Goal: Task Accomplishment & Management: Manage account settings

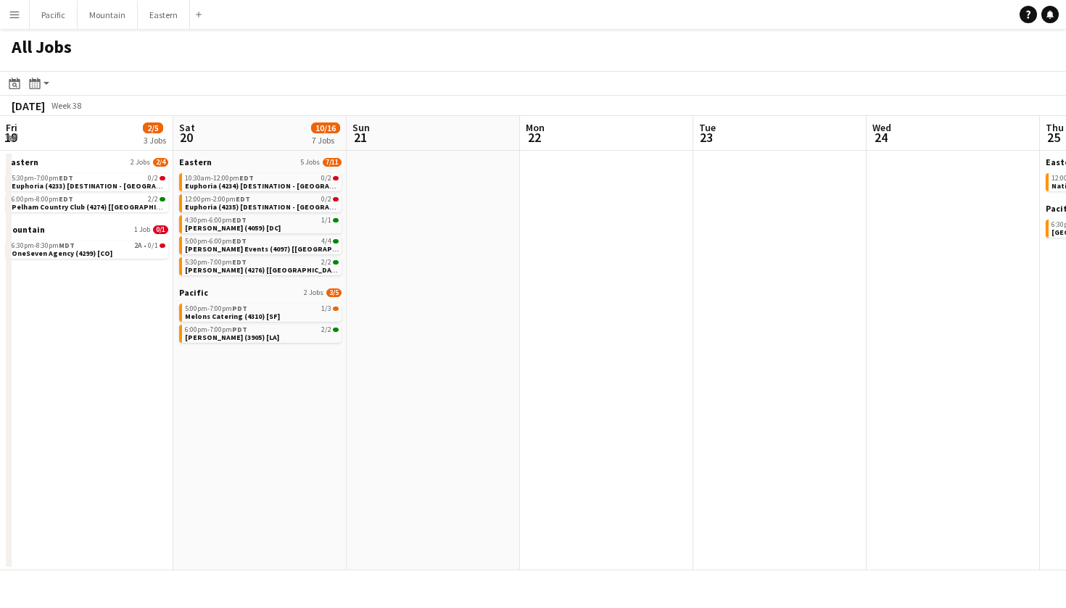
scroll to position [0, 497]
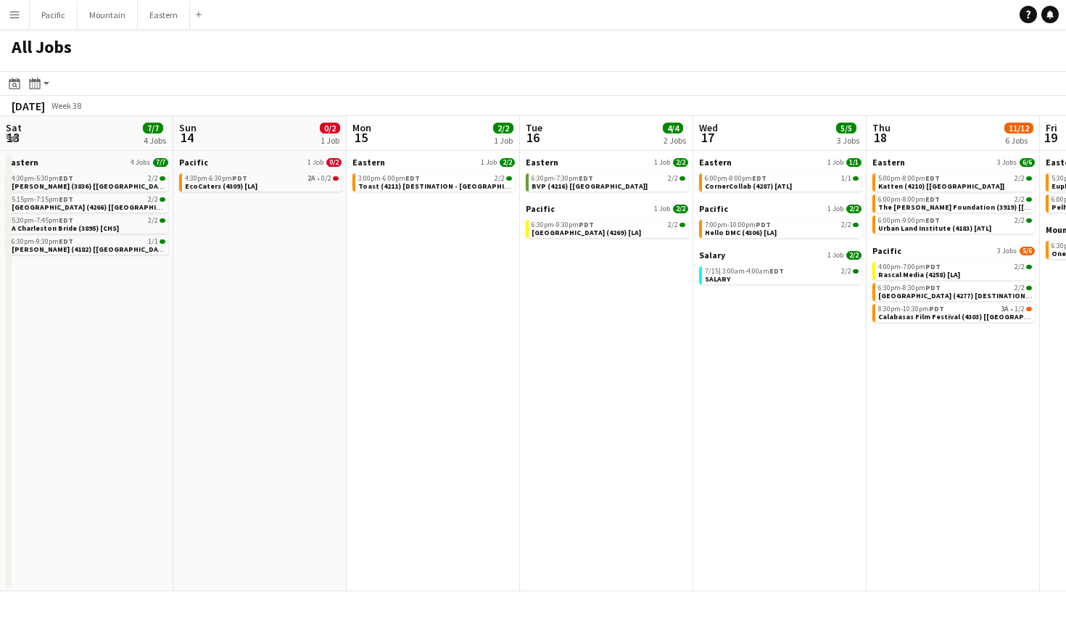
scroll to position [0, 446]
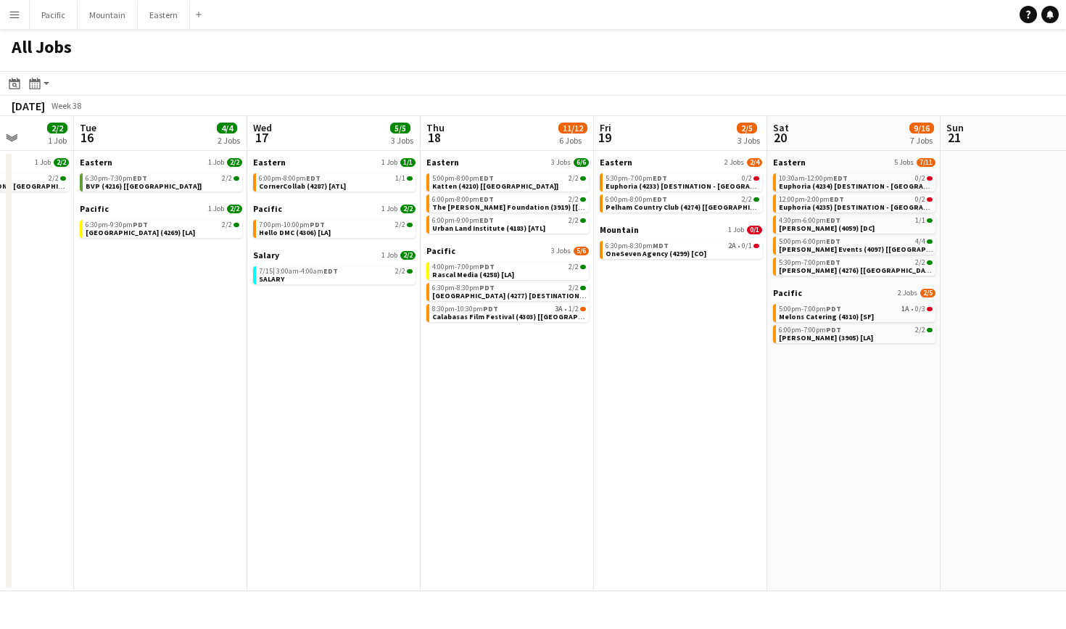
click at [16, 16] on app-icon "Menu" at bounding box center [15, 15] width 12 height 12
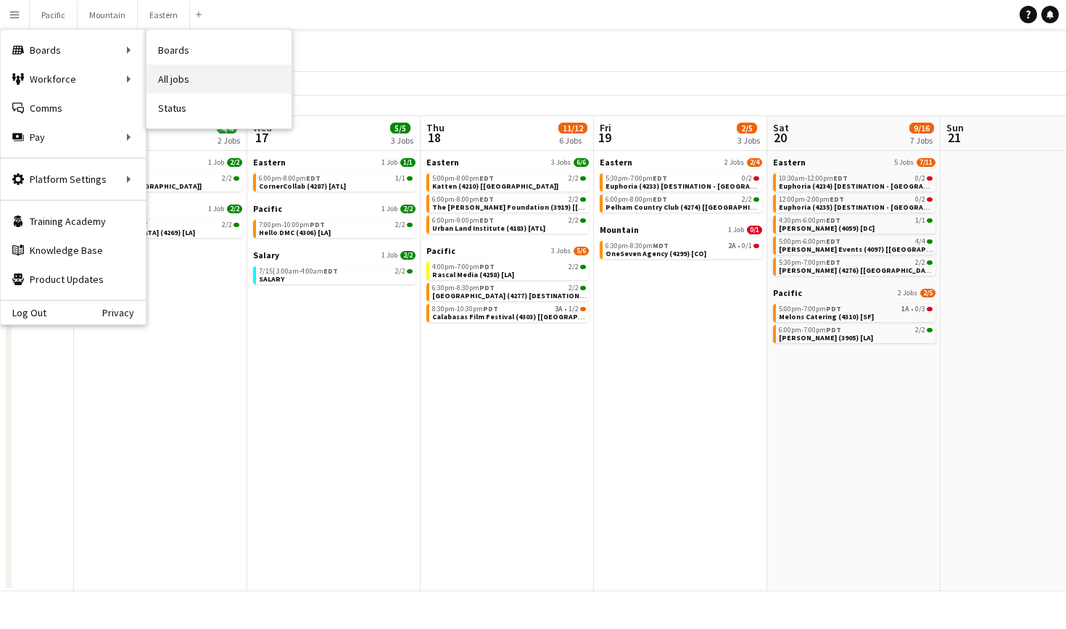
click at [175, 80] on link "All jobs" at bounding box center [218, 79] width 145 height 29
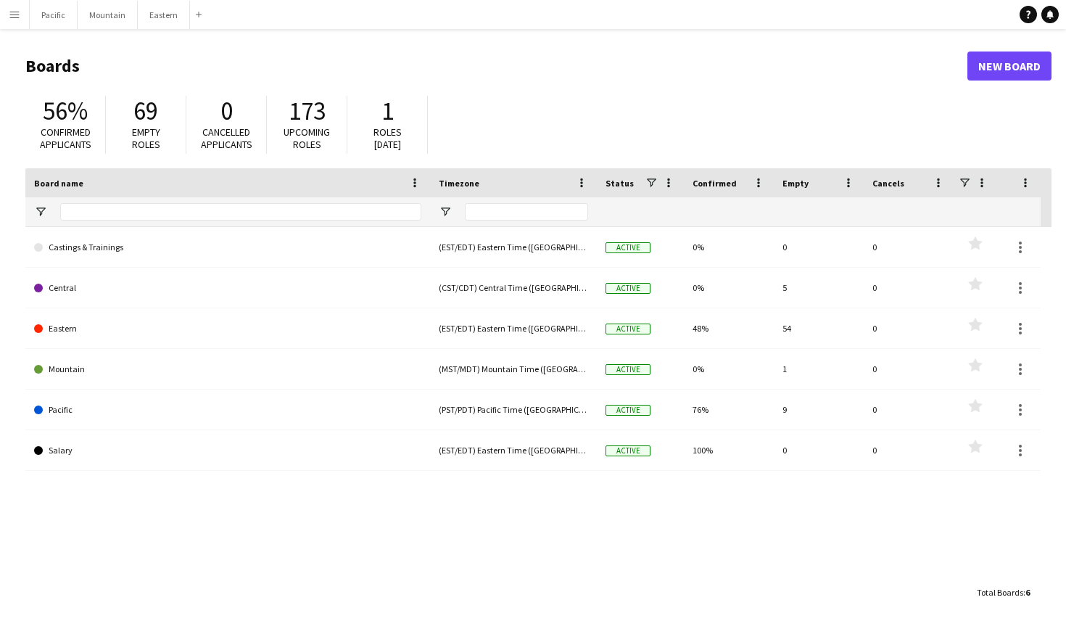
click at [15, 20] on app-icon "Menu" at bounding box center [15, 15] width 12 height 12
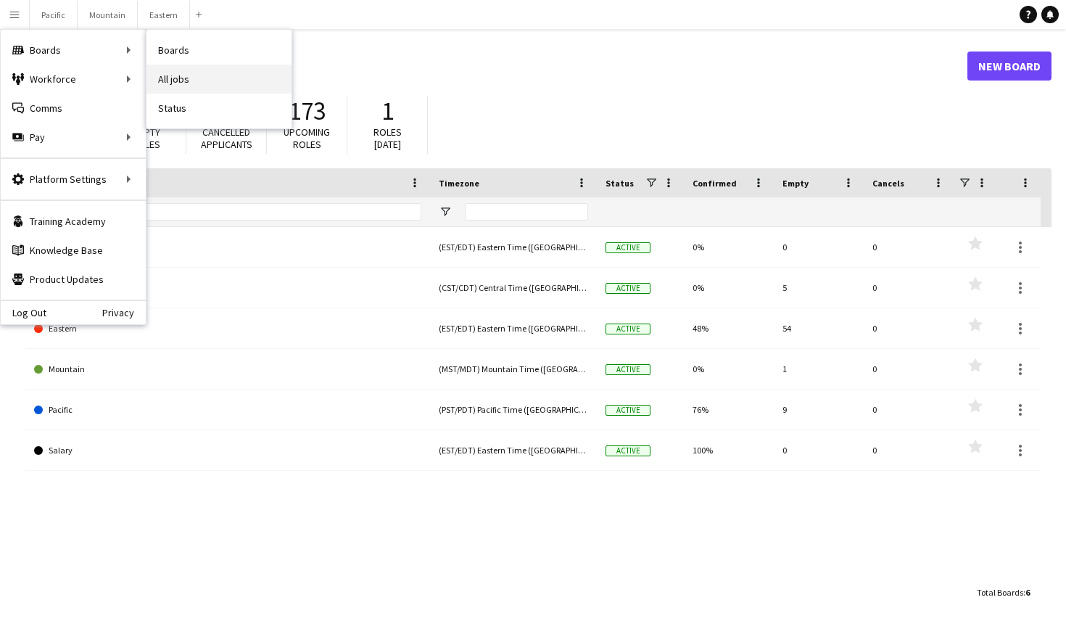
click at [201, 72] on link "All jobs" at bounding box center [218, 79] width 145 height 29
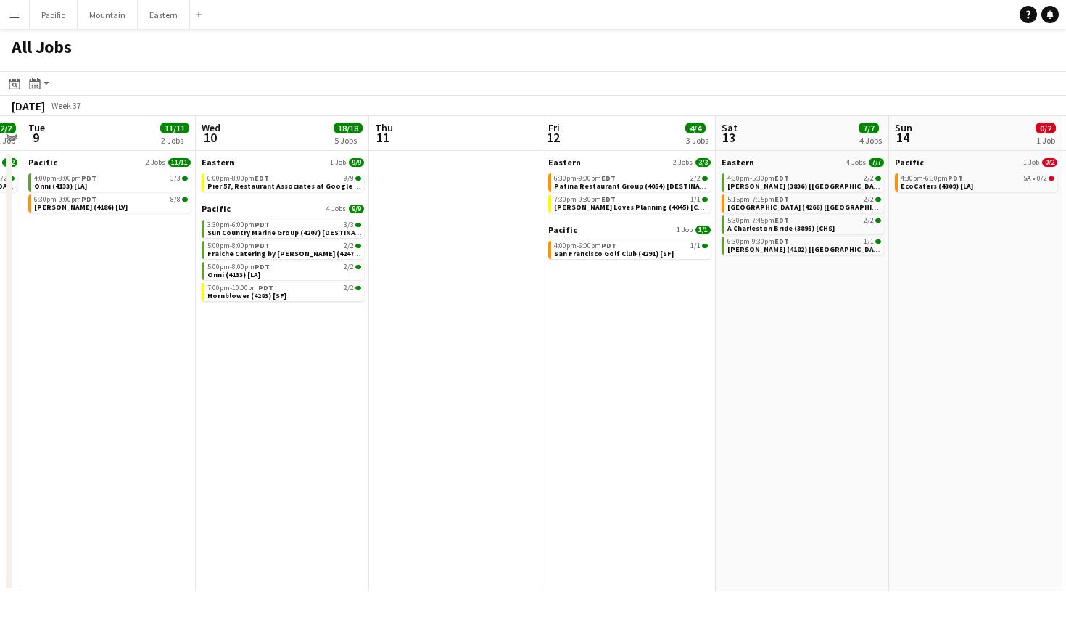
scroll to position [0, 492]
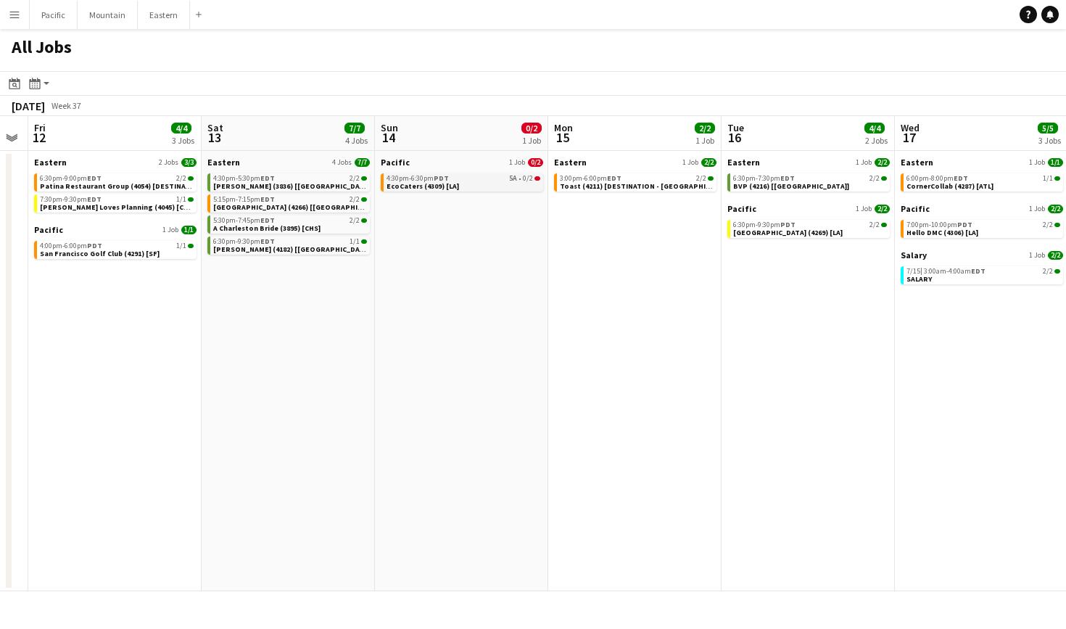
click at [507, 180] on div "4:30pm-6:30pm PDT 5A • 0/2" at bounding box center [463, 178] width 154 height 7
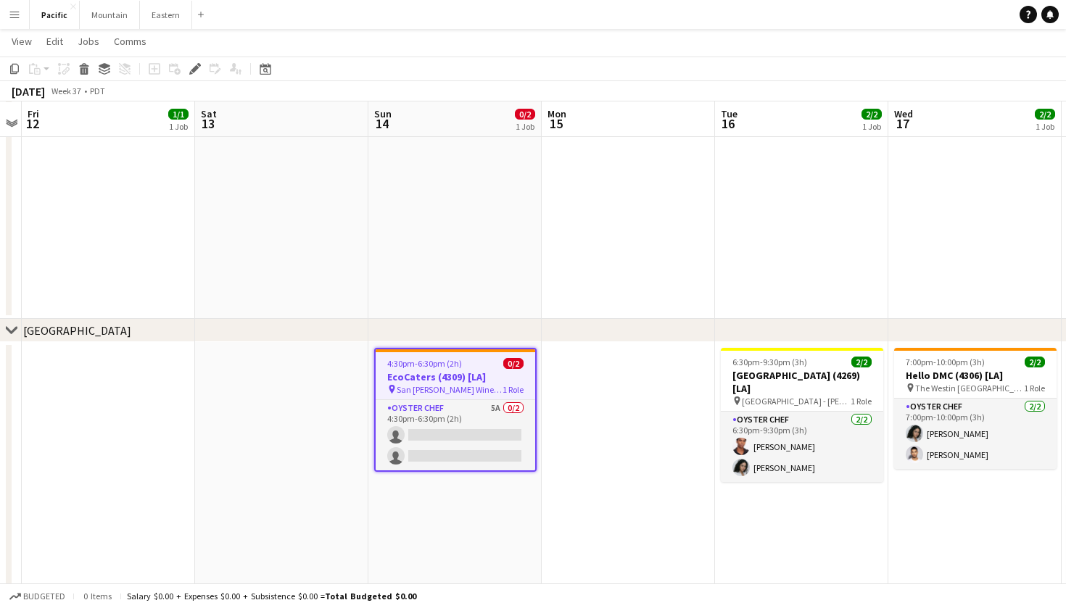
scroll to position [164, 0]
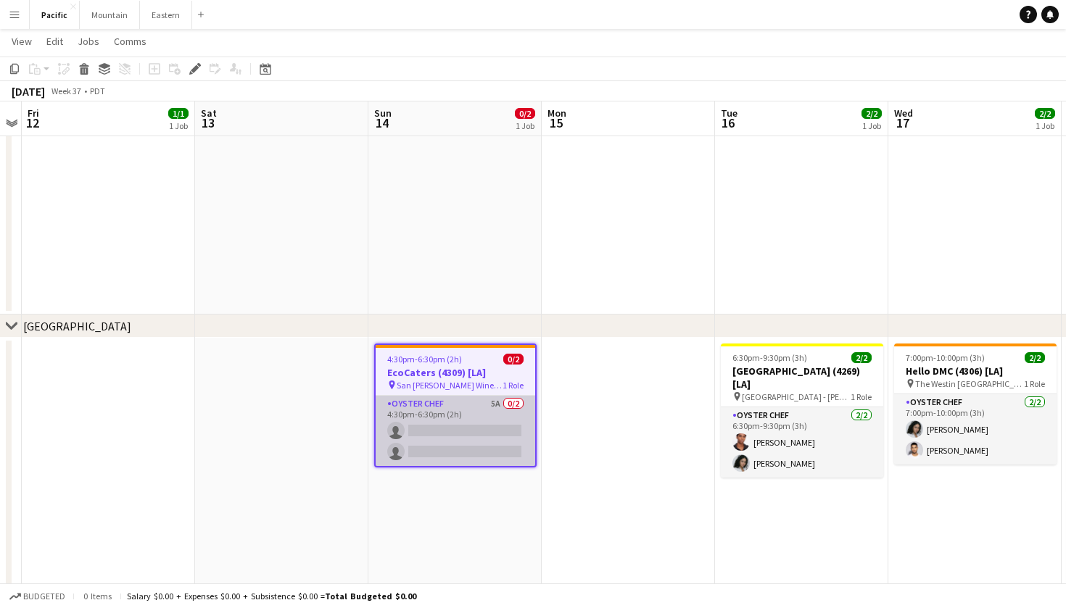
click at [473, 421] on app-card-role "Oyster Chef 5A 0/2 4:30pm-6:30pm (2h) single-neutral-actions single-neutral-act…" at bounding box center [455, 431] width 159 height 70
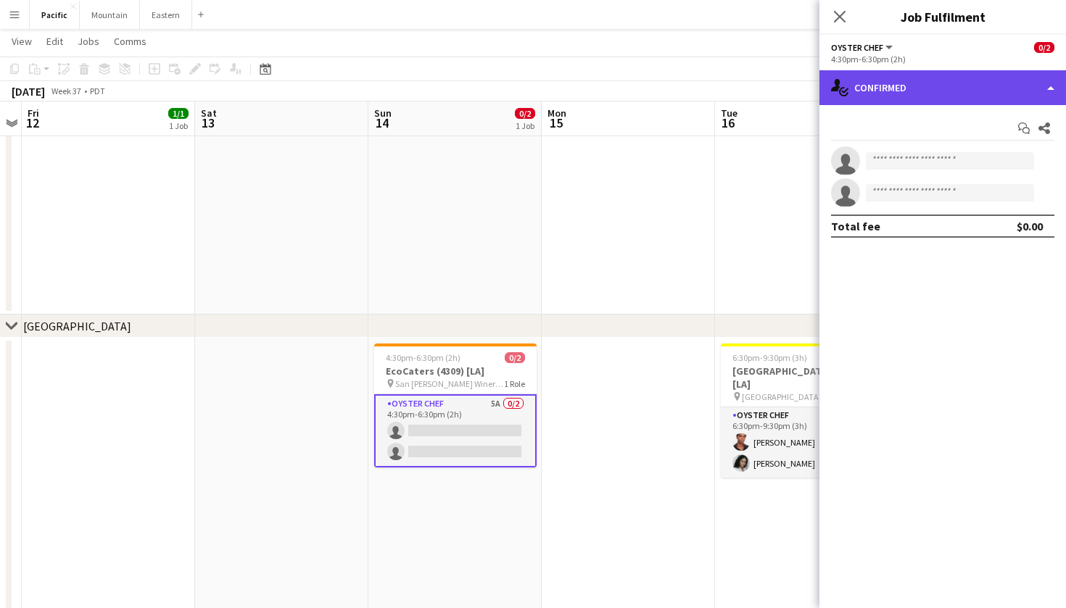
click at [974, 96] on div "single-neutral-actions-check-2 Confirmed" at bounding box center [942, 87] width 246 height 35
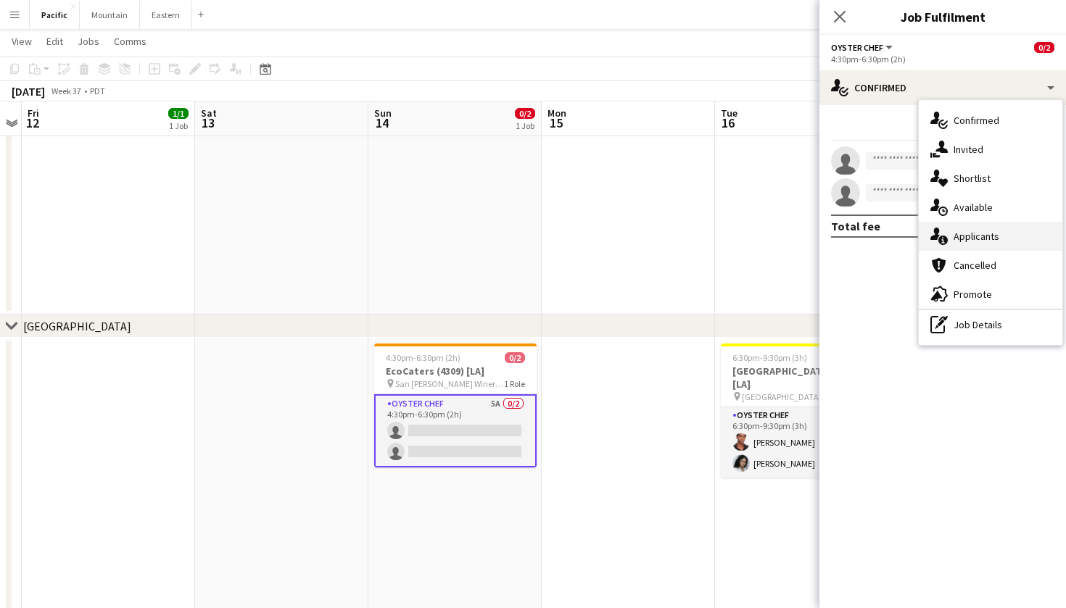
click at [971, 231] on span "Applicants" at bounding box center [976, 236] width 46 height 13
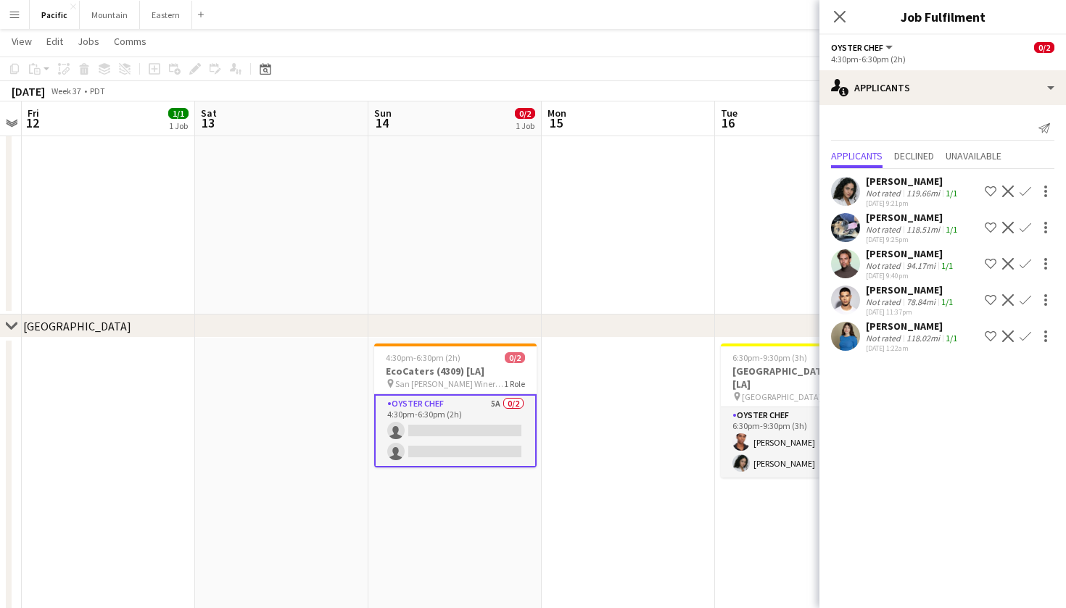
click at [834, 28] on div "Close pop-in" at bounding box center [839, 16] width 41 height 33
click at [837, 14] on icon at bounding box center [839, 16] width 14 height 14
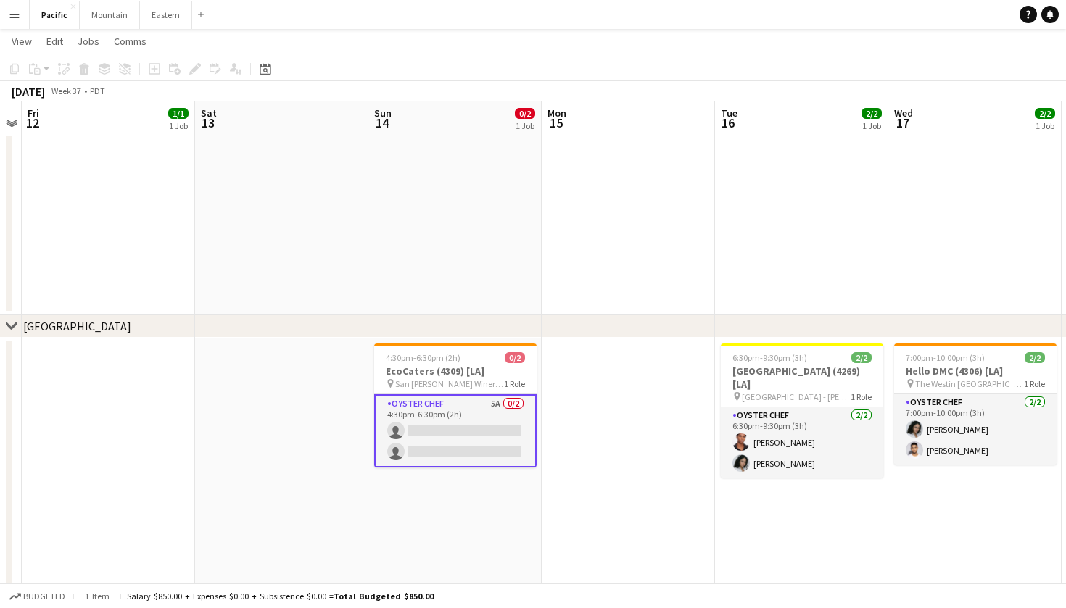
scroll to position [0, 409]
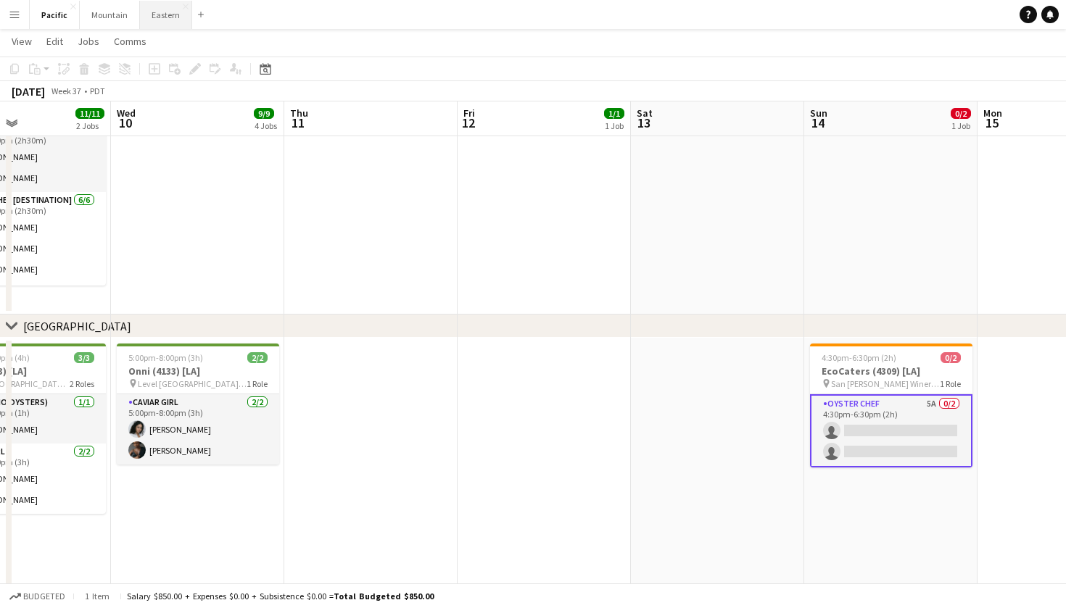
click at [152, 10] on button "Eastern Close" at bounding box center [166, 15] width 52 height 28
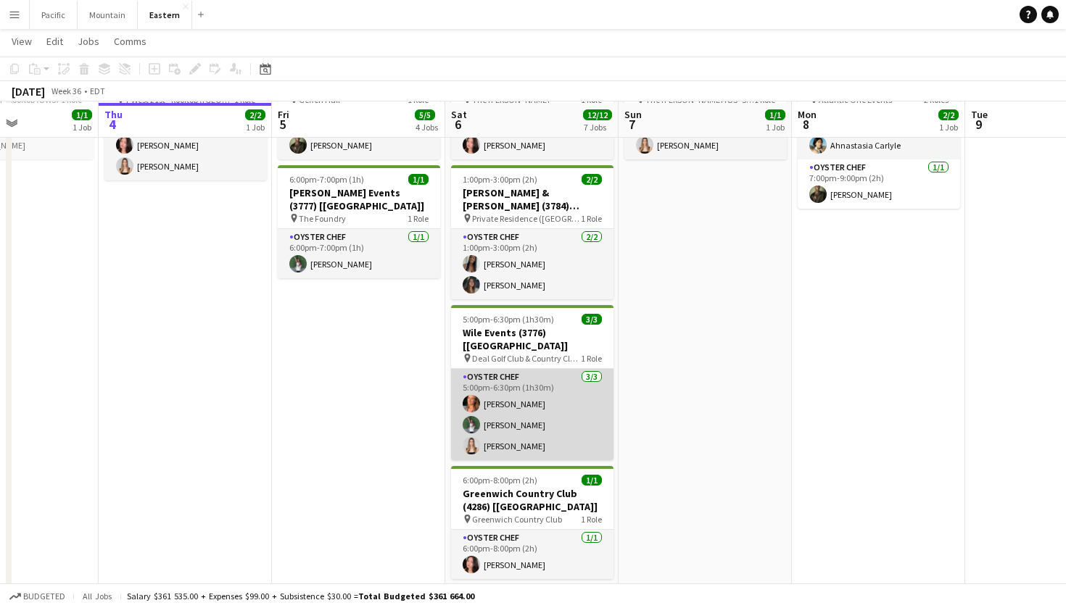
scroll to position [671, 0]
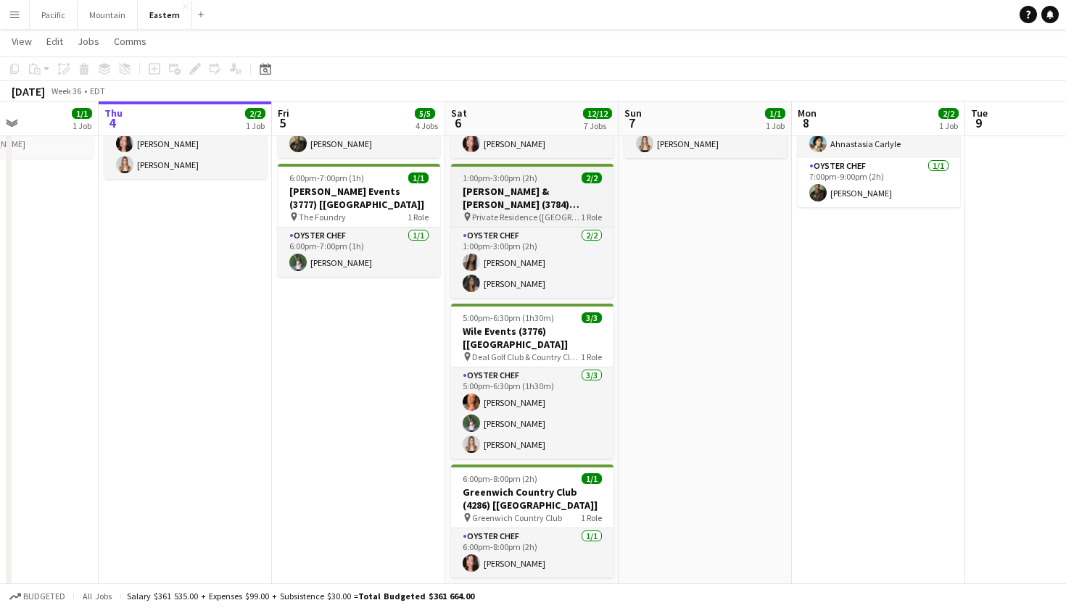
click at [572, 196] on h3 "[PERSON_NAME] & [PERSON_NAME] (3784) [[GEOGRAPHIC_DATA]]" at bounding box center [532, 198] width 162 height 26
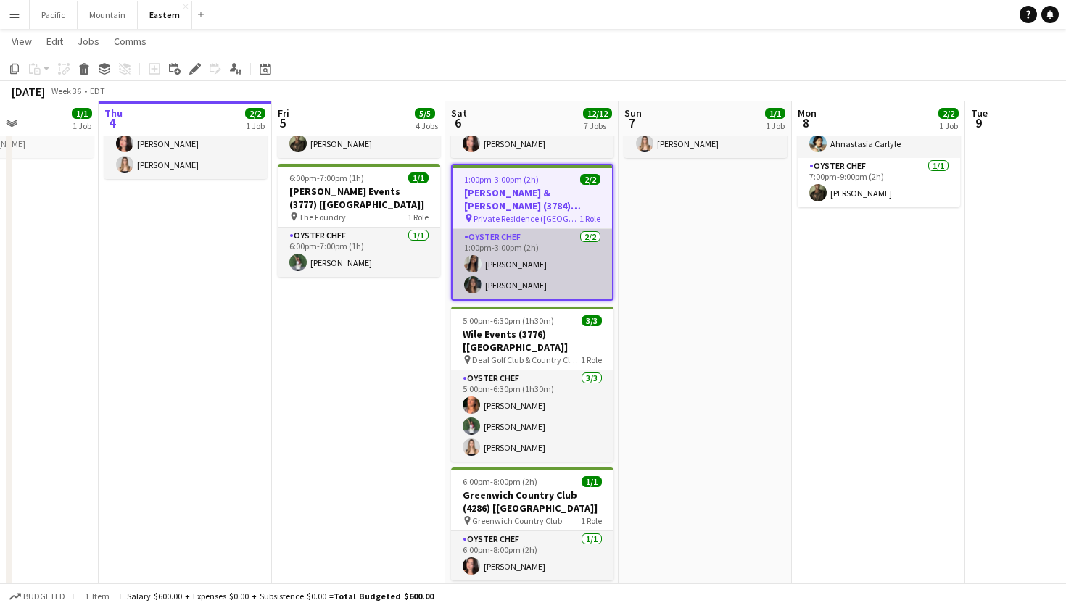
click at [555, 267] on app-card-role "Oyster Chef 2/2 1:00pm-3:00pm (2h) Eileen Saa Darian Fauser" at bounding box center [531, 264] width 159 height 70
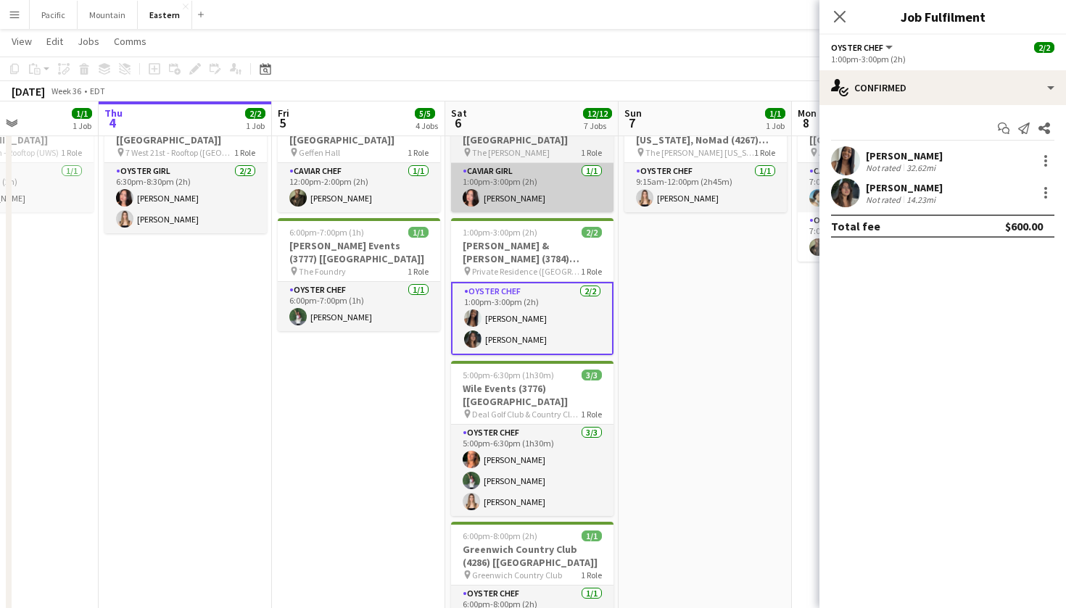
scroll to position [617, 0]
click at [560, 173] on app-card-role "Caviar Girl 1/1 1:00pm-3:00pm (2h) Chalita Natakuatong" at bounding box center [532, 187] width 162 height 49
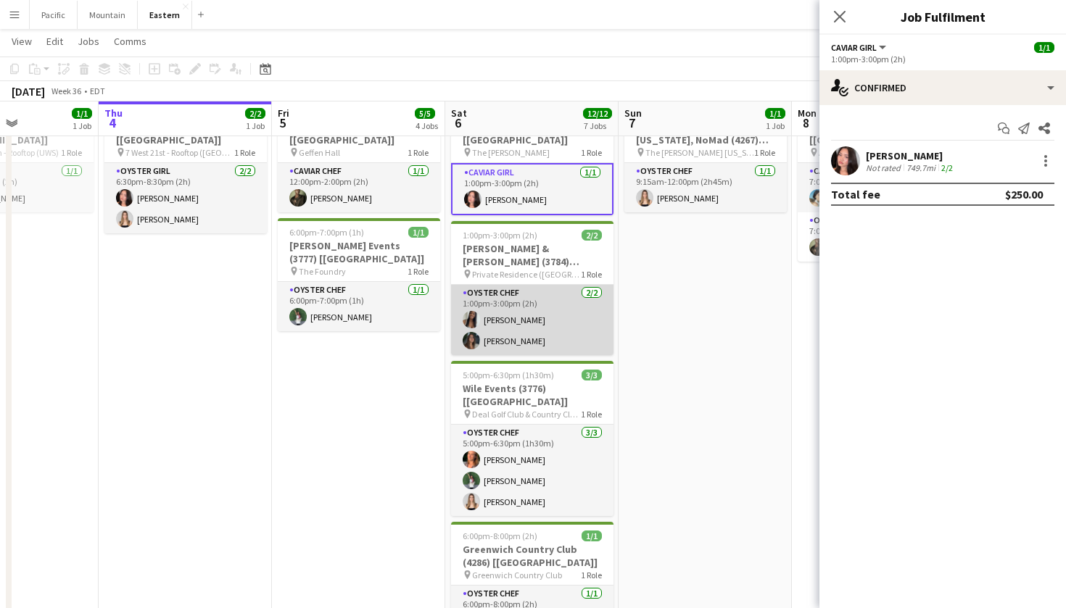
click at [560, 323] on app-card-role "Oyster Chef 2/2 1:00pm-3:00pm (2h) Eileen Saa Darian Fauser" at bounding box center [532, 320] width 162 height 70
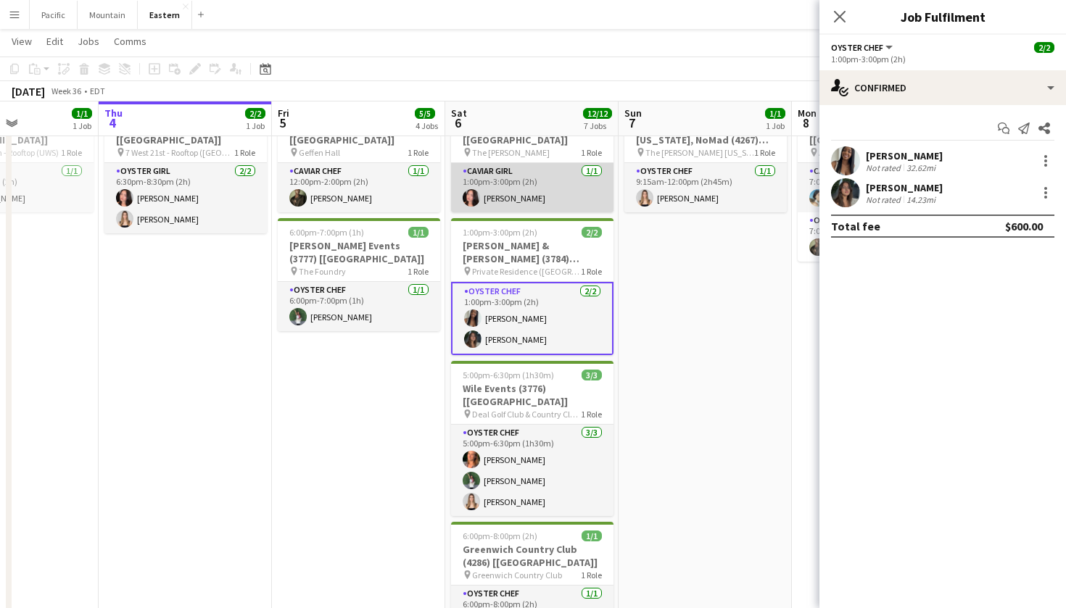
click at [560, 186] on app-card-role "Caviar Girl 1/1 1:00pm-3:00pm (2h) Chalita Natakuatong" at bounding box center [532, 187] width 162 height 49
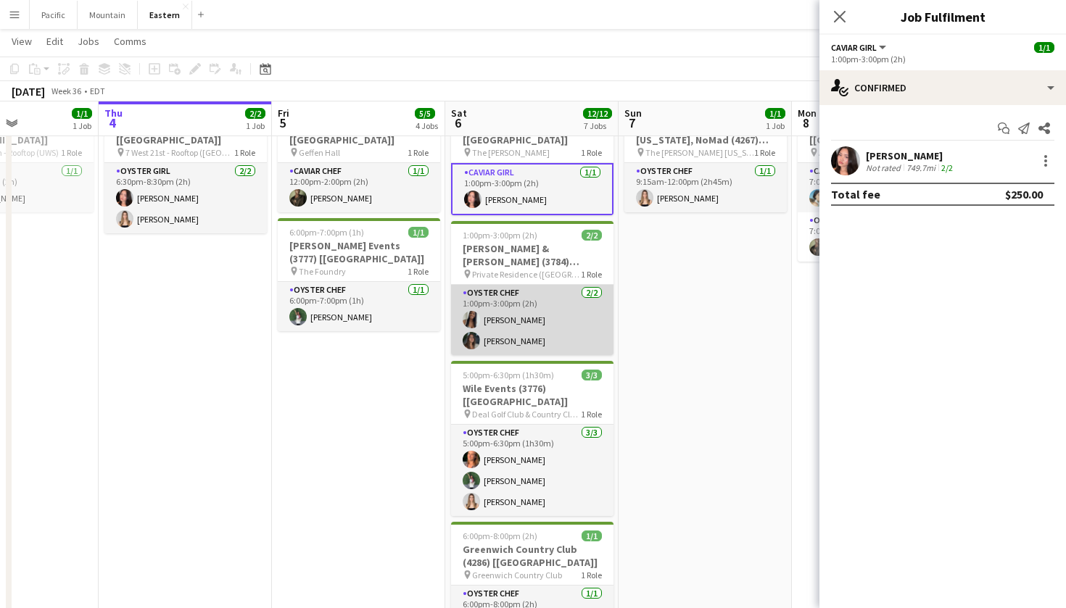
click at [563, 305] on app-card-role "Oyster Chef 2/2 1:00pm-3:00pm (2h) Eileen Saa Darian Fauser" at bounding box center [532, 320] width 162 height 70
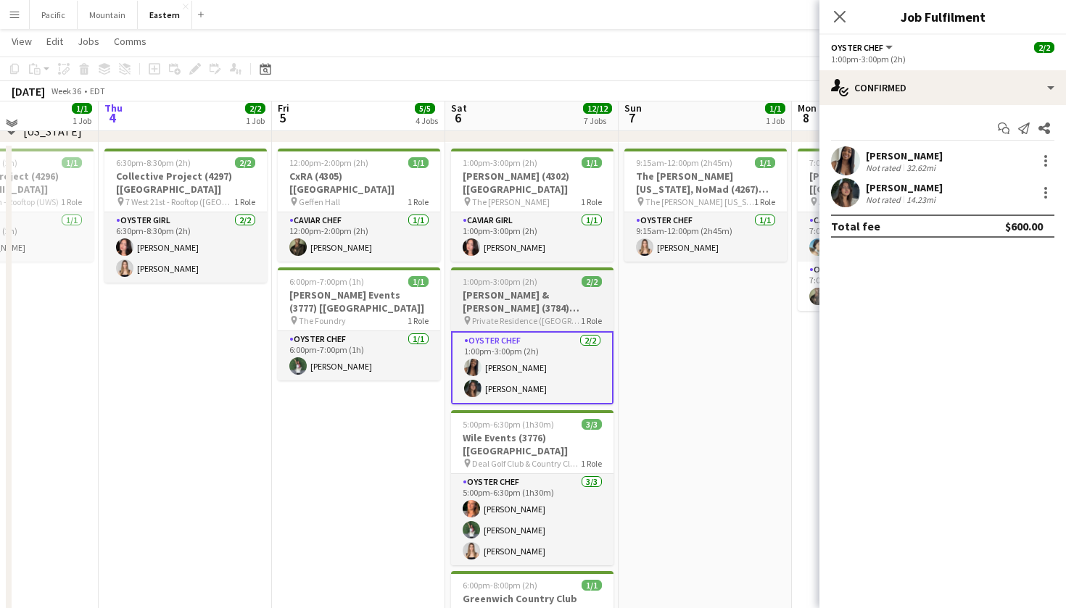
scroll to position [561, 0]
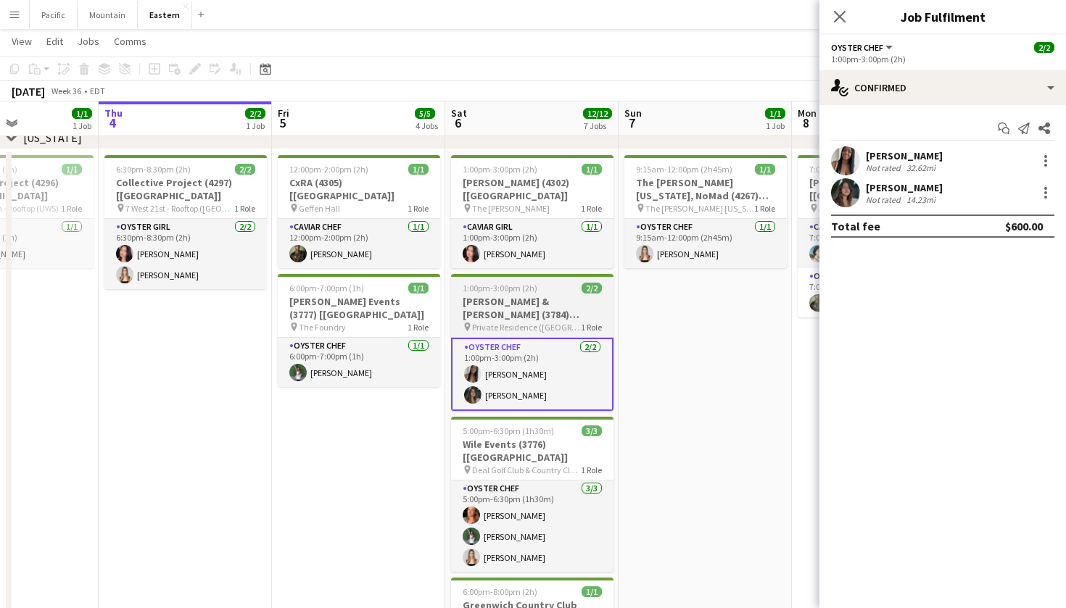
click at [552, 295] on h3 "[PERSON_NAME] & [PERSON_NAME] (3784) [[GEOGRAPHIC_DATA]]" at bounding box center [532, 308] width 162 height 26
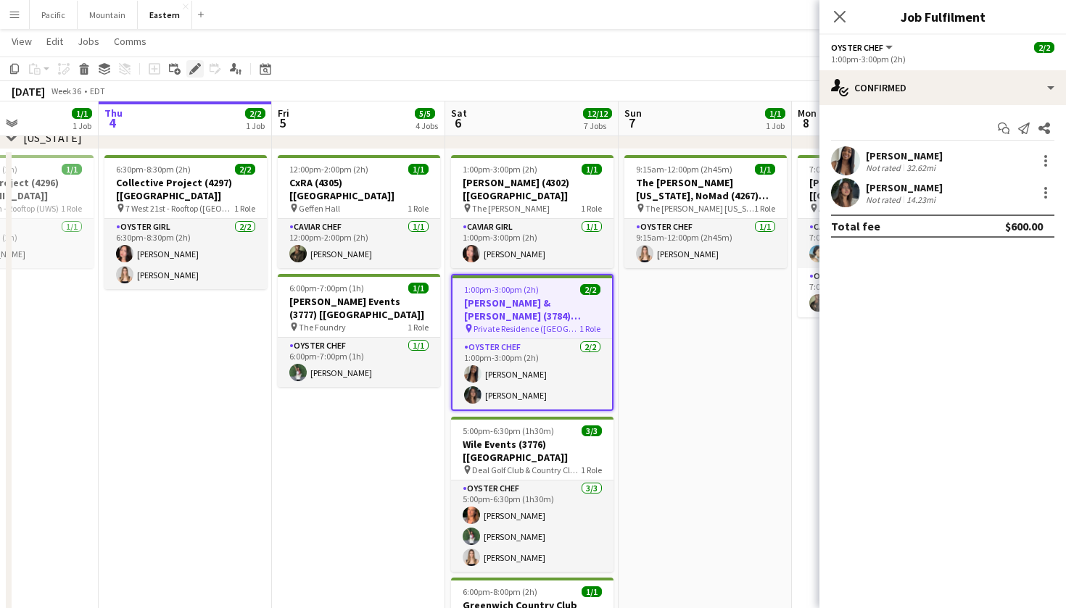
click at [196, 67] on icon at bounding box center [195, 69] width 8 height 8
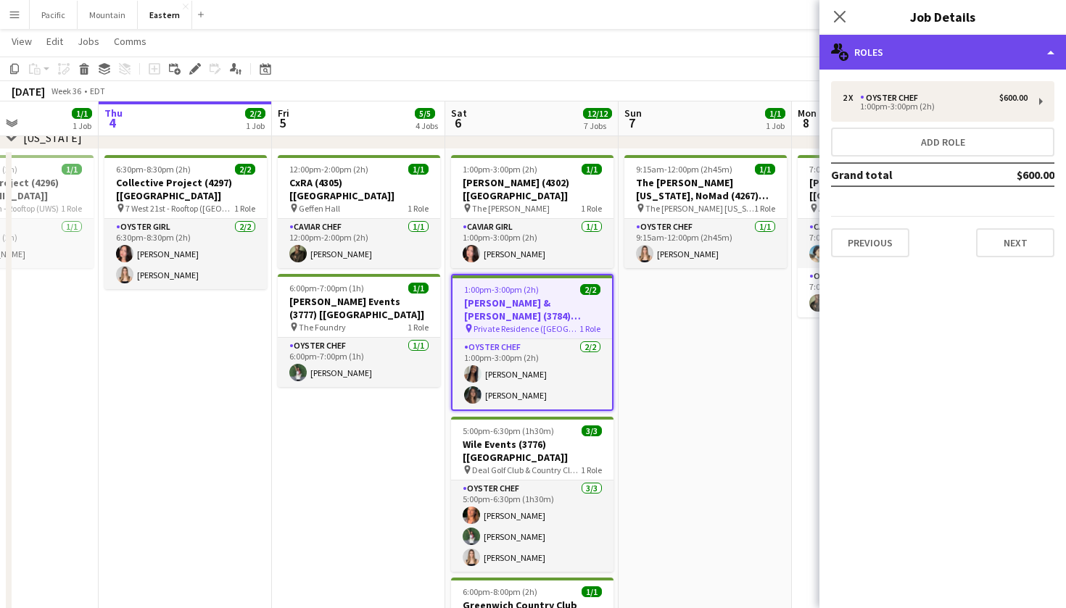
click at [945, 39] on div "multiple-users-add Roles" at bounding box center [942, 52] width 246 height 35
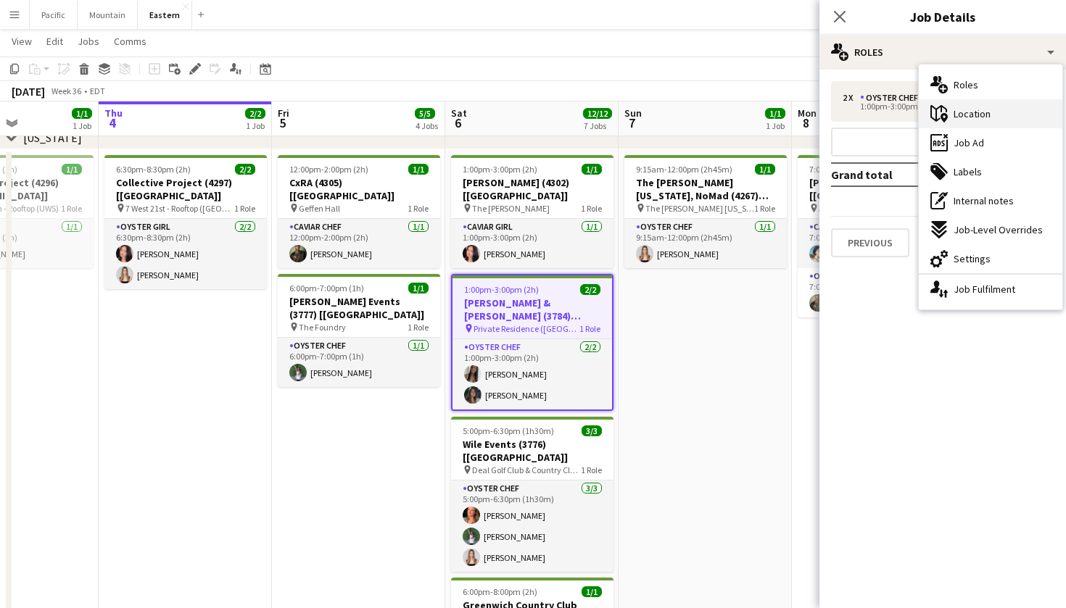
click at [995, 112] on div "maps-pin-1 Location" at bounding box center [991, 113] width 144 height 29
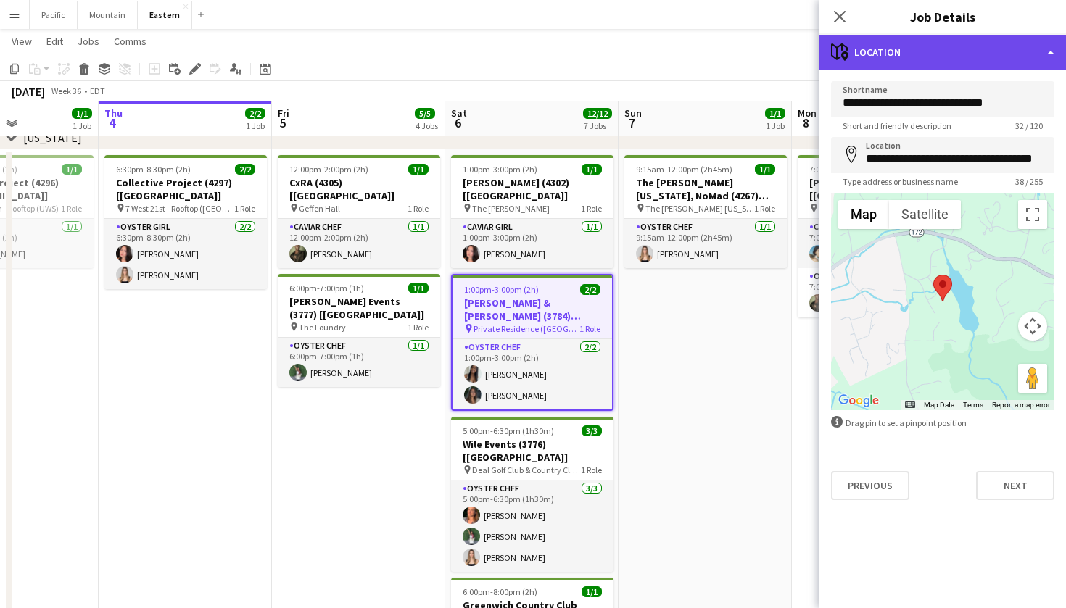
click at [924, 59] on div "maps-pin-1 Location" at bounding box center [942, 52] width 246 height 35
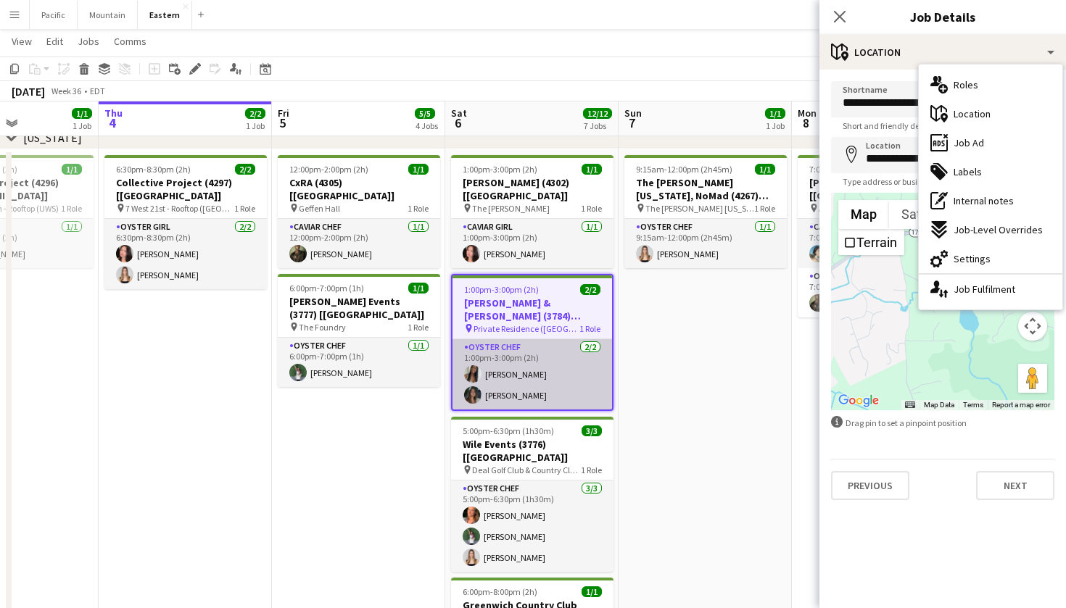
click at [565, 370] on app-card-role "Oyster Chef [DATE] 1:00pm-3:00pm (2h) [PERSON_NAME] Saa [PERSON_NAME]" at bounding box center [531, 374] width 159 height 70
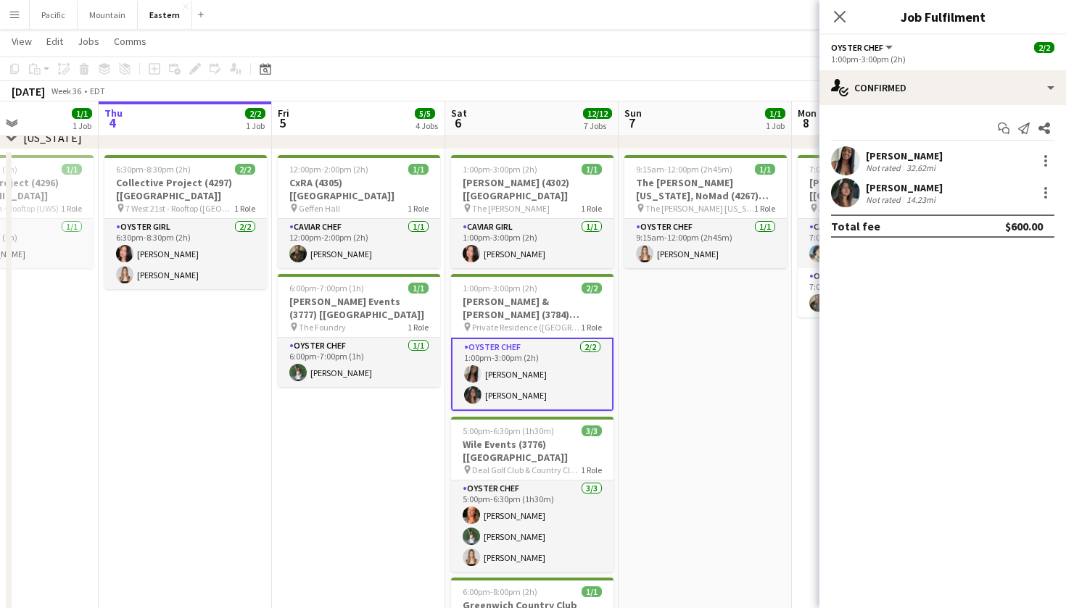
click at [882, 204] on div "Not rated" at bounding box center [885, 199] width 38 height 11
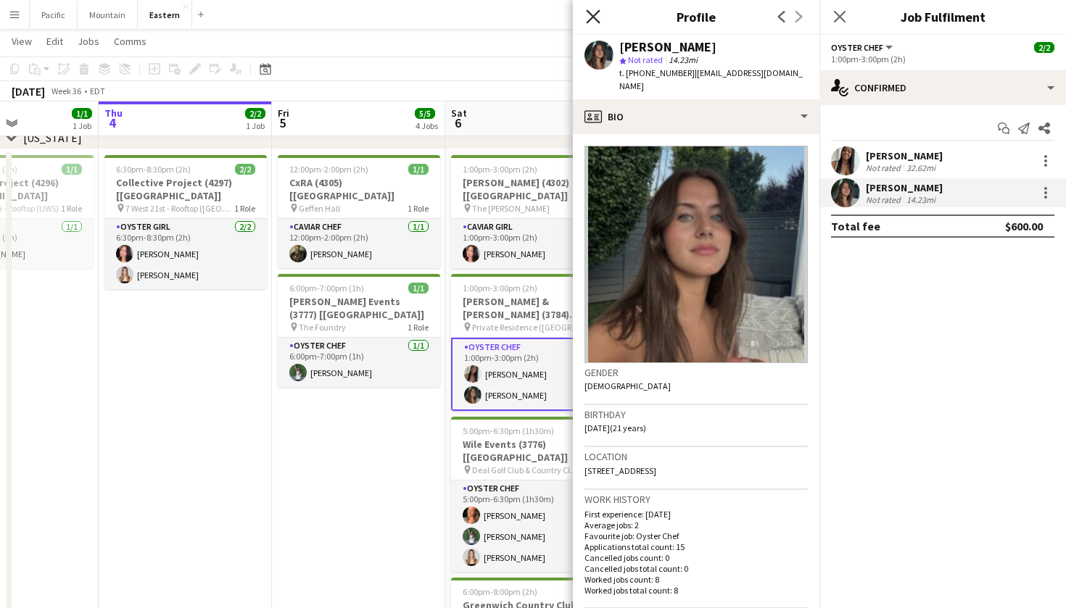
click at [595, 14] on icon at bounding box center [593, 16] width 14 height 14
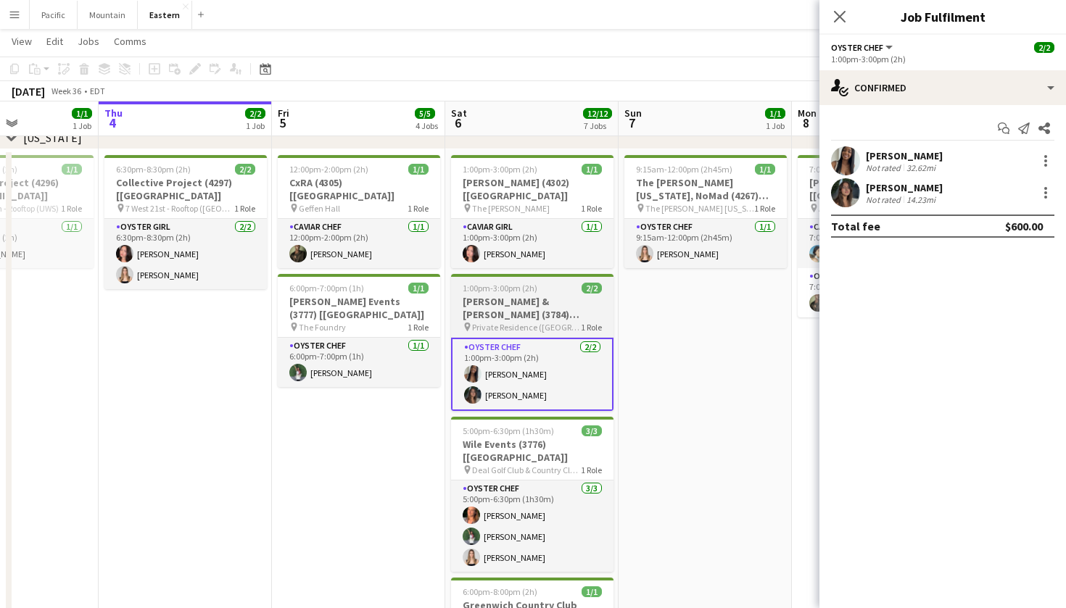
click at [552, 295] on h3 "[PERSON_NAME] & [PERSON_NAME] (3784) [[GEOGRAPHIC_DATA]]" at bounding box center [532, 308] width 162 height 26
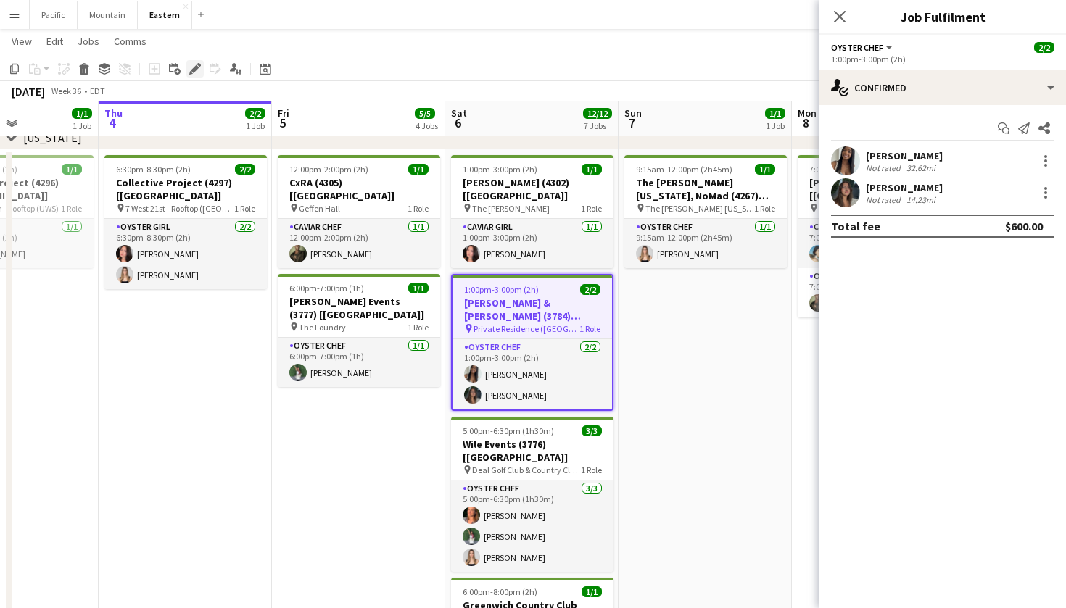
click at [202, 75] on div "Edit" at bounding box center [194, 68] width 17 height 17
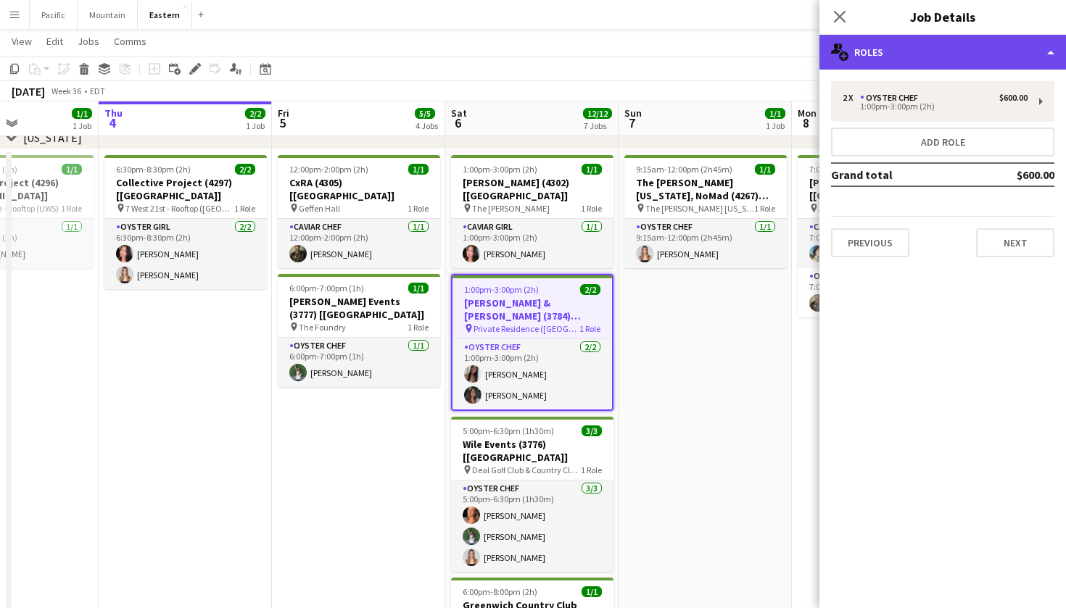
click at [919, 58] on div "multiple-users-add Roles" at bounding box center [942, 52] width 246 height 35
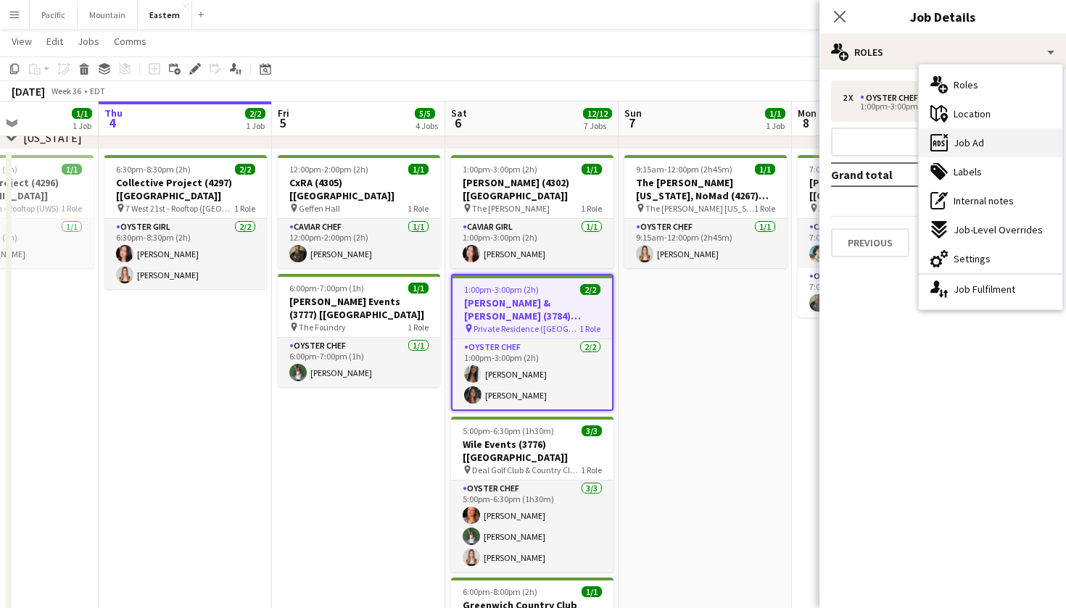
click at [984, 140] on div "ads-window Job Ad" at bounding box center [991, 142] width 144 height 29
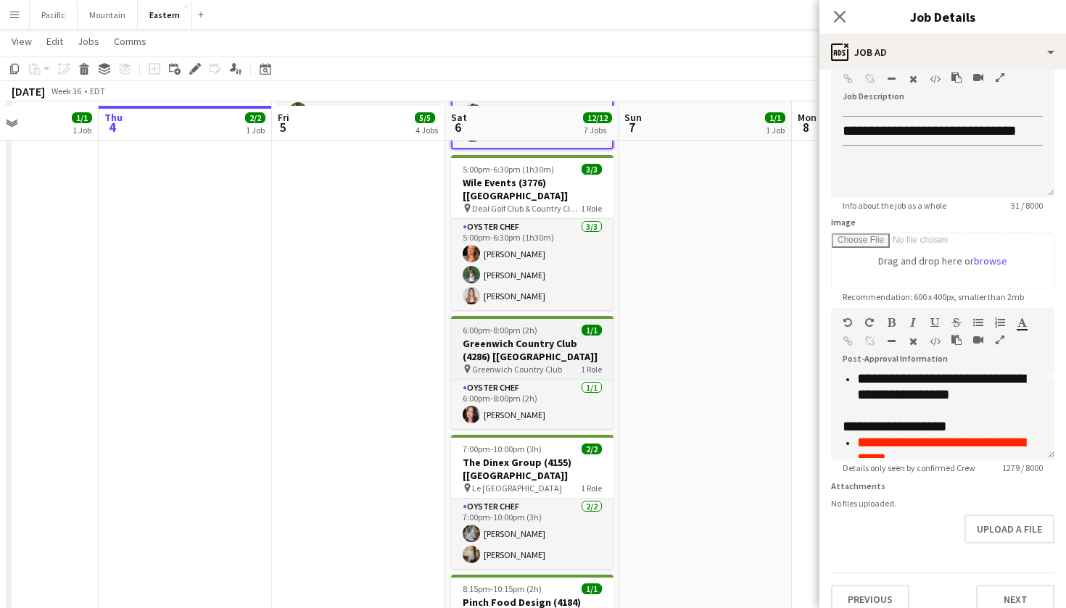
scroll to position [831, 0]
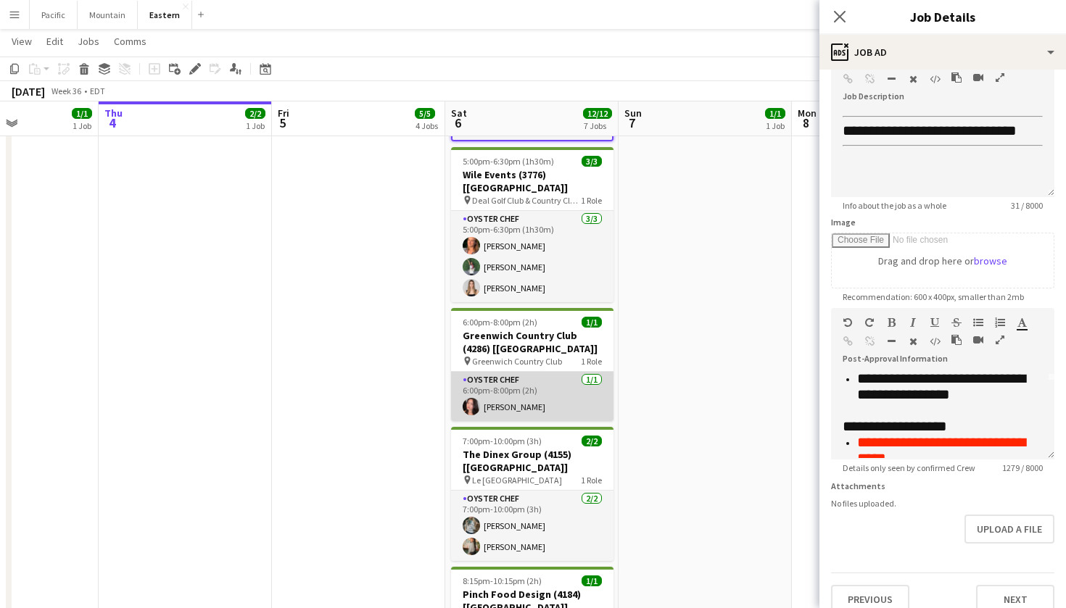
click at [569, 372] on app-card-role "Oyster Chef 1/1 6:00pm-8:00pm (2h) Chalita Natakuatong" at bounding box center [532, 396] width 162 height 49
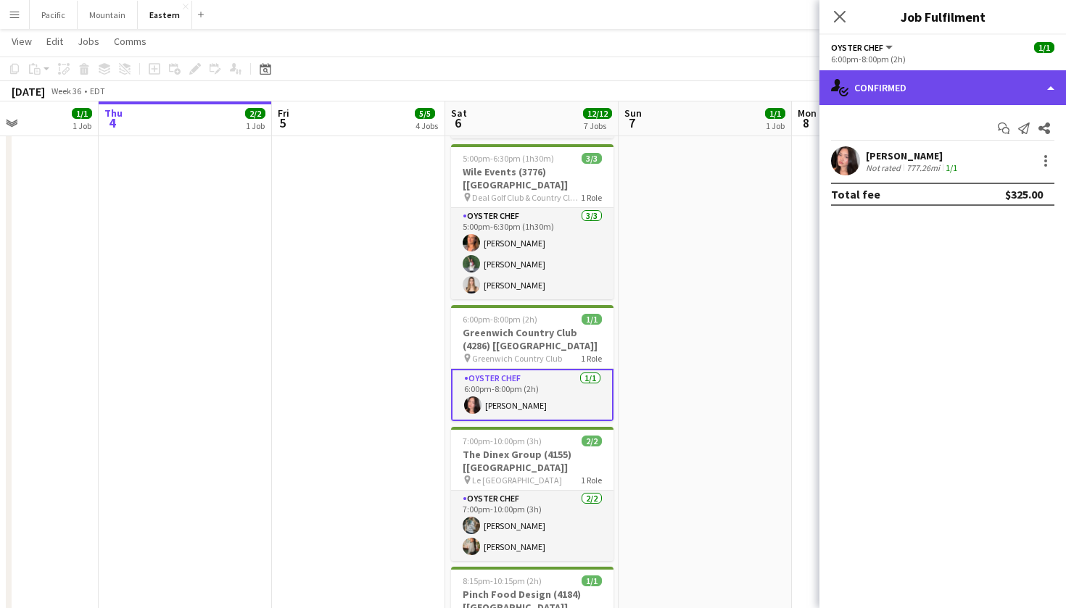
click at [900, 80] on div "single-neutral-actions-check-2 Confirmed" at bounding box center [942, 87] width 246 height 35
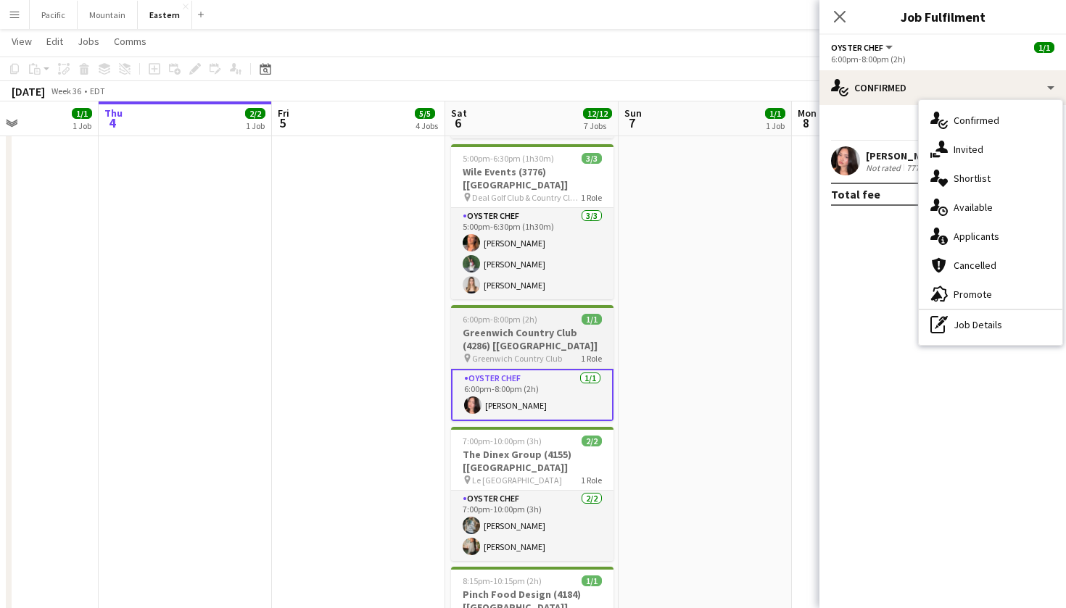
click at [521, 326] on h3 "Greenwich Country Club (4286) [[GEOGRAPHIC_DATA]]" at bounding box center [532, 339] width 162 height 26
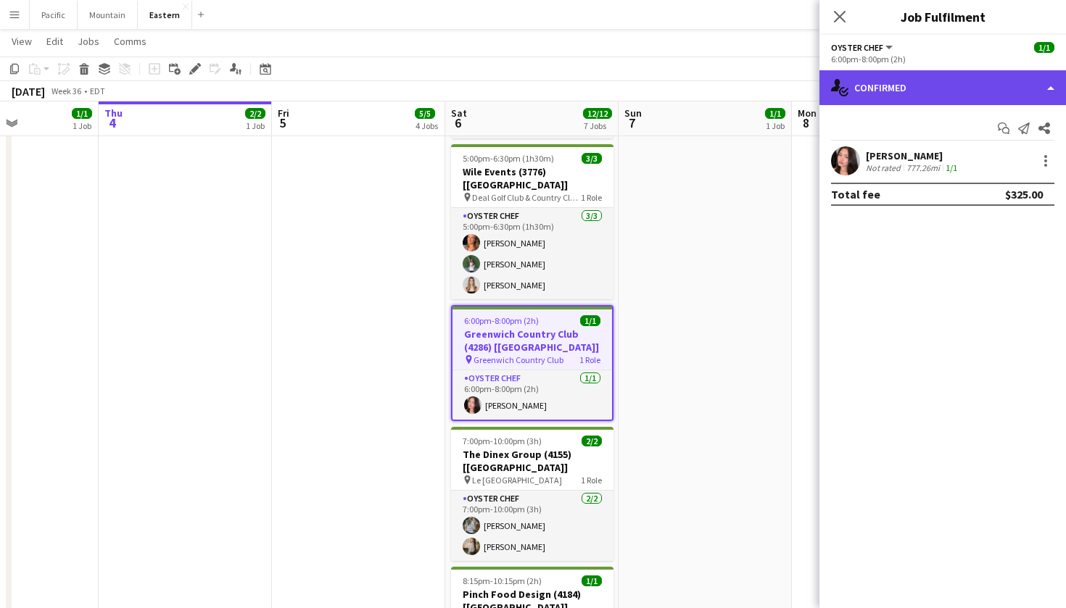
click at [966, 93] on div "single-neutral-actions-check-2 Confirmed" at bounding box center [942, 87] width 246 height 35
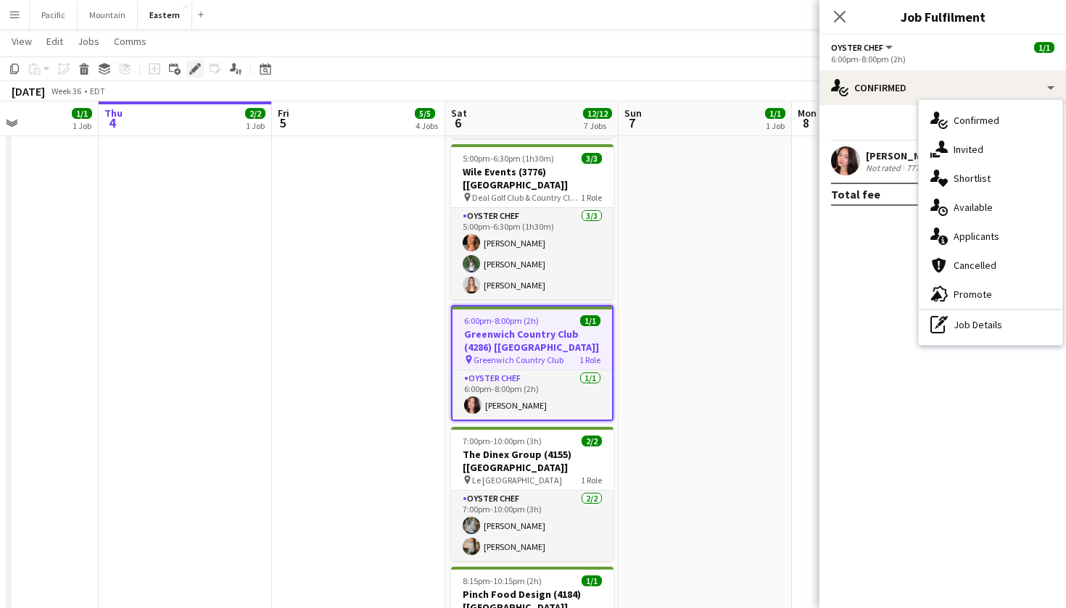
click at [192, 67] on icon "Edit" at bounding box center [195, 69] width 12 height 12
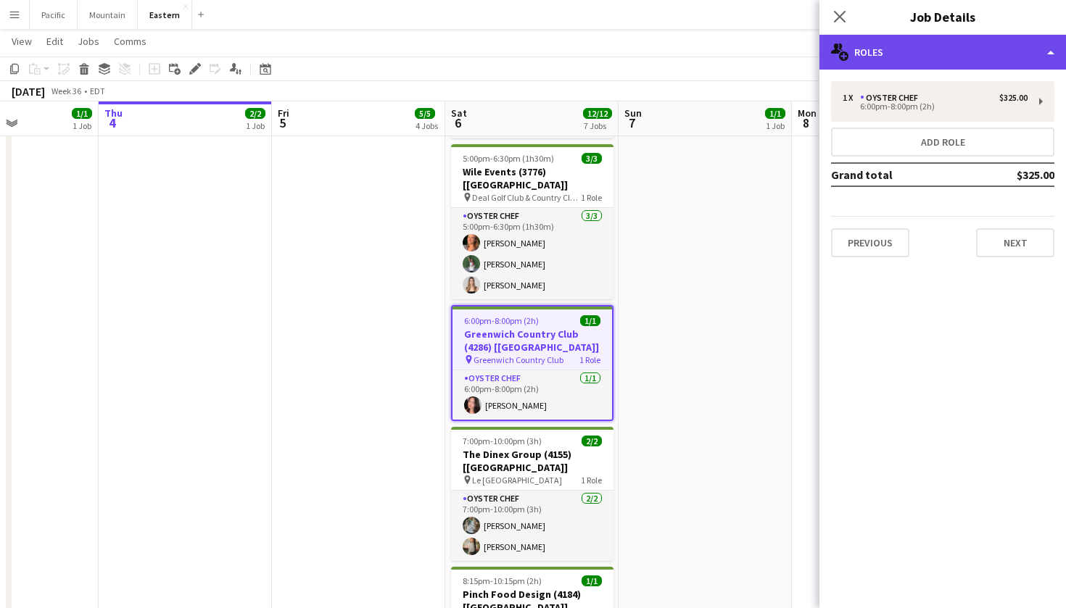
click at [905, 46] on div "multiple-users-add Roles" at bounding box center [942, 52] width 246 height 35
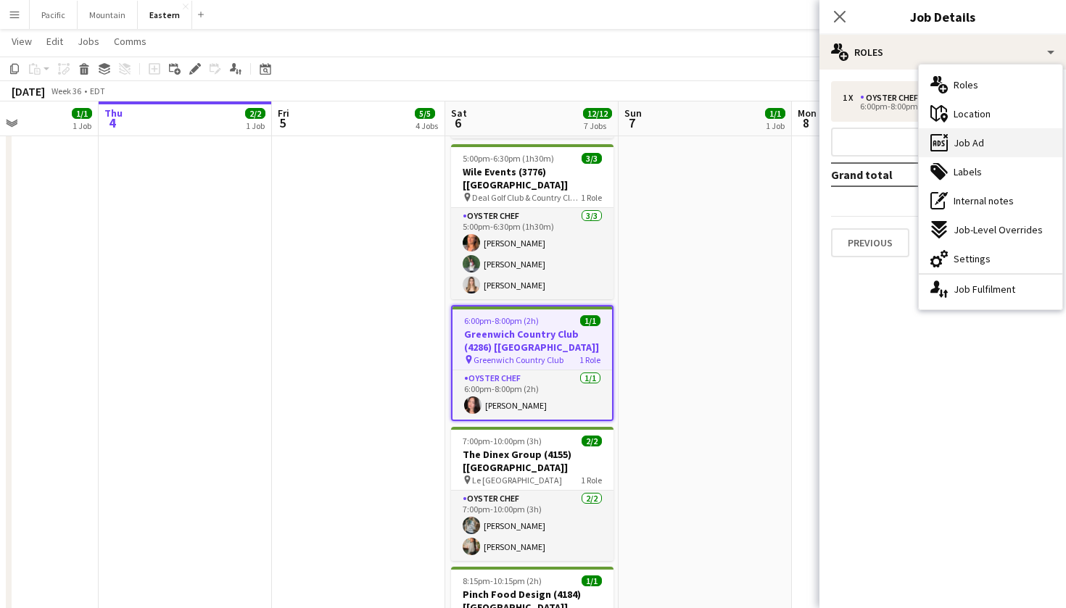
click at [955, 142] on span "Job Ad" at bounding box center [968, 142] width 30 height 13
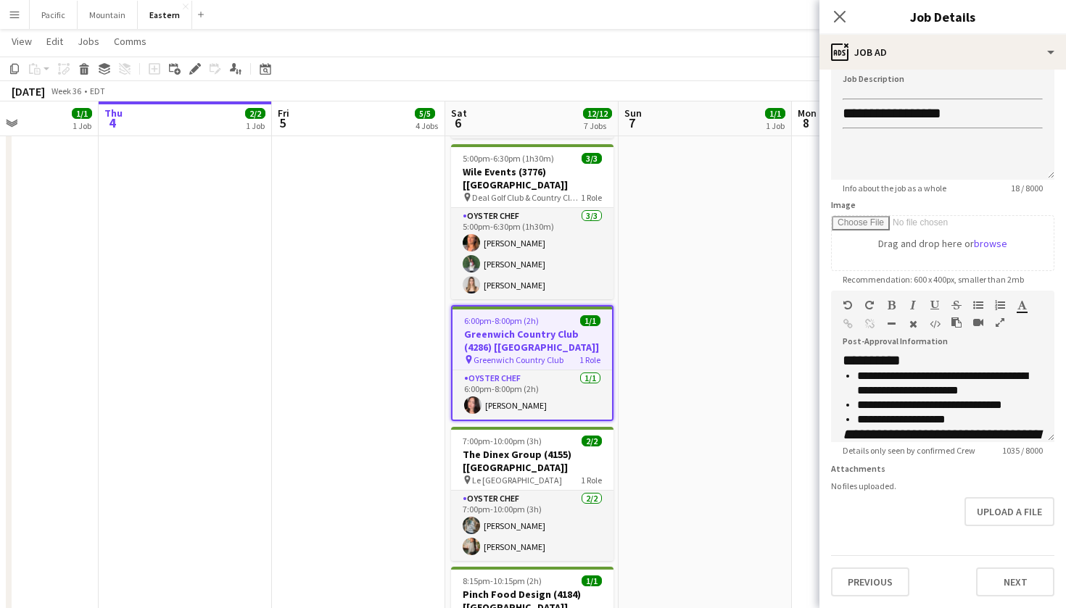
scroll to position [188, 0]
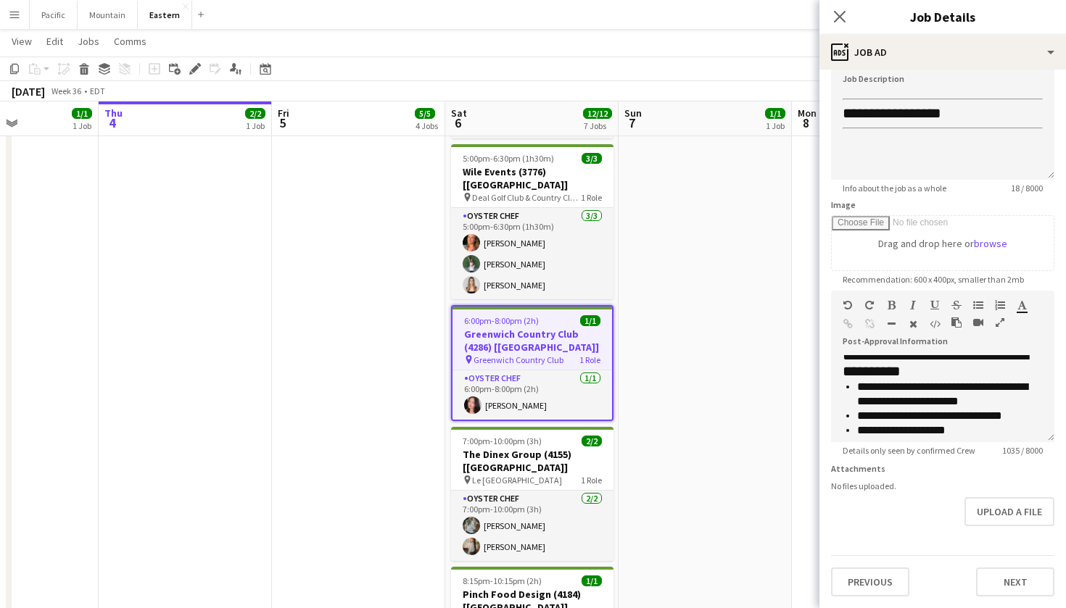
click at [17, 9] on app-icon "Menu" at bounding box center [15, 15] width 12 height 12
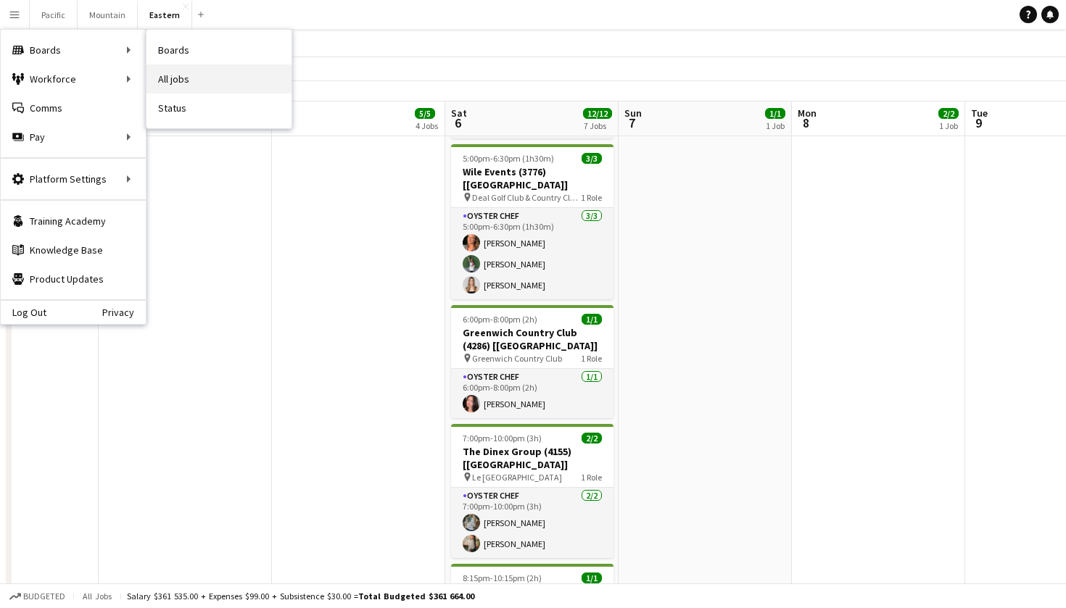
click at [195, 80] on link "All jobs" at bounding box center [218, 79] width 145 height 29
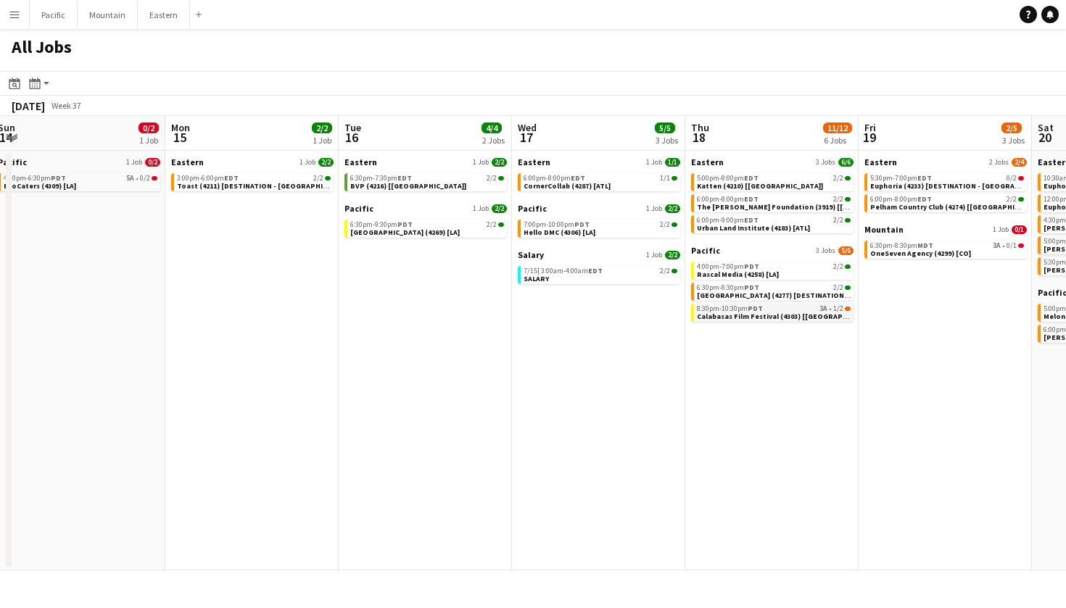
click at [805, 311] on div "8:30pm-10:30pm PDT 3A • 1/2" at bounding box center [774, 308] width 154 height 7
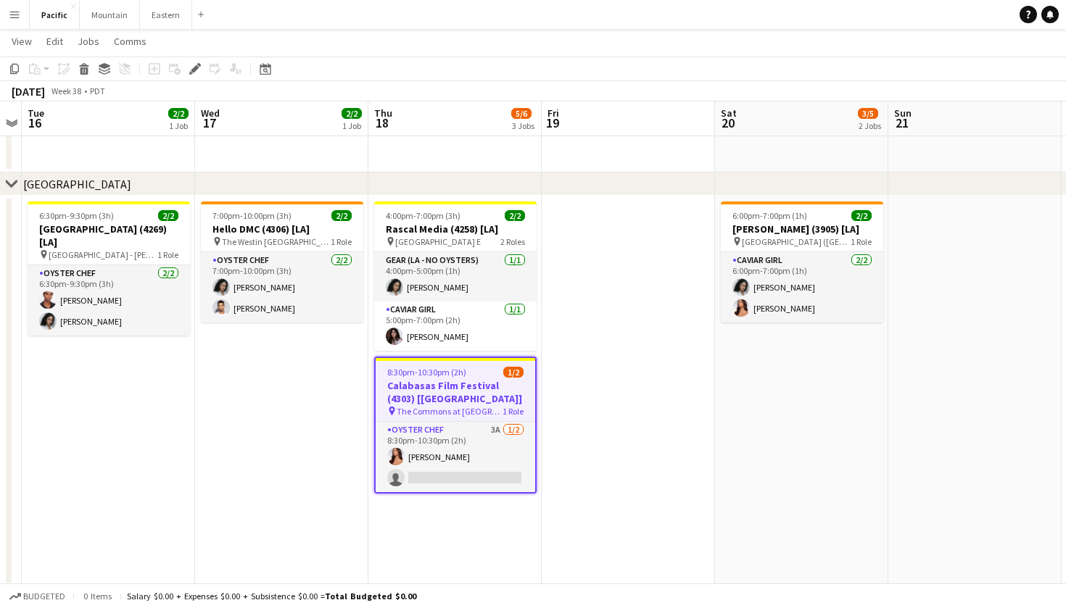
scroll to position [307, 0]
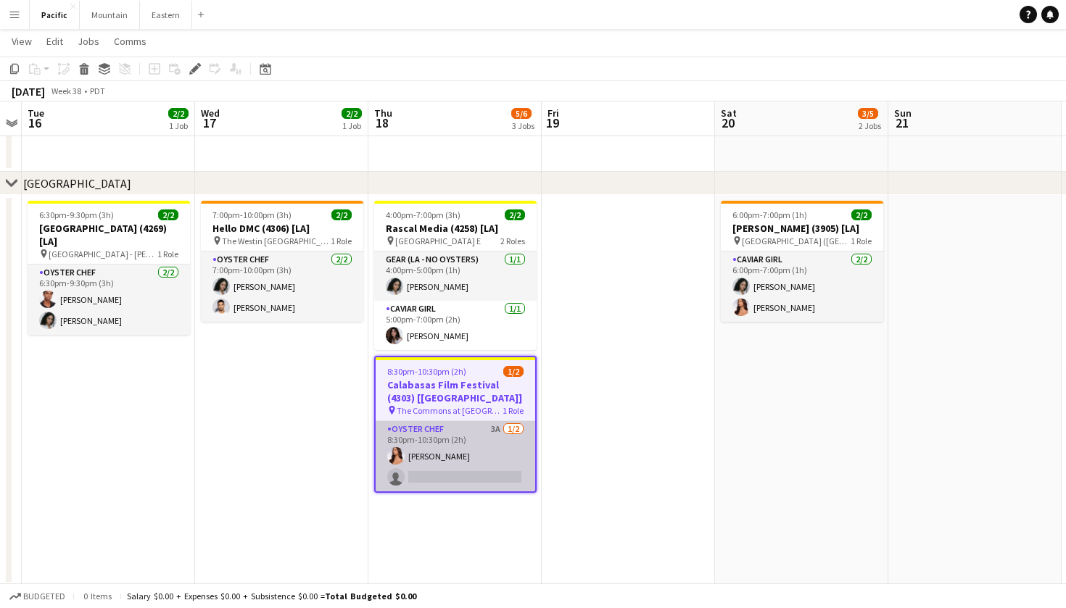
click at [478, 447] on app-card-role "Oyster Chef 3A [DATE] 8:30pm-10:30pm (2h) [PERSON_NAME] single-neutral-actions" at bounding box center [455, 456] width 159 height 70
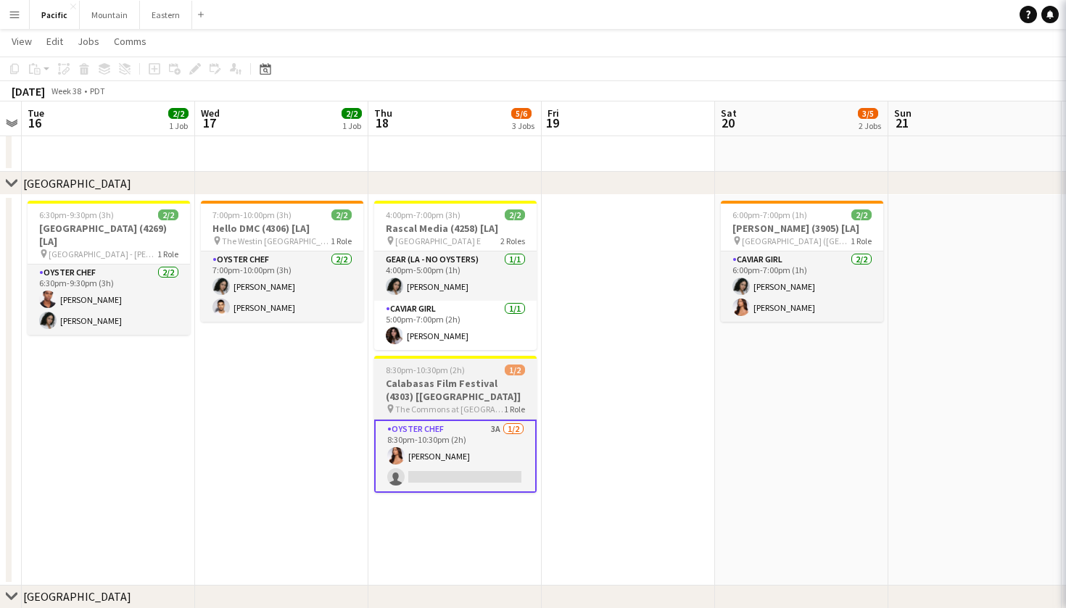
click at [467, 365] on app-job-card "8:30pm-10:30pm (2h) 1/2 Calabasas Film Festival (4303) [[GEOGRAPHIC_DATA]] pin …" at bounding box center [455, 424] width 162 height 137
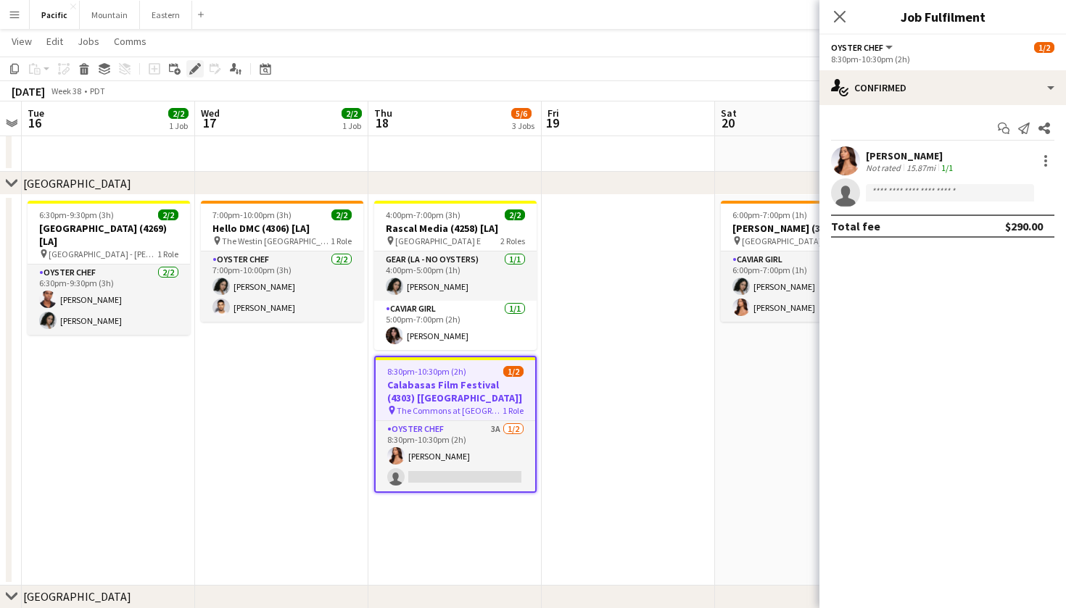
click at [201, 67] on div "Edit" at bounding box center [194, 68] width 17 height 17
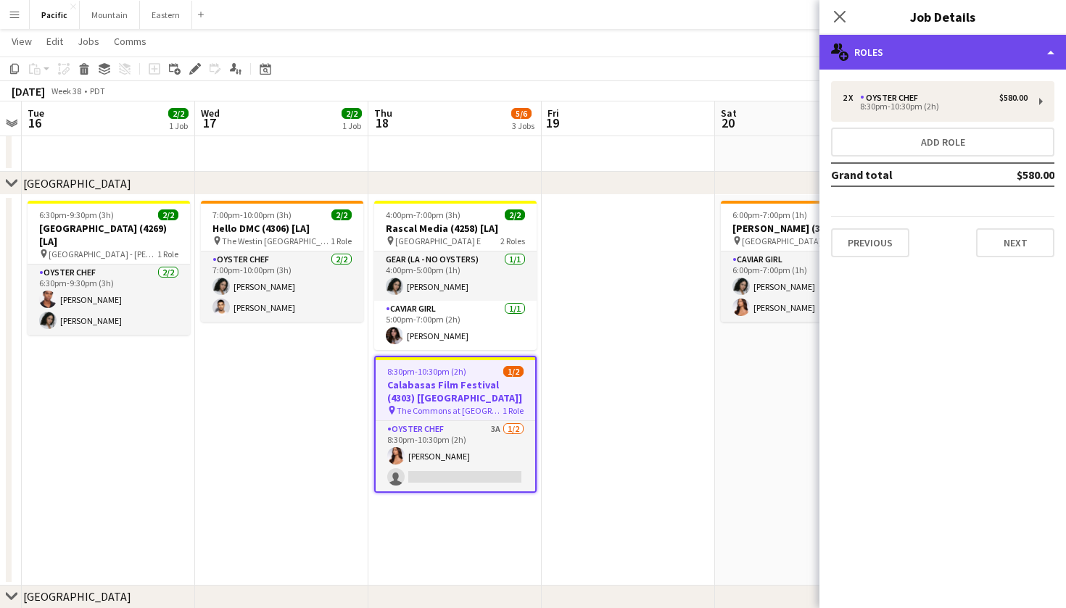
click at [964, 64] on div "multiple-users-add Roles" at bounding box center [942, 52] width 246 height 35
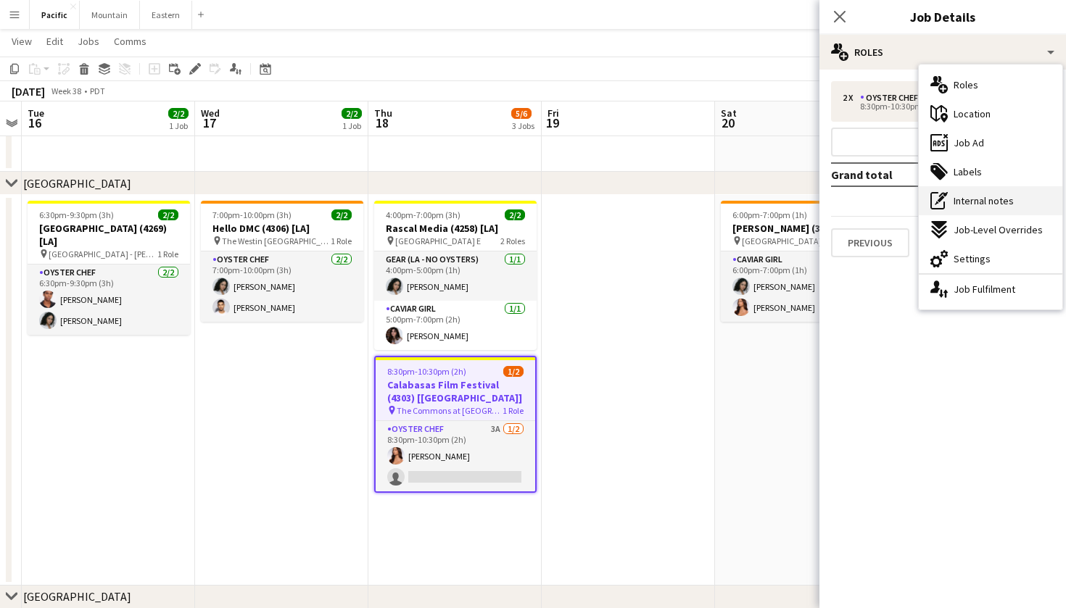
click at [977, 192] on div "pen-write Internal notes" at bounding box center [991, 200] width 144 height 29
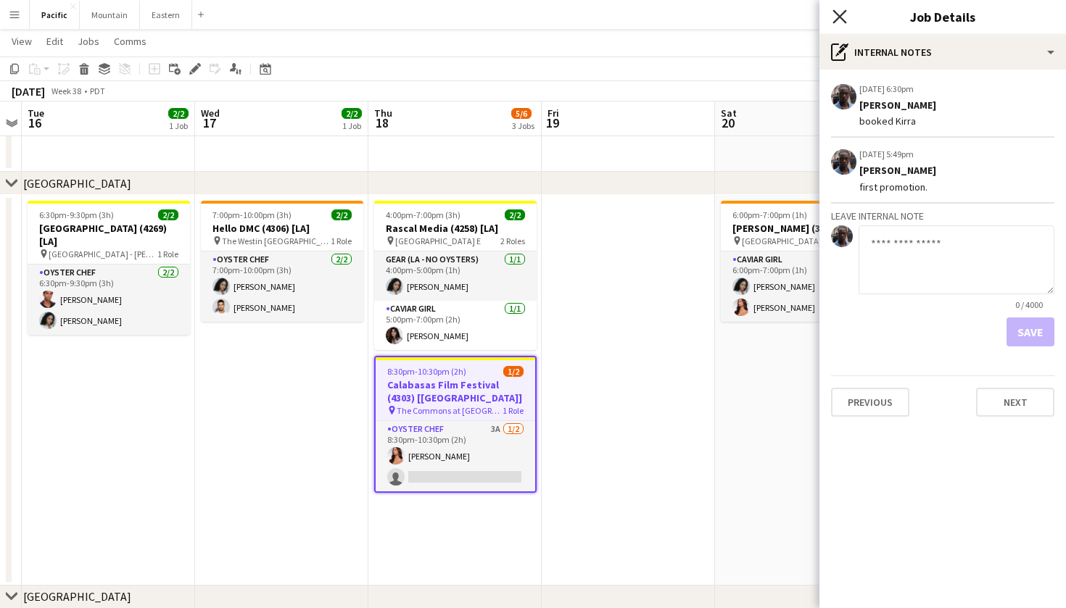
click at [837, 16] on icon "Close pop-in" at bounding box center [839, 16] width 14 height 14
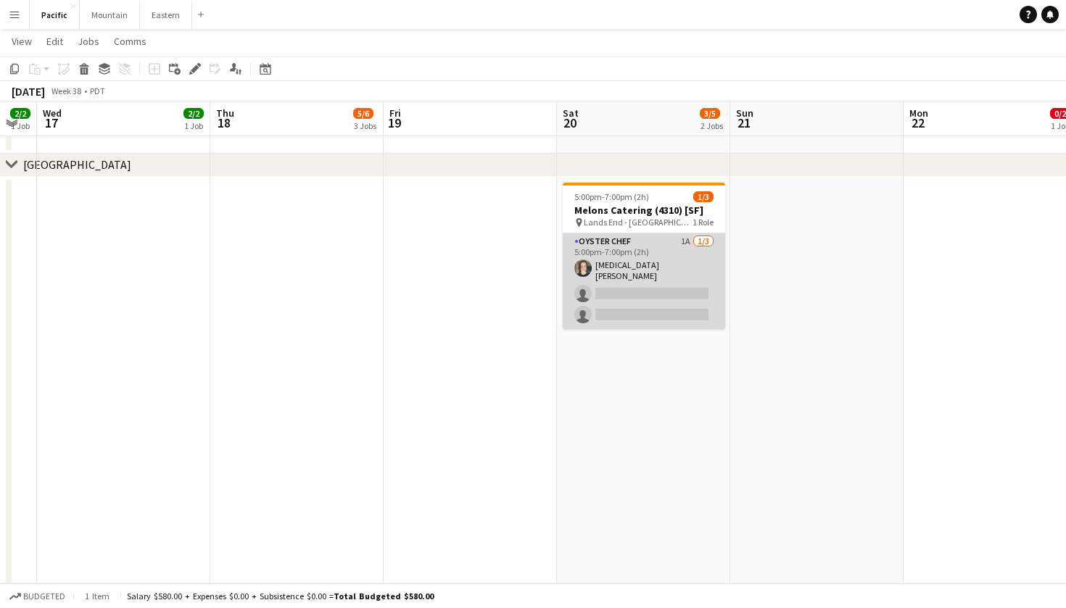
scroll to position [738, 0]
click at [663, 270] on app-card-role "Oyster Chef 1A 1/3 5:00pm-7:00pm (2h) Tao Scohy single-neutral-actions single-n…" at bounding box center [644, 282] width 162 height 96
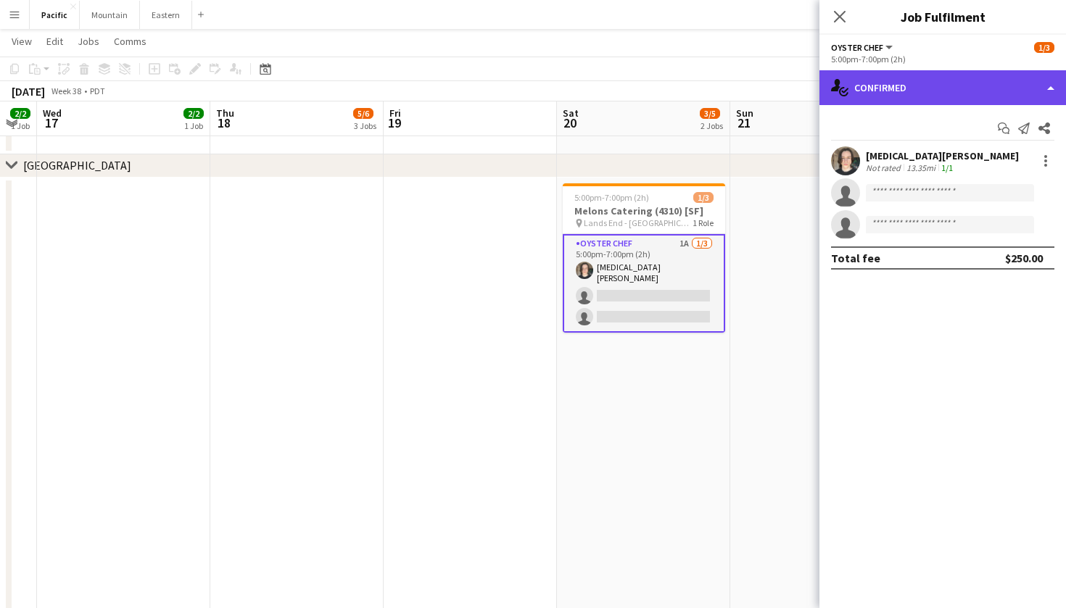
click at [960, 83] on div "single-neutral-actions-check-2 Confirmed" at bounding box center [942, 87] width 246 height 35
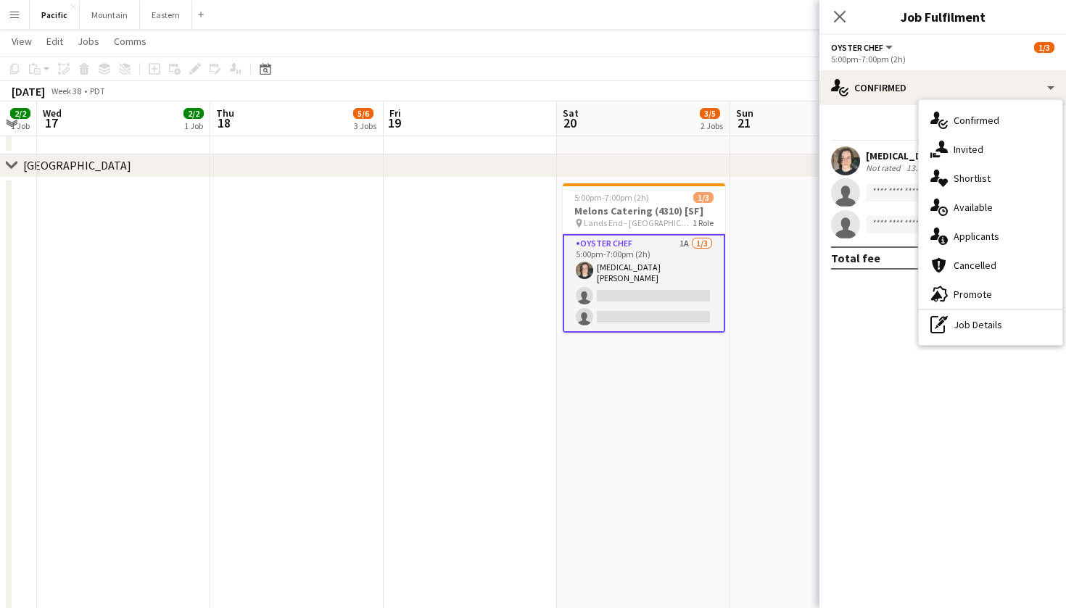
drag, startPoint x: 986, startPoint y: 216, endPoint x: 978, endPoint y: 238, distance: 23.2
click at [978, 238] on div "single-neutral-actions-check-2 Confirmed single-neutral-actions-share-1 Invited…" at bounding box center [991, 222] width 144 height 245
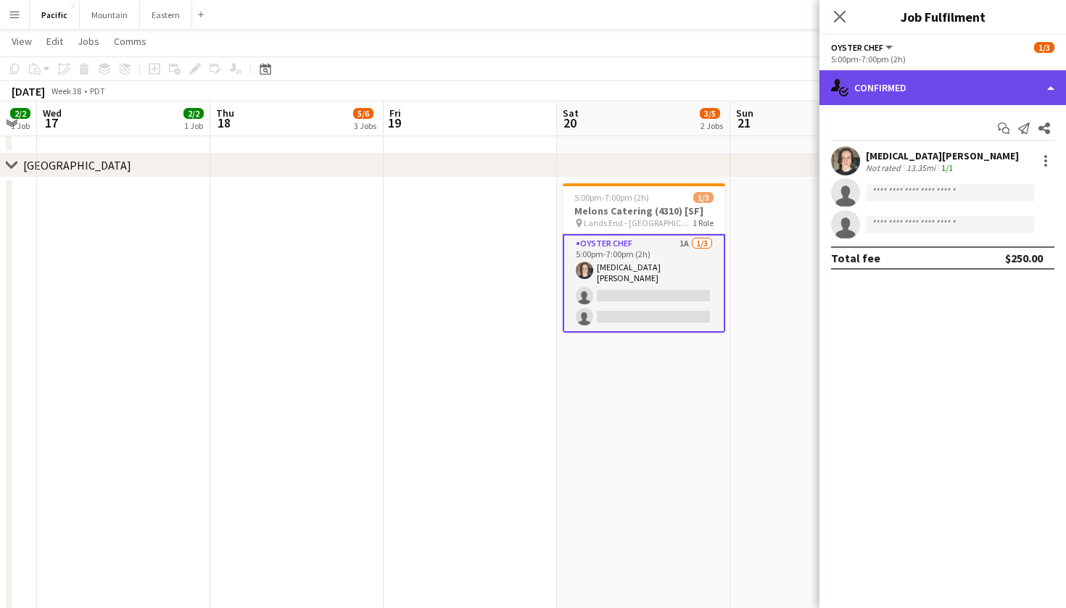
click at [983, 90] on div "single-neutral-actions-check-2 Confirmed" at bounding box center [942, 87] width 246 height 35
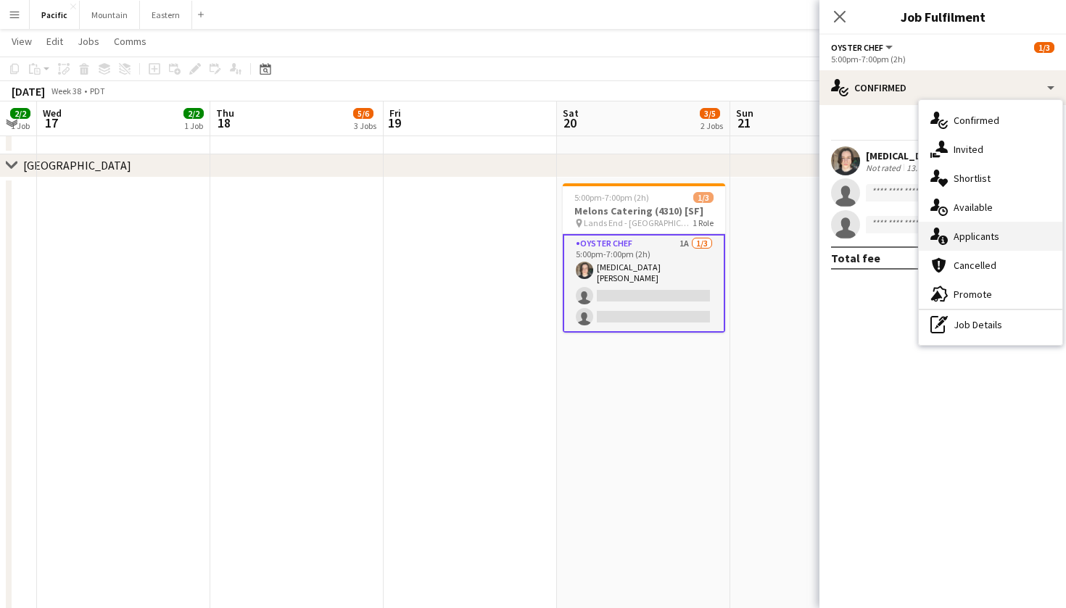
click at [1006, 230] on div "single-neutral-actions-information Applicants" at bounding box center [991, 236] width 144 height 29
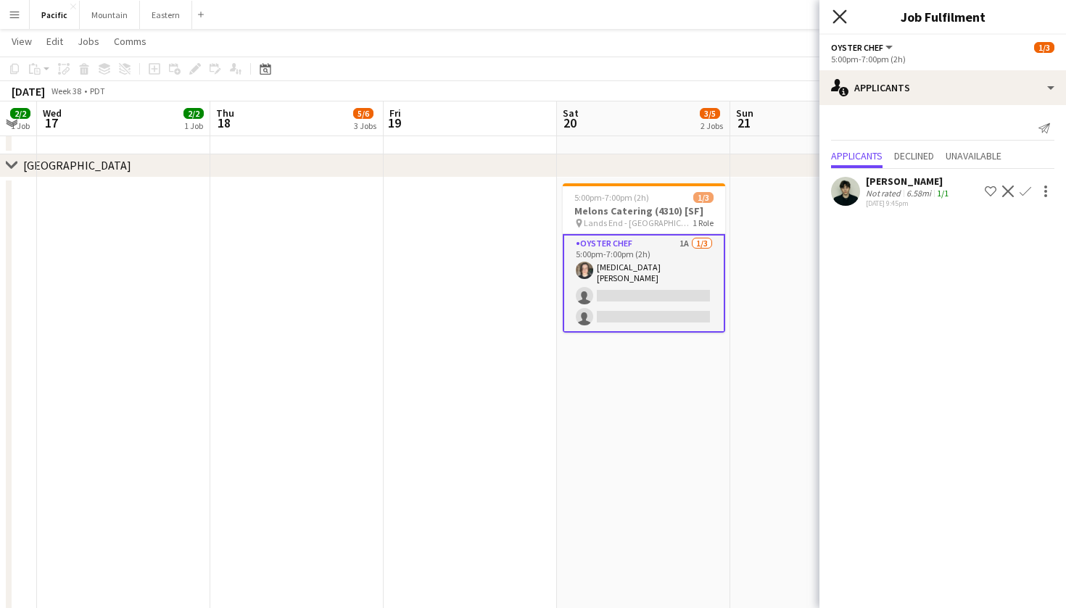
click at [837, 17] on icon "Close pop-in" at bounding box center [839, 16] width 14 height 14
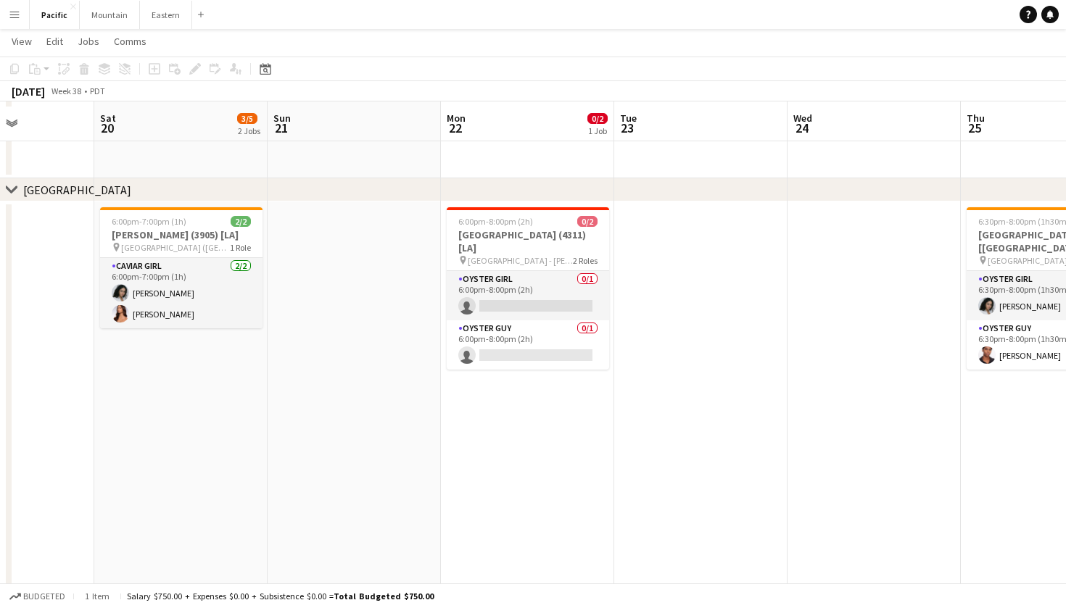
scroll to position [297, 0]
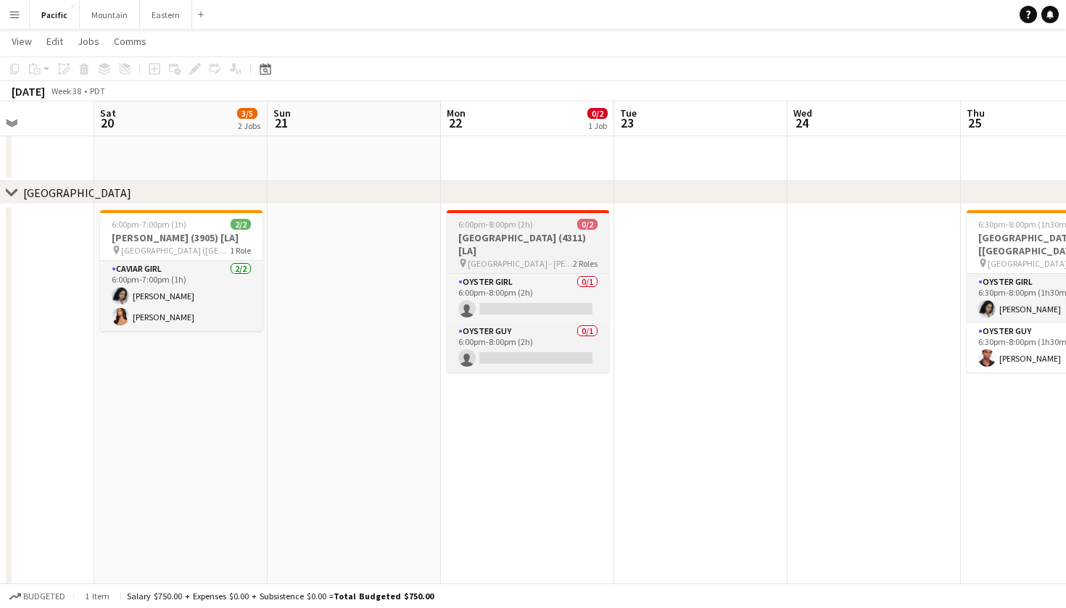
click at [554, 220] on div "6:00pm-8:00pm (2h) 0/2" at bounding box center [528, 224] width 162 height 11
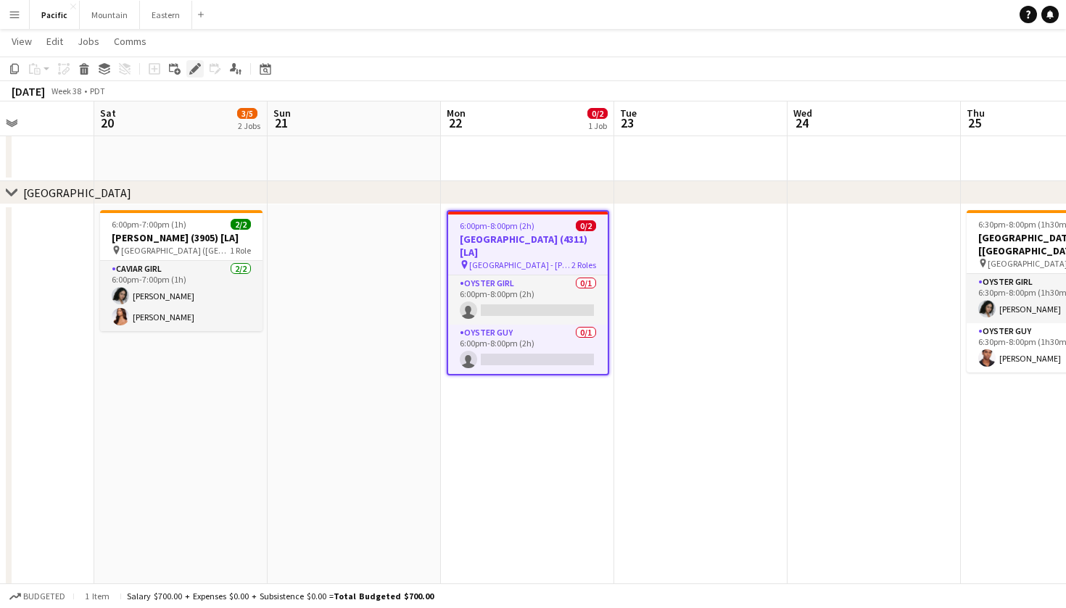
click at [196, 68] on icon at bounding box center [195, 69] width 8 height 8
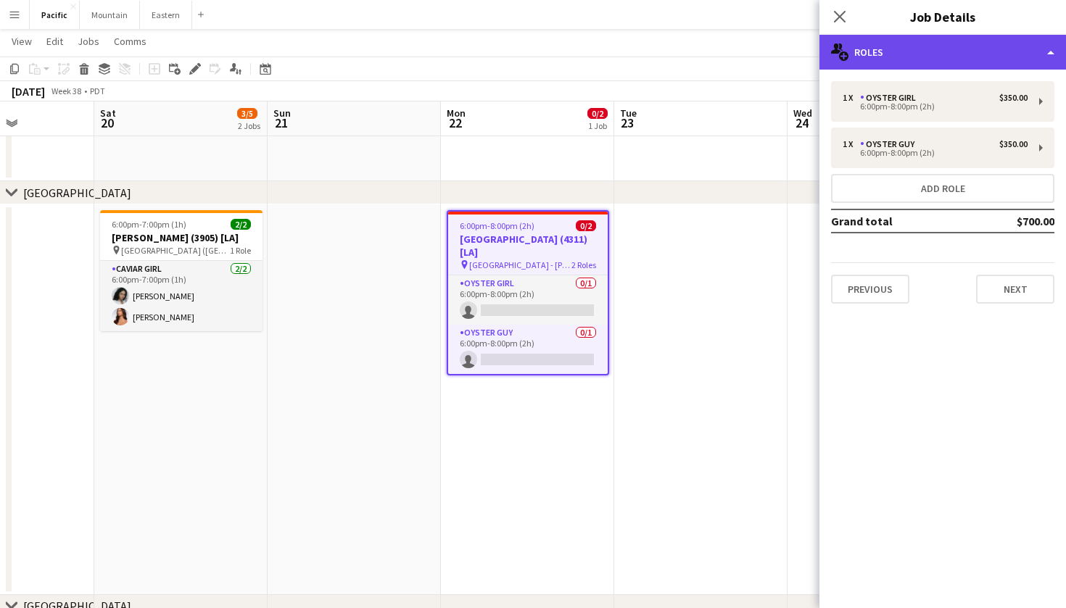
click at [974, 67] on div "multiple-users-add Roles" at bounding box center [942, 52] width 246 height 35
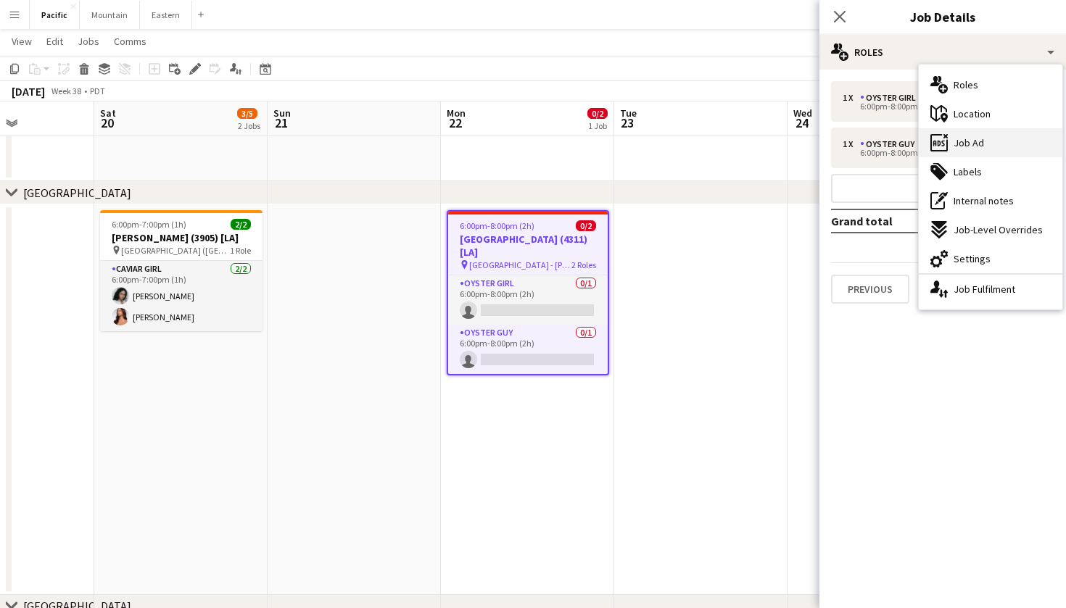
click at [994, 145] on div "ads-window Job Ad" at bounding box center [991, 142] width 144 height 29
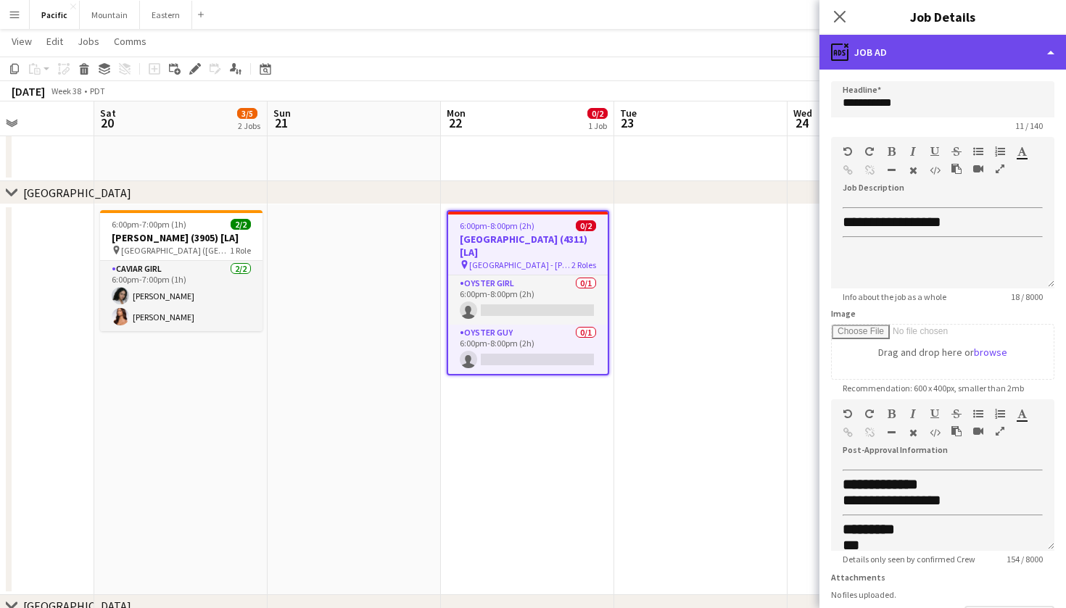
click at [899, 58] on div "ads-window Job Ad" at bounding box center [942, 52] width 246 height 35
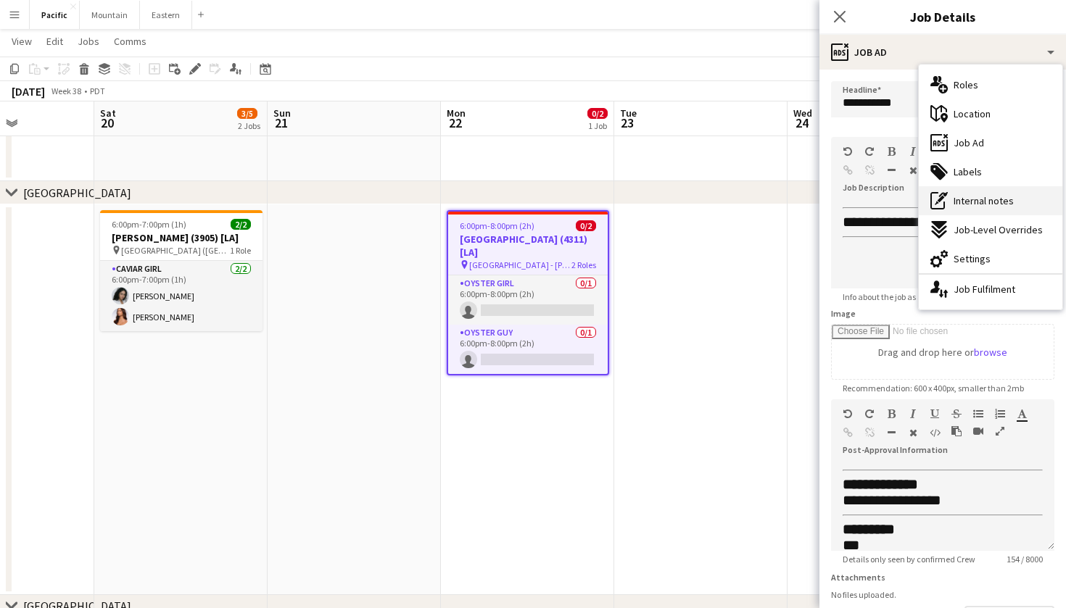
click at [970, 204] on span "Internal notes" at bounding box center [983, 200] width 60 height 13
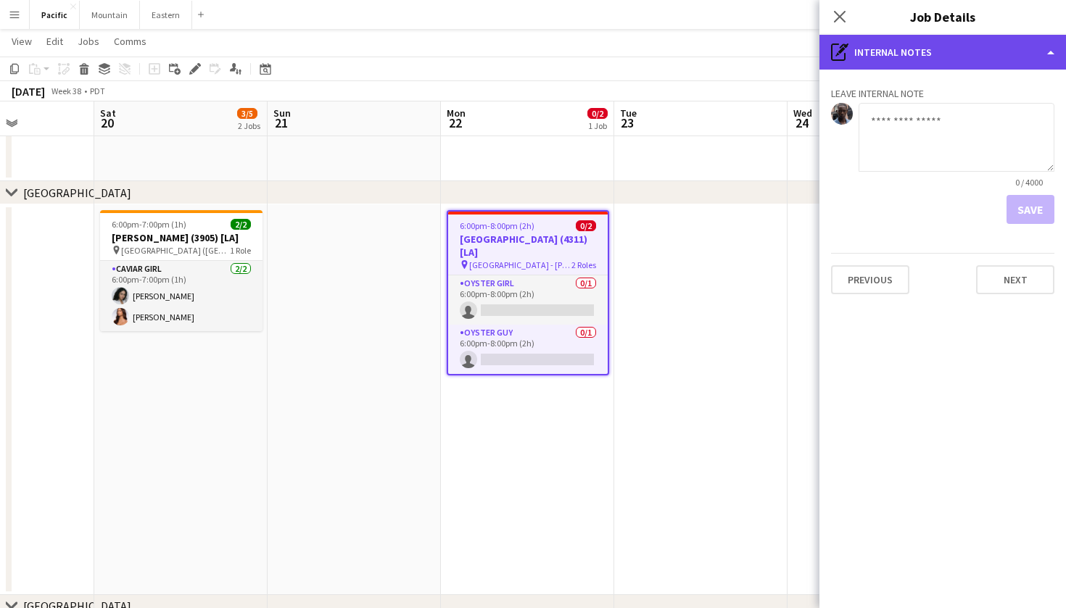
click at [907, 62] on div "pen-write Internal notes" at bounding box center [942, 52] width 246 height 35
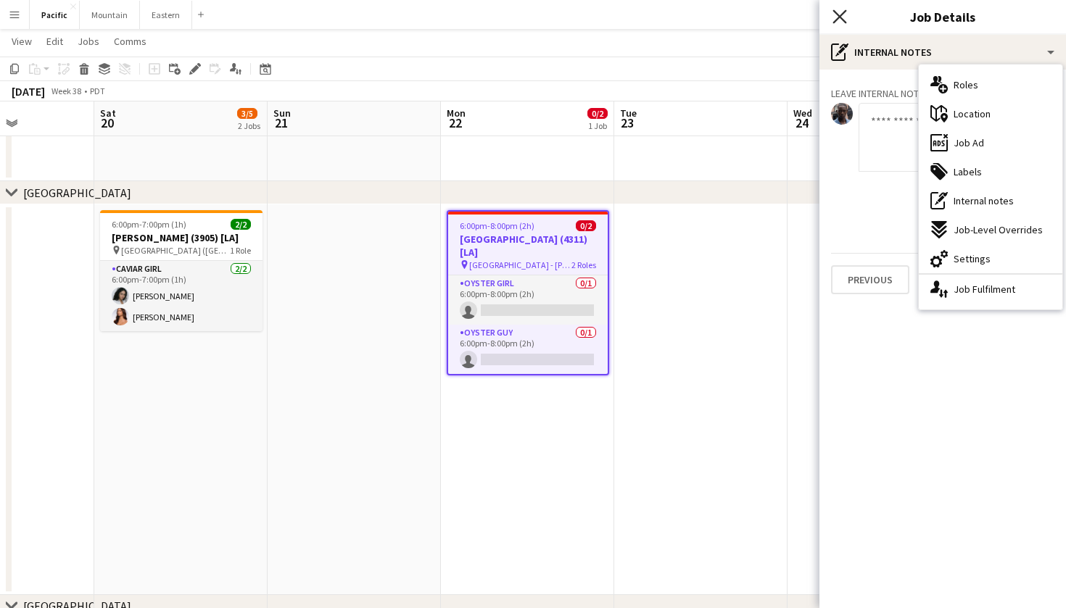
click at [845, 10] on icon at bounding box center [839, 16] width 14 height 14
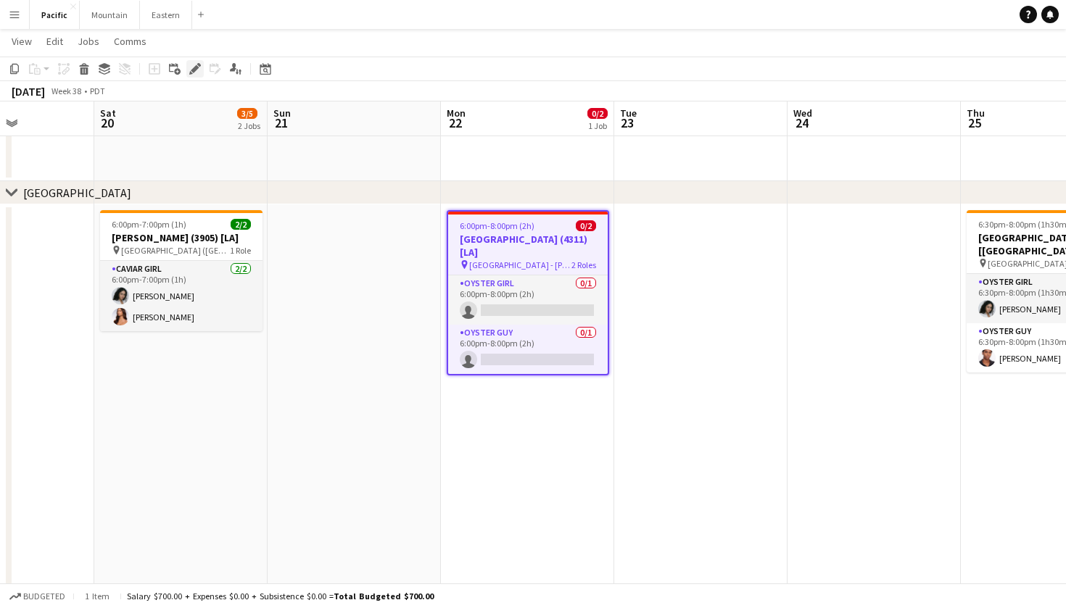
click at [189, 70] on icon "Edit" at bounding box center [195, 69] width 12 height 12
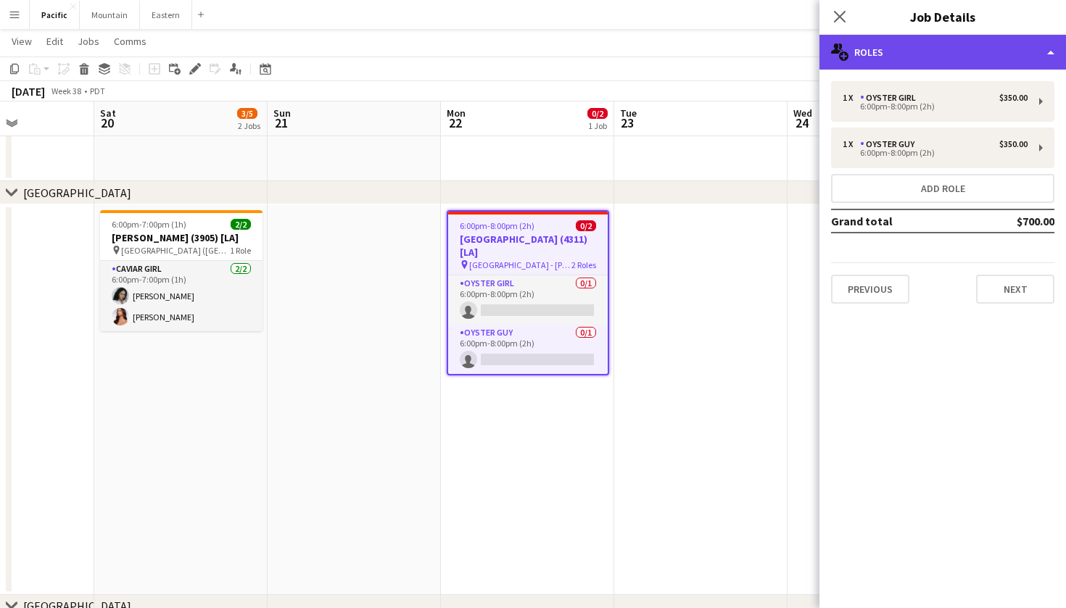
click at [925, 43] on div "multiple-users-add Roles" at bounding box center [942, 52] width 246 height 35
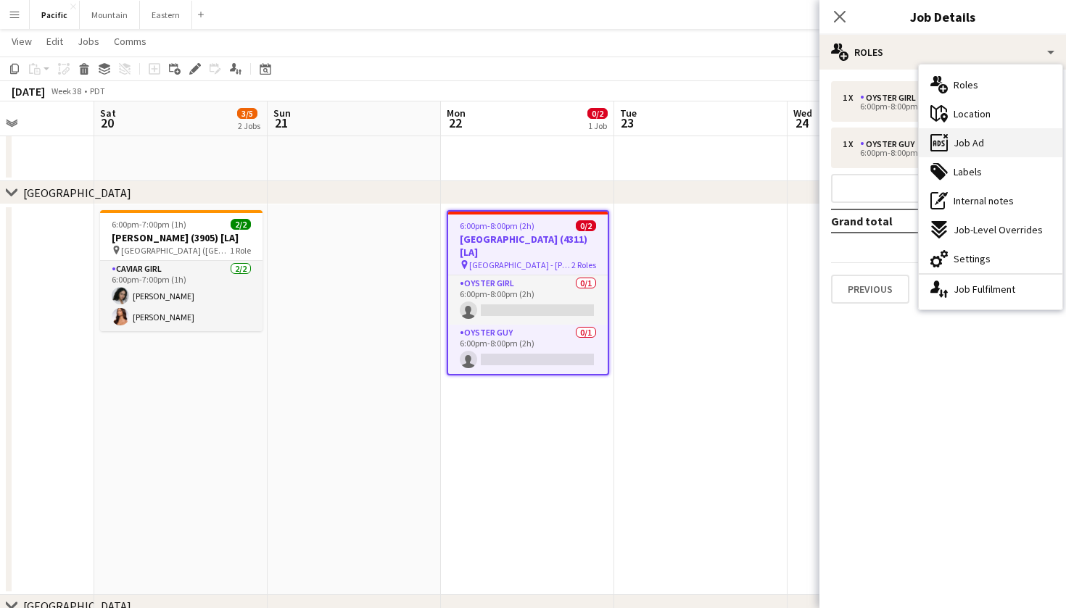
click at [983, 138] on div "ads-window Job Ad" at bounding box center [991, 142] width 144 height 29
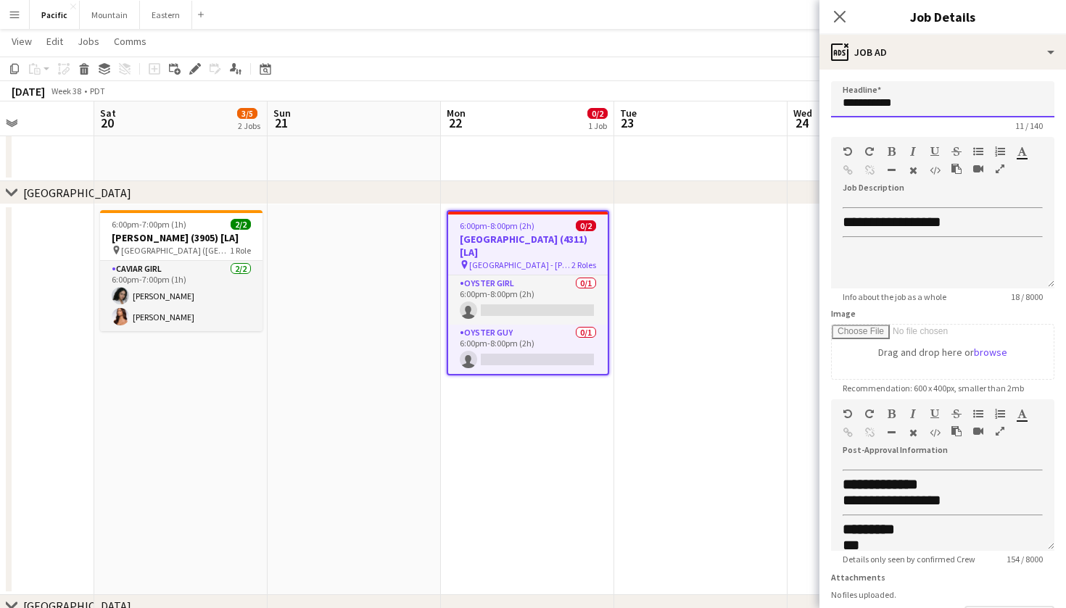
click at [890, 96] on input "**********" at bounding box center [942, 99] width 223 height 36
click at [841, 9] on app-icon "Close pop-in" at bounding box center [839, 17] width 21 height 21
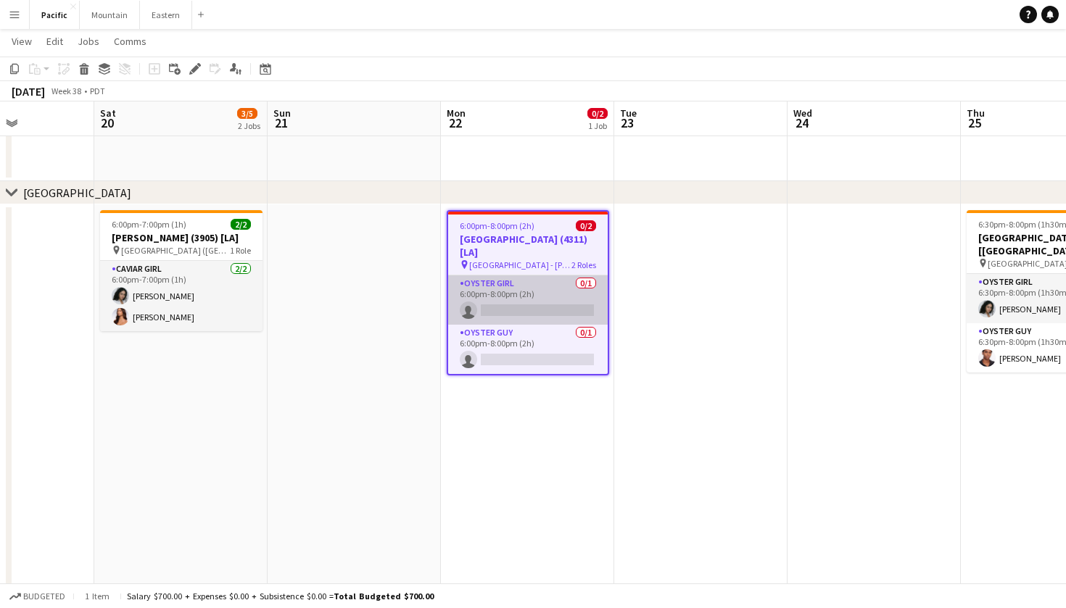
click at [550, 294] on app-card-role "Oyster Girl 0/1 6:00pm-8:00pm (2h) single-neutral-actions" at bounding box center [527, 299] width 159 height 49
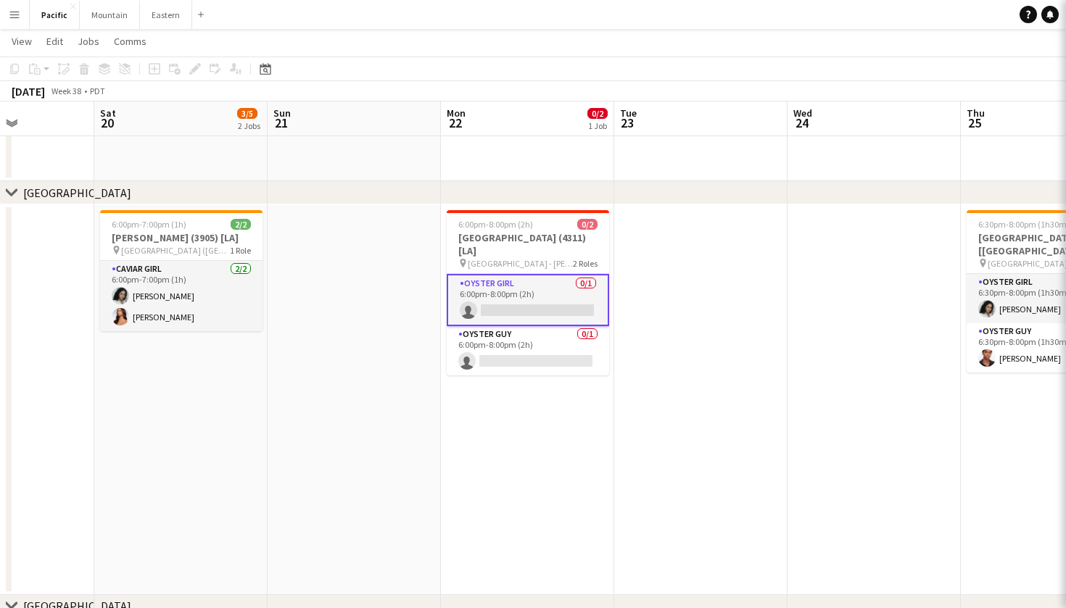
scroll to position [0, 425]
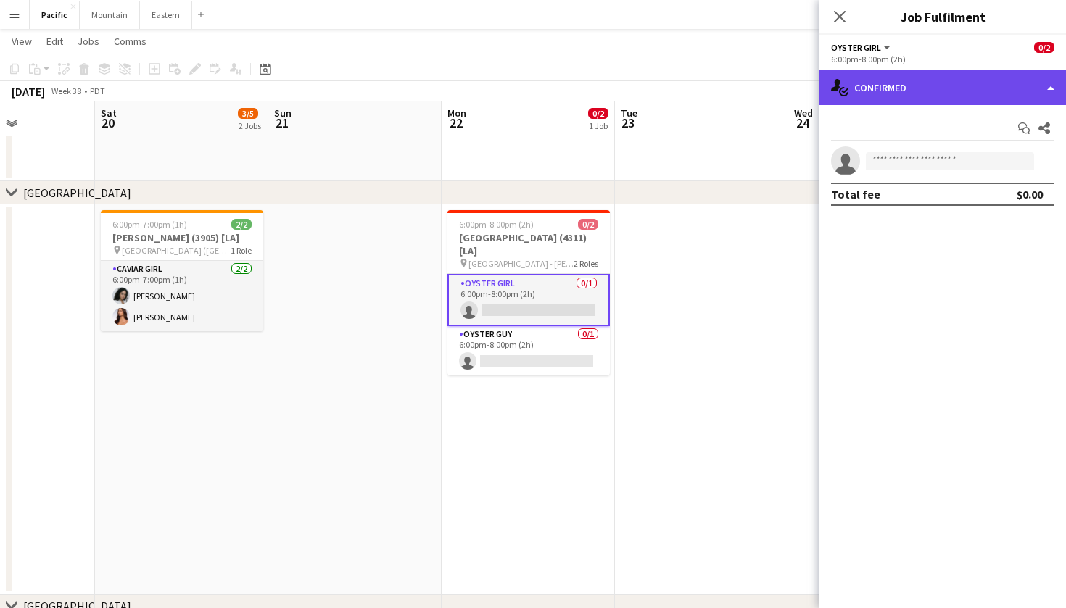
click at [969, 86] on div "single-neutral-actions-check-2 Confirmed" at bounding box center [942, 87] width 246 height 35
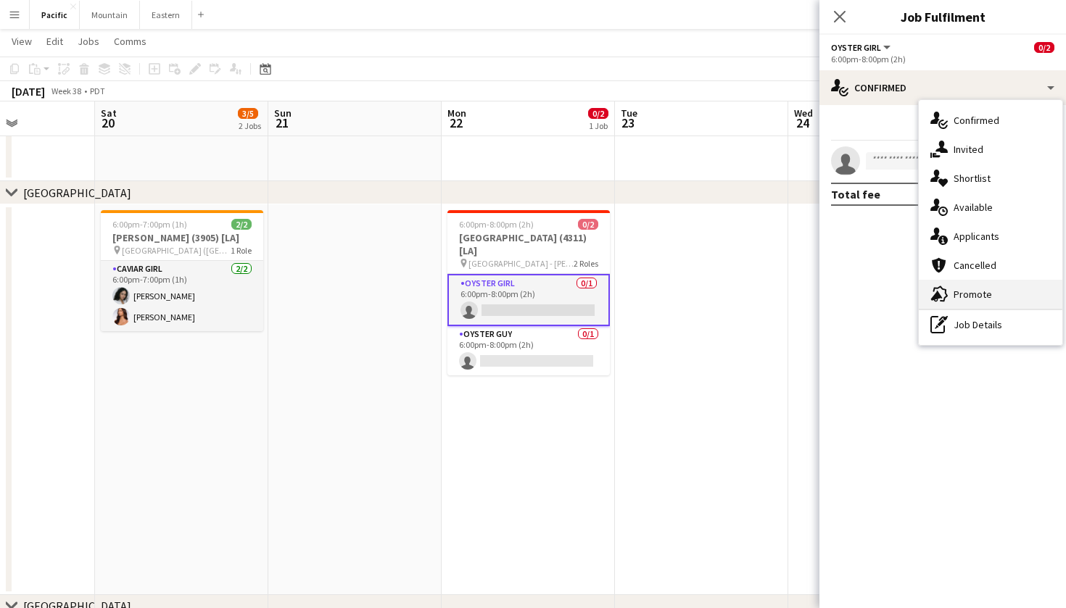
click at [965, 288] on span "Promote" at bounding box center [972, 294] width 38 height 13
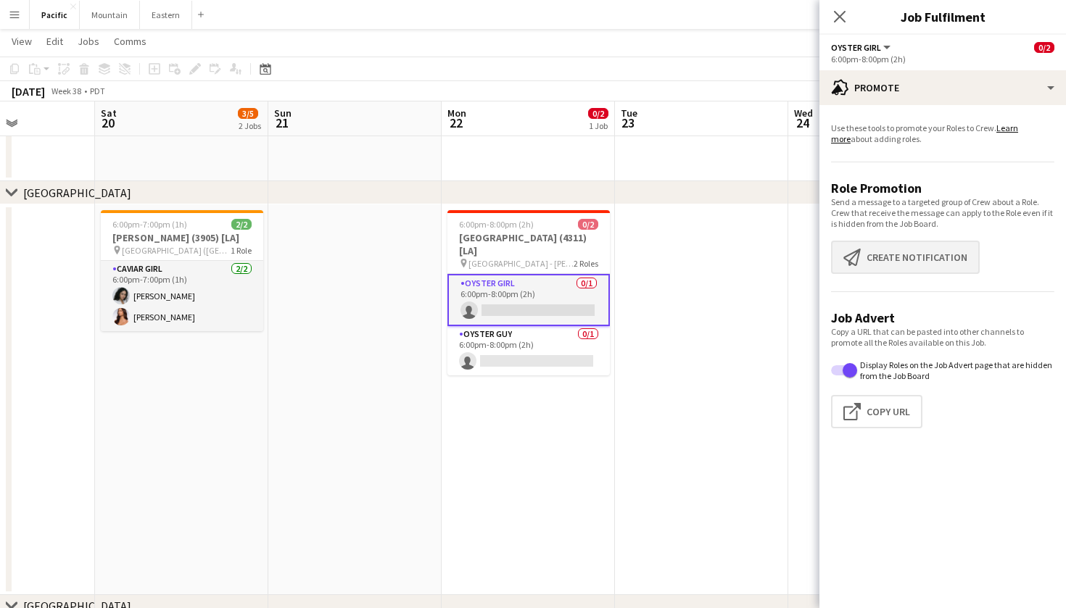
click at [895, 249] on button "Create notification Create notification" at bounding box center [905, 257] width 149 height 33
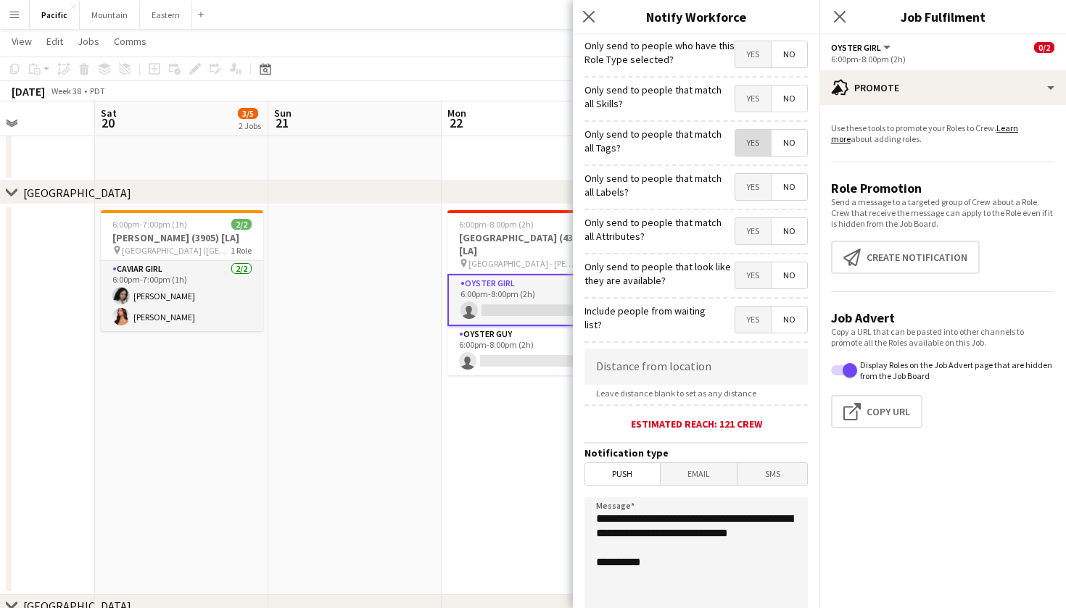
click at [741, 138] on span "Yes" at bounding box center [753, 143] width 36 height 26
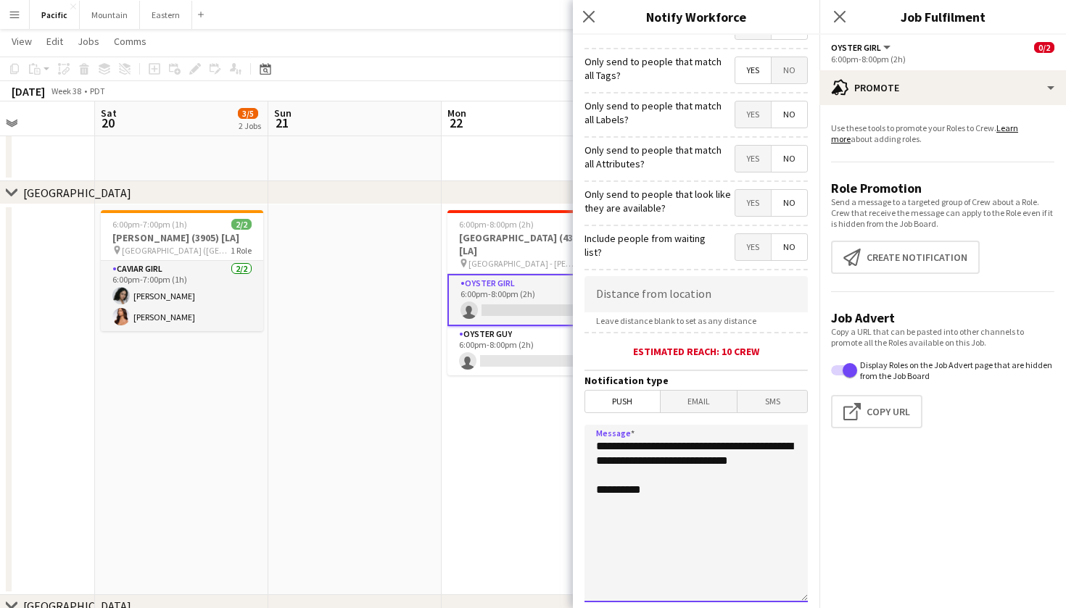
drag, startPoint x: 673, startPoint y: 477, endPoint x: 576, endPoint y: 439, distance: 104.5
click at [576, 439] on form "**********" at bounding box center [696, 343] width 246 height 763
paste textarea "**********"
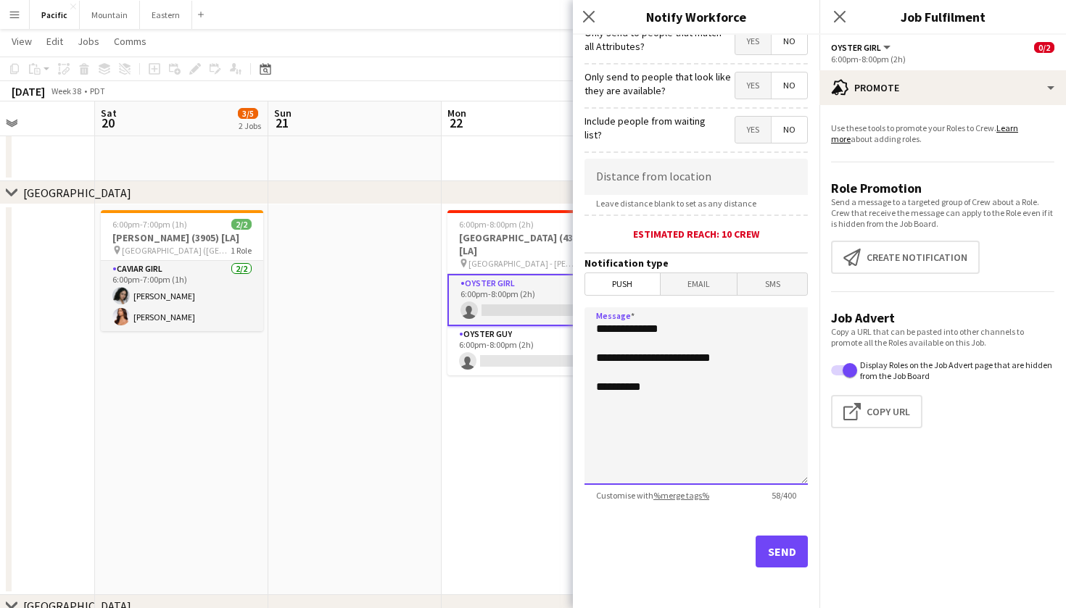
scroll to position [190, 0]
type textarea "**********"
click at [781, 552] on button "Send" at bounding box center [781, 552] width 52 height 32
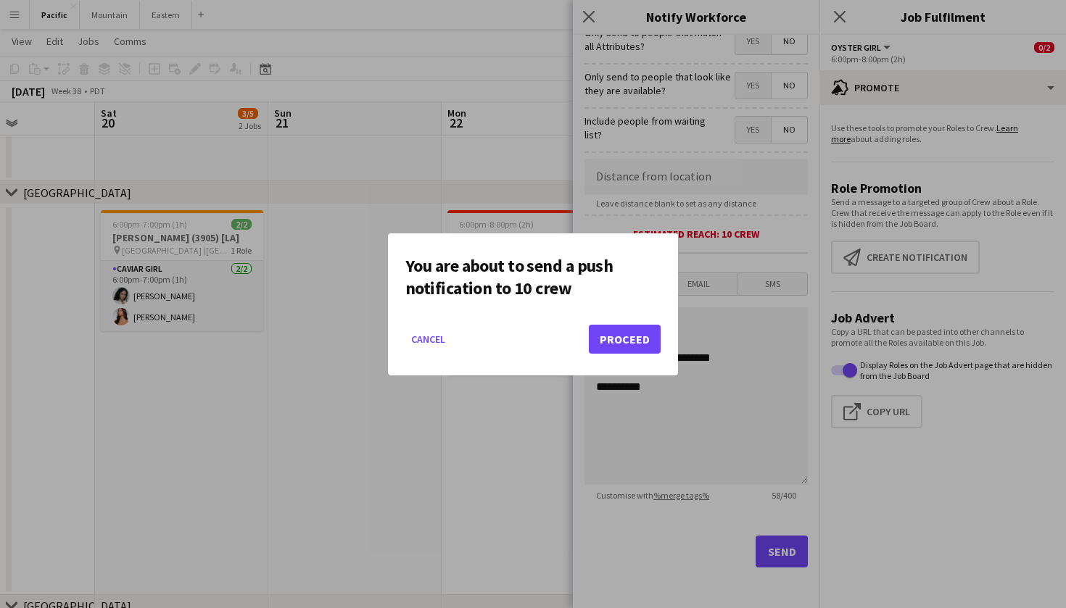
scroll to position [0, 0]
click at [634, 344] on button "Proceed" at bounding box center [625, 339] width 72 height 29
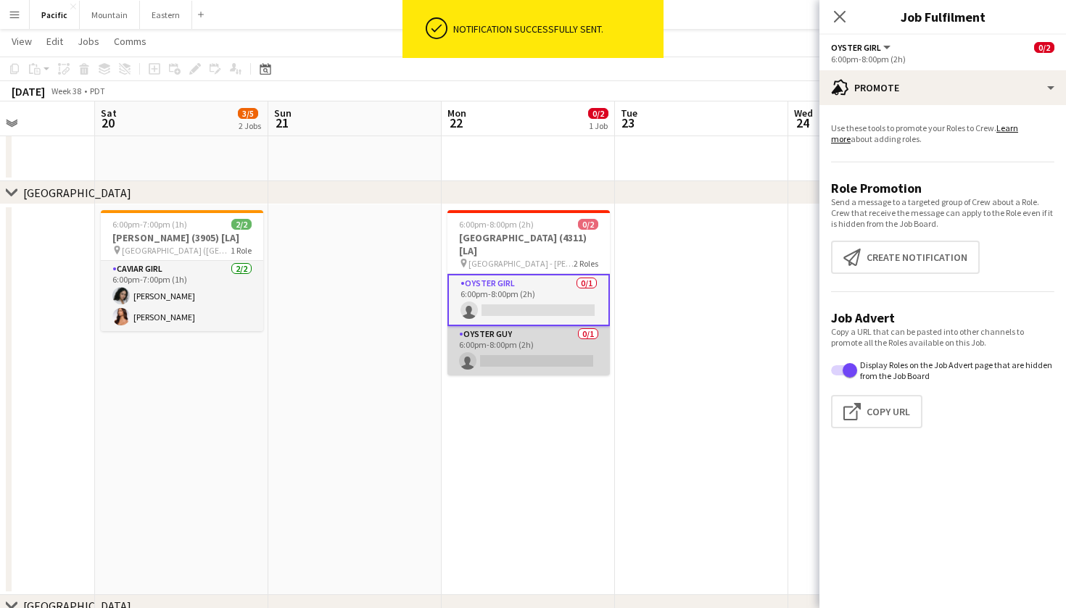
click at [555, 327] on app-card-role "Oyster Guy 0/1 6:00pm-8:00pm (2h) single-neutral-actions" at bounding box center [528, 350] width 162 height 49
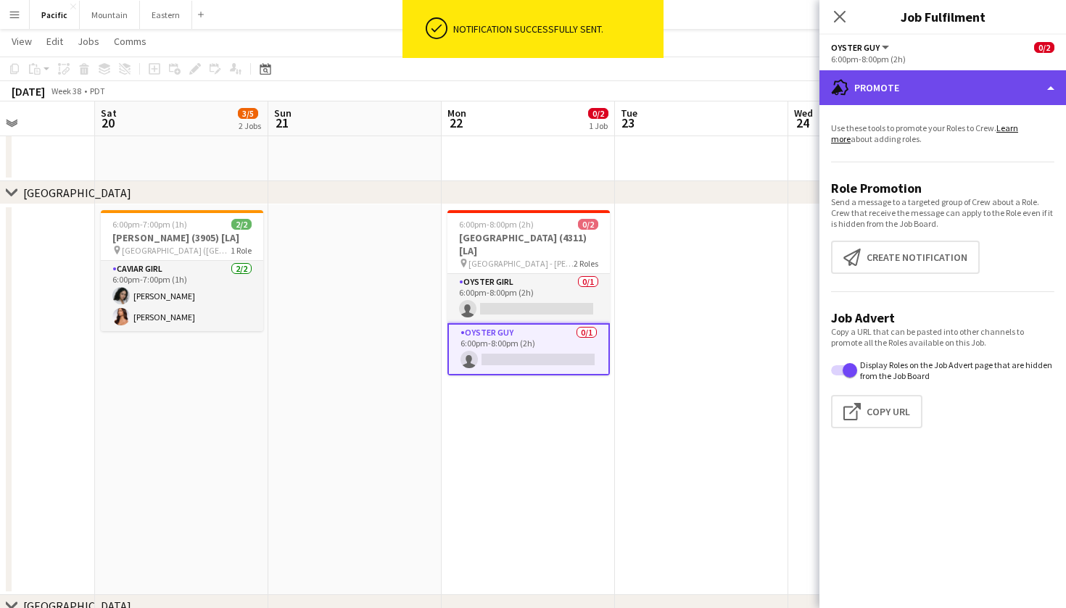
click at [918, 76] on div "advertising-megaphone Promote" at bounding box center [942, 87] width 246 height 35
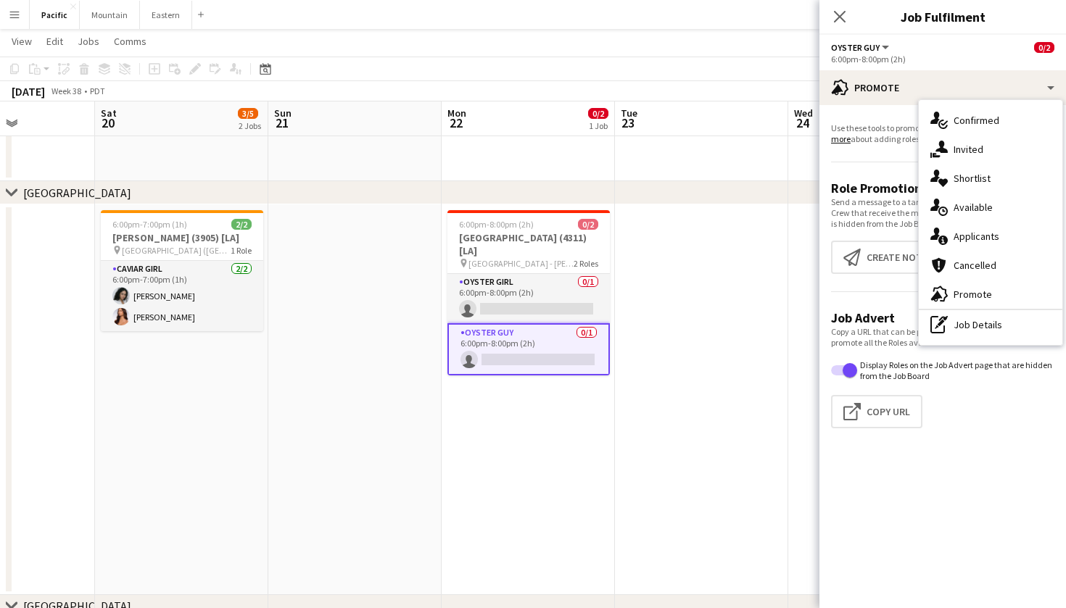
click at [877, 240] on app-promote-tab "Use these tools to promote your Roles to Crew. Learn more about adding roles. R…" at bounding box center [942, 278] width 246 height 323
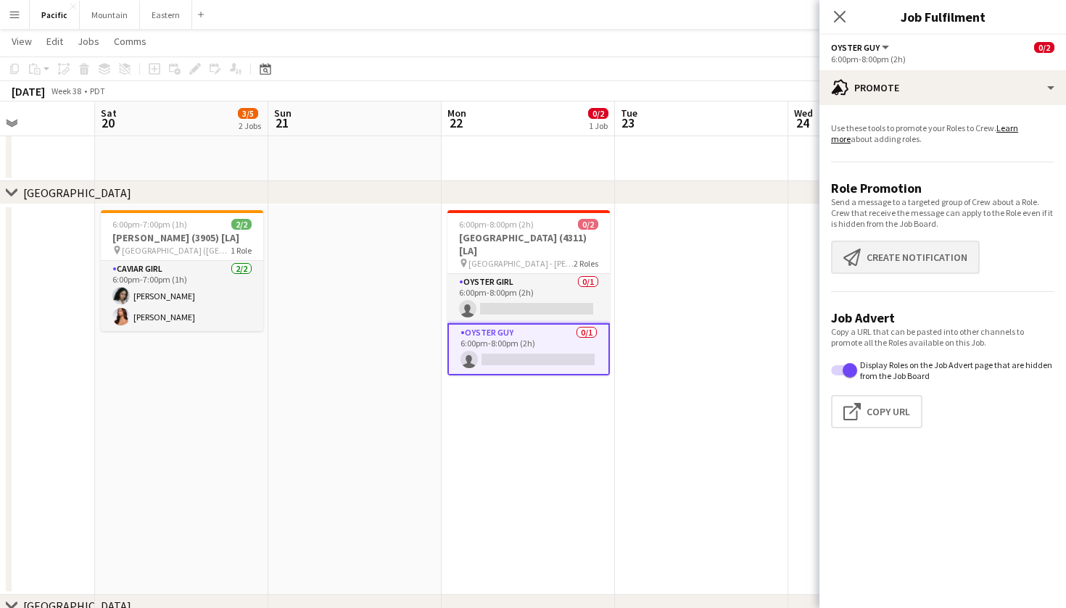
click at [877, 261] on button "Create notification Create notification" at bounding box center [905, 257] width 149 height 33
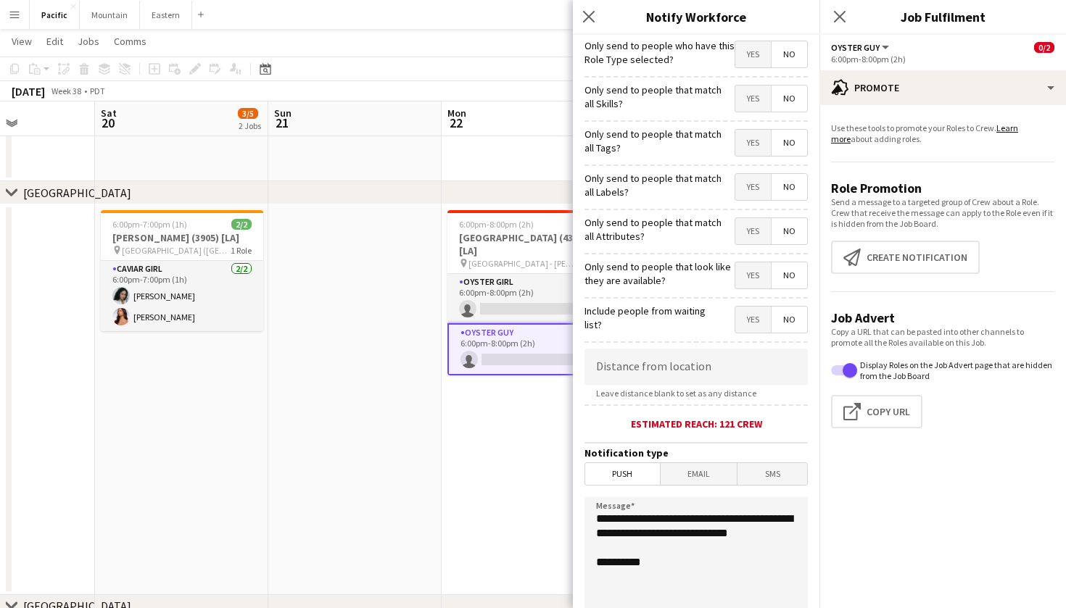
click at [746, 140] on span "Yes" at bounding box center [753, 143] width 36 height 26
drag, startPoint x: 662, startPoint y: 550, endPoint x: 579, endPoint y: 504, distance: 94.8
click at [579, 504] on form "**********" at bounding box center [696, 416] width 246 height 763
paste textarea "**********"
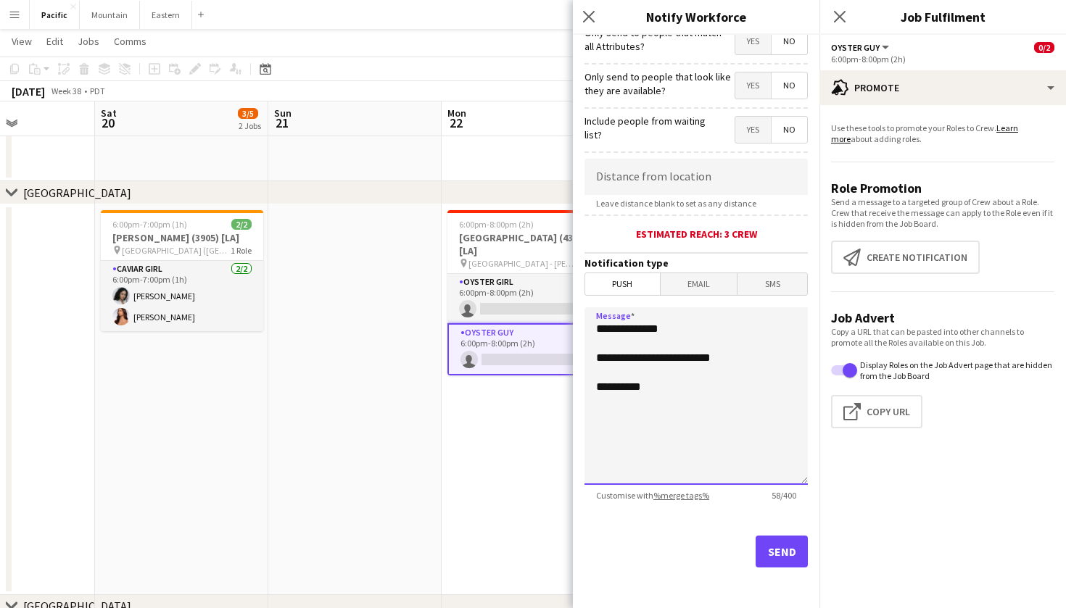
type textarea "**********"
click at [784, 546] on button "Send" at bounding box center [781, 552] width 52 height 32
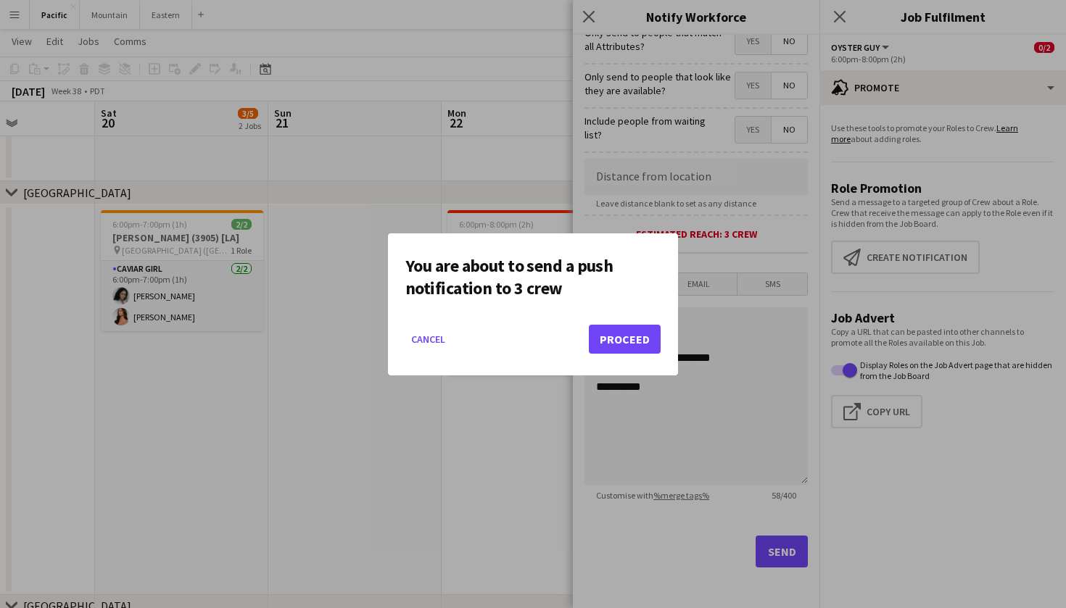
click at [617, 333] on button "Proceed" at bounding box center [625, 339] width 72 height 29
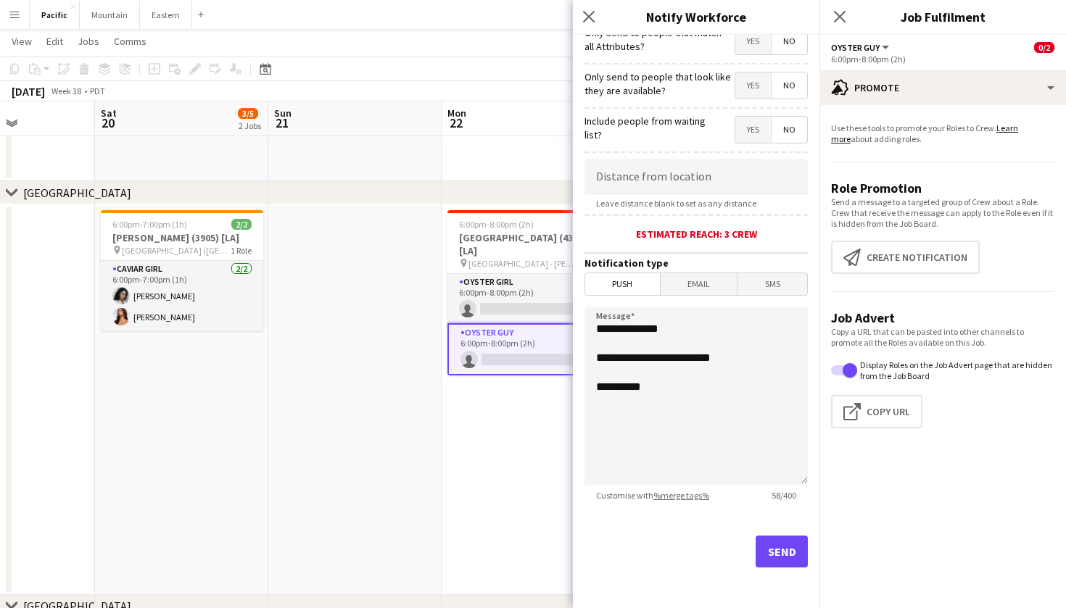
scroll to position [297, 0]
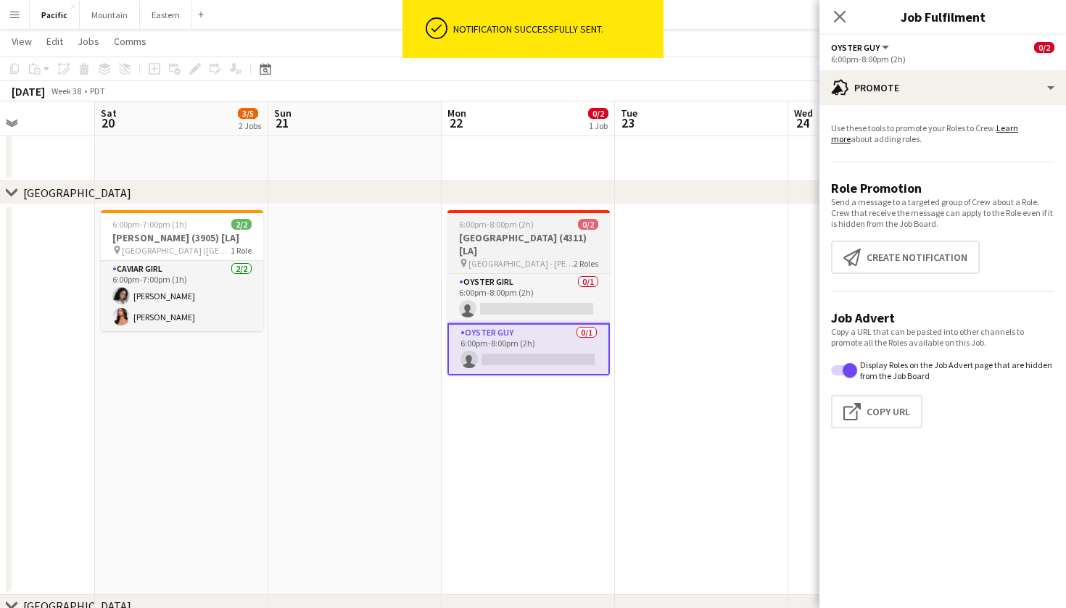
click at [550, 244] on h3 "Terranea Resort (4311) [LA]" at bounding box center [528, 244] width 162 height 26
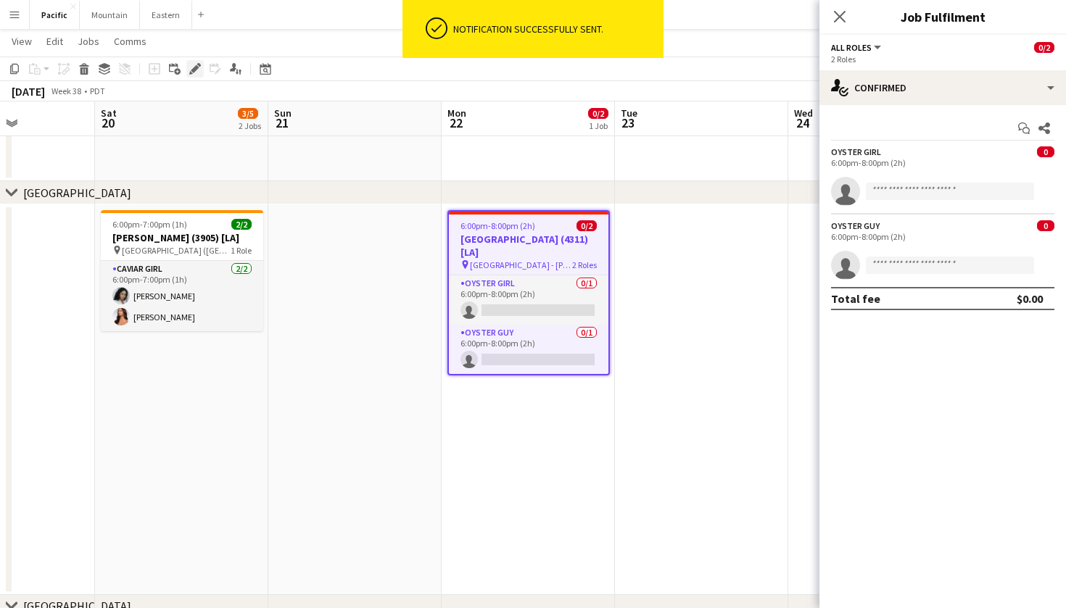
click at [194, 70] on icon at bounding box center [195, 69] width 8 height 8
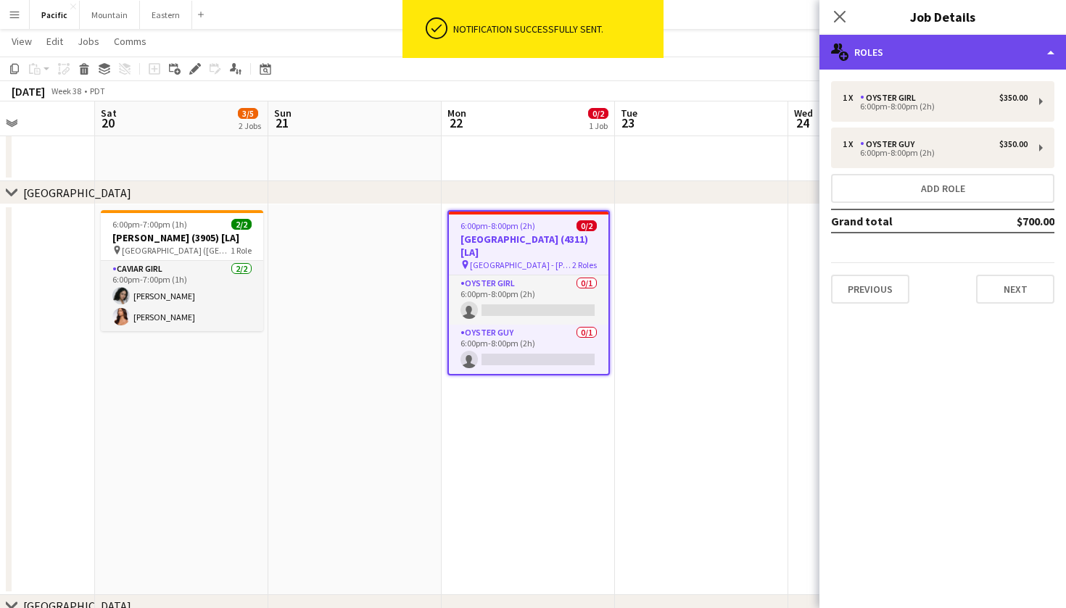
click at [871, 40] on div "multiple-users-add Roles" at bounding box center [942, 52] width 246 height 35
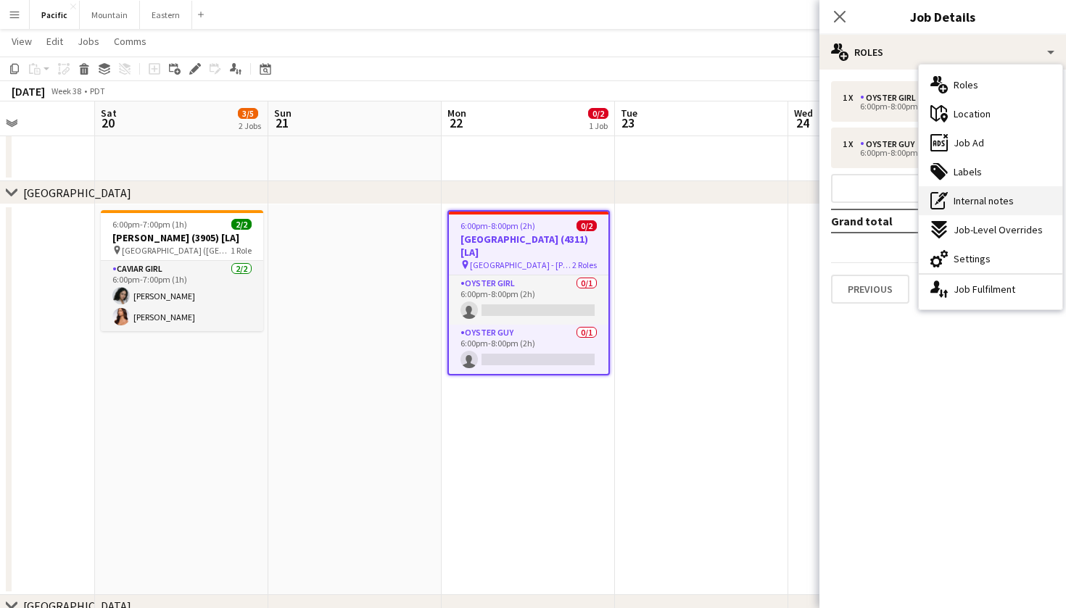
click at [1011, 203] on span "Internal notes" at bounding box center [983, 200] width 60 height 13
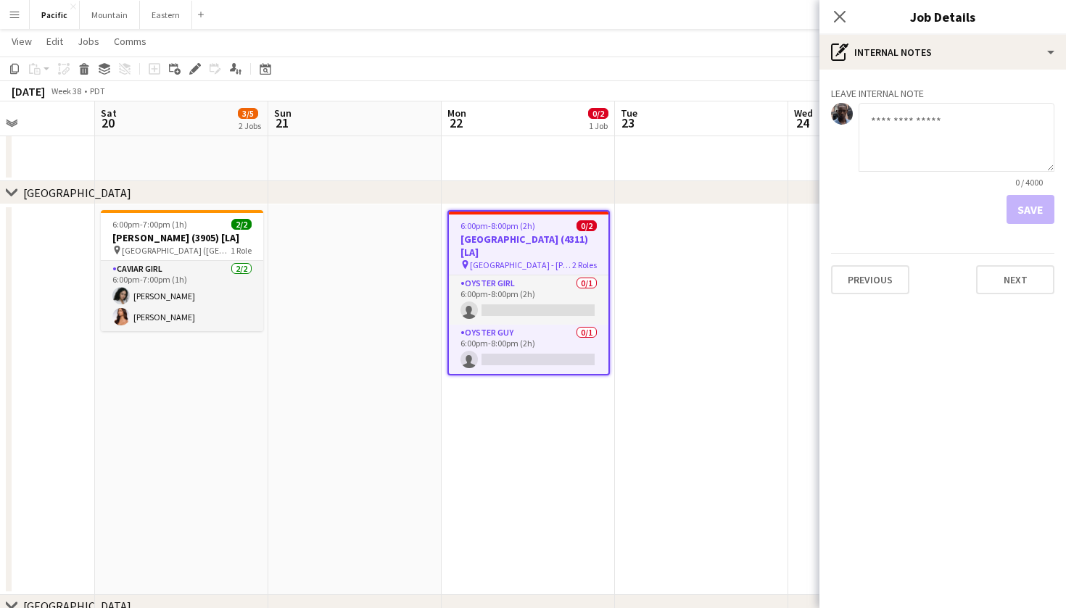
click at [910, 143] on textarea at bounding box center [956, 137] width 196 height 69
type textarea "*"
type textarea "**********"
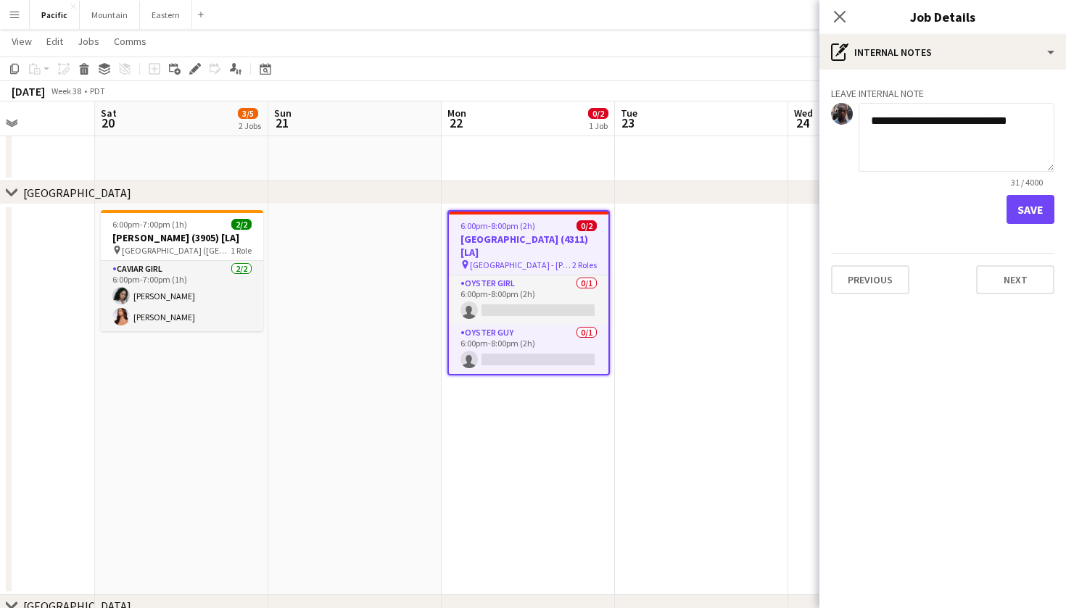
click at [1019, 217] on button "Save" at bounding box center [1030, 209] width 48 height 29
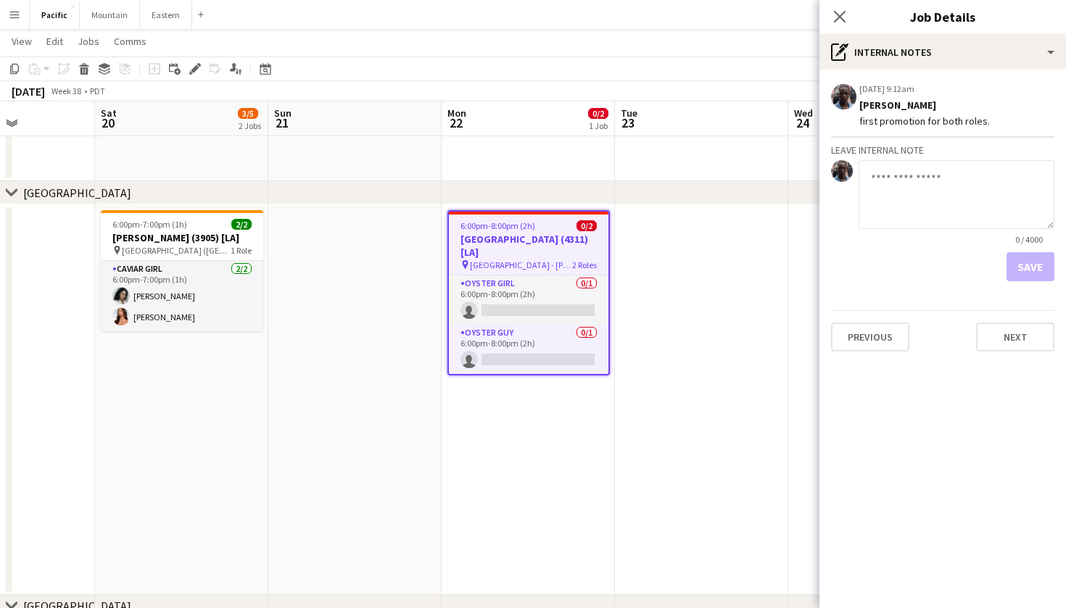
click at [554, 236] on h3 "Terranea Resort (4311) [LA]" at bounding box center [528, 246] width 159 height 26
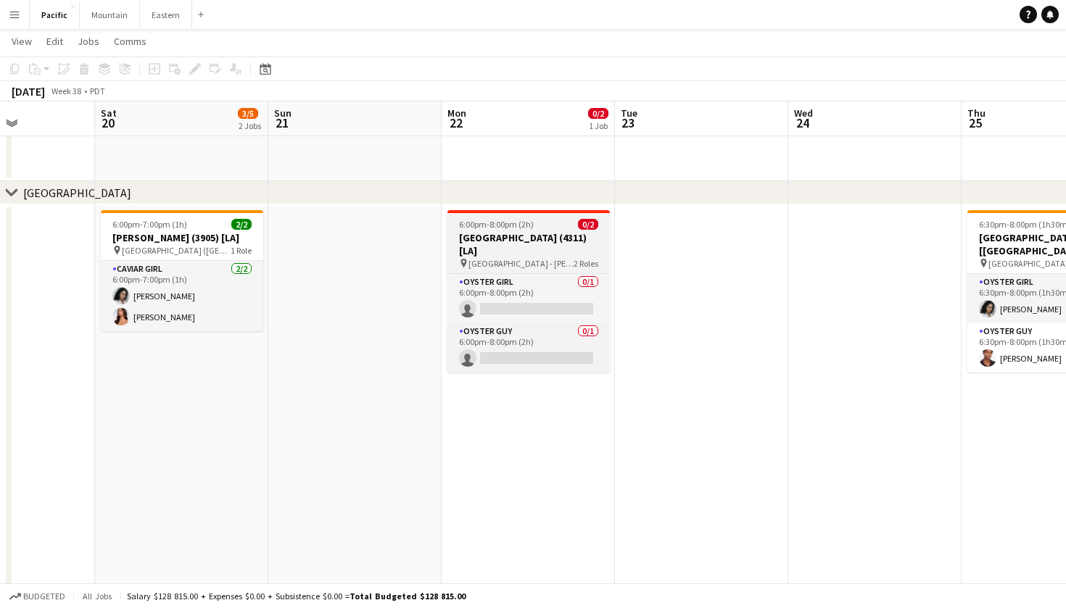
click at [505, 242] on h3 "Terranea Resort (4311) [LA]" at bounding box center [528, 244] width 162 height 26
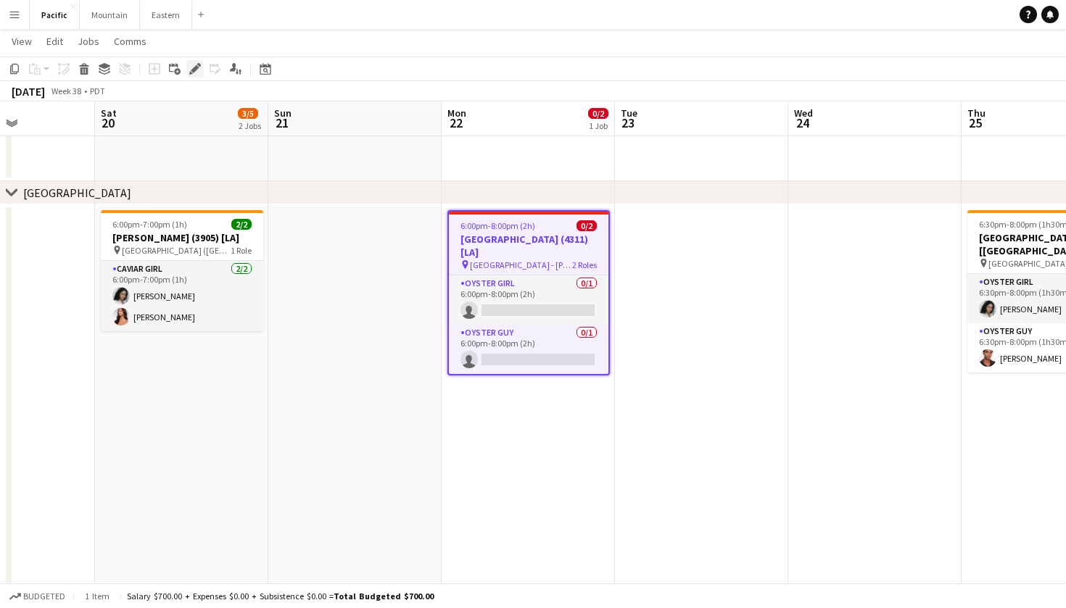
click at [194, 70] on icon at bounding box center [195, 69] width 8 height 8
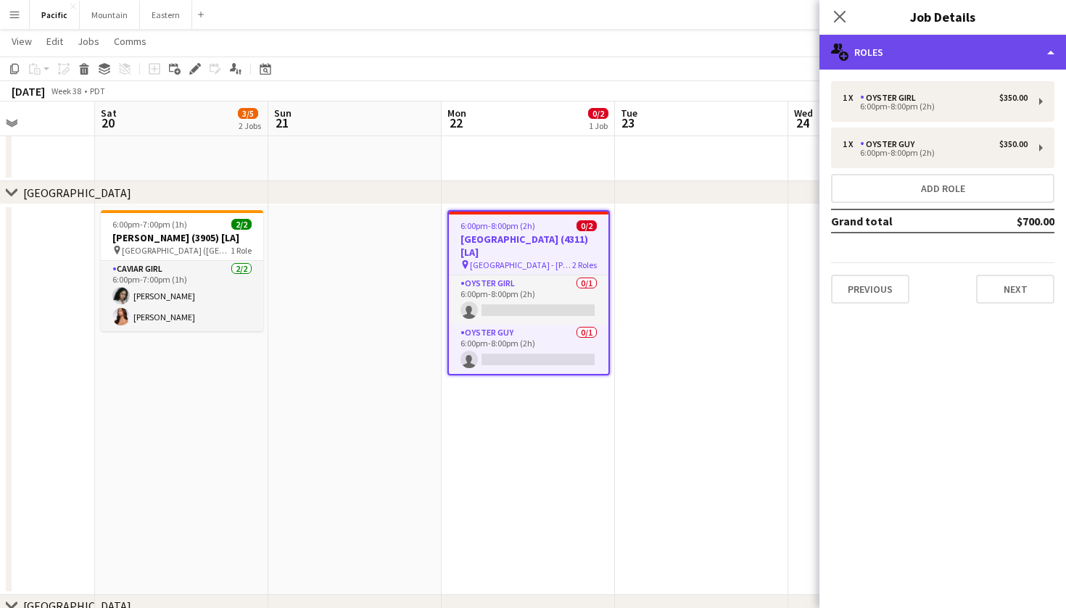
click at [955, 54] on div "multiple-users-add Roles" at bounding box center [942, 52] width 246 height 35
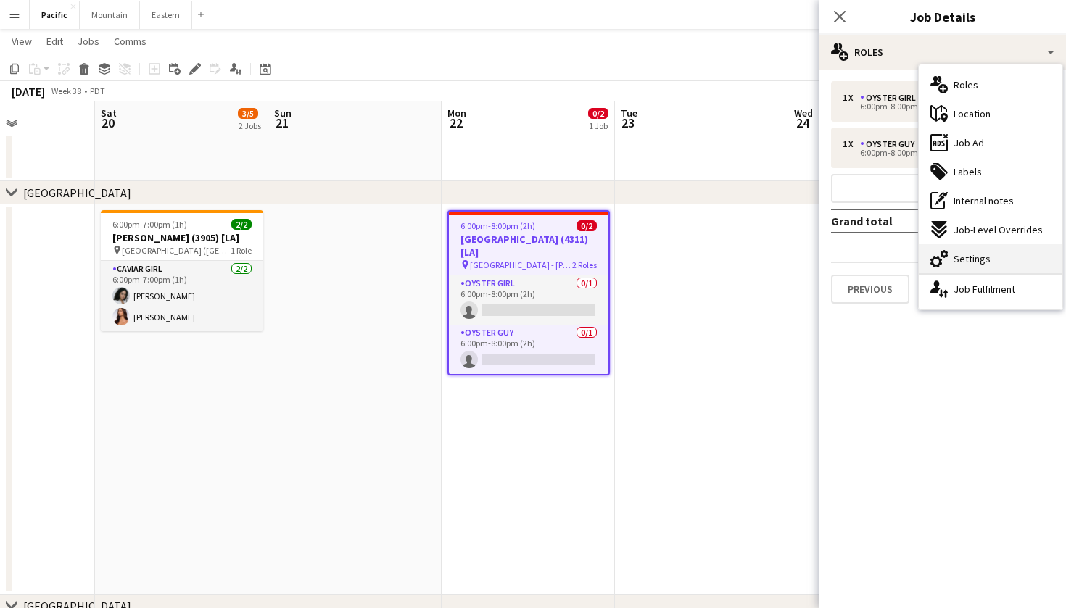
click at [986, 260] on span "Settings" at bounding box center [971, 258] width 37 height 13
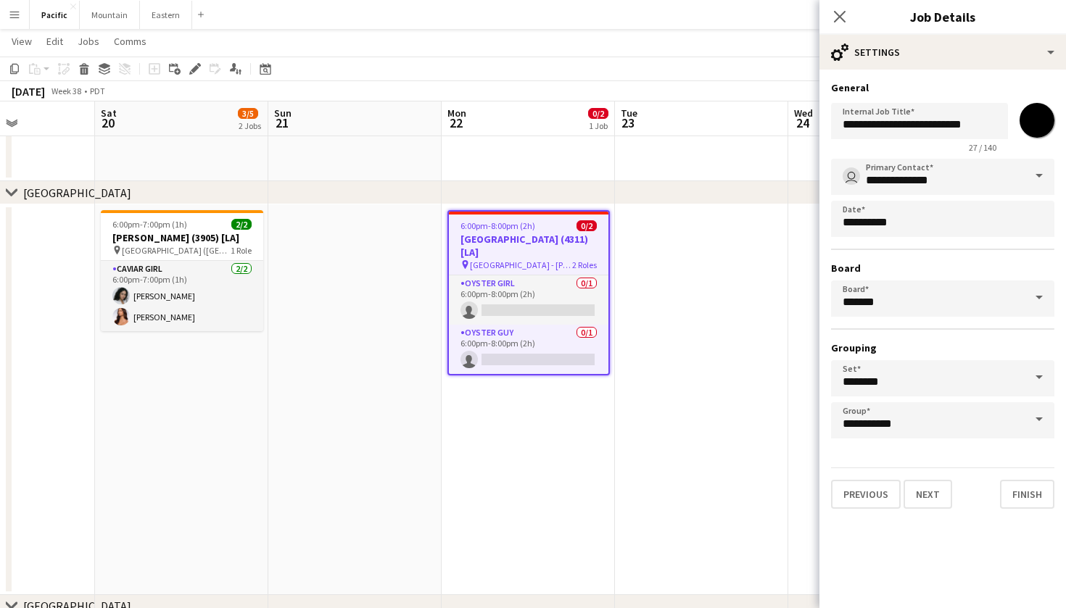
click at [1030, 120] on input "*******" at bounding box center [1037, 120] width 52 height 52
type input "*******"
click at [839, 6] on div "Close pop-in" at bounding box center [839, 16] width 41 height 33
click at [841, 30] on div "Close pop-in" at bounding box center [839, 16] width 41 height 33
click at [842, 20] on icon at bounding box center [839, 16] width 14 height 14
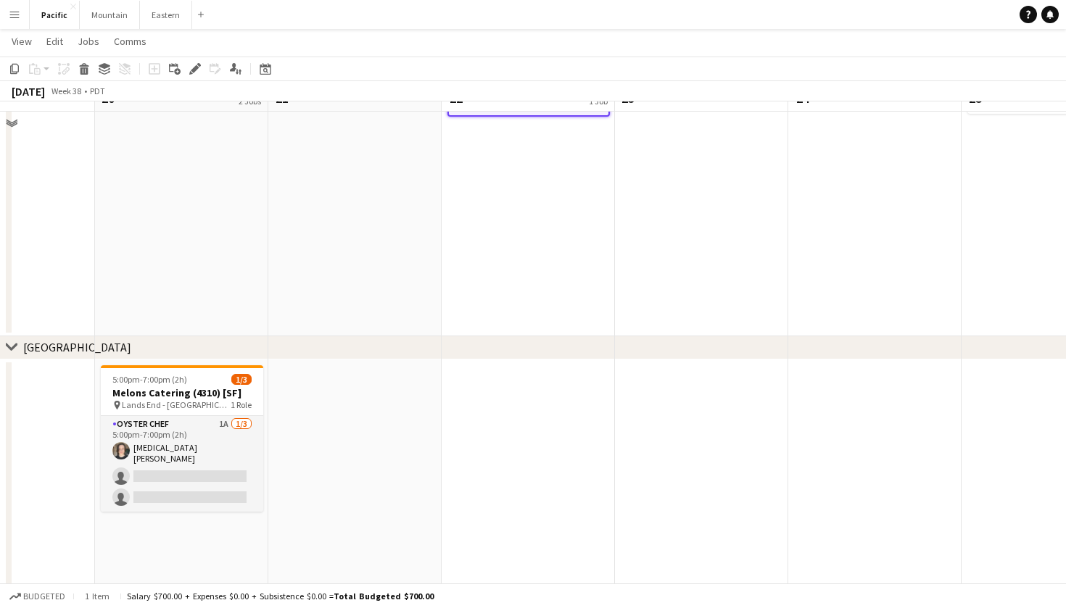
scroll to position [566, 0]
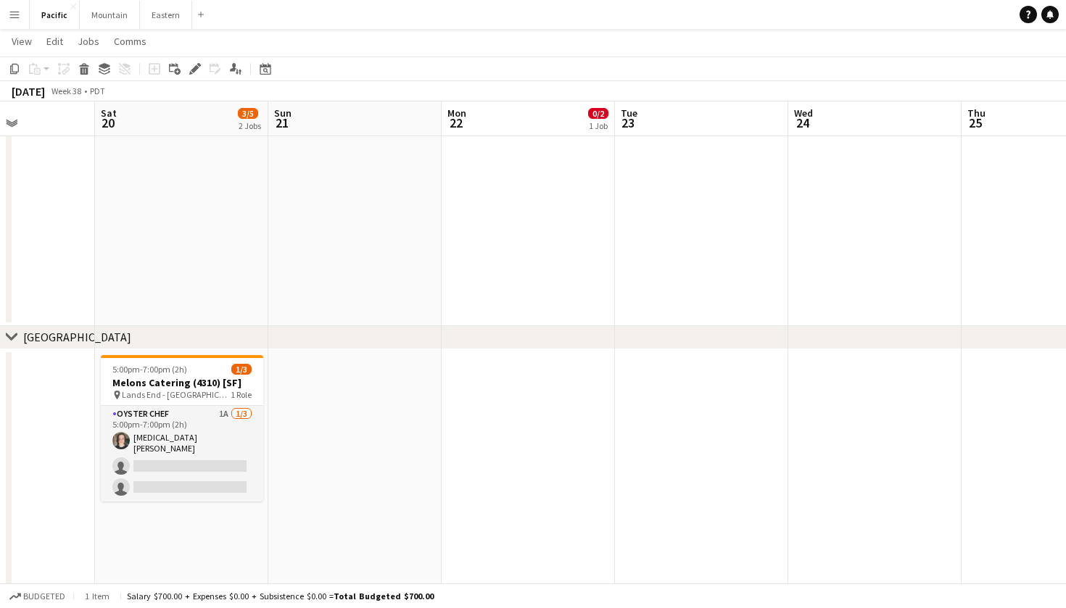
click at [17, 5] on button "Menu" at bounding box center [14, 14] width 29 height 29
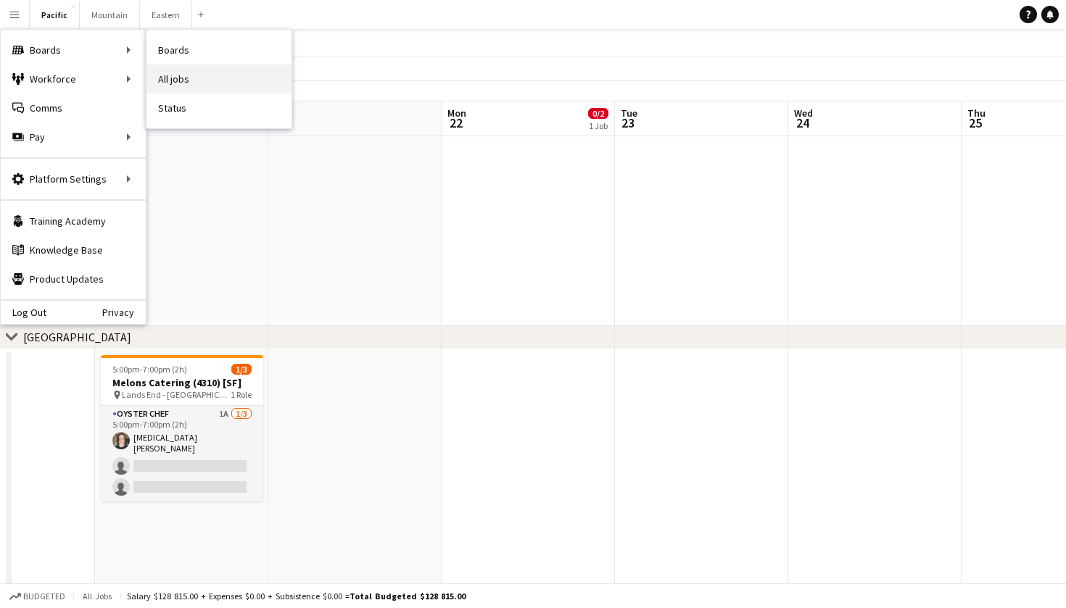
click at [186, 86] on link "All jobs" at bounding box center [218, 79] width 145 height 29
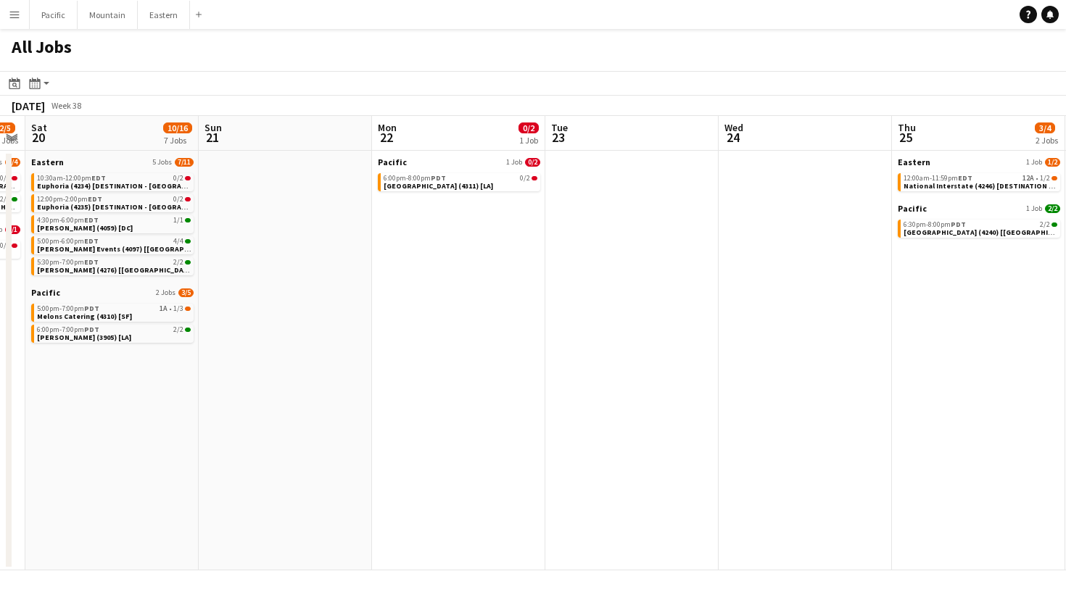
scroll to position [0, 497]
click at [532, 185] on link "6:00pm-8:00pm PDT 0/2 Terranea Resort (4311) [LA]" at bounding box center [458, 181] width 154 height 17
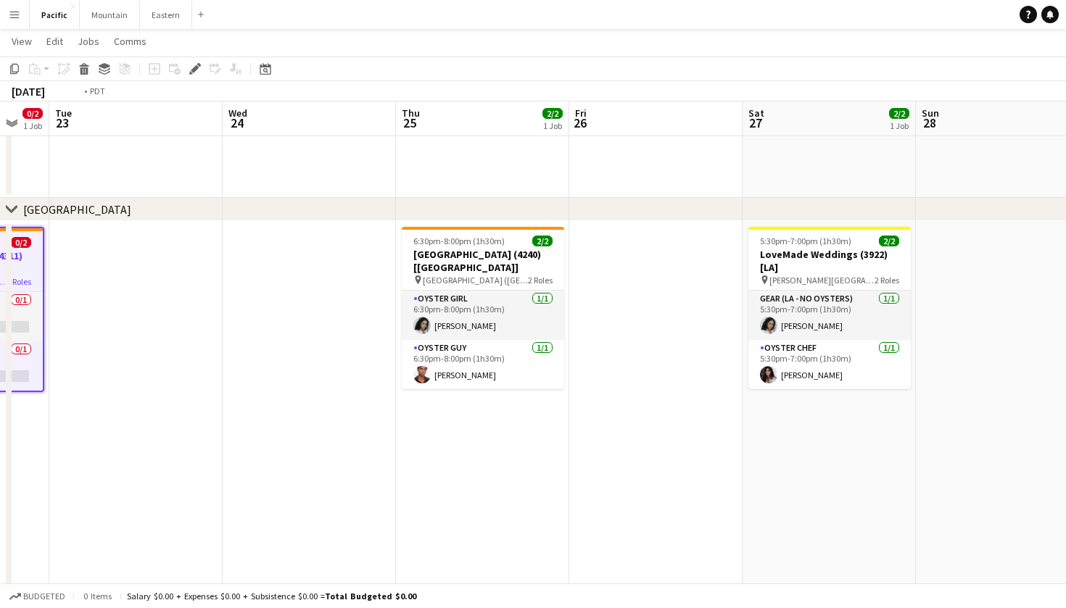
scroll to position [0, 401]
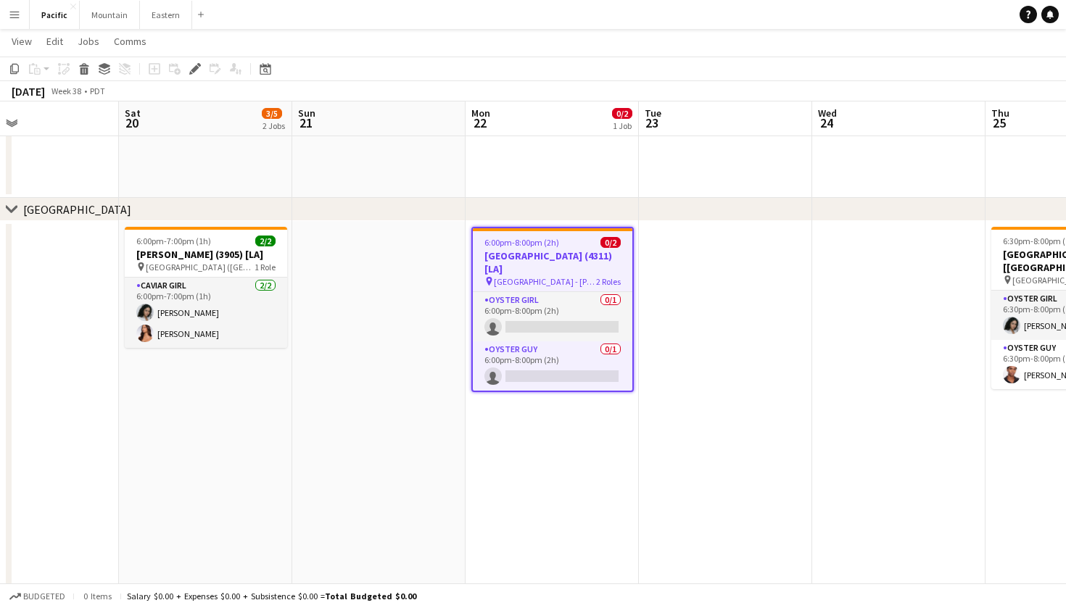
click at [5, 33] on app-page-menu "View Day view expanded Day view collapsed Month view Date picker Jump to today …" at bounding box center [533, 43] width 1066 height 28
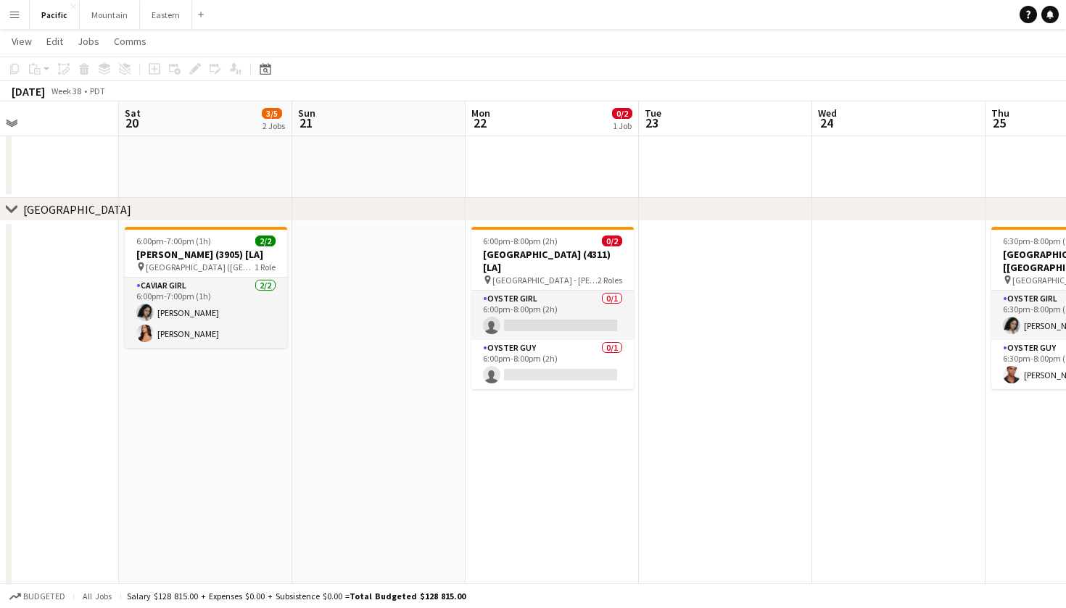
click at [9, 18] on app-icon "Menu" at bounding box center [15, 15] width 12 height 12
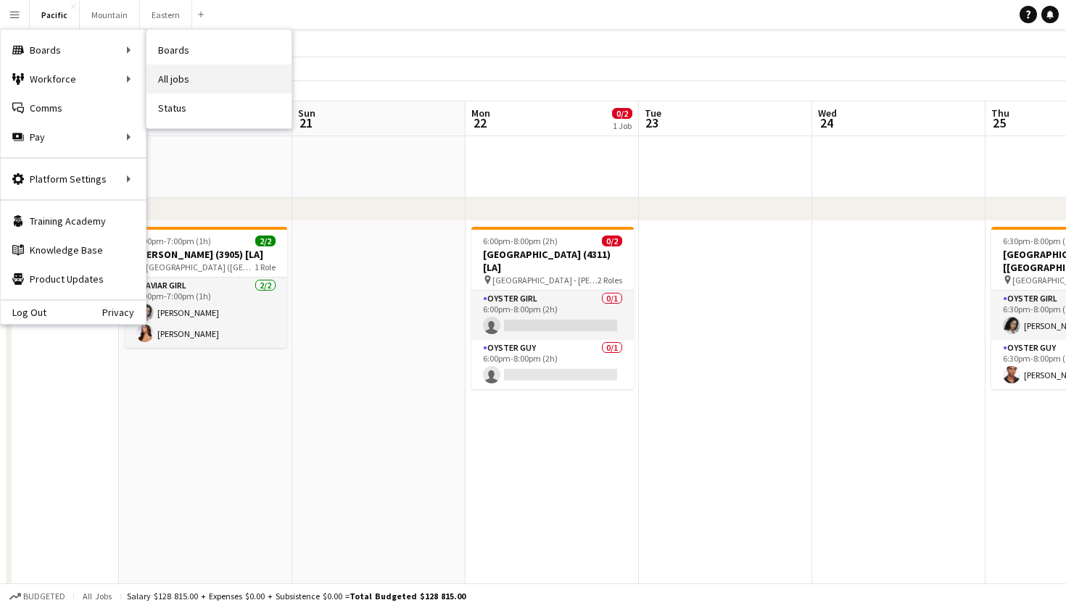
click at [181, 72] on link "All jobs" at bounding box center [218, 79] width 145 height 29
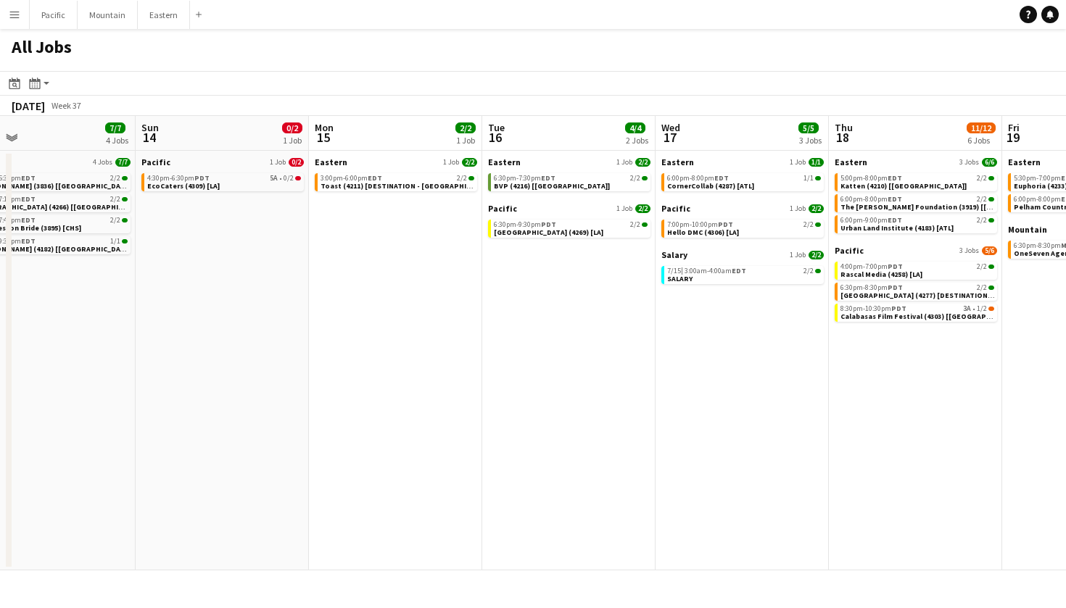
scroll to position [0, 559]
click at [443, 185] on span "Toast (4211) [DESTINATION - Boston, MA]" at bounding box center [445, 185] width 253 height 9
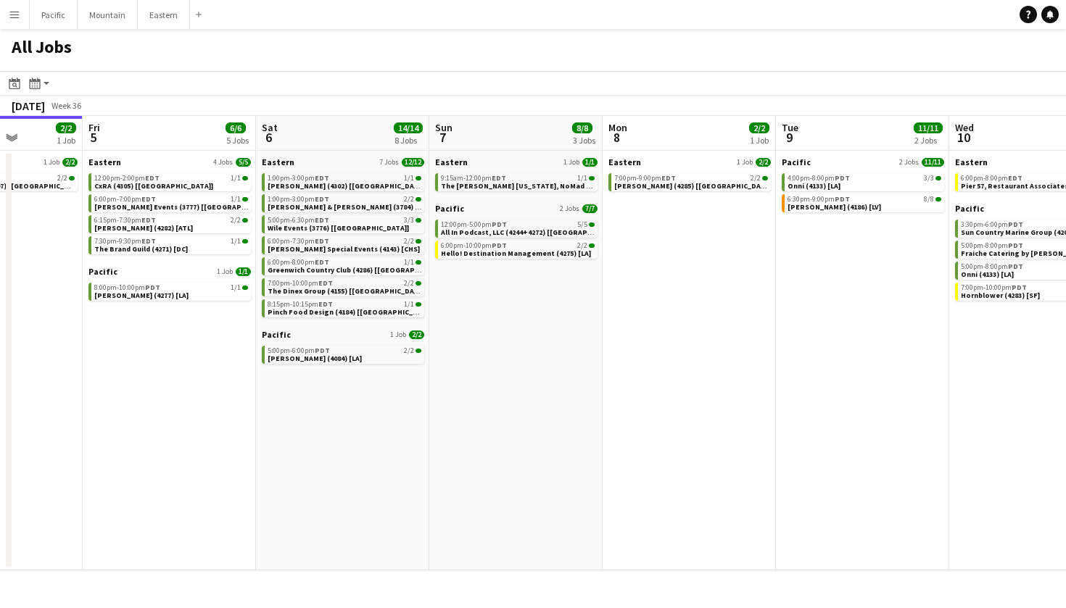
scroll to position [0, 436]
click at [370, 272] on span "Greenwich Country Club (4286) [[GEOGRAPHIC_DATA]]" at bounding box center [360, 269] width 185 height 9
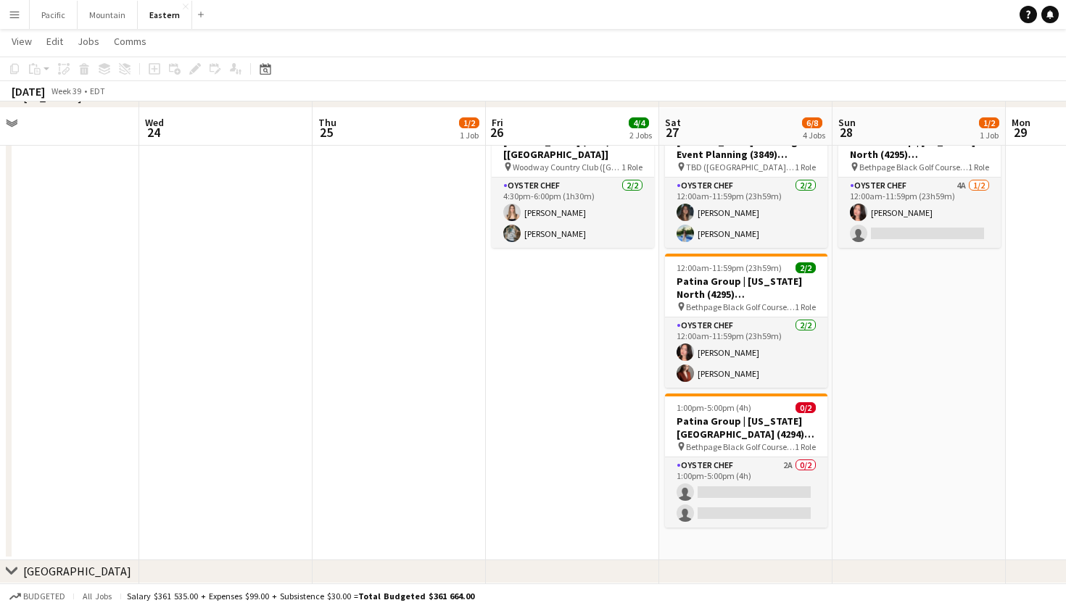
scroll to position [545, 0]
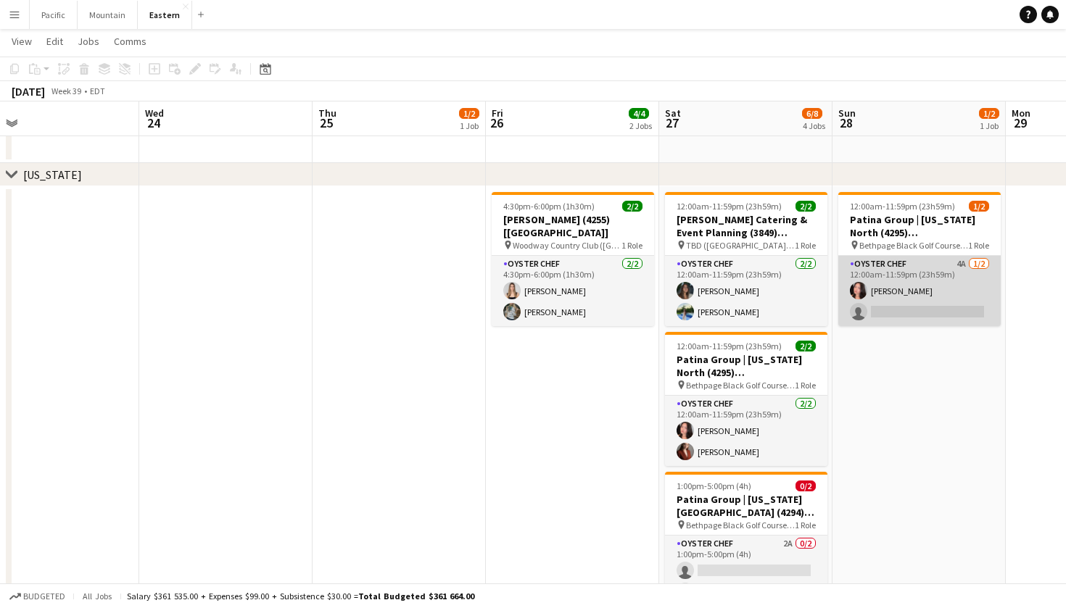
click at [943, 264] on app-card-role "Oyster Chef 4A 1/2 12:00am-11:59pm (23h59m) Chalita Natakuatong single-neutral-…" at bounding box center [919, 291] width 162 height 70
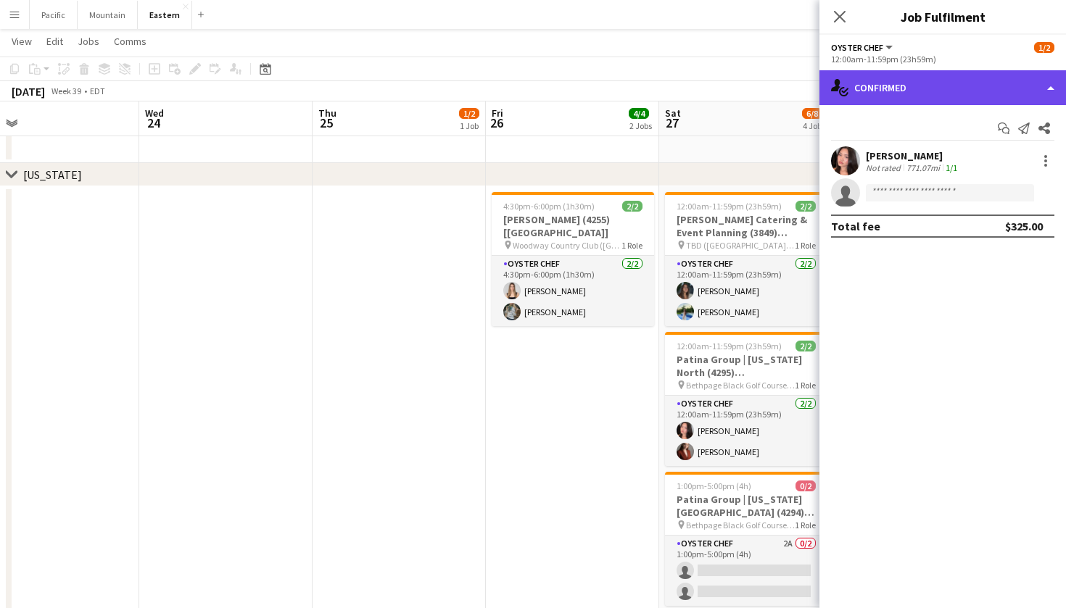
click at [996, 75] on div "single-neutral-actions-check-2 Confirmed" at bounding box center [942, 87] width 246 height 35
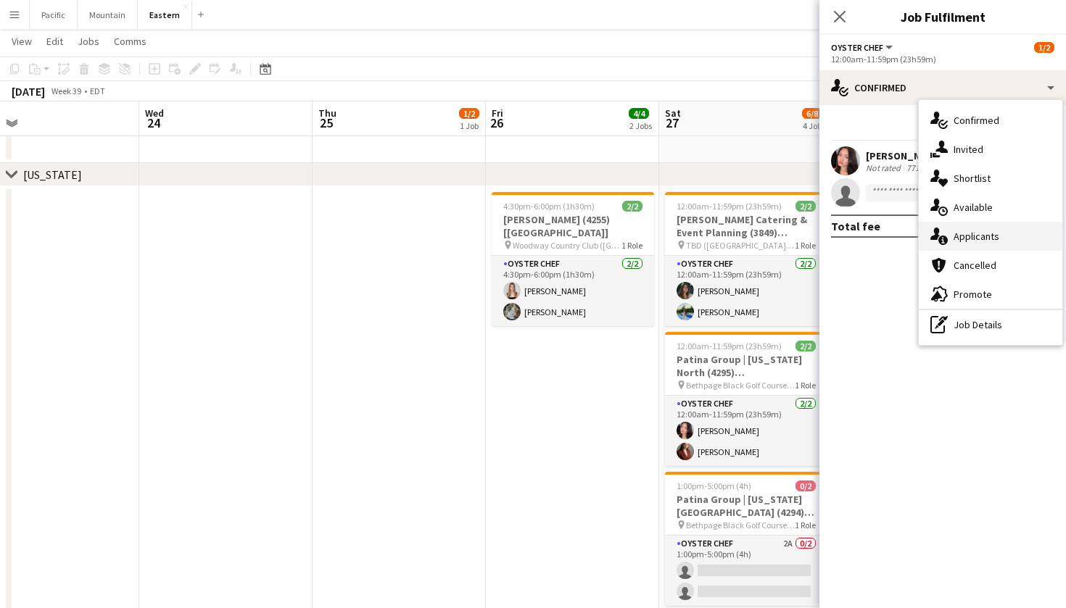
click at [988, 244] on div "single-neutral-actions-information Applicants" at bounding box center [991, 236] width 144 height 29
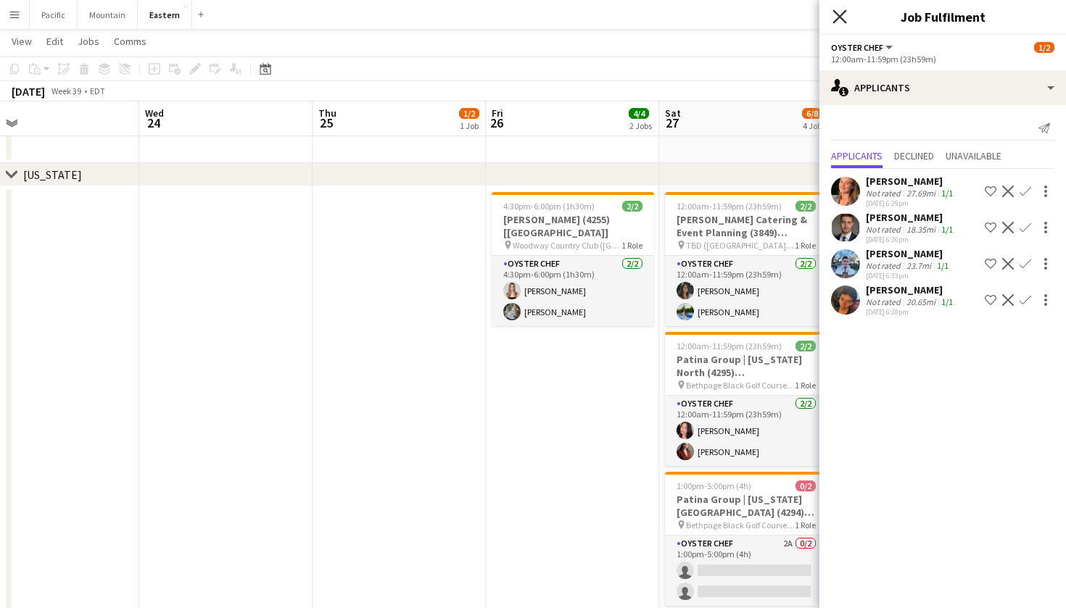
click at [839, 16] on icon at bounding box center [839, 16] width 14 height 14
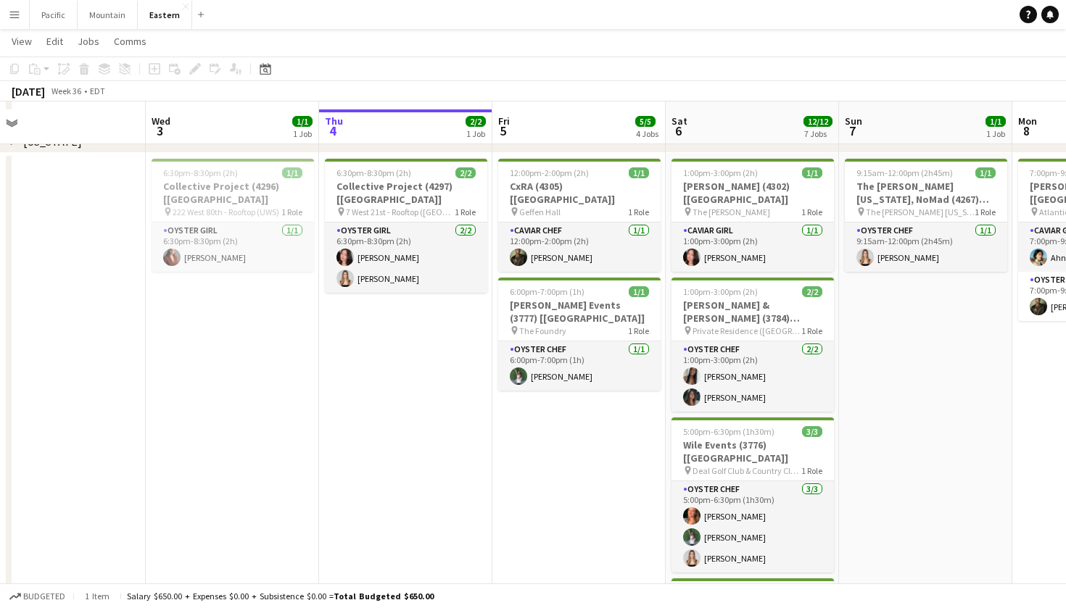
scroll to position [615, 0]
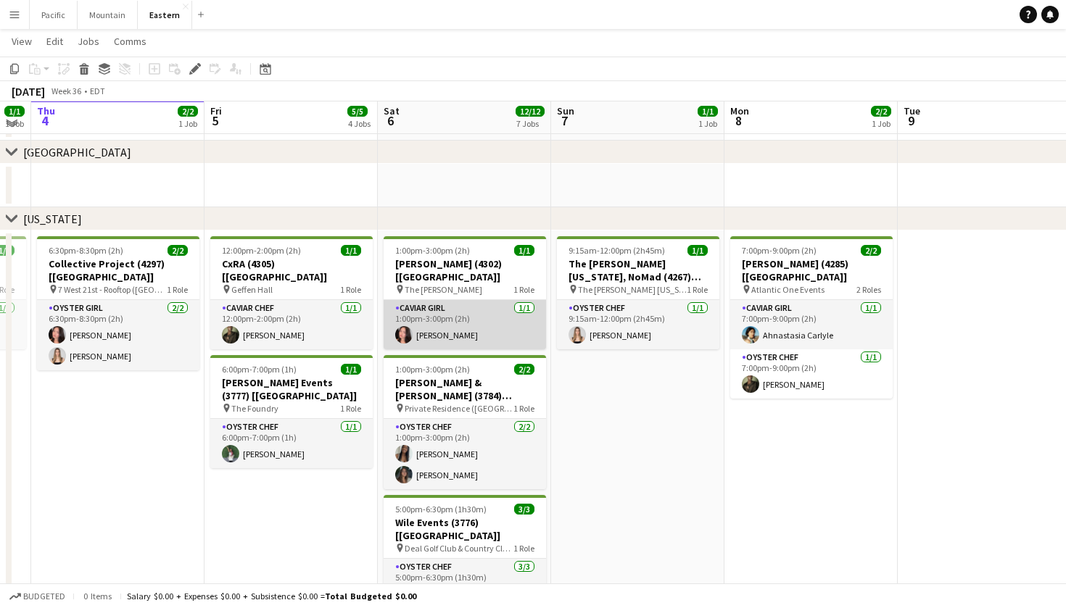
scroll to position [483, 0]
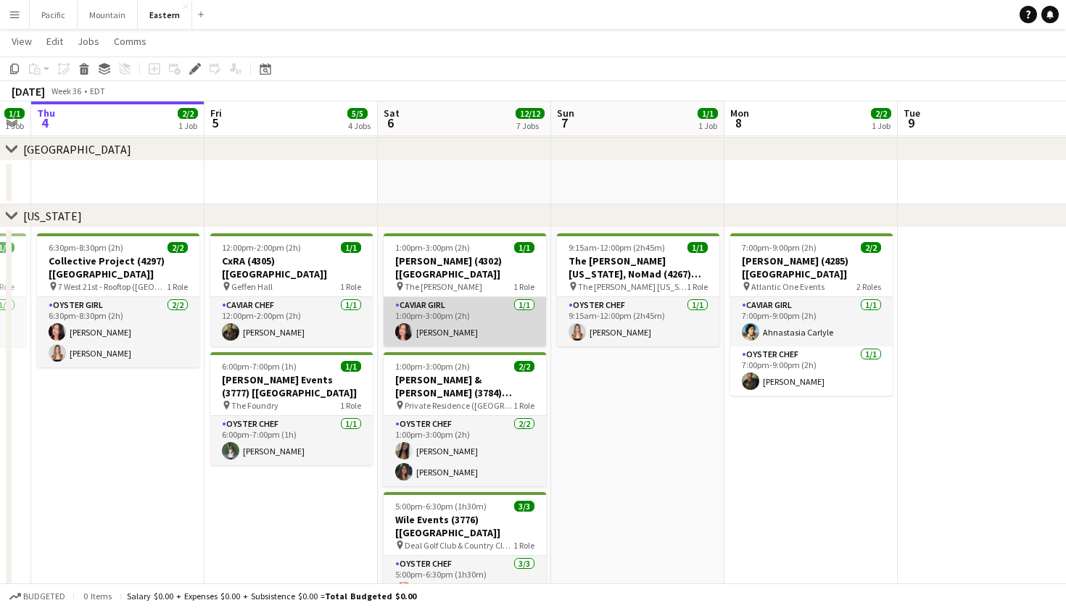
click at [460, 307] on app-card-role "Caviar Girl [DEMOGRAPHIC_DATA][DATE] 1:00pm-3:00pm (2h) [PERSON_NAME]" at bounding box center [464, 321] width 162 height 49
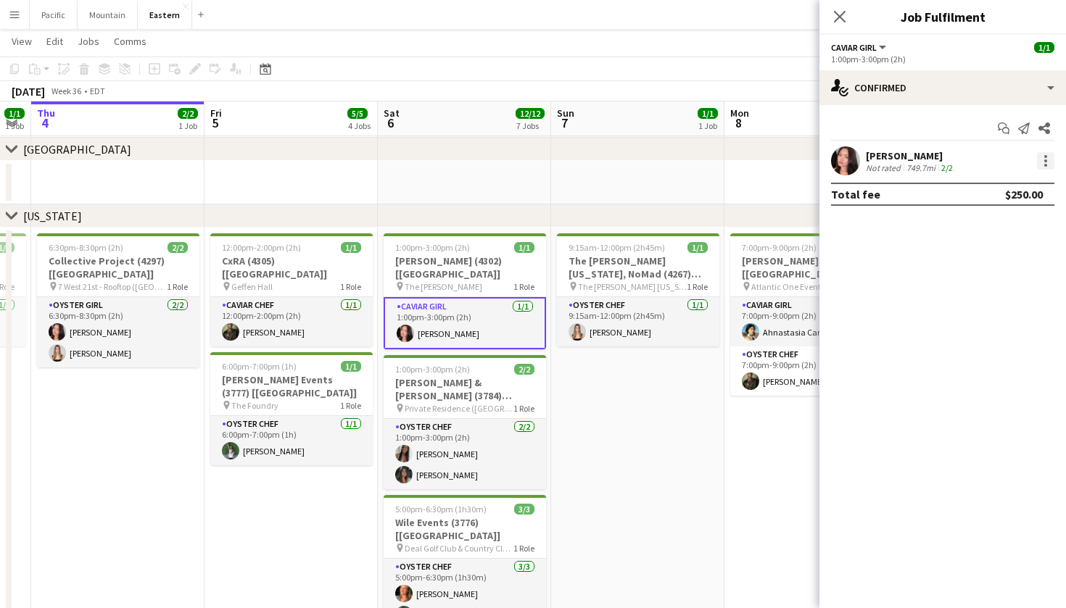
click at [1047, 162] on div at bounding box center [1045, 160] width 17 height 17
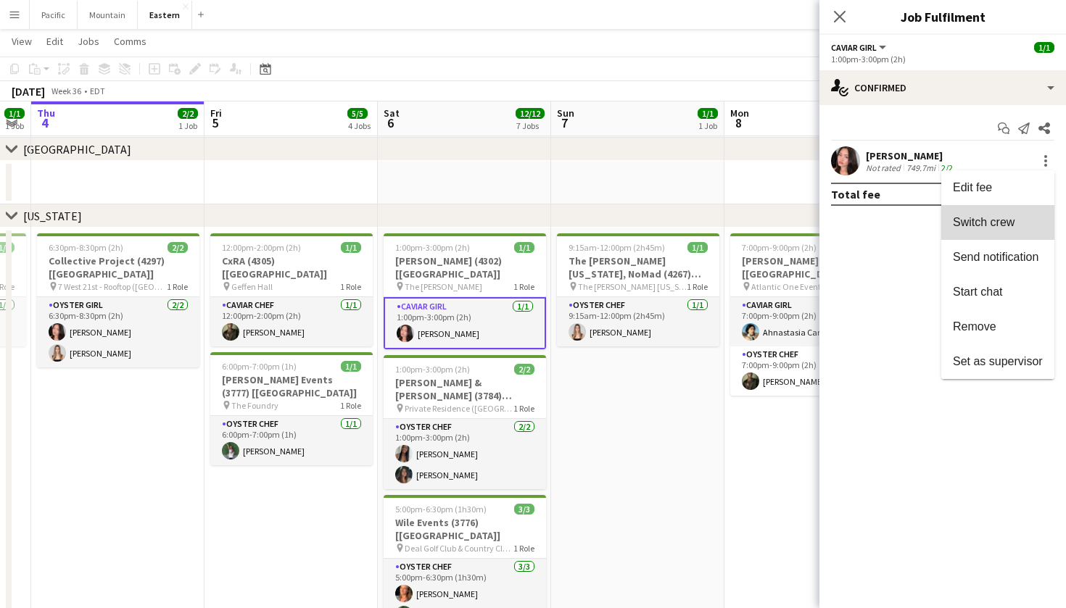
click at [1002, 234] on button "Switch crew" at bounding box center [997, 222] width 113 height 35
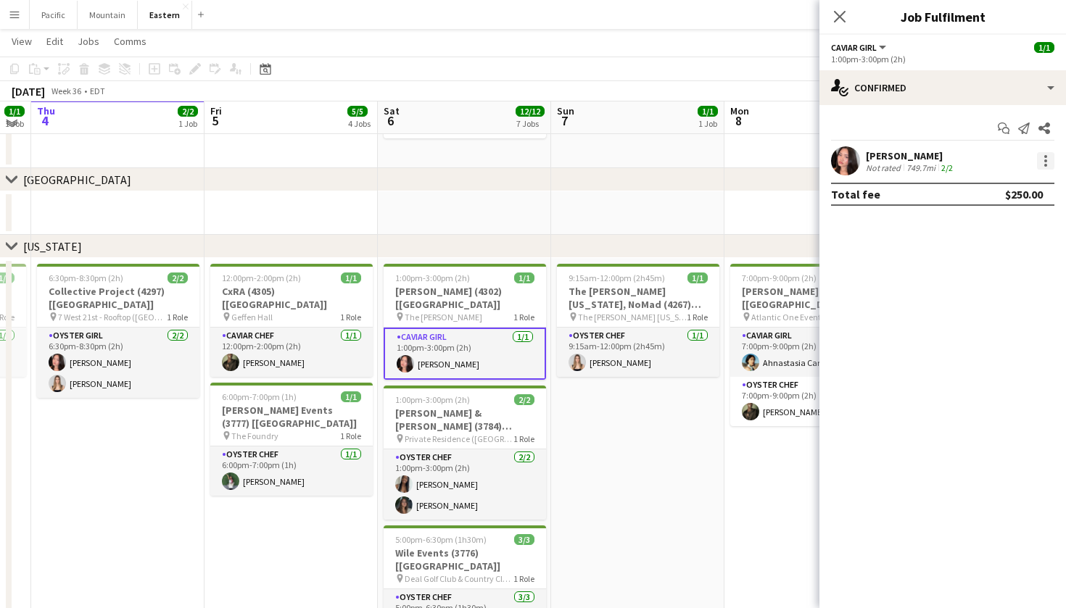
click at [1046, 163] on div at bounding box center [1045, 160] width 17 height 17
click at [882, 309] on div at bounding box center [533, 304] width 1066 height 608
click at [837, 23] on icon "Close pop-in" at bounding box center [839, 16] width 14 height 14
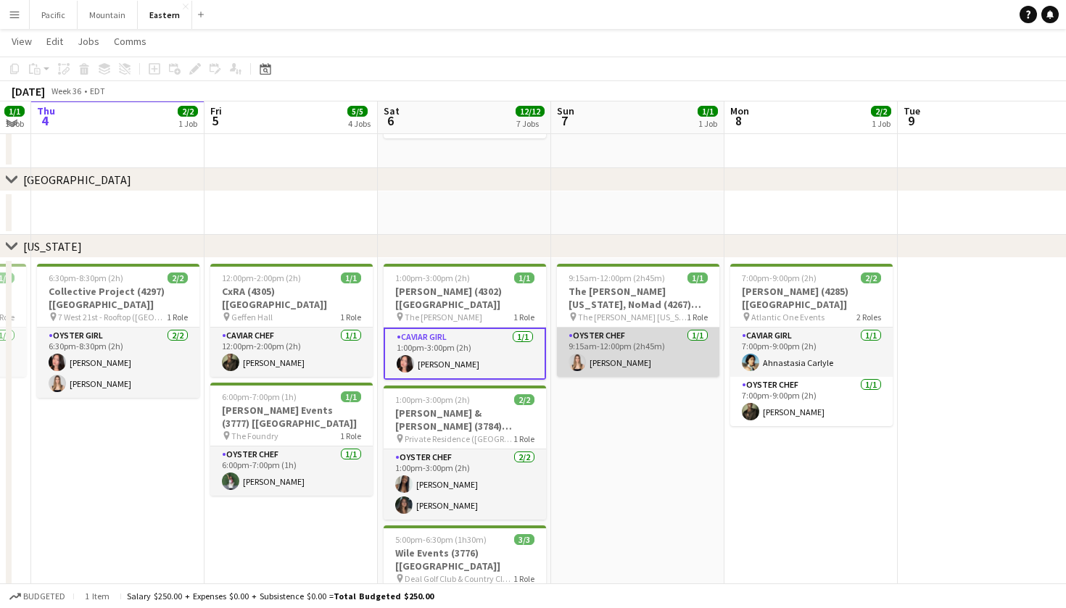
click at [622, 339] on app-card-role "Oyster Chef [DATE] 9:15am-12:00pm (2h45m) [PERSON_NAME]" at bounding box center [638, 352] width 162 height 49
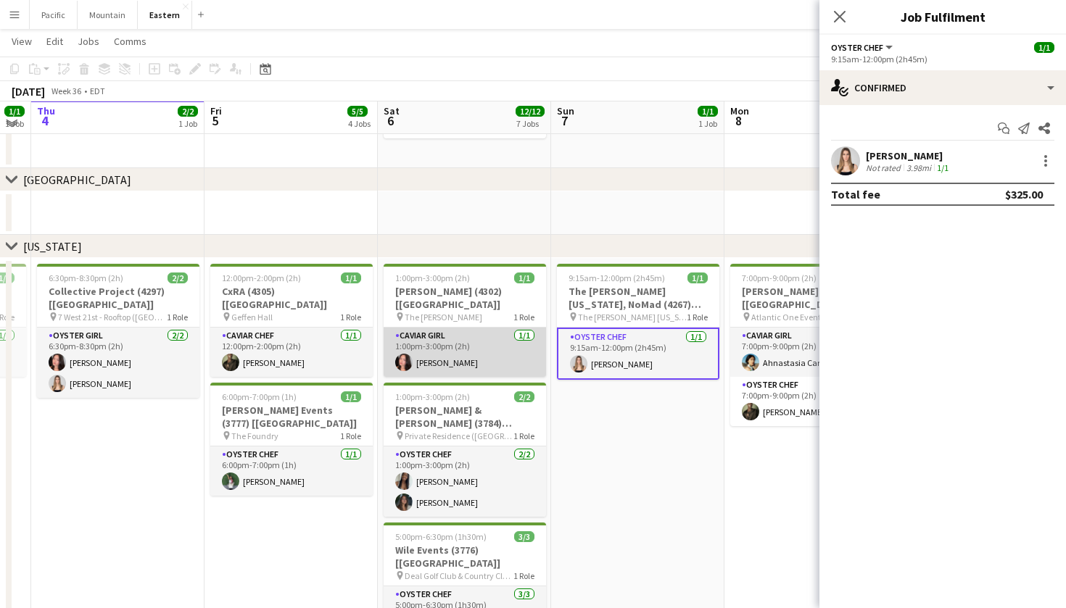
click at [515, 331] on app-card-role "Caviar Girl [DEMOGRAPHIC_DATA][DATE] 1:00pm-3:00pm (2h) [PERSON_NAME]" at bounding box center [464, 352] width 162 height 49
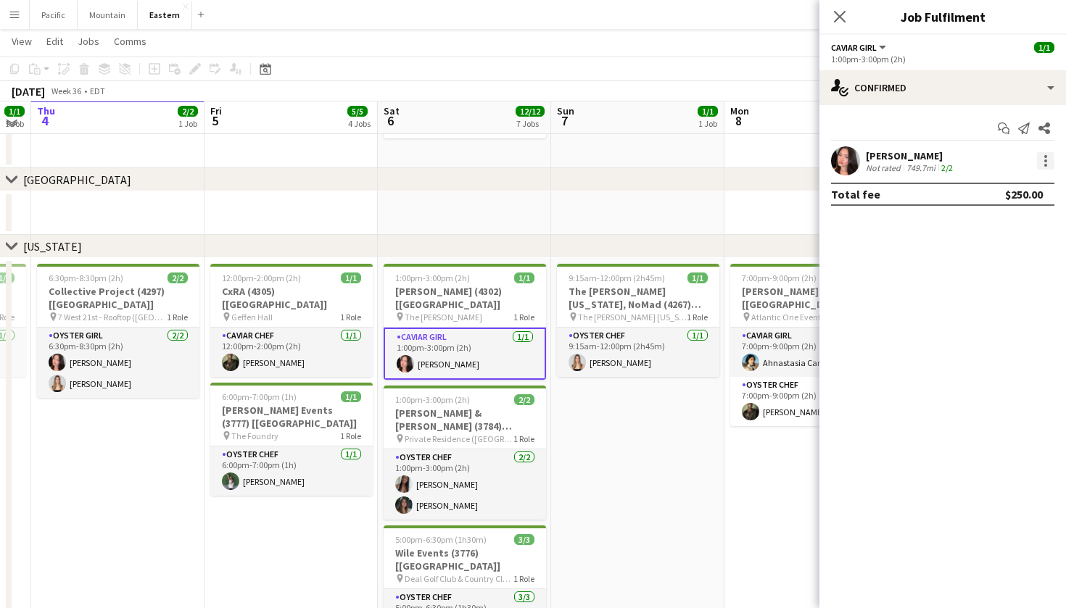
click at [1042, 152] on div at bounding box center [1045, 160] width 17 height 17
click at [527, 484] on div at bounding box center [533, 304] width 1066 height 608
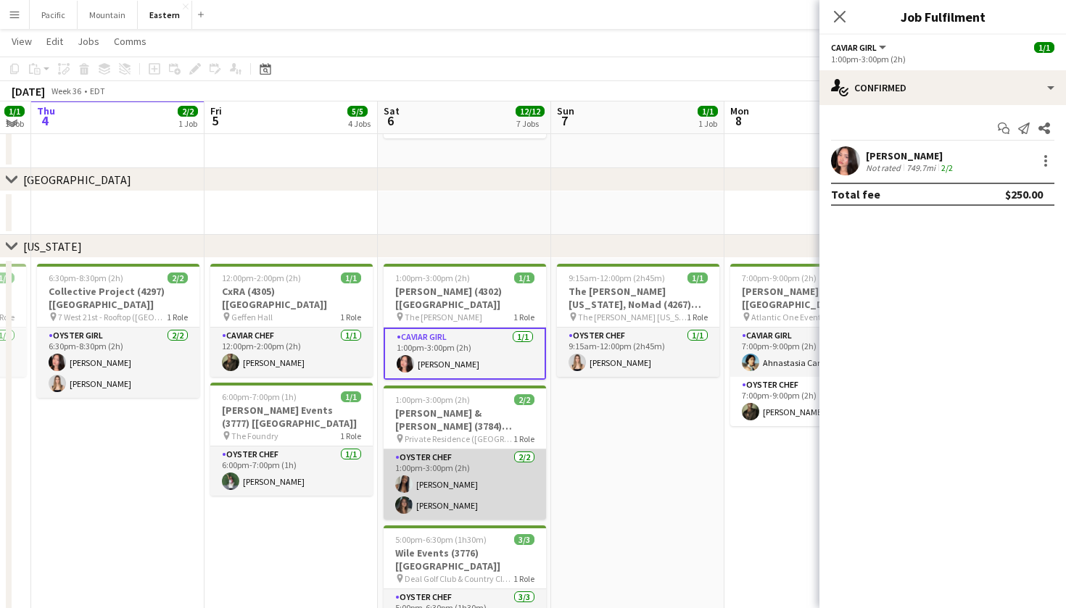
click at [527, 484] on app-card-role "Oyster Chef [DATE] 1:00pm-3:00pm (2h) [PERSON_NAME] Saa [PERSON_NAME]" at bounding box center [464, 484] width 162 height 70
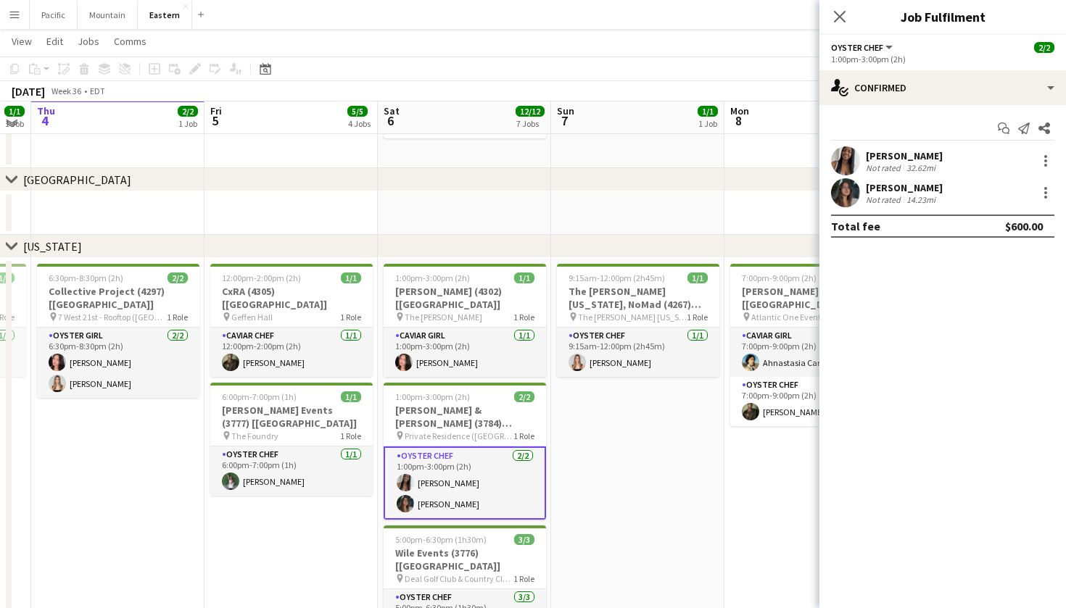
click at [1043, 183] on div "[PERSON_NAME] Not rated 14.23mi" at bounding box center [942, 192] width 246 height 29
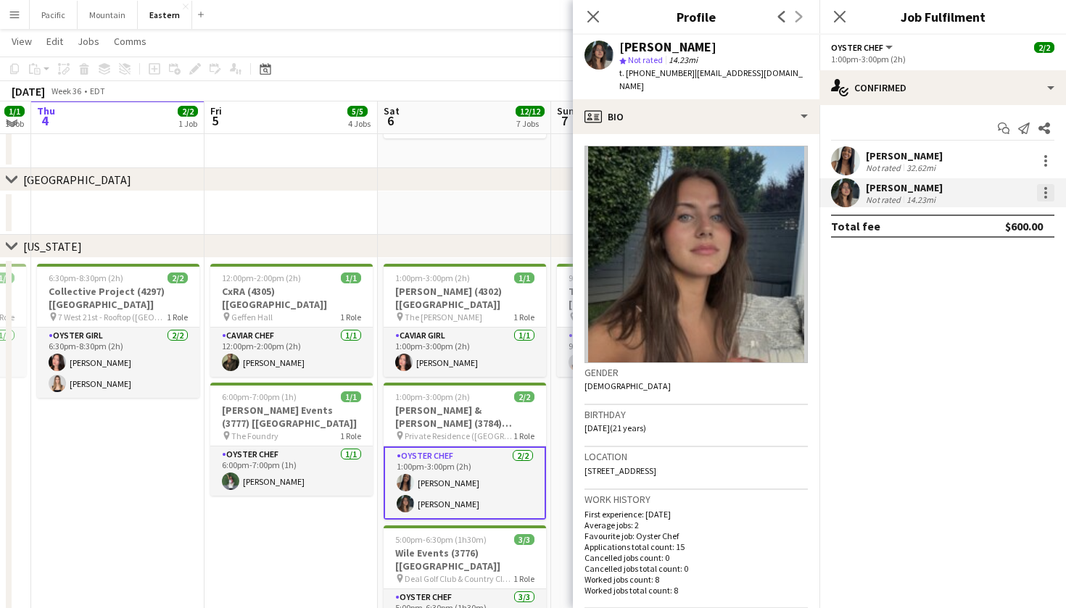
click at [1043, 187] on div at bounding box center [1045, 192] width 17 height 17
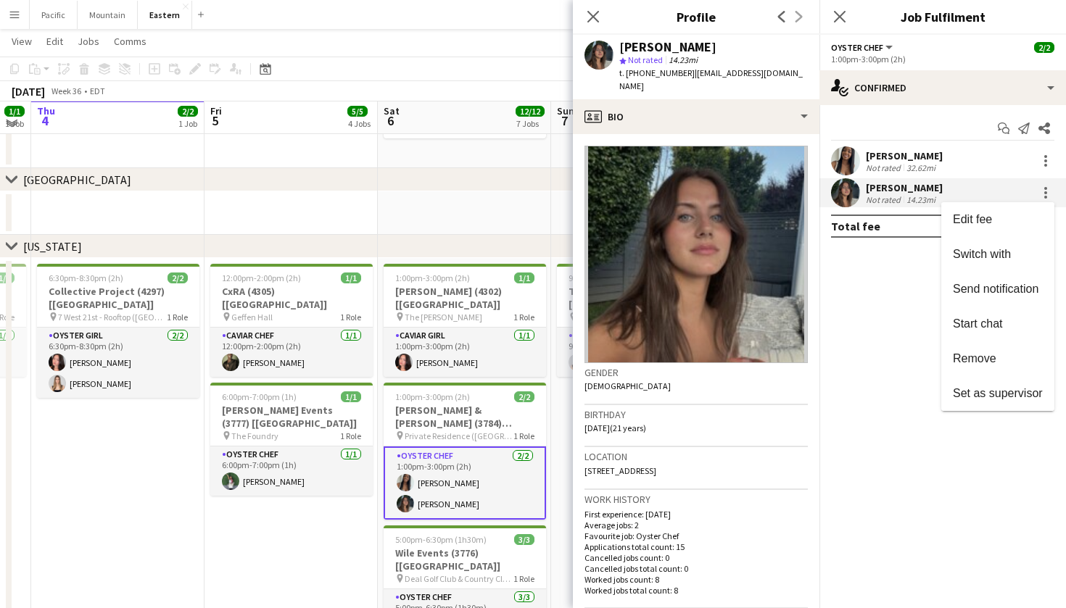
click at [603, 16] on div at bounding box center [533, 304] width 1066 height 608
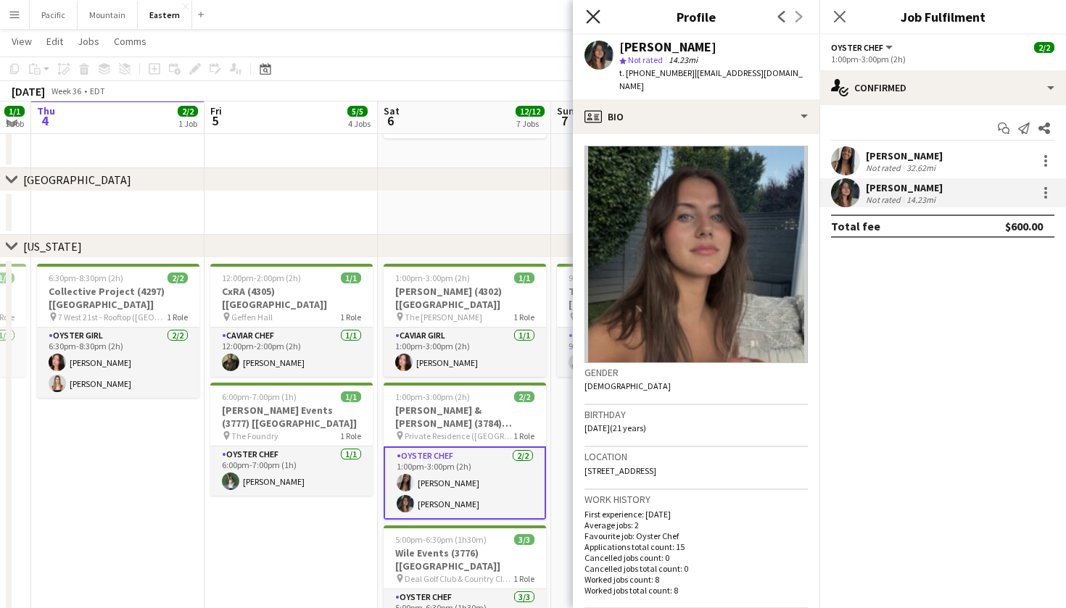
click at [594, 16] on icon "Close pop-in" at bounding box center [593, 16] width 14 height 14
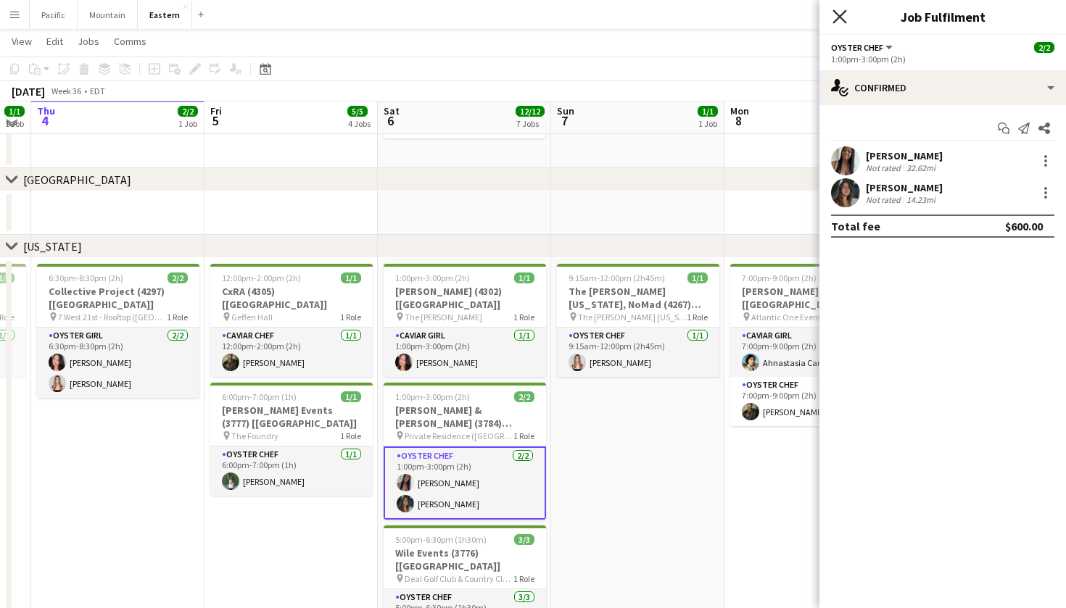
click at [842, 17] on icon "Close pop-in" at bounding box center [839, 16] width 14 height 14
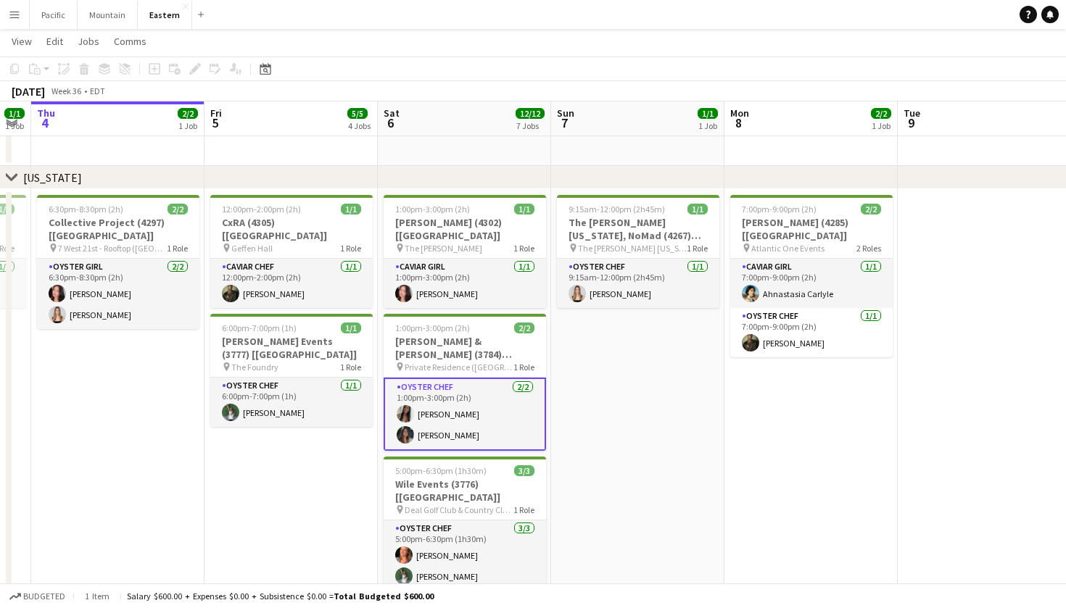
scroll to position [554, 0]
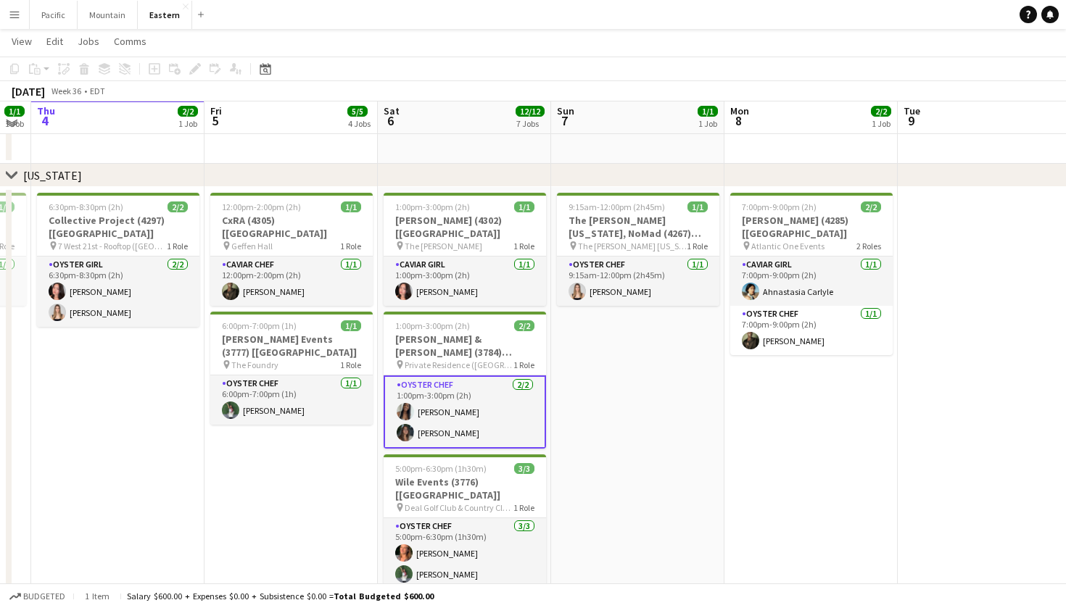
click at [468, 405] on app-card-role "Oyster Chef 2/2 1:00pm-3:00pm (2h) Eileen Saa Darian Fauser" at bounding box center [464, 412] width 162 height 73
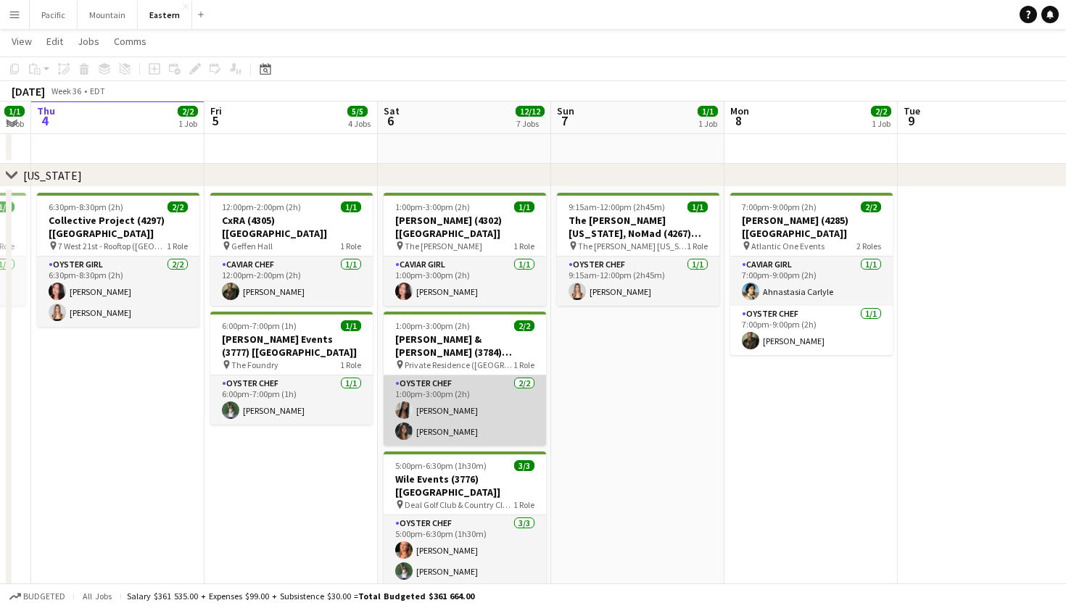
click at [480, 387] on app-card-role "Oyster Chef 2/2 1:00pm-3:00pm (2h) Eileen Saa Darian Fauser" at bounding box center [464, 411] width 162 height 70
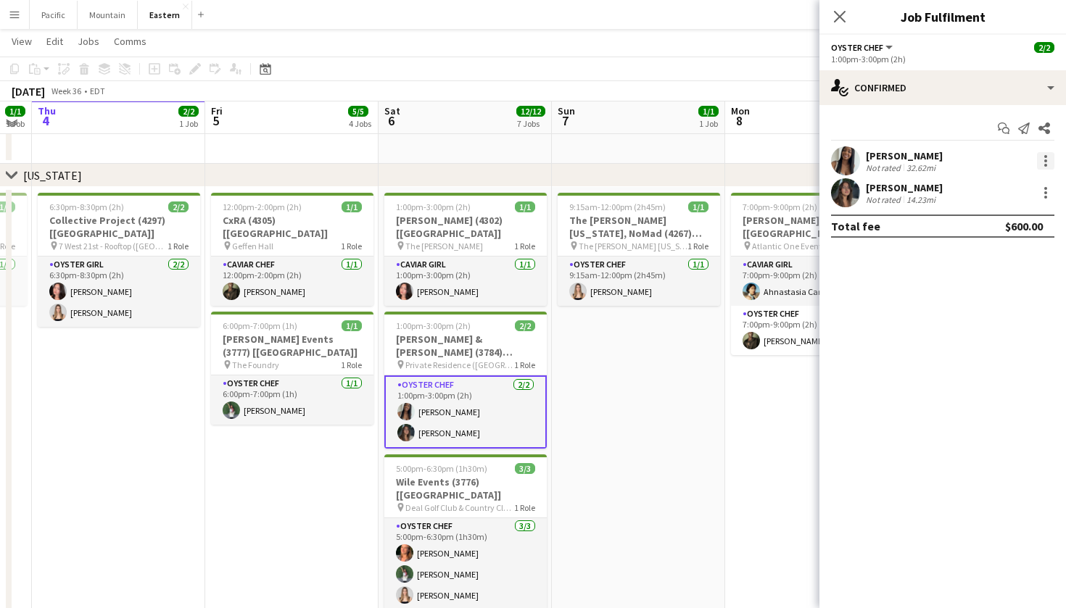
click at [1045, 159] on div at bounding box center [1045, 160] width 17 height 17
click at [1006, 237] on button "Switch with" at bounding box center [997, 222] width 113 height 35
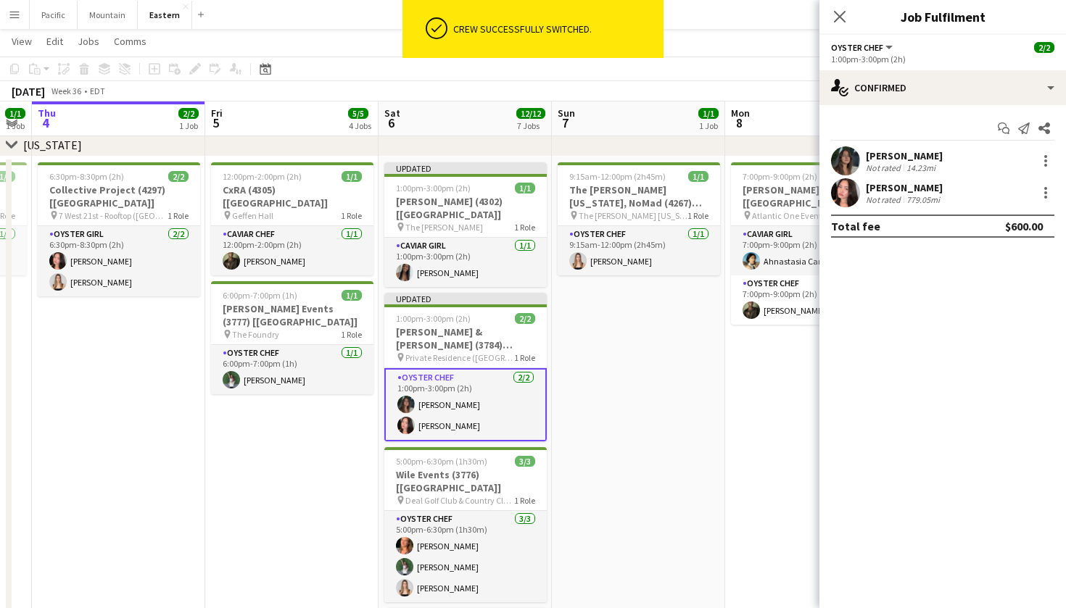
scroll to position [554, 0]
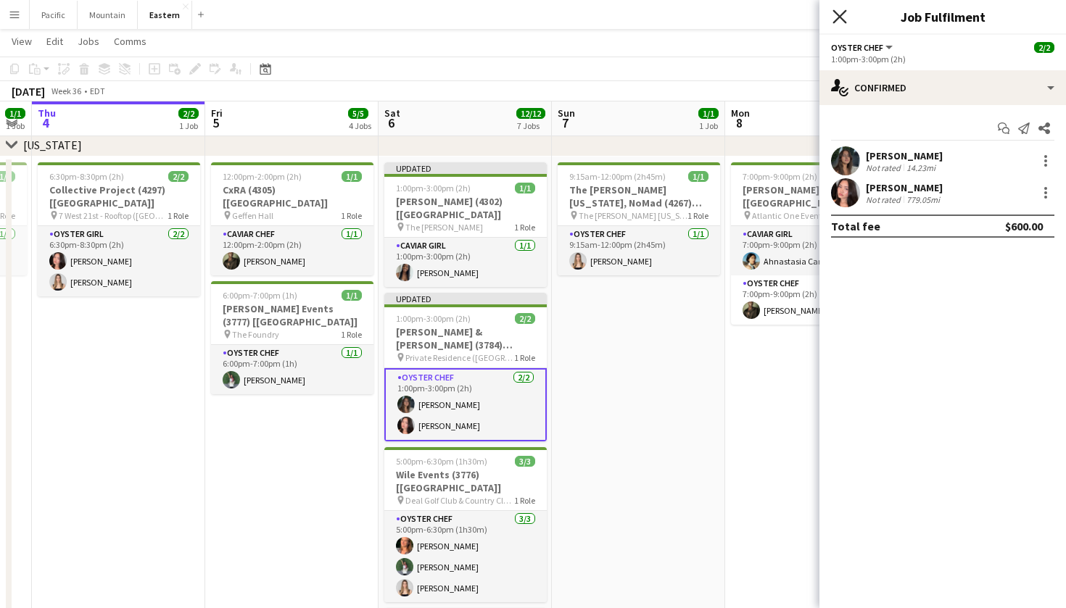
click at [843, 14] on icon "Close pop-in" at bounding box center [839, 16] width 14 height 14
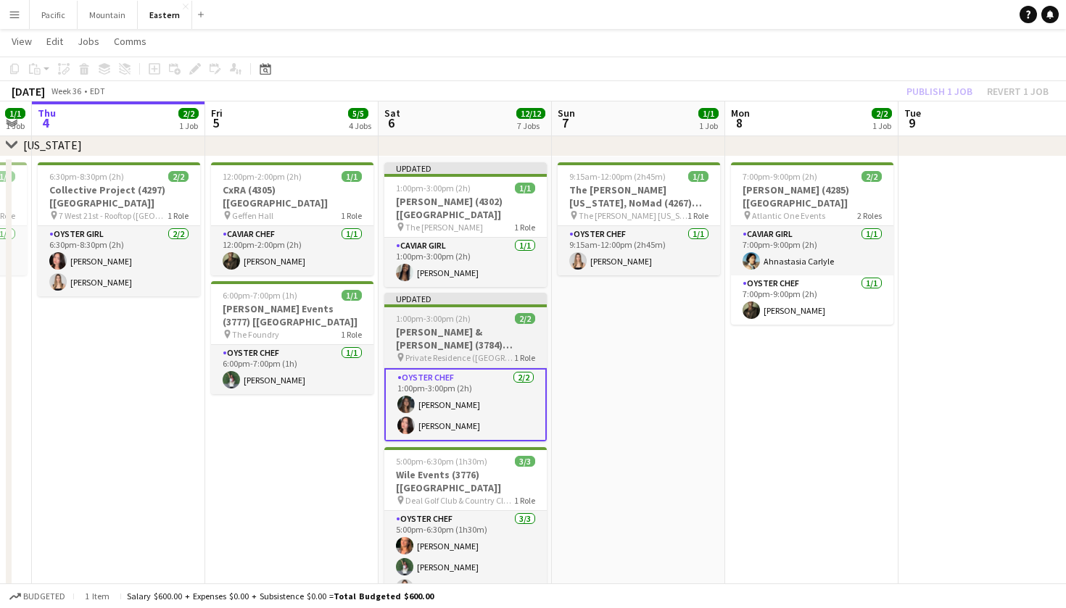
click at [505, 325] on h3 "[PERSON_NAME] & [PERSON_NAME] (3784) [[GEOGRAPHIC_DATA]]" at bounding box center [465, 338] width 162 height 26
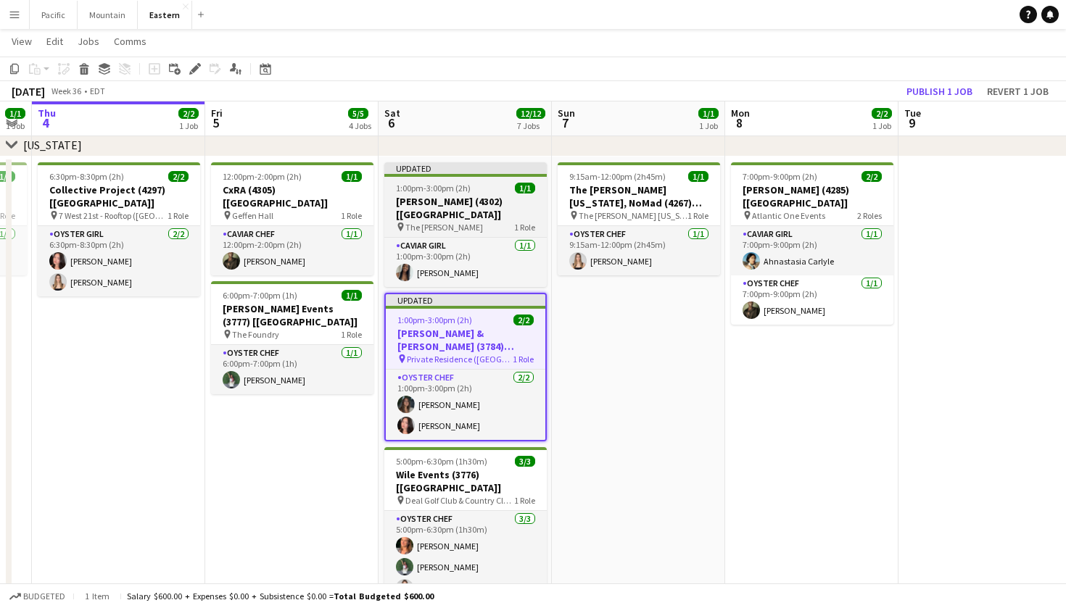
click at [508, 206] on h3 "[PERSON_NAME] (4302) [[GEOGRAPHIC_DATA]]" at bounding box center [465, 208] width 162 height 26
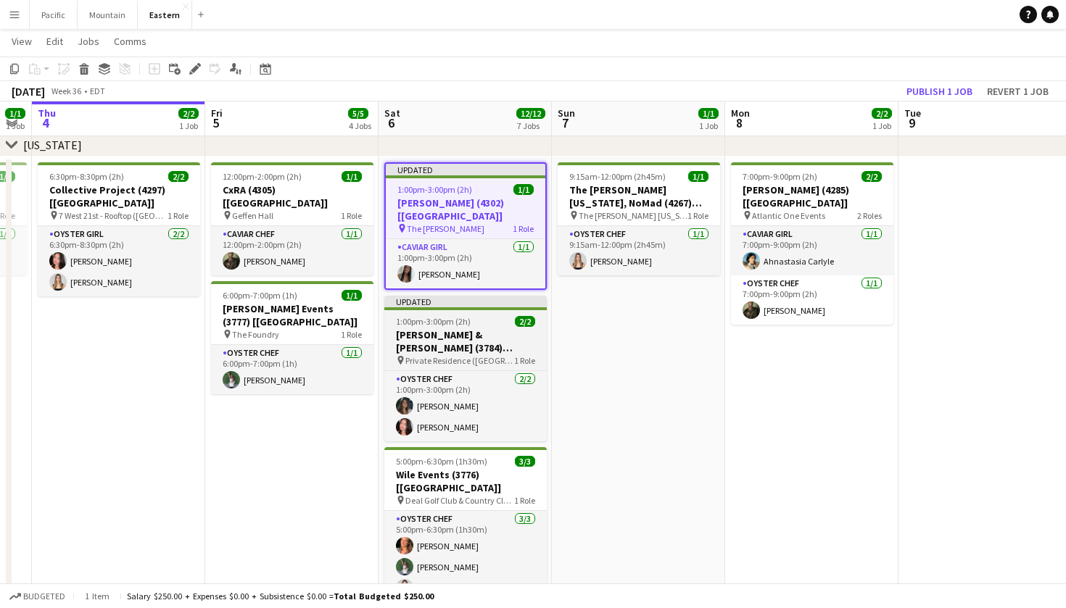
click at [518, 316] on span "2/2" at bounding box center [525, 321] width 20 height 11
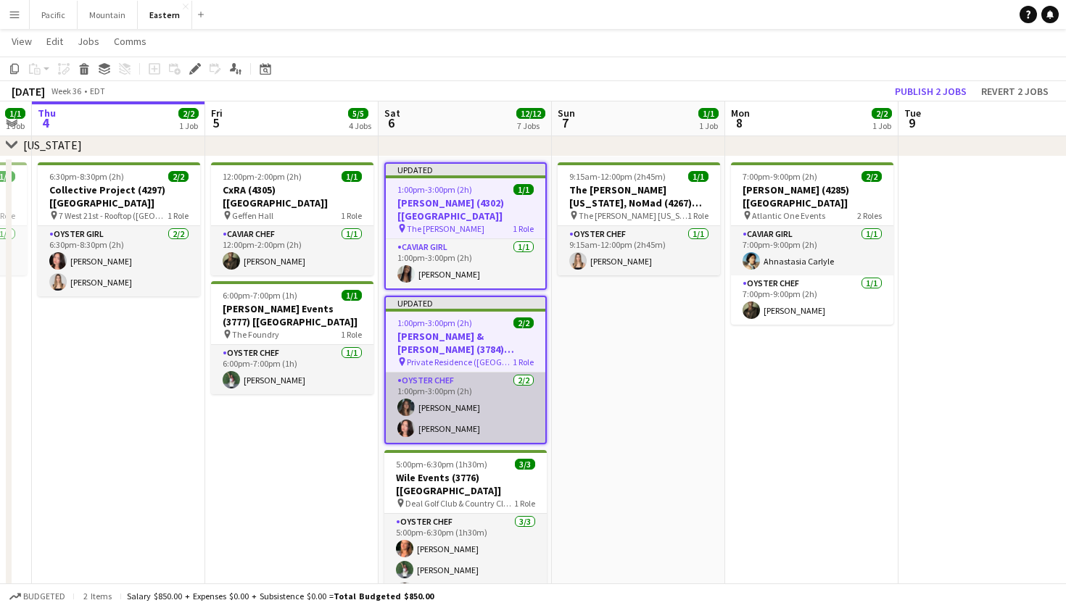
click at [421, 373] on app-card-role "Oyster Chef 2/2 1:00pm-3:00pm (2h) Darian Fauser Chalita Natakuatong" at bounding box center [465, 408] width 159 height 70
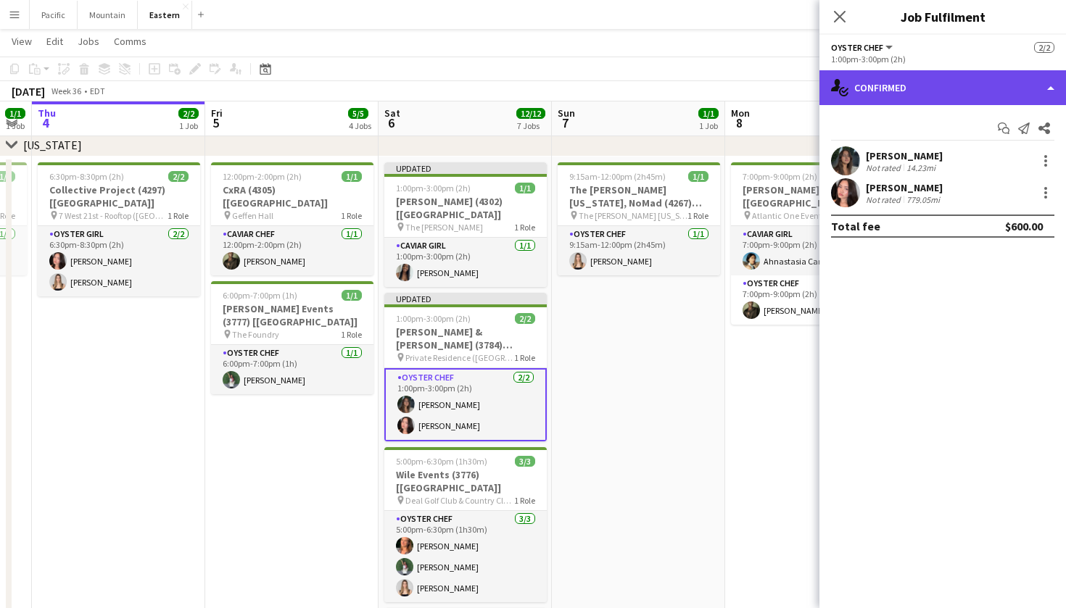
click at [963, 96] on div "single-neutral-actions-check-2 Confirmed" at bounding box center [942, 87] width 246 height 35
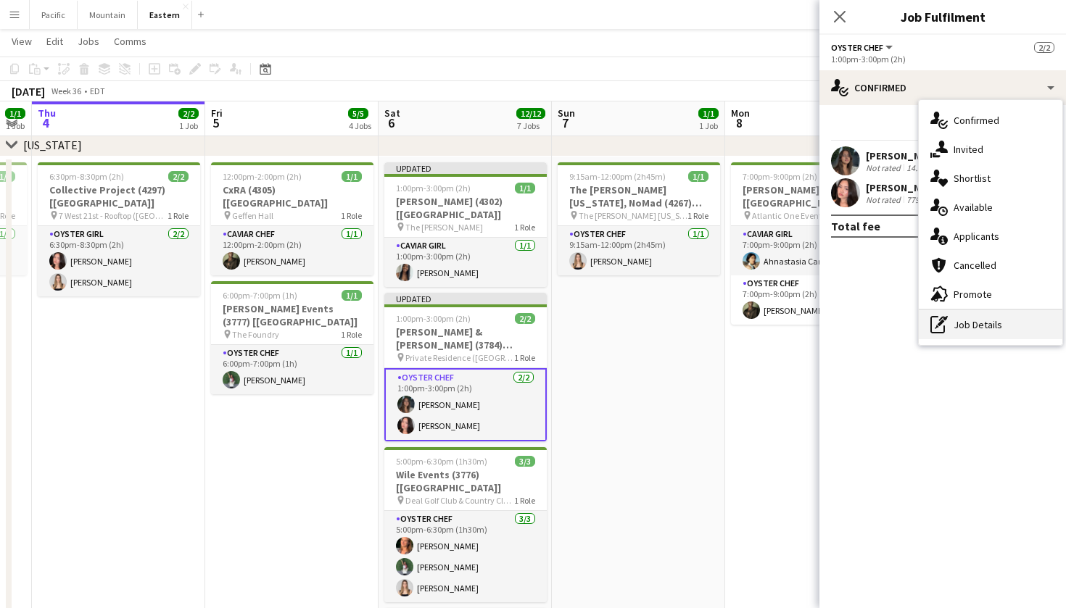
click at [975, 320] on div "pen-write Job Details" at bounding box center [991, 324] width 144 height 29
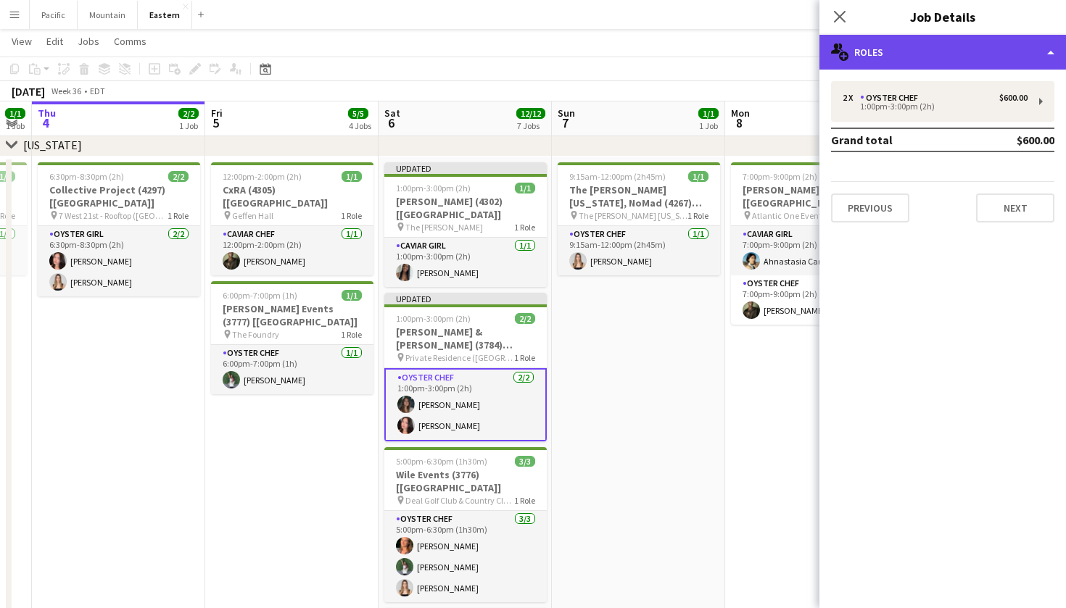
click at [960, 40] on div "multiple-users-add Roles" at bounding box center [942, 52] width 246 height 35
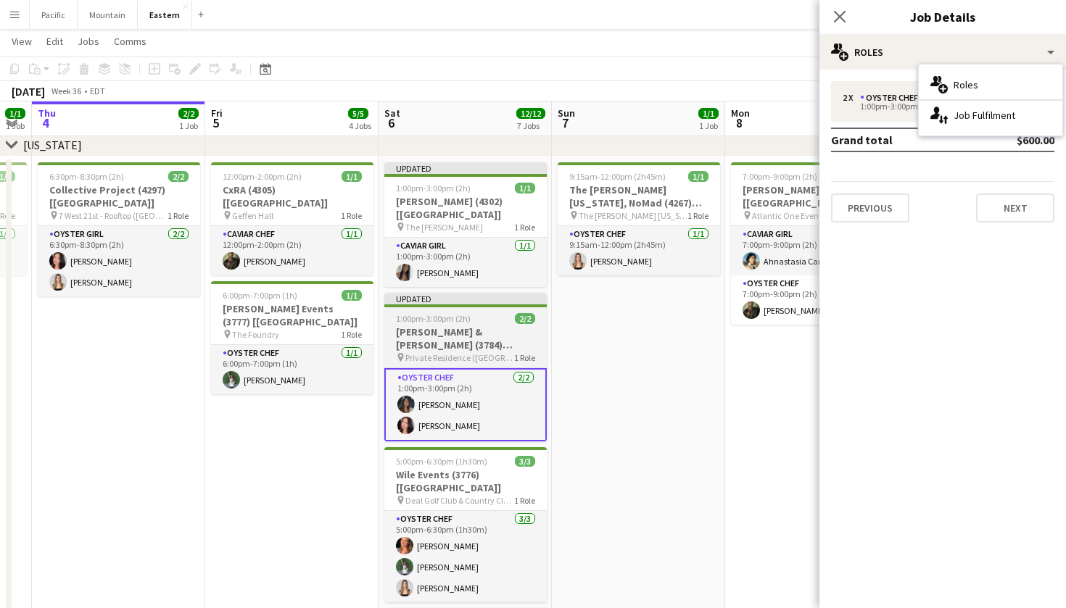
click at [497, 313] on div "1:00pm-3:00pm (2h) 2/2" at bounding box center [465, 318] width 162 height 11
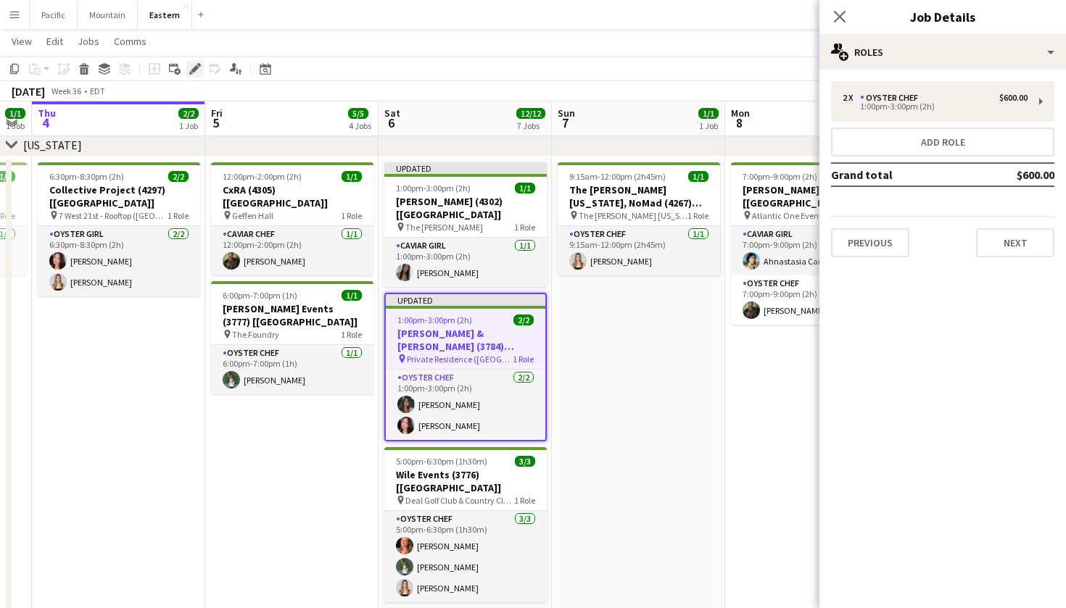
click at [194, 71] on icon at bounding box center [195, 69] width 8 height 8
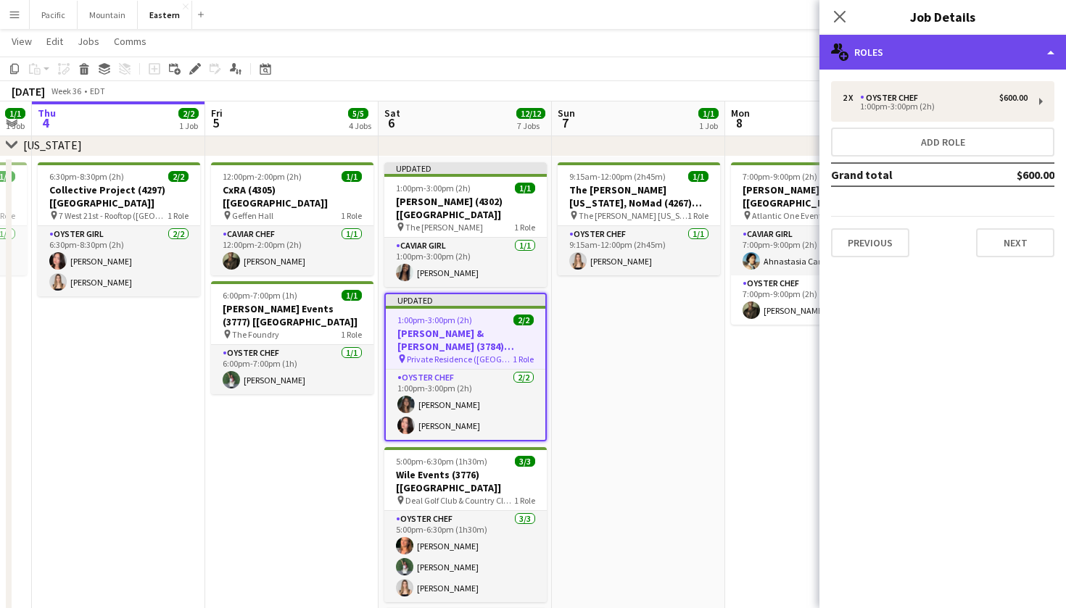
click at [921, 54] on div "multiple-users-add Roles" at bounding box center [942, 52] width 246 height 35
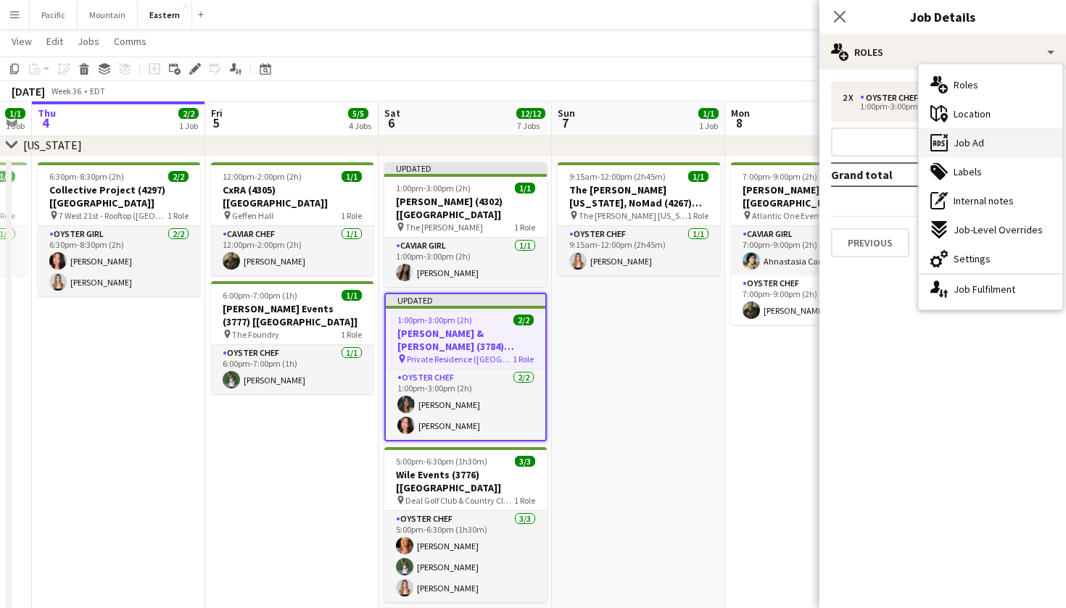
click at [1007, 144] on div "ads-window Job Ad" at bounding box center [991, 142] width 144 height 29
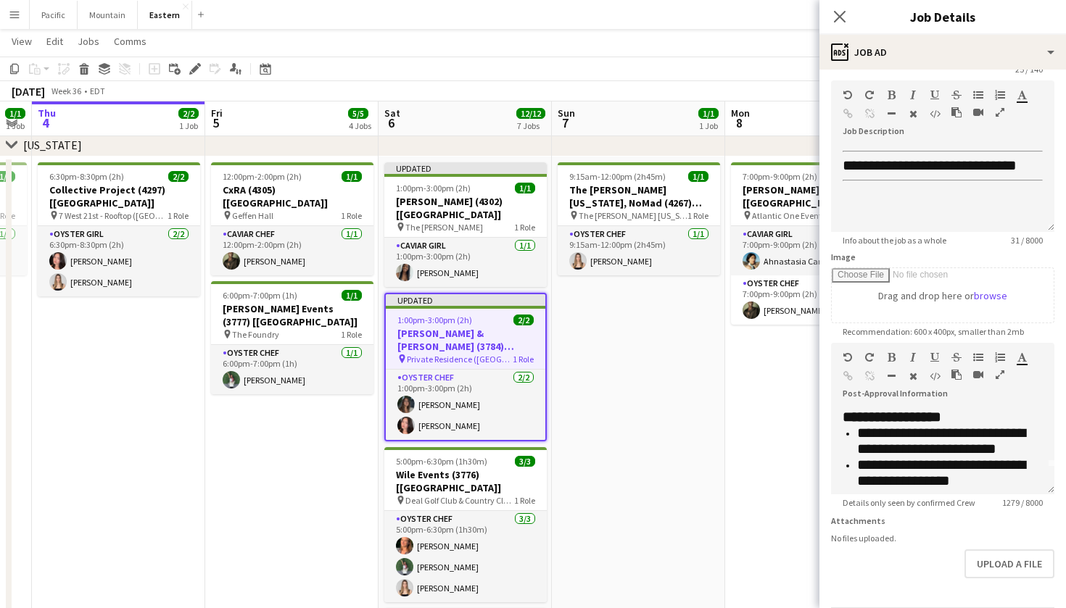
scroll to position [34, 0]
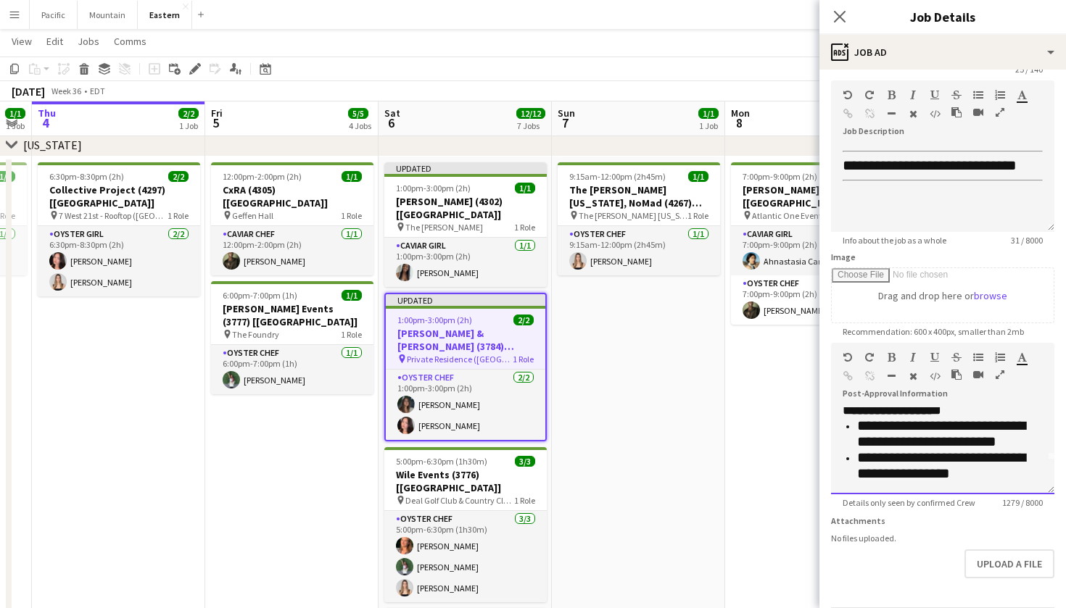
click at [952, 420] on span "**********" at bounding box center [941, 433] width 168 height 30
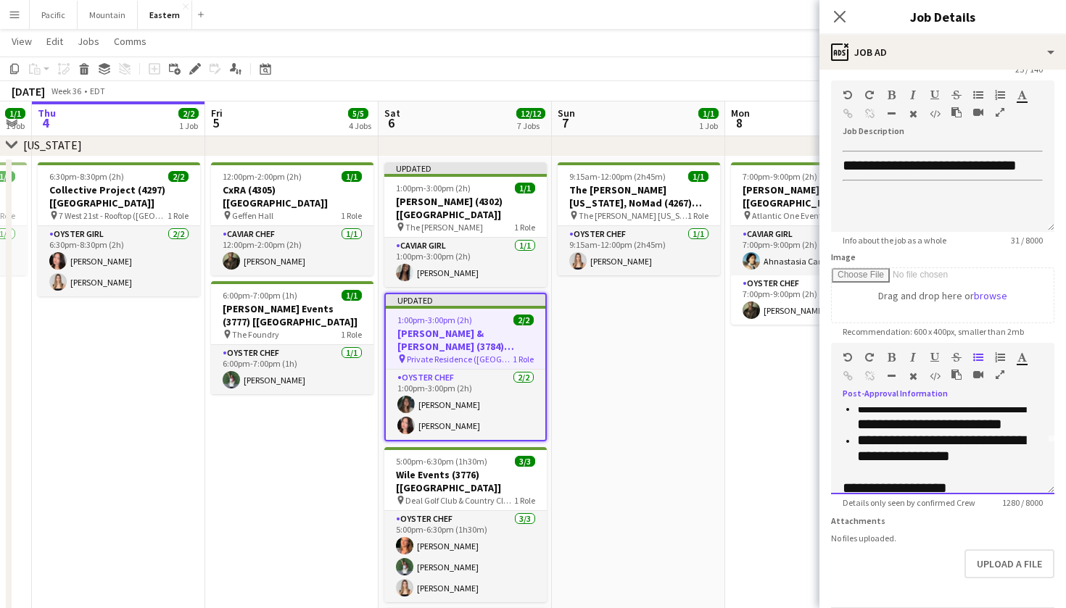
scroll to position [59, 0]
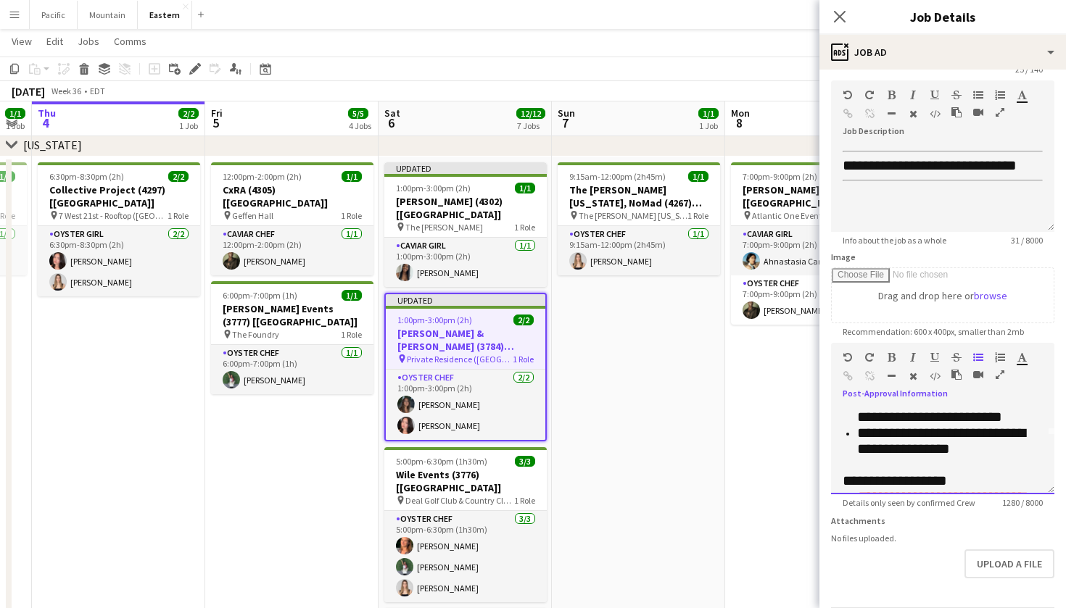
click at [863, 431] on span "**********" at bounding box center [941, 441] width 168 height 30
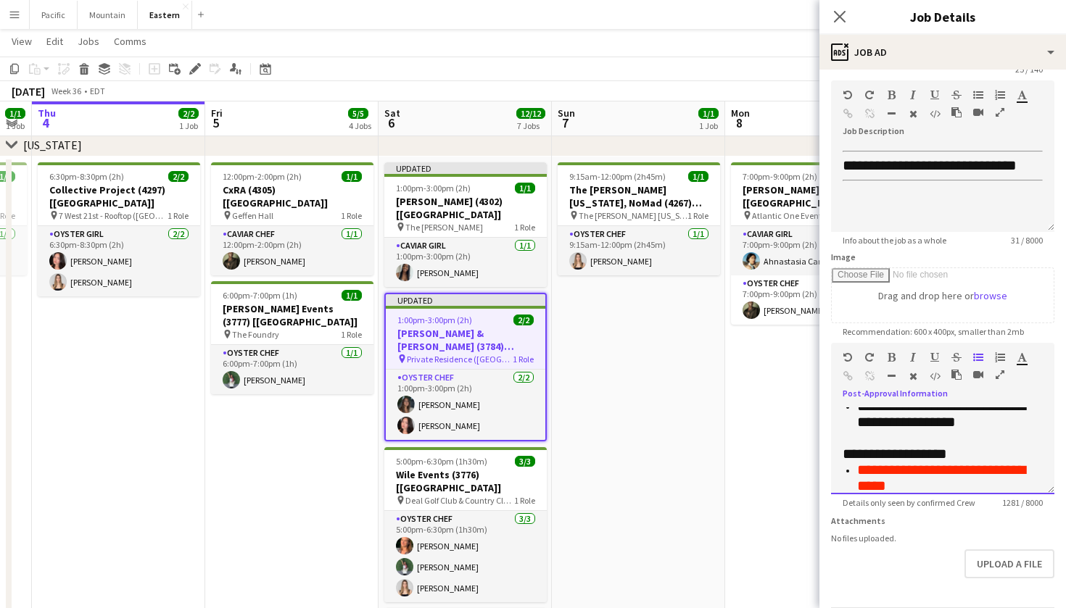
scroll to position [96, 0]
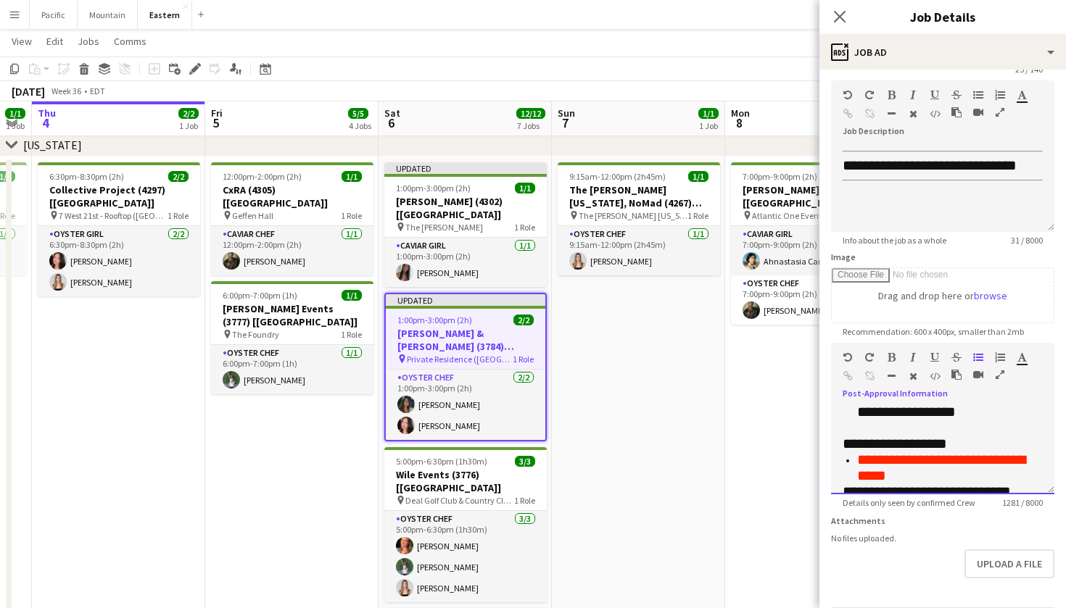
click at [921, 436] on span "**********" at bounding box center [894, 443] width 104 height 14
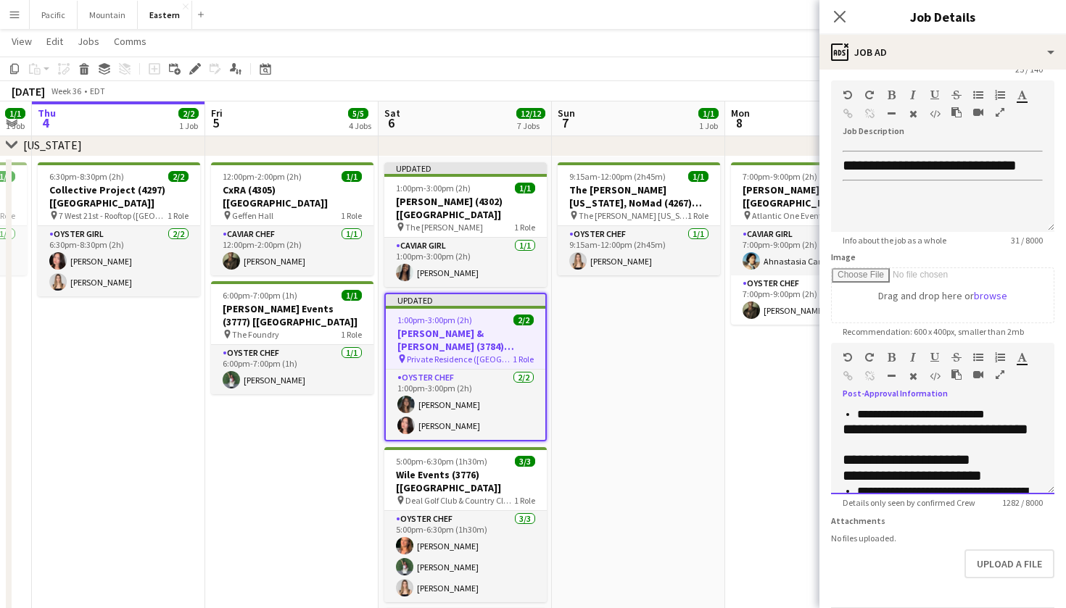
scroll to position [220, 0]
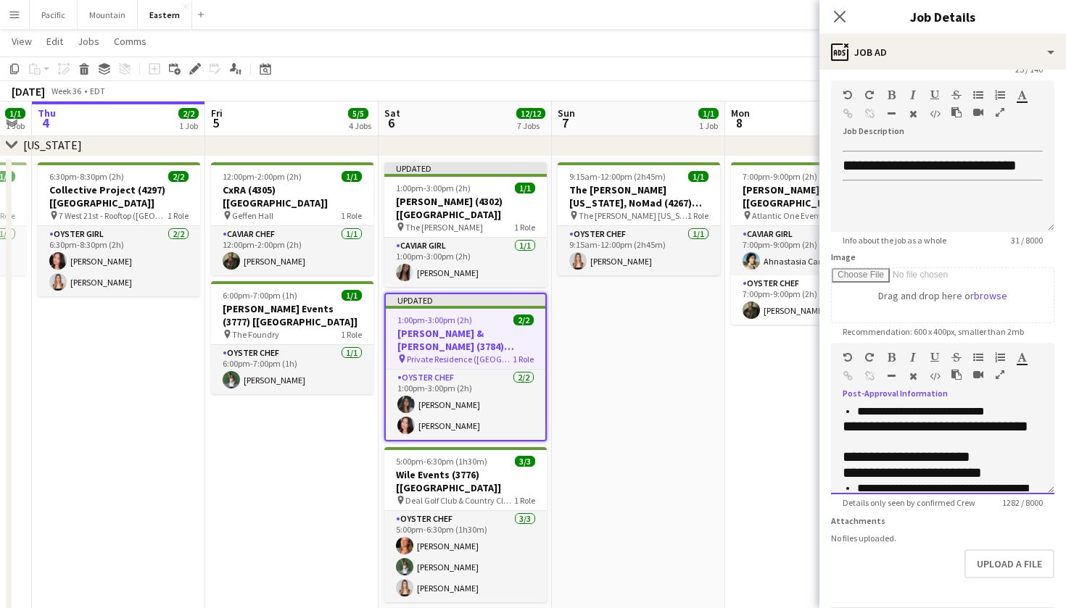
click at [963, 449] on span "**********" at bounding box center [906, 456] width 128 height 14
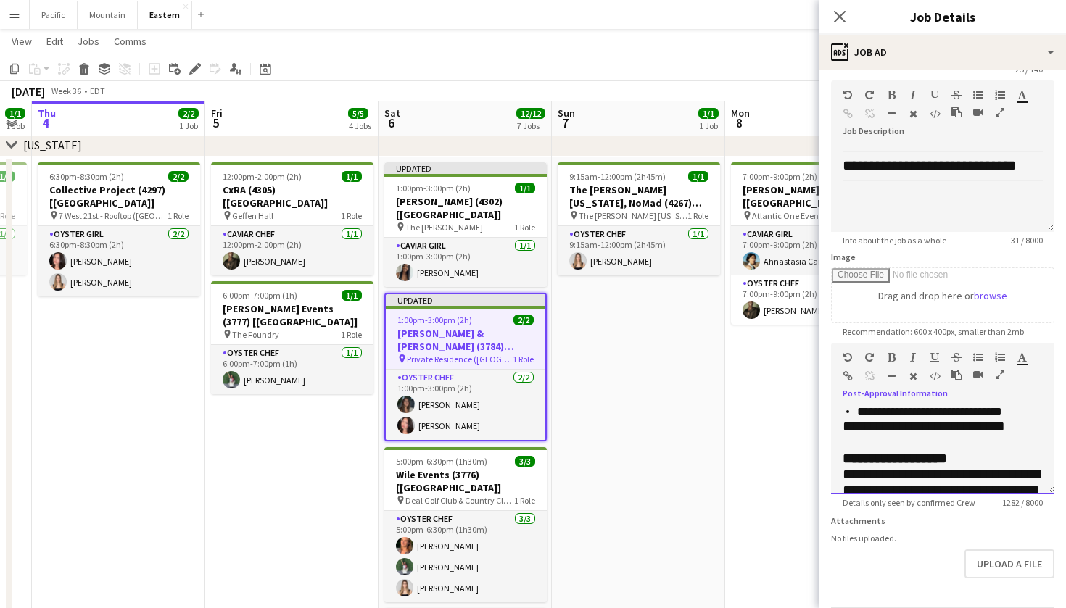
scroll to position [327, 0]
click at [934, 450] on b "**********" at bounding box center [894, 457] width 104 height 14
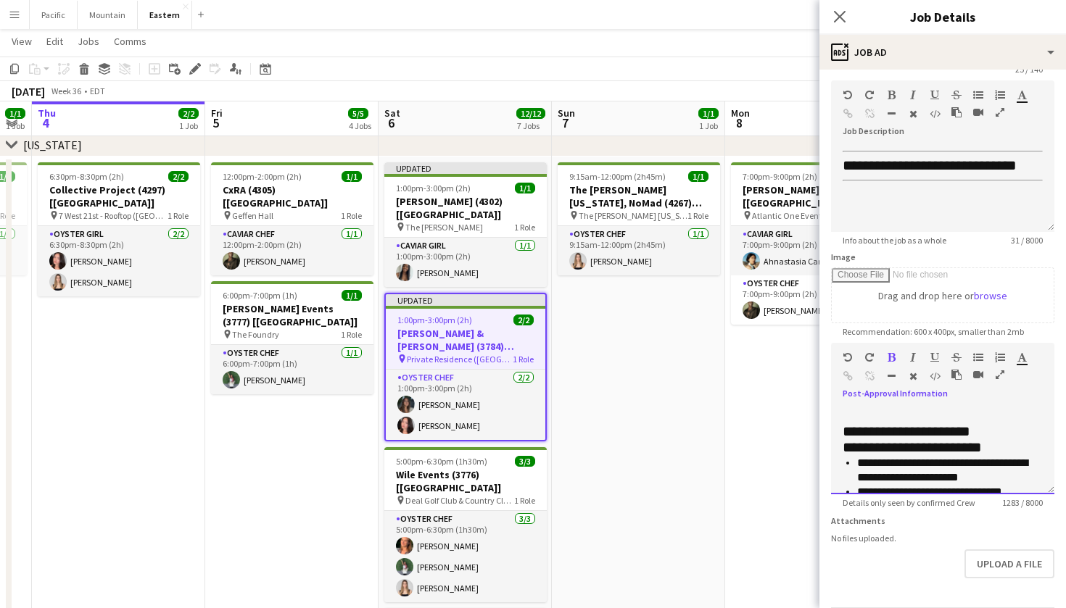
scroll to position [245, 0]
click at [950, 425] on span "**********" at bounding box center [906, 432] width 128 height 14
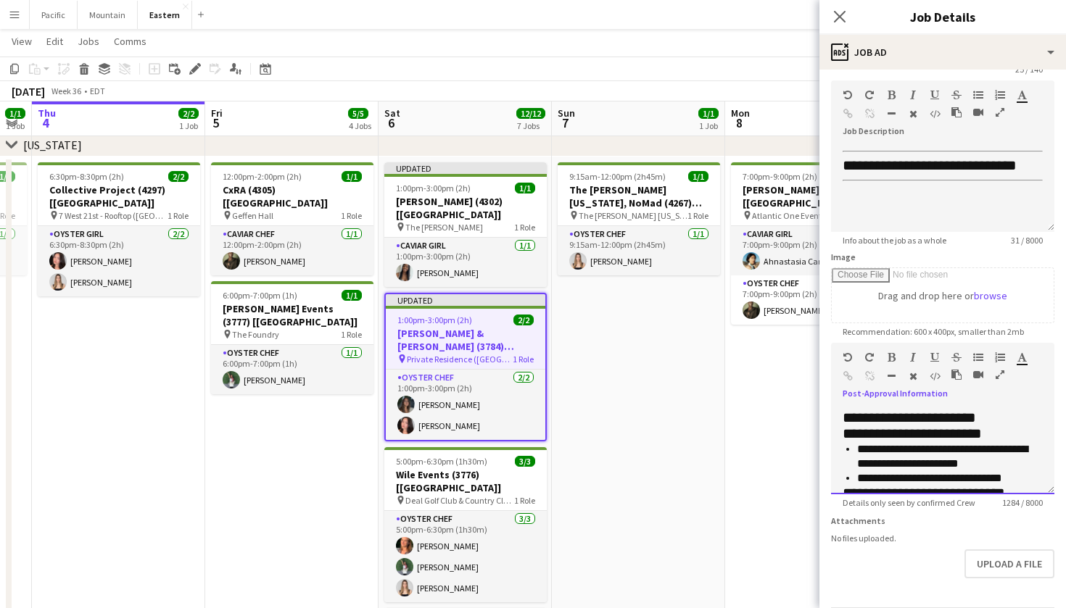
scroll to position [278, 0]
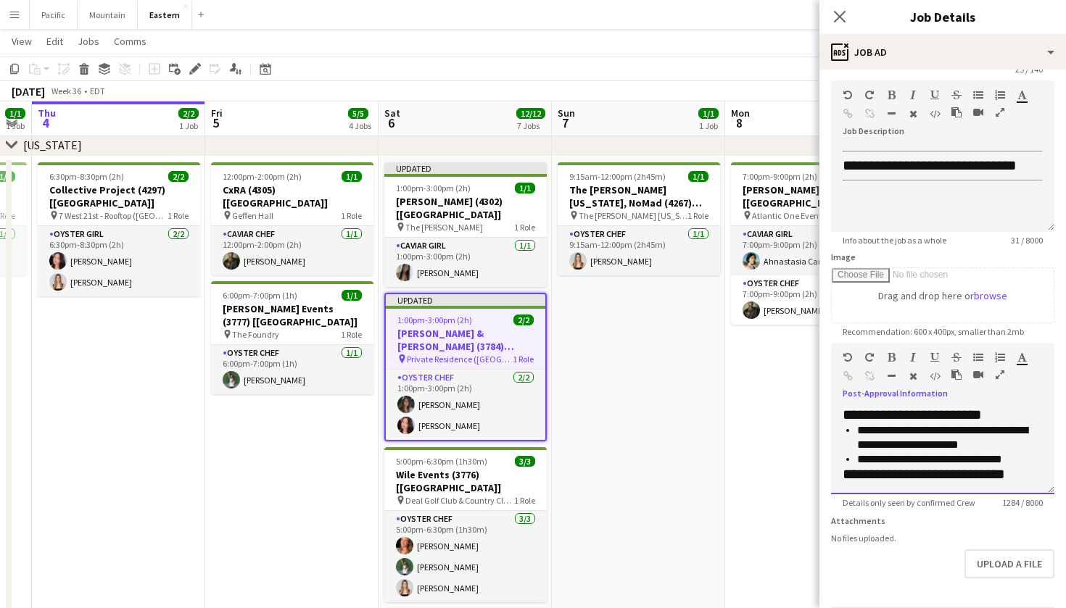
click at [1012, 468] on div "**********" at bounding box center [942, 475] width 200 height 16
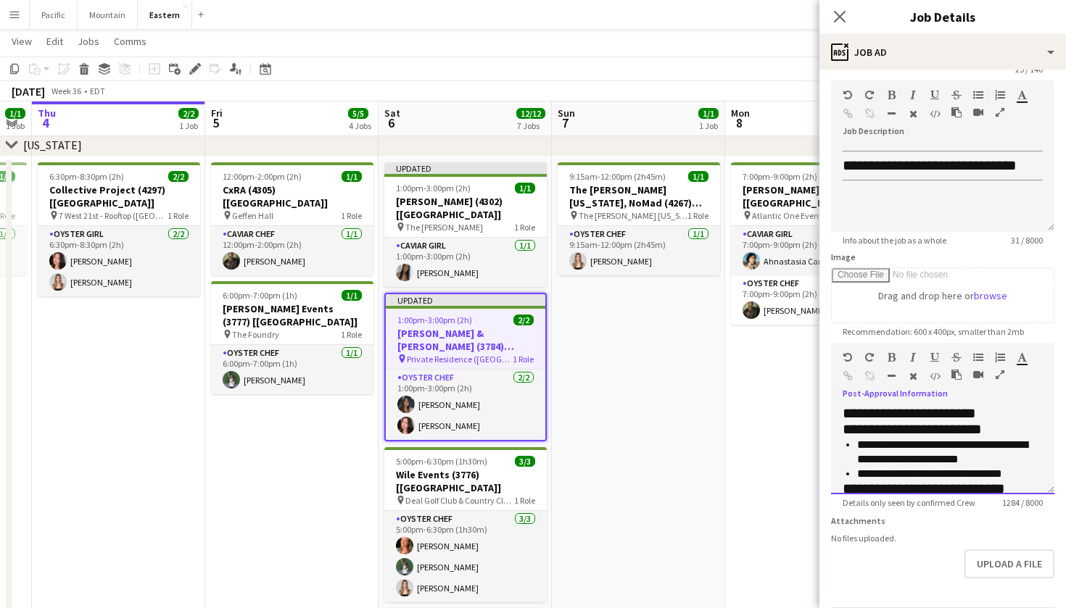
scroll to position [262, 0]
drag, startPoint x: 1014, startPoint y: 474, endPoint x: 838, endPoint y: 426, distance: 182.7
click at [838, 426] on div "**********" at bounding box center [942, 450] width 223 height 87
copy div "**********"
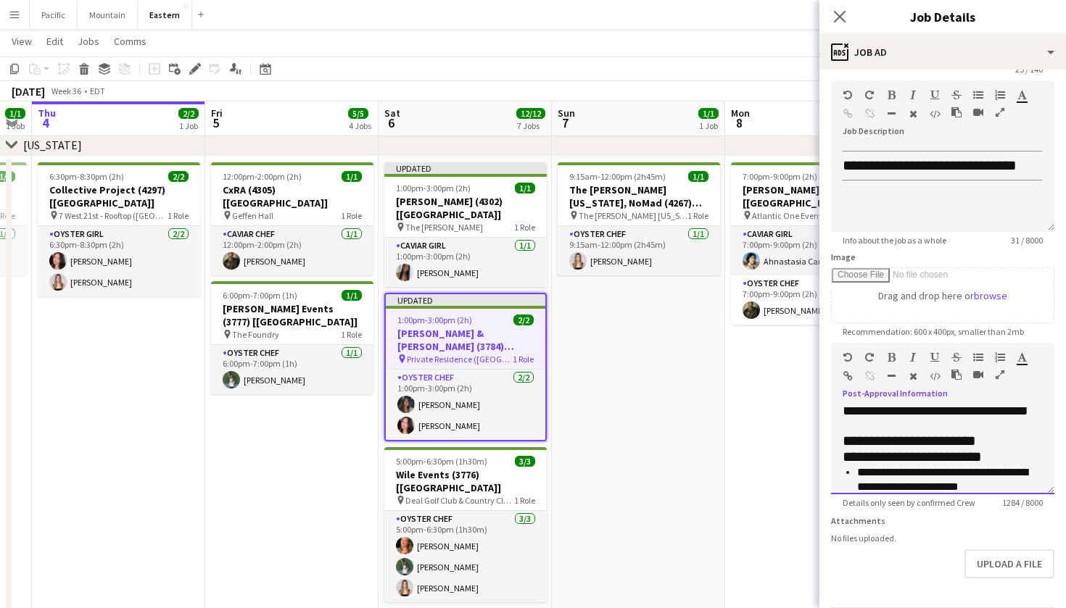
scroll to position [252, 0]
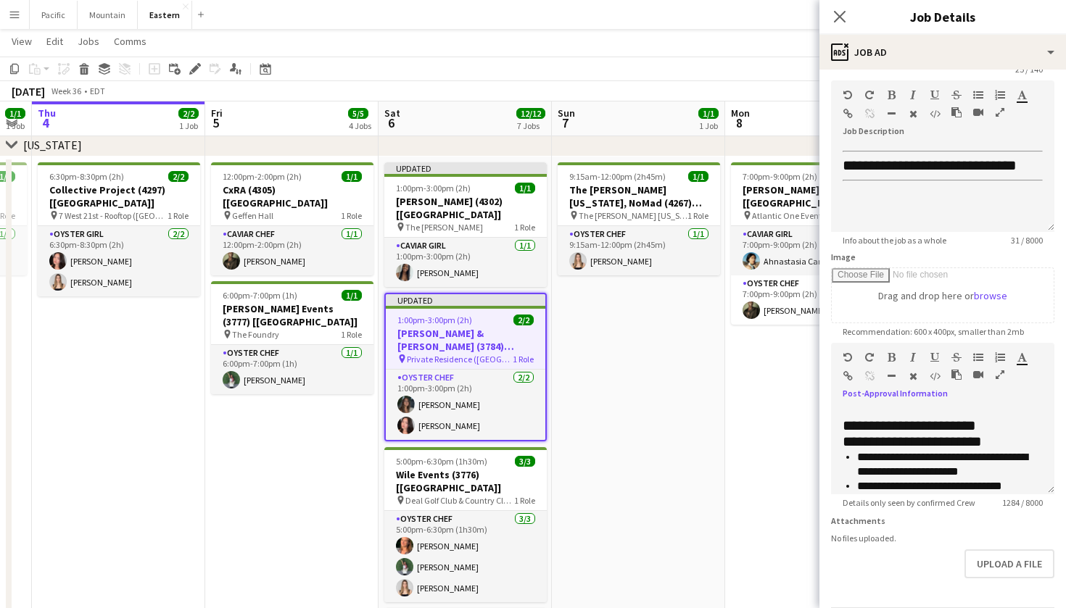
click at [963, 240] on div "Info about the job as a whole 31 / 8000" at bounding box center [942, 240] width 223 height 11
click at [837, 18] on icon at bounding box center [839, 16] width 14 height 14
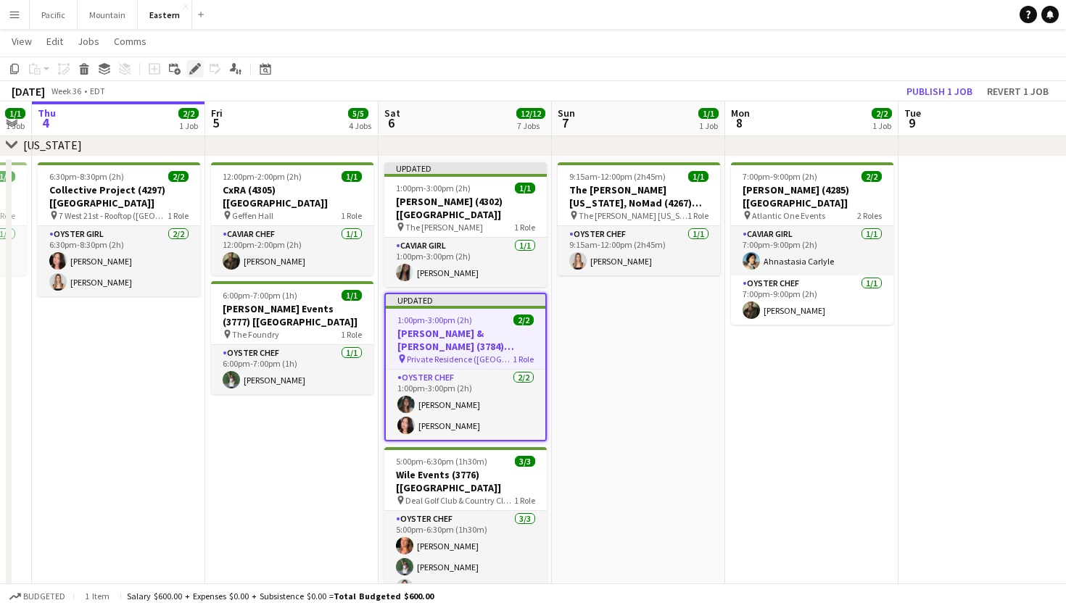
click at [194, 62] on div "Edit" at bounding box center [194, 68] width 17 height 17
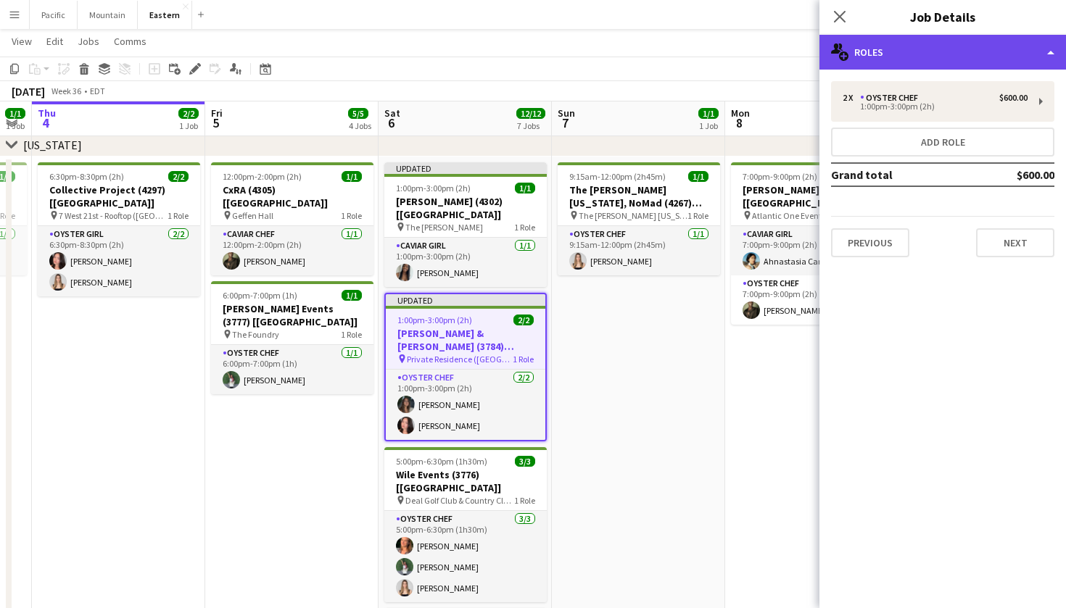
click at [1003, 57] on div "multiple-users-add Roles" at bounding box center [942, 52] width 246 height 35
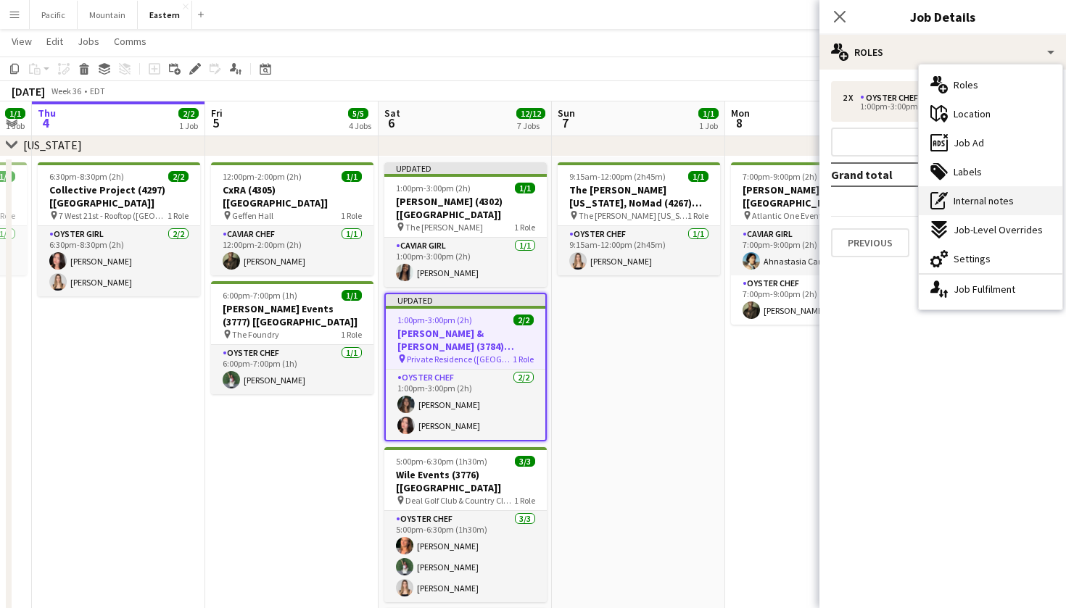
click at [993, 197] on span "Internal notes" at bounding box center [983, 200] width 60 height 13
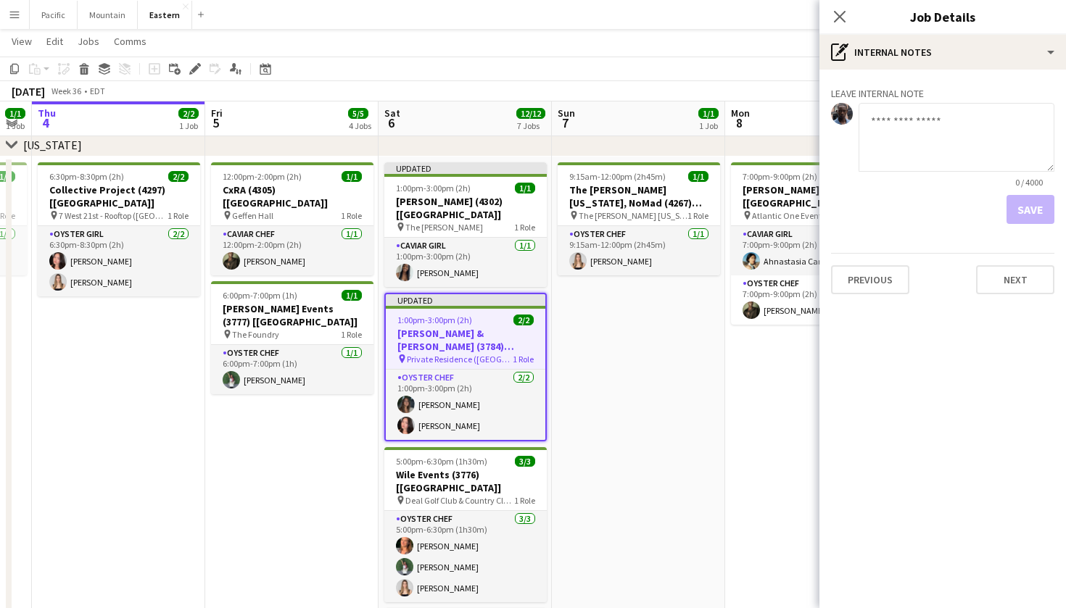
click at [953, 145] on textarea at bounding box center [956, 137] width 196 height 69
type textarea "**********"
click at [1029, 199] on button "Save" at bounding box center [1030, 209] width 48 height 29
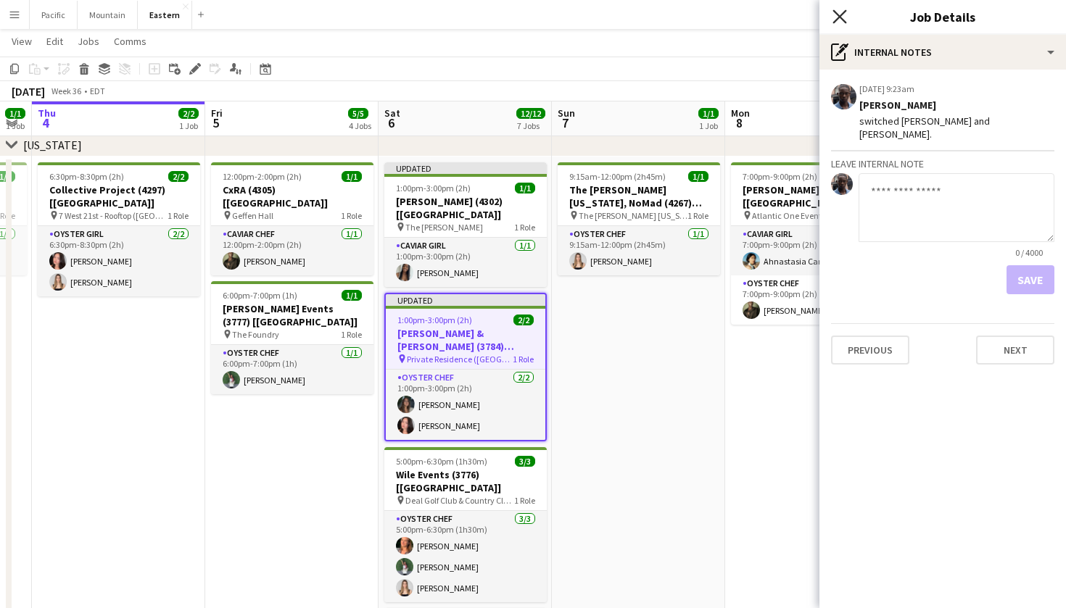
click at [845, 16] on icon "Close pop-in" at bounding box center [839, 16] width 14 height 14
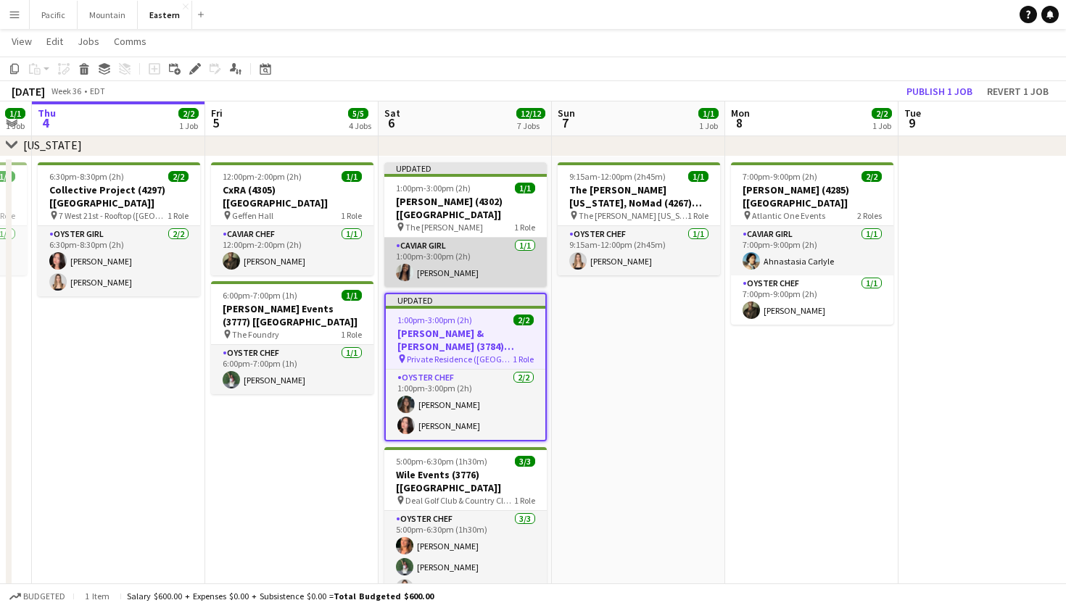
click at [451, 244] on app-card-role "Caviar Girl 1/1 1:00pm-3:00pm (2h) Eileen Saa" at bounding box center [465, 262] width 162 height 49
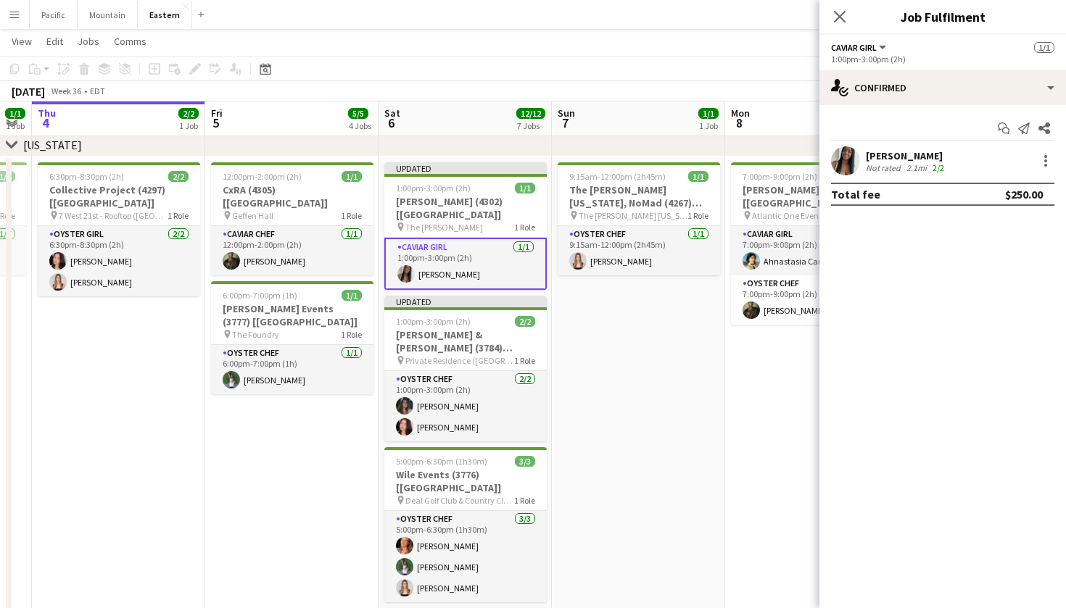
click at [464, 221] on div "pin The Buchanan 1 Role" at bounding box center [465, 227] width 162 height 12
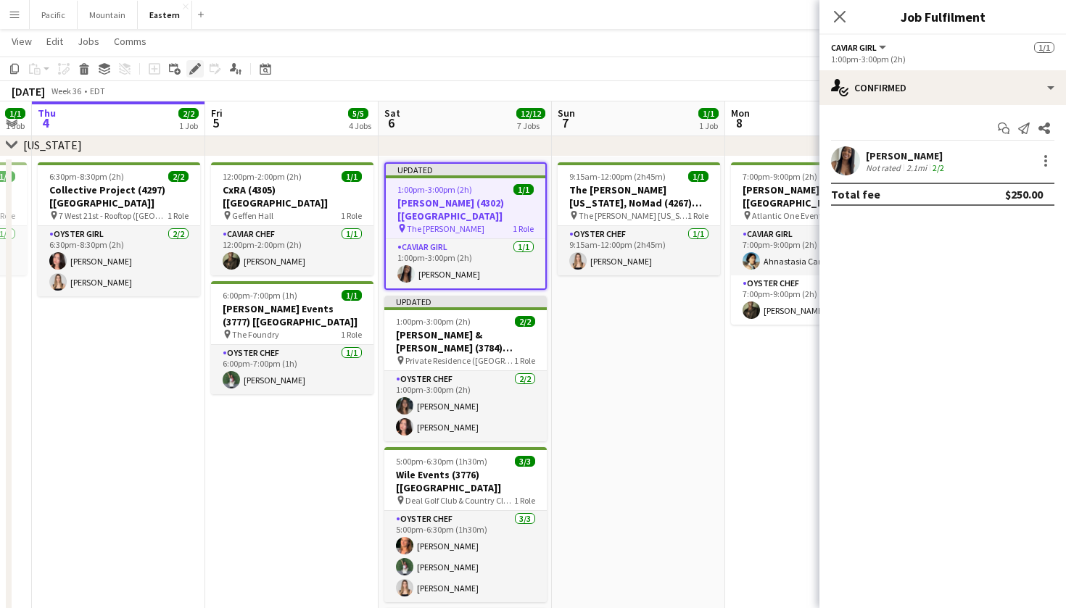
click at [194, 64] on icon "Edit" at bounding box center [195, 69] width 12 height 12
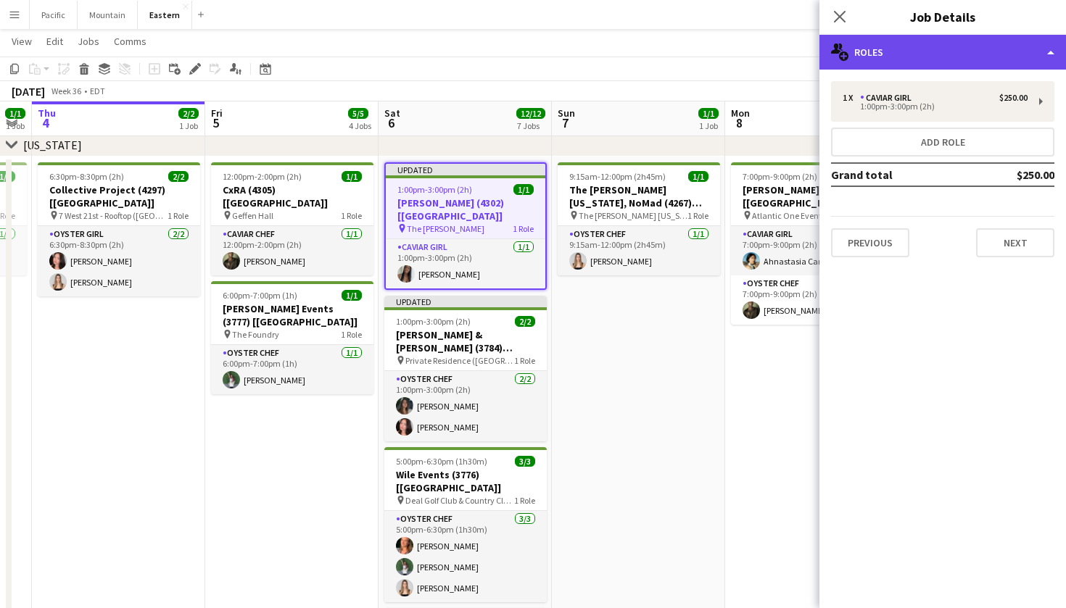
click at [887, 53] on div "multiple-users-add Roles" at bounding box center [942, 52] width 246 height 35
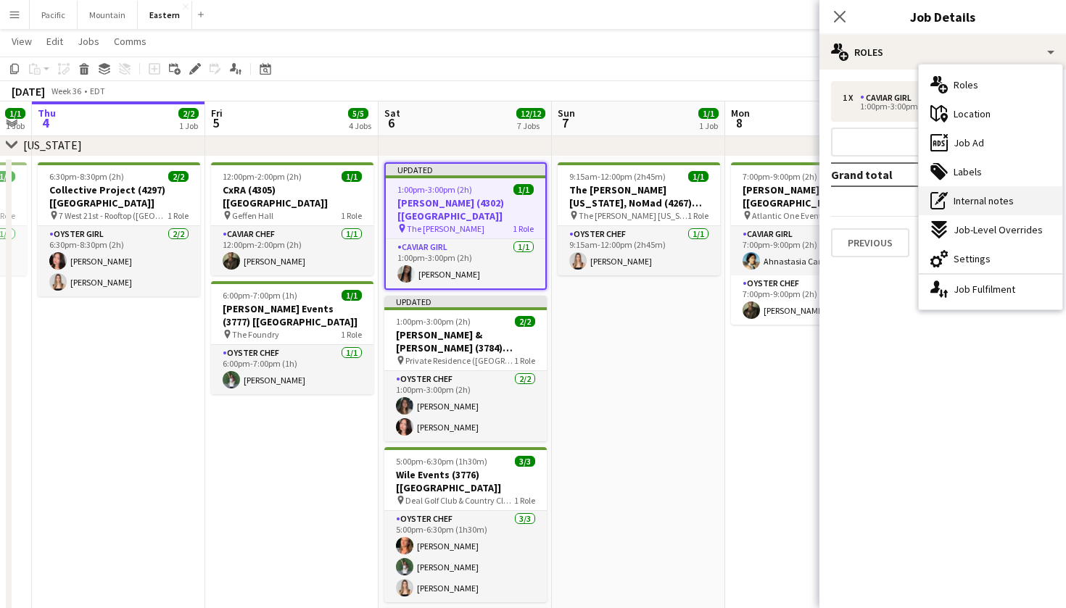
click at [1011, 202] on span "Internal notes" at bounding box center [983, 200] width 60 height 13
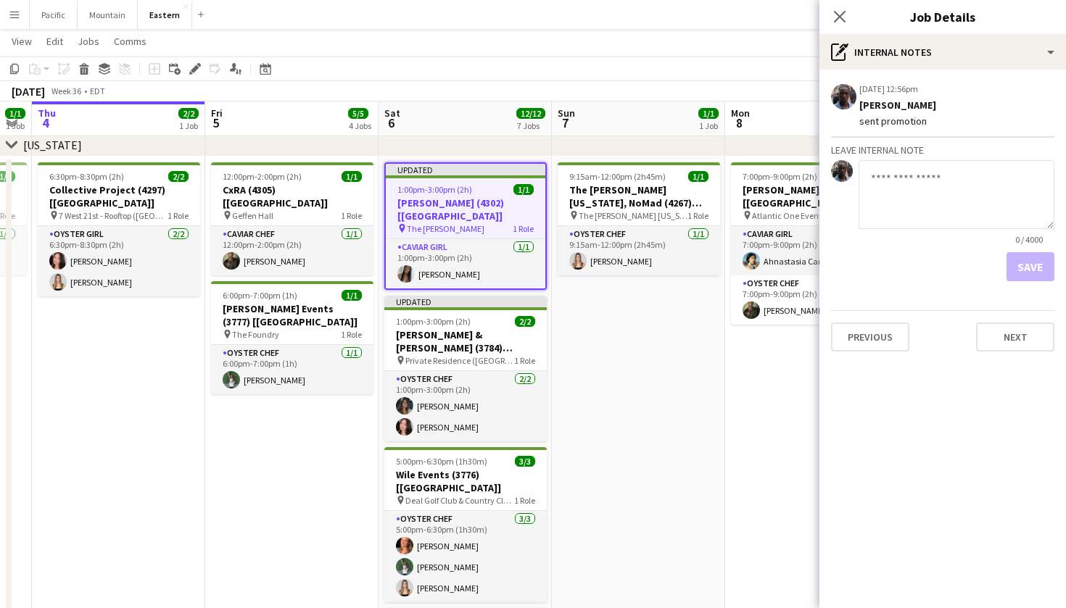
click at [938, 220] on textarea at bounding box center [956, 194] width 196 height 69
click at [940, 179] on textarea "**********" at bounding box center [956, 194] width 196 height 69
click at [1023, 175] on textarea "**********" at bounding box center [956, 194] width 196 height 69
type textarea "**********"
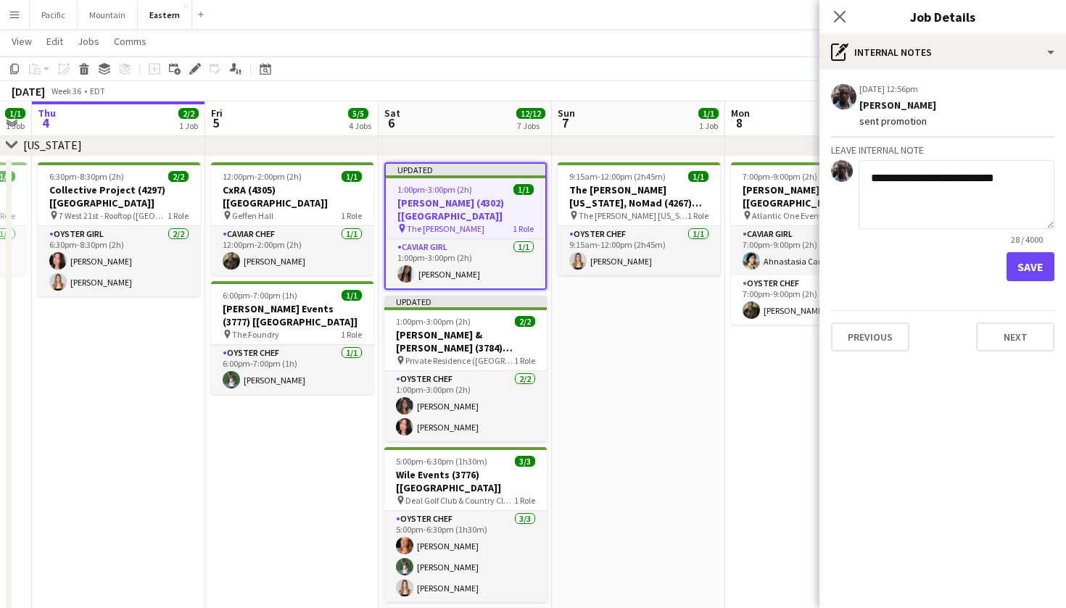
click at [1029, 260] on button "Save" at bounding box center [1030, 266] width 48 height 29
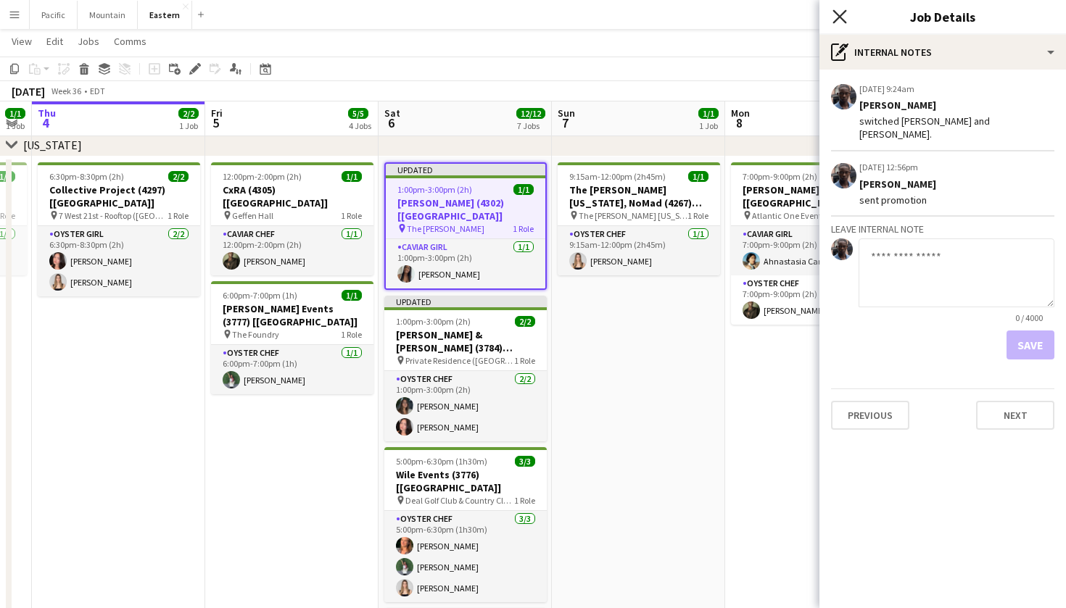
click at [838, 13] on icon "Close pop-in" at bounding box center [839, 16] width 14 height 14
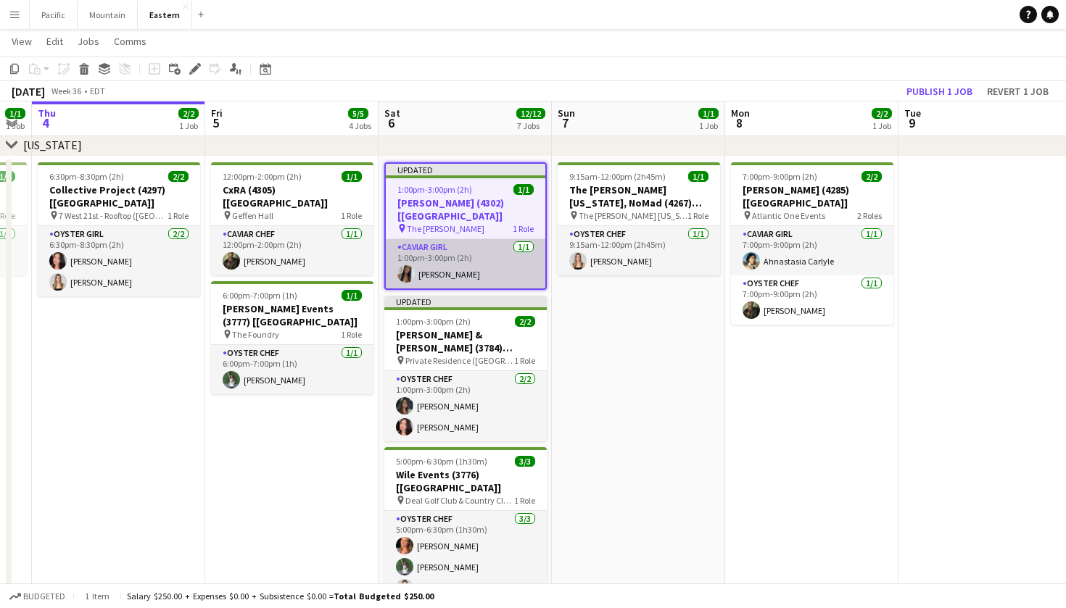
click at [437, 267] on app-card-role "Caviar Girl 1/1 1:00pm-3:00pm (2h) Eileen Saa" at bounding box center [465, 263] width 159 height 49
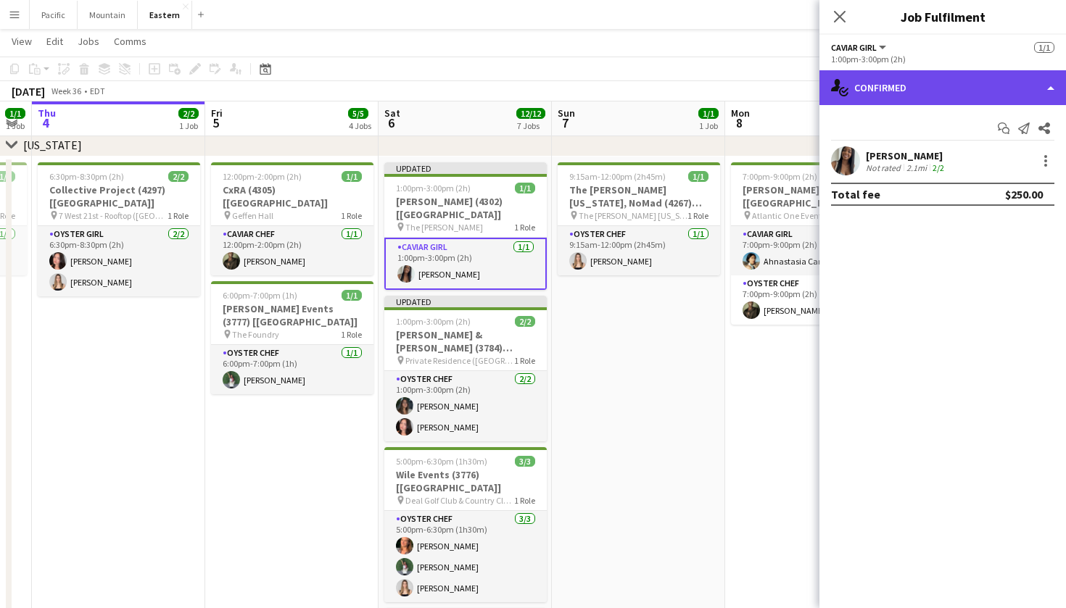
click at [958, 75] on div "single-neutral-actions-check-2 Confirmed" at bounding box center [942, 87] width 246 height 35
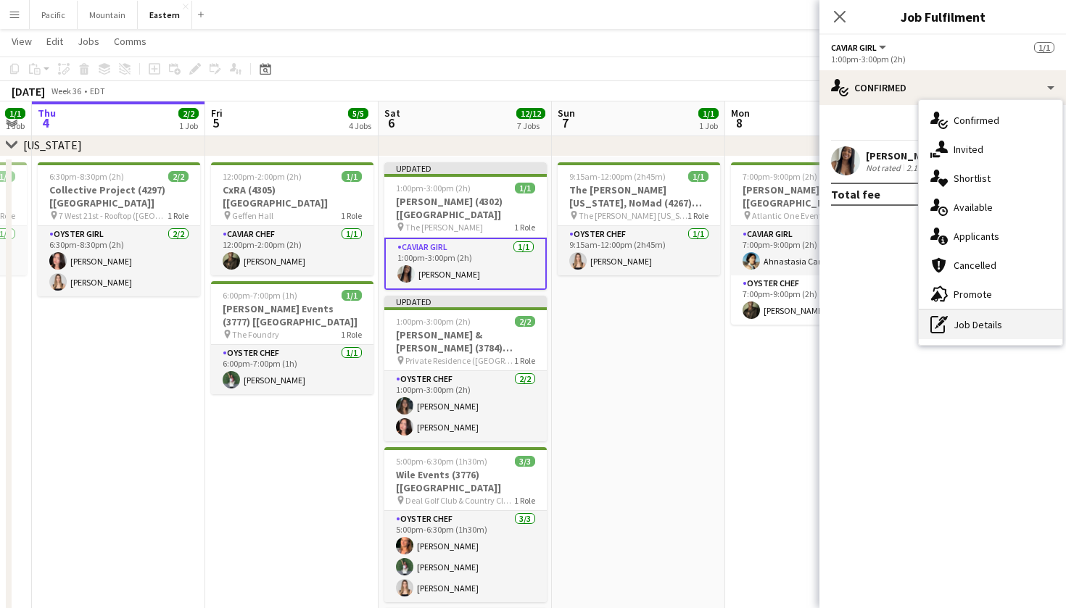
click at [930, 324] on icon at bounding box center [937, 324] width 14 height 17
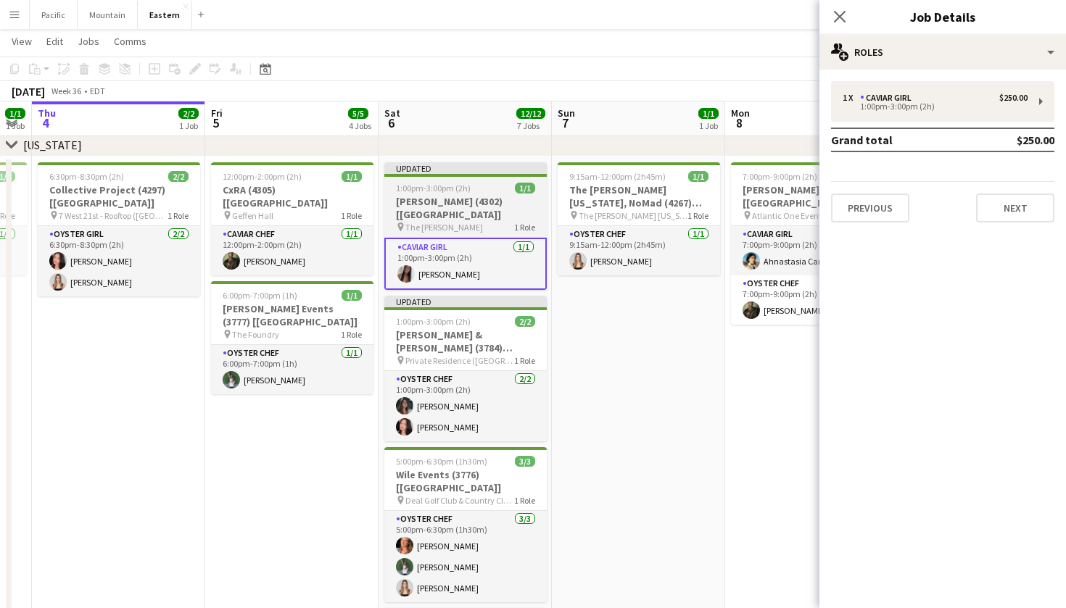
click at [455, 194] on app-job-card "Updated 1:00pm-3:00pm (2h) 1/1 Dermot Ignite (4302) [NYC] pin The Buchanan 1 Ro…" at bounding box center [465, 226] width 162 height 128
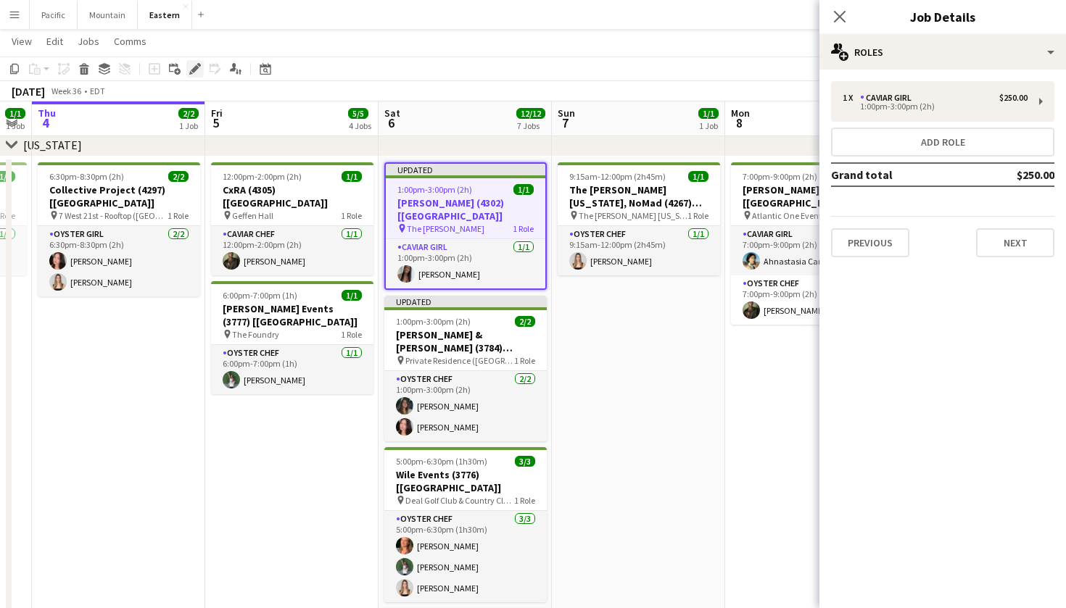
click at [199, 73] on icon "Edit" at bounding box center [195, 69] width 12 height 12
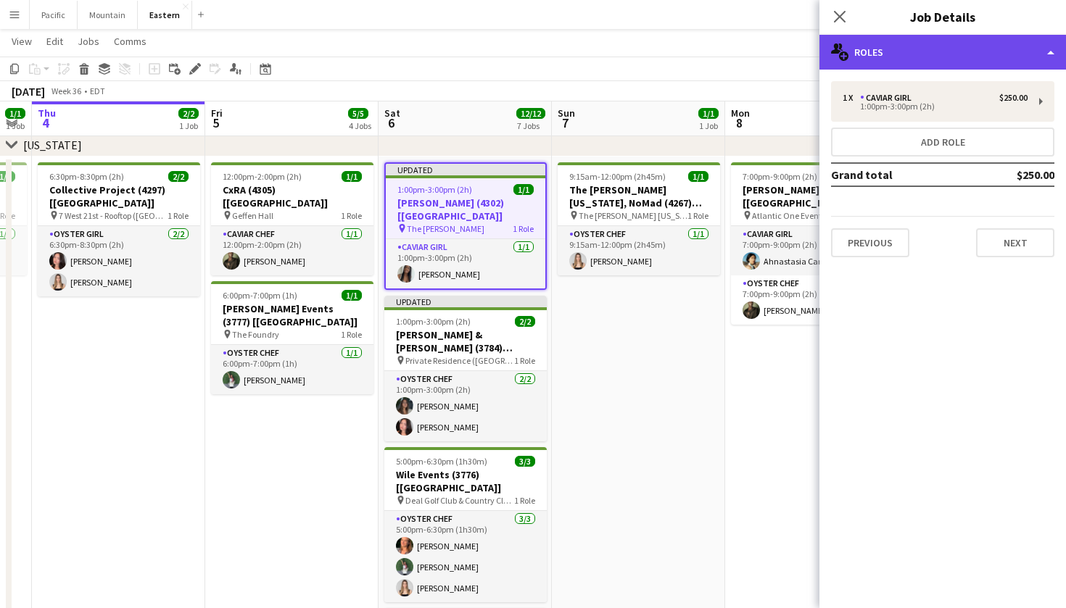
click at [885, 61] on div "multiple-users-add Roles" at bounding box center [942, 52] width 246 height 35
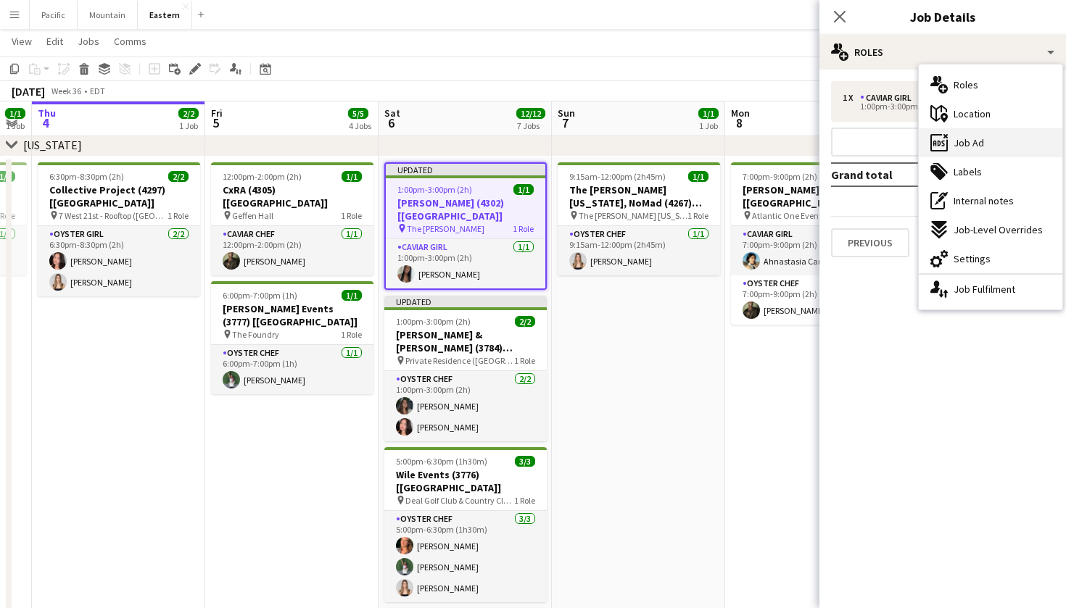
click at [1004, 146] on div "ads-window Job Ad" at bounding box center [991, 142] width 144 height 29
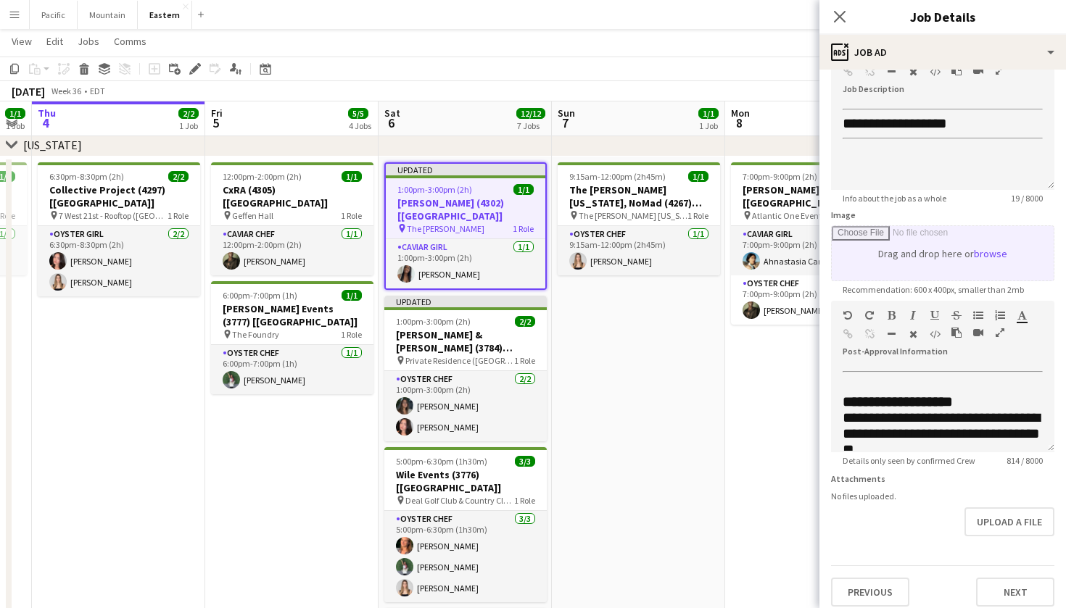
scroll to position [99, 0]
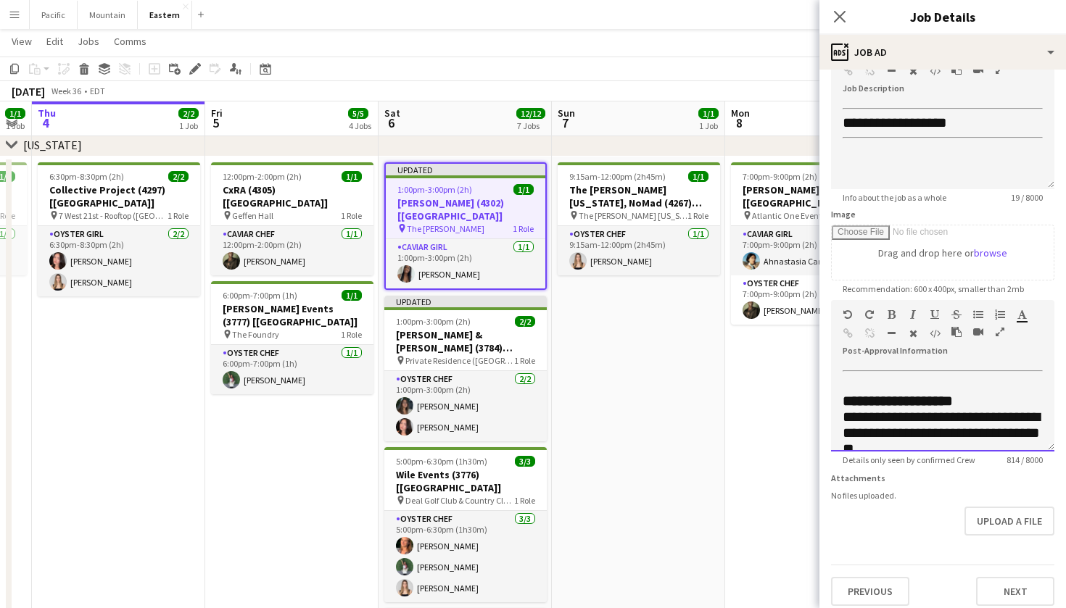
click at [934, 397] on b "**********" at bounding box center [897, 401] width 110 height 14
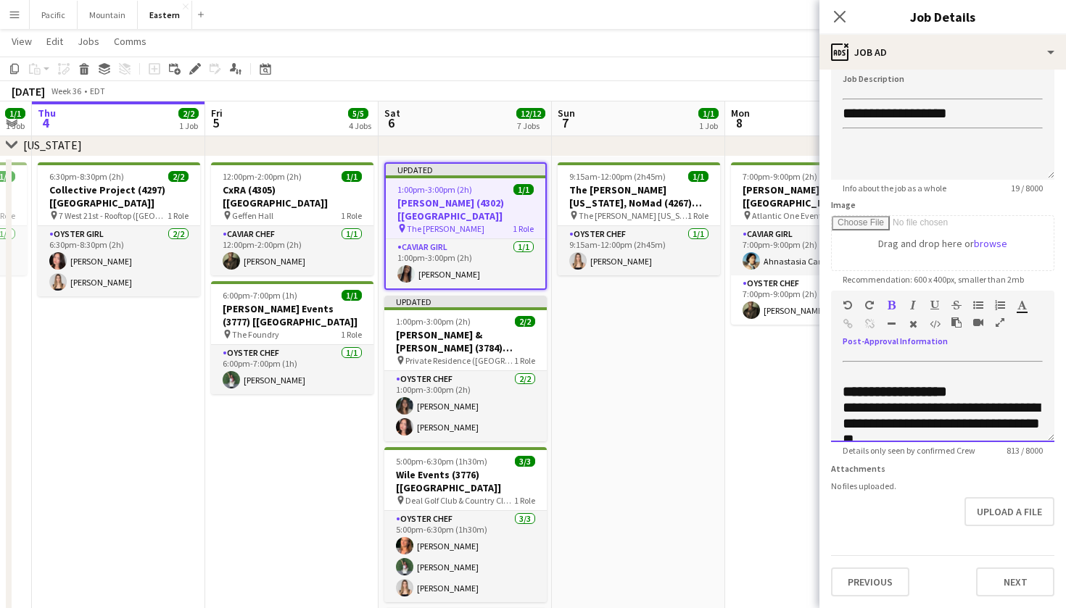
scroll to position [0, 0]
click at [838, 17] on icon "Close pop-in" at bounding box center [839, 16] width 14 height 14
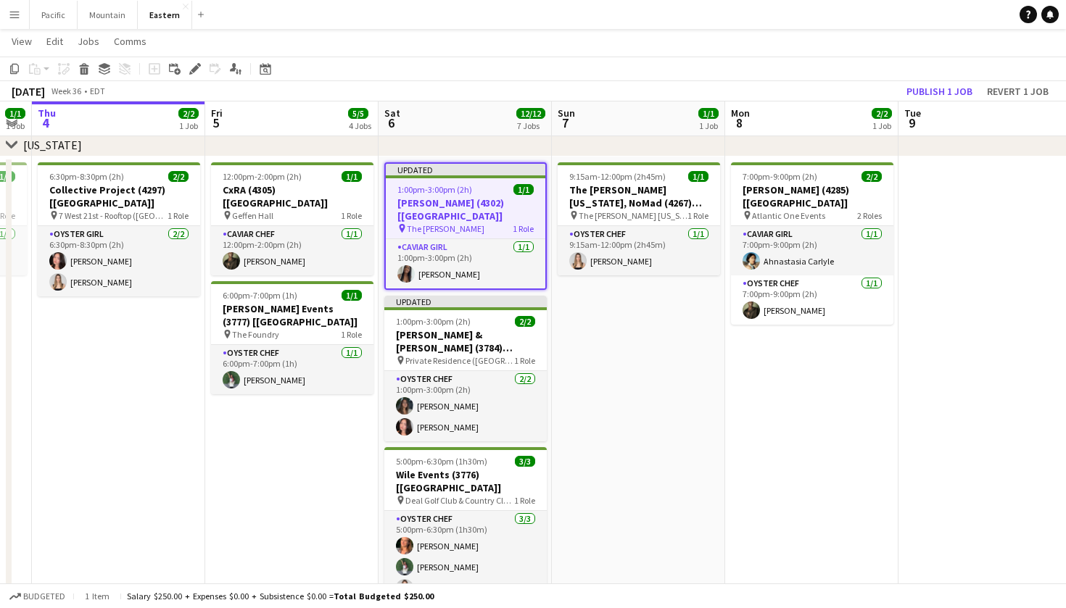
click at [495, 200] on h3 "[PERSON_NAME] (4302) [[GEOGRAPHIC_DATA]]" at bounding box center [465, 209] width 159 height 26
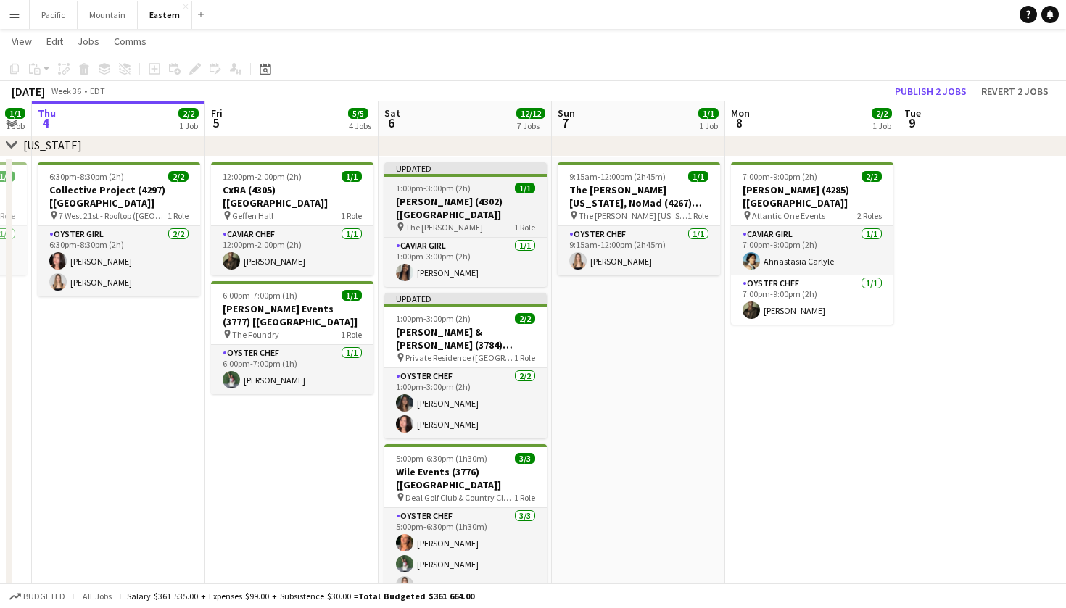
click at [495, 200] on h3 "[PERSON_NAME] (4302) [[GEOGRAPHIC_DATA]]" at bounding box center [465, 208] width 162 height 26
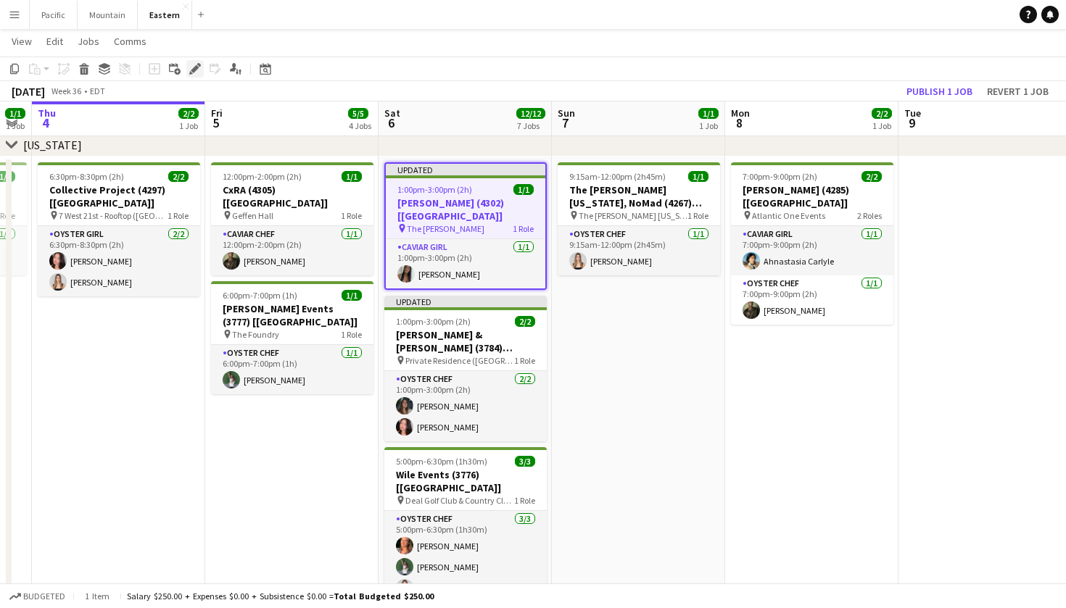
click at [197, 70] on icon "Edit" at bounding box center [195, 69] width 12 height 12
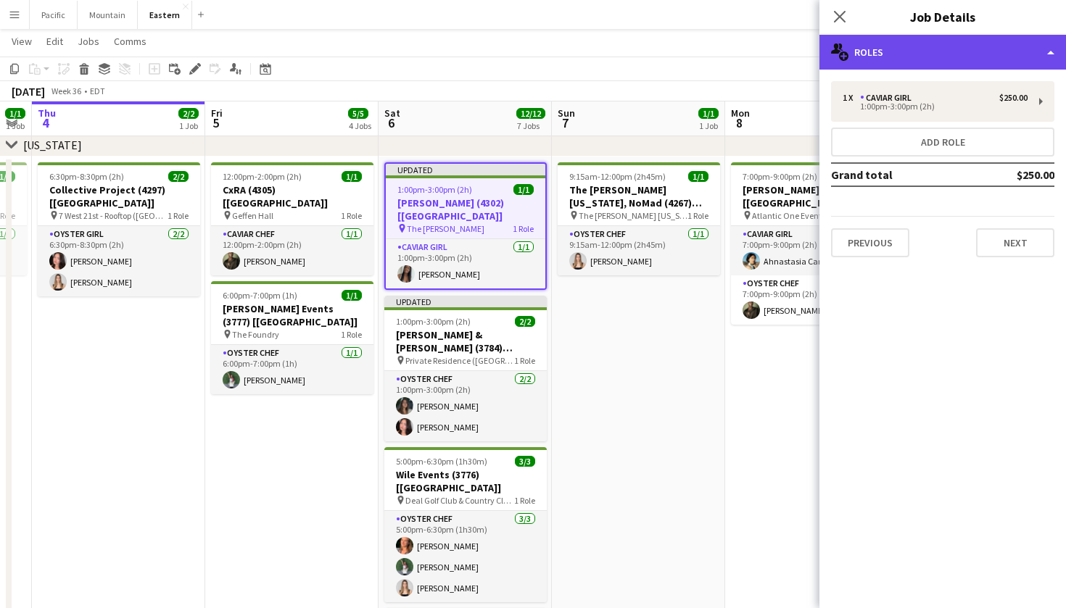
click at [1011, 50] on div "multiple-users-add Roles" at bounding box center [942, 52] width 246 height 35
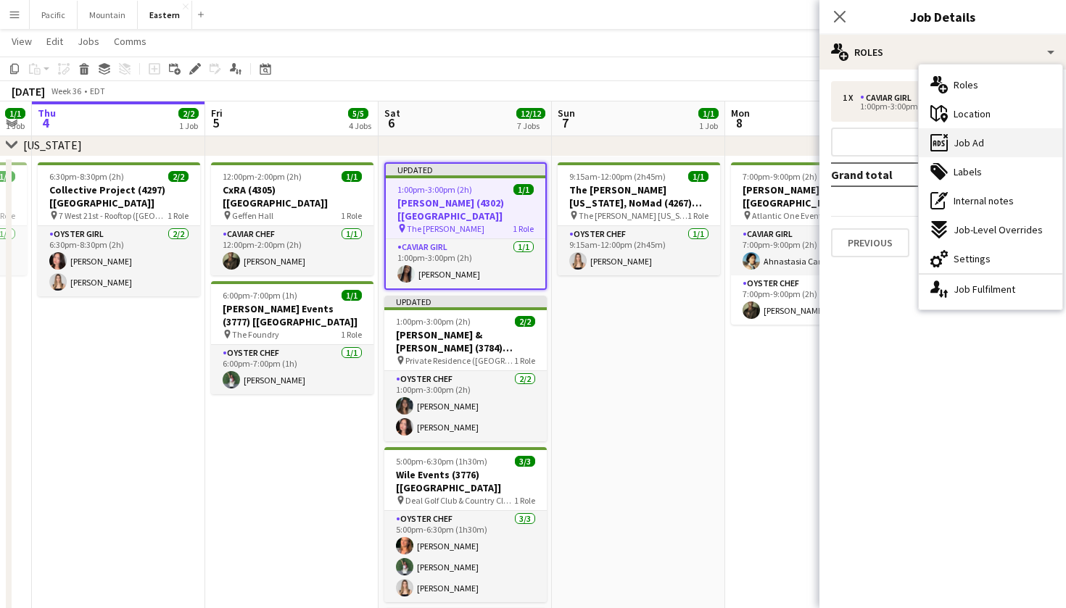
click at [994, 130] on div "ads-window Job Ad" at bounding box center [991, 142] width 144 height 29
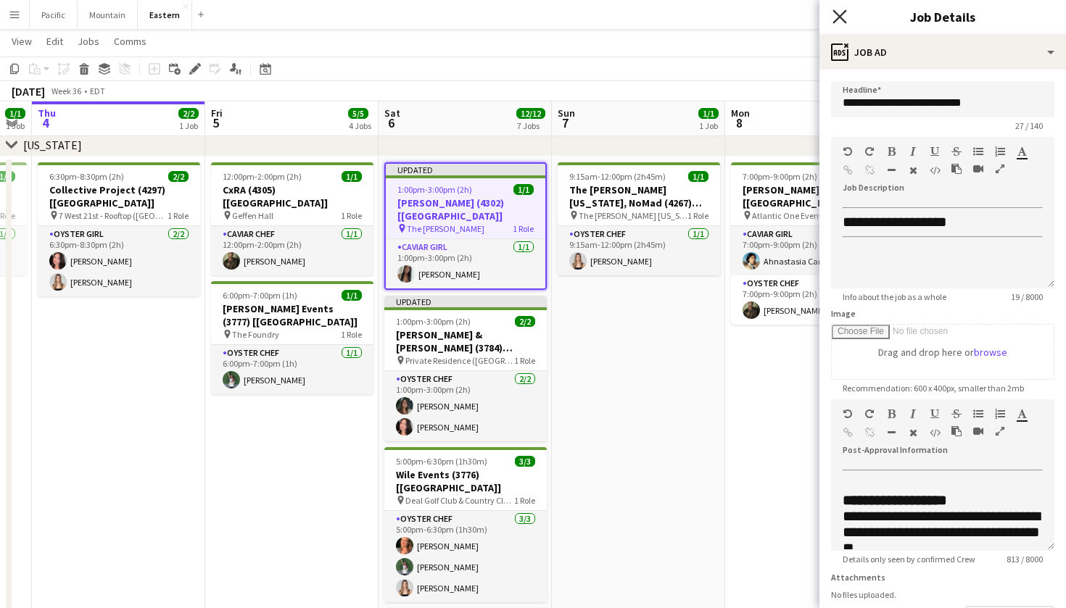
click at [837, 11] on icon "Close pop-in" at bounding box center [839, 16] width 14 height 14
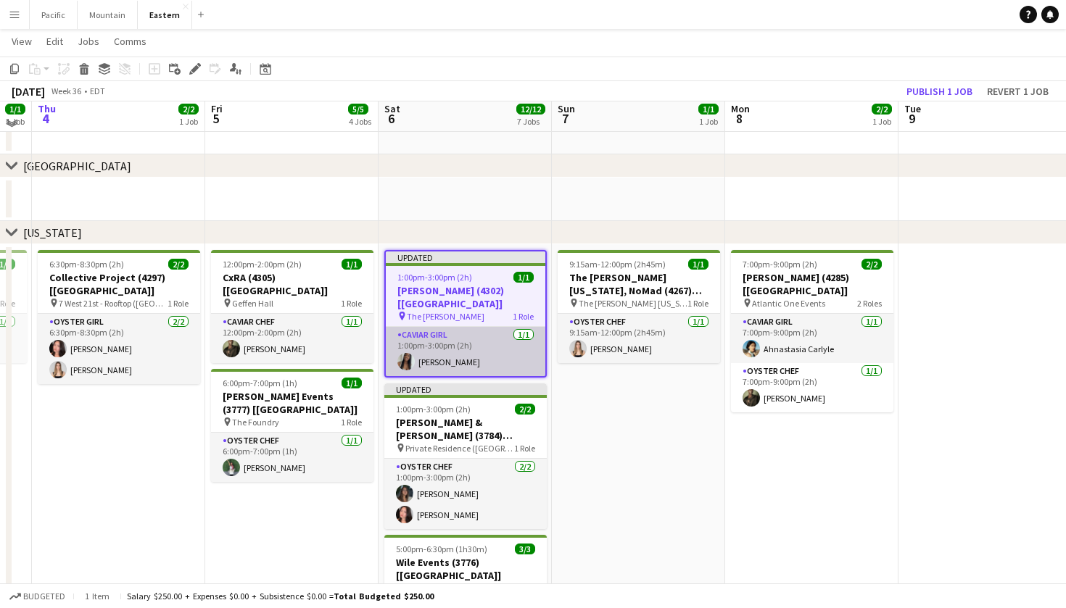
scroll to position [470, 0]
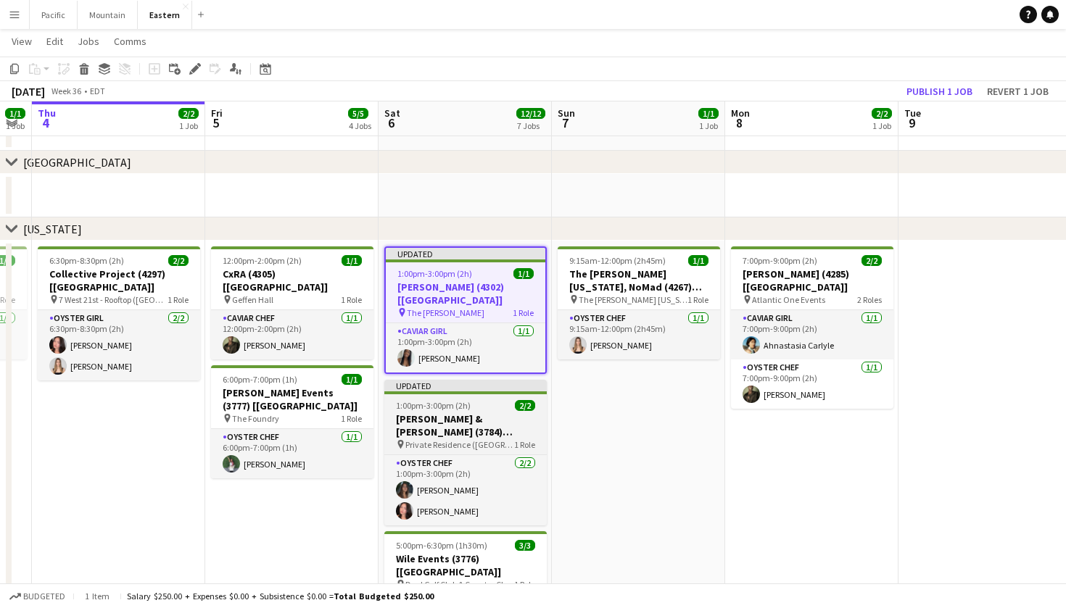
click at [492, 424] on h3 "[PERSON_NAME] & [PERSON_NAME] (3784) [[GEOGRAPHIC_DATA]]" at bounding box center [465, 425] width 162 height 26
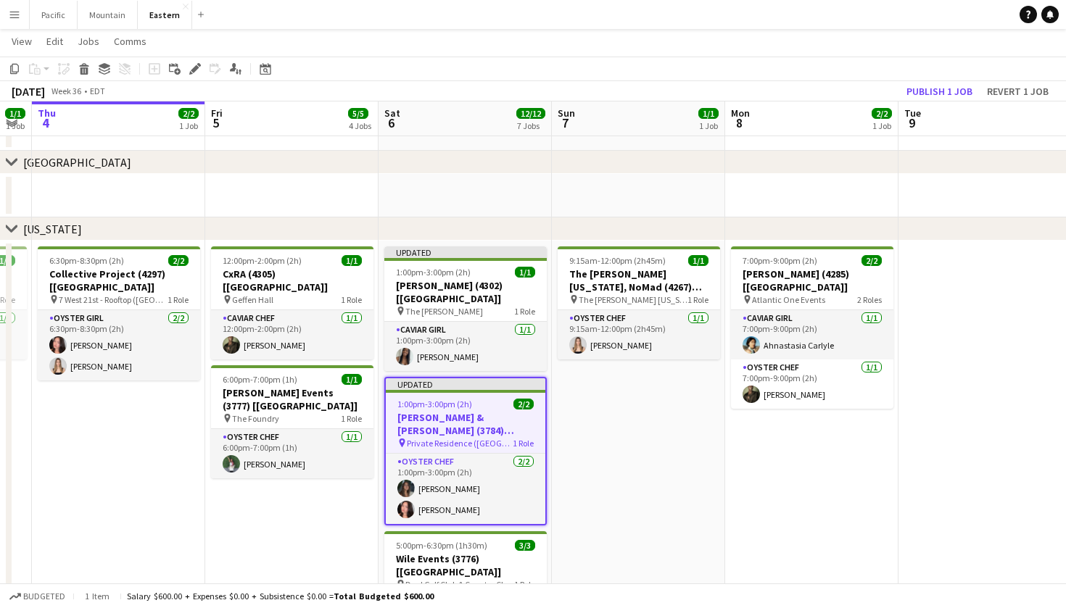
click at [497, 321] on div "Caviar Girl 1/1 1:00pm-3:00pm (2h) Eileen Saa" at bounding box center [465, 346] width 162 height 50
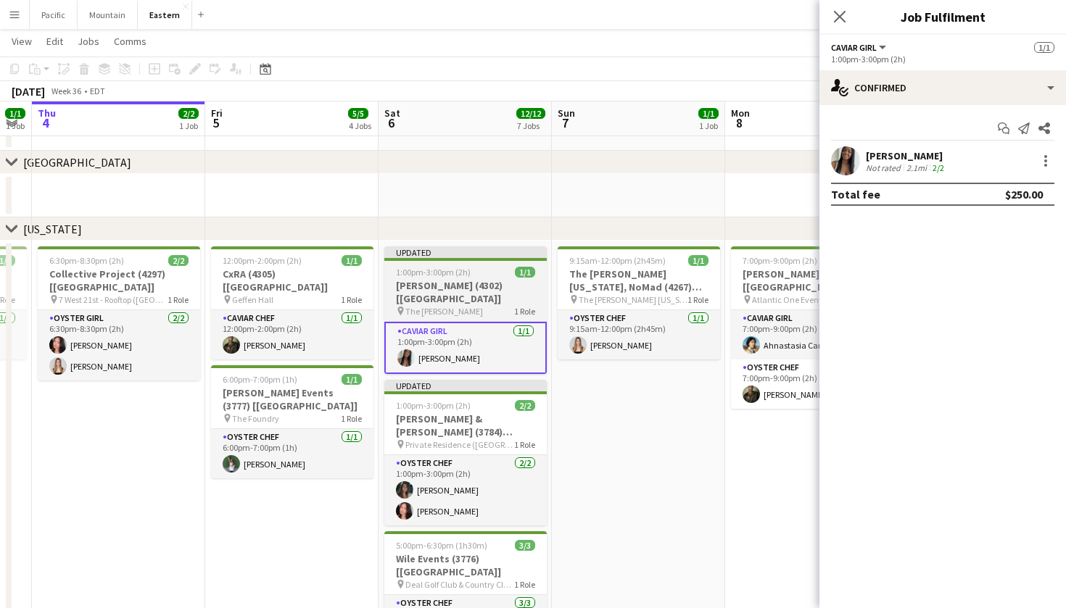
click at [497, 275] on div "1:00pm-3:00pm (2h) 1/1" at bounding box center [465, 272] width 162 height 11
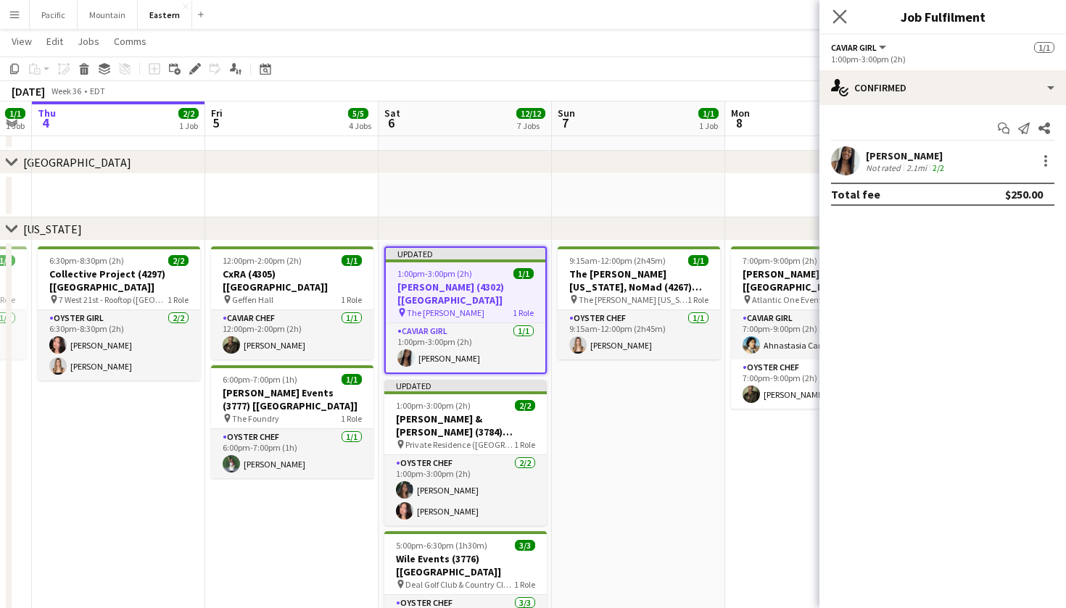
click at [830, 21] on app-icon "Close pop-in" at bounding box center [839, 17] width 21 height 21
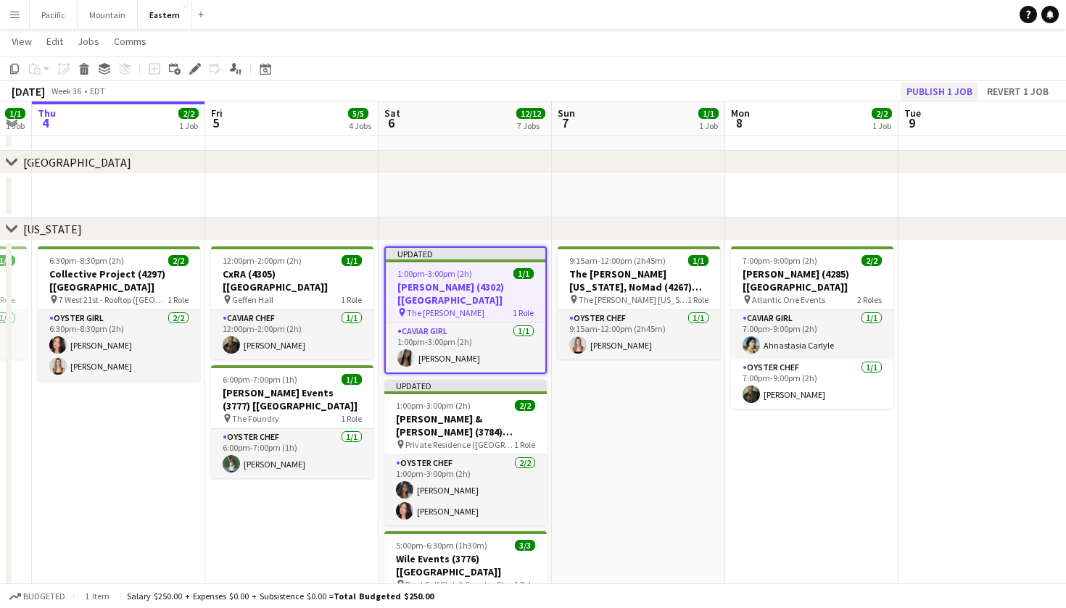
click at [951, 92] on button "Publish 1 job" at bounding box center [939, 91] width 78 height 19
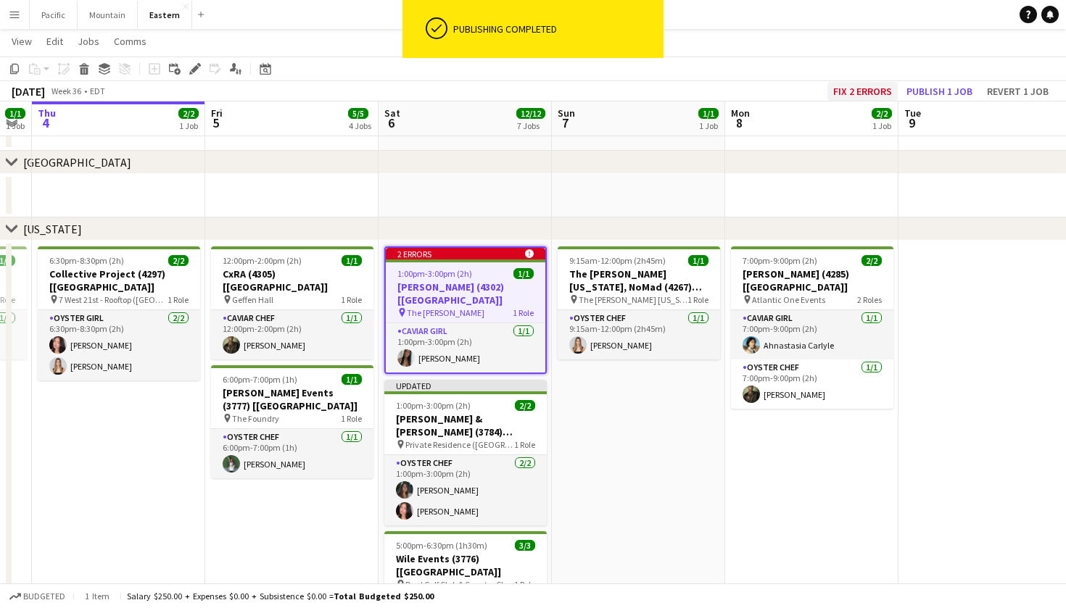
click at [852, 89] on button "Fix 2 errors" at bounding box center [862, 91] width 70 height 19
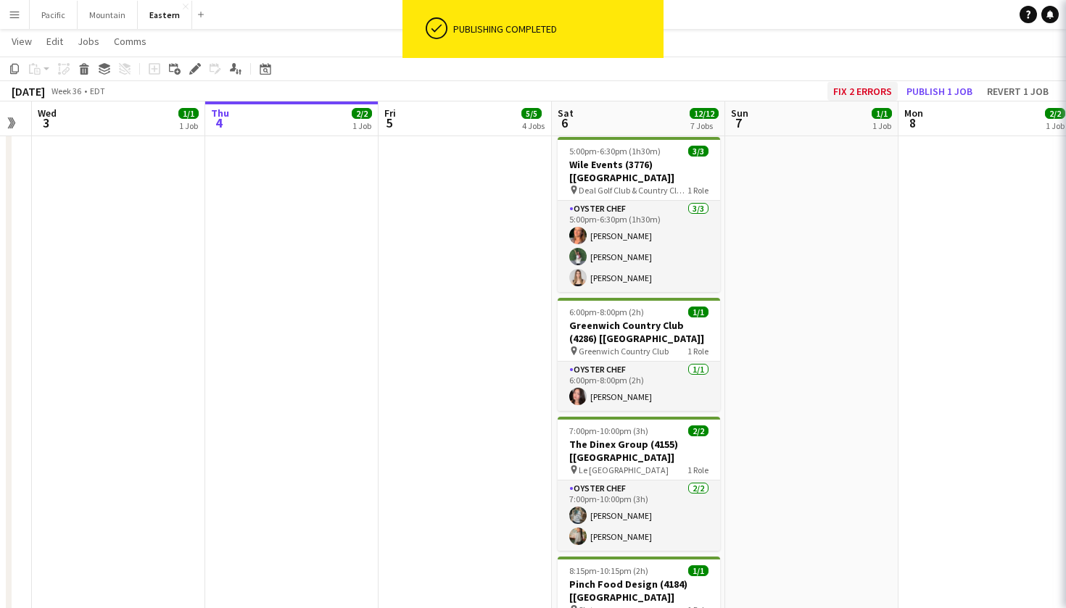
scroll to position [0, 498]
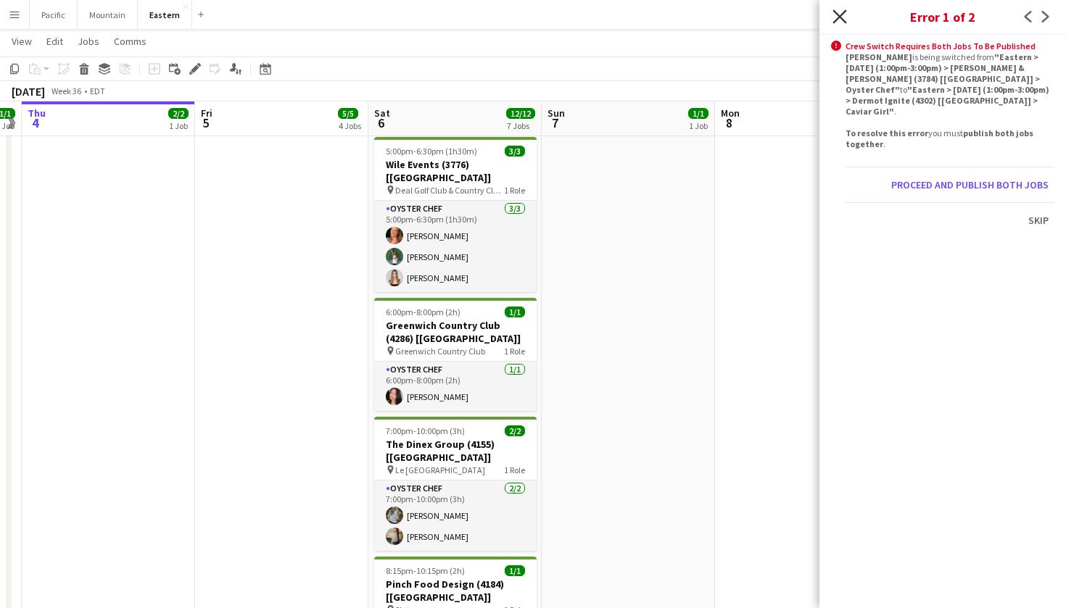
click at [845, 17] on icon "Close pop-in" at bounding box center [839, 16] width 14 height 14
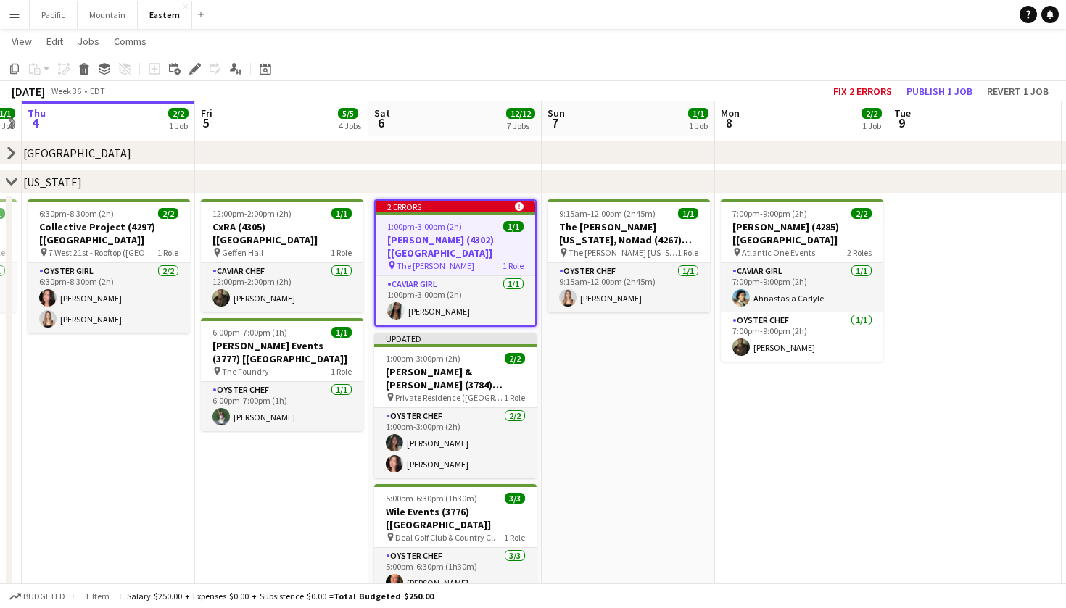
scroll to position [120, 0]
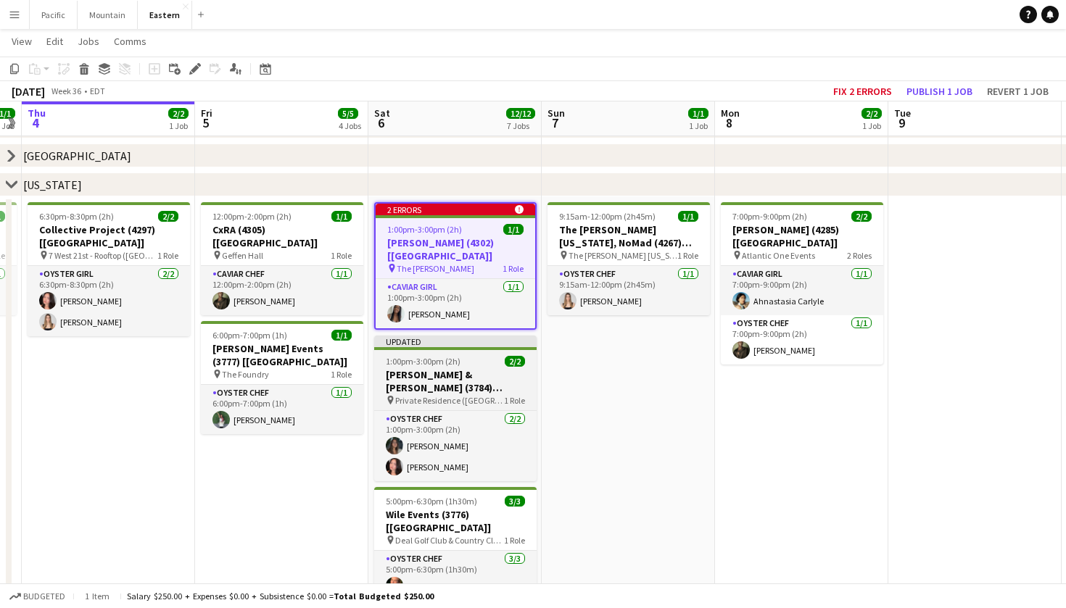
click at [492, 375] on h3 "[PERSON_NAME] & [PERSON_NAME] (3784) [[GEOGRAPHIC_DATA]]" at bounding box center [455, 381] width 162 height 26
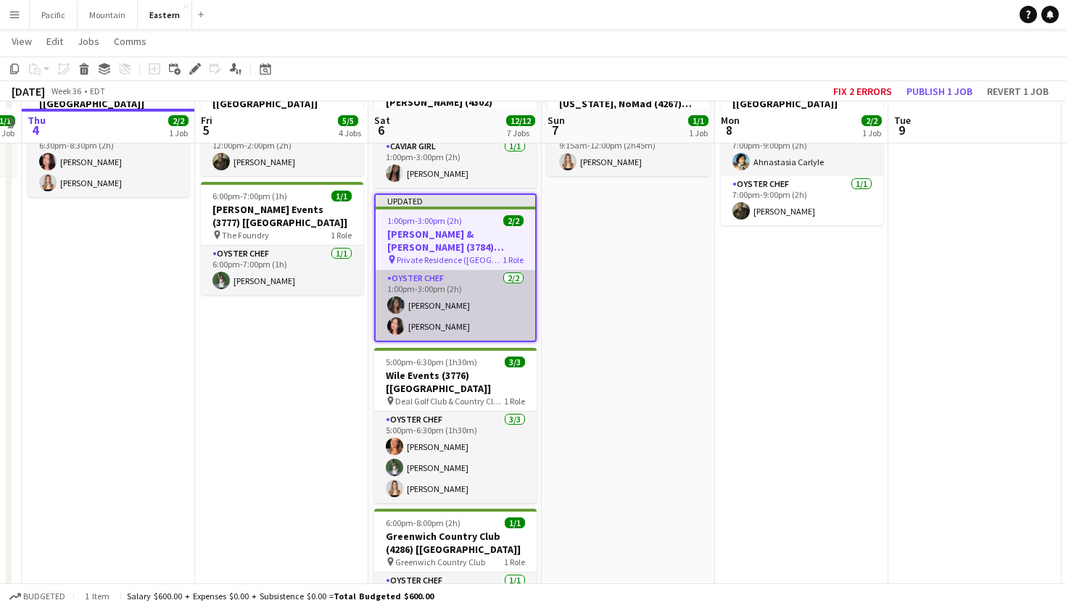
scroll to position [267, 0]
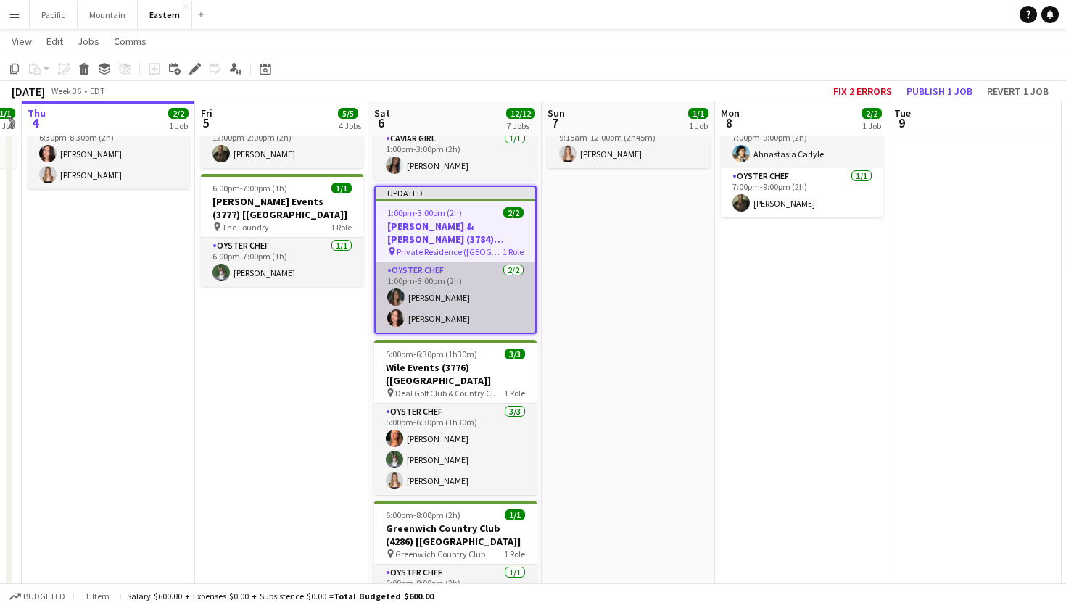
click at [487, 299] on app-card-role "Oyster Chef 2/2 1:00pm-3:00pm (2h) Darian Fauser Chalita Natakuatong" at bounding box center [455, 297] width 159 height 70
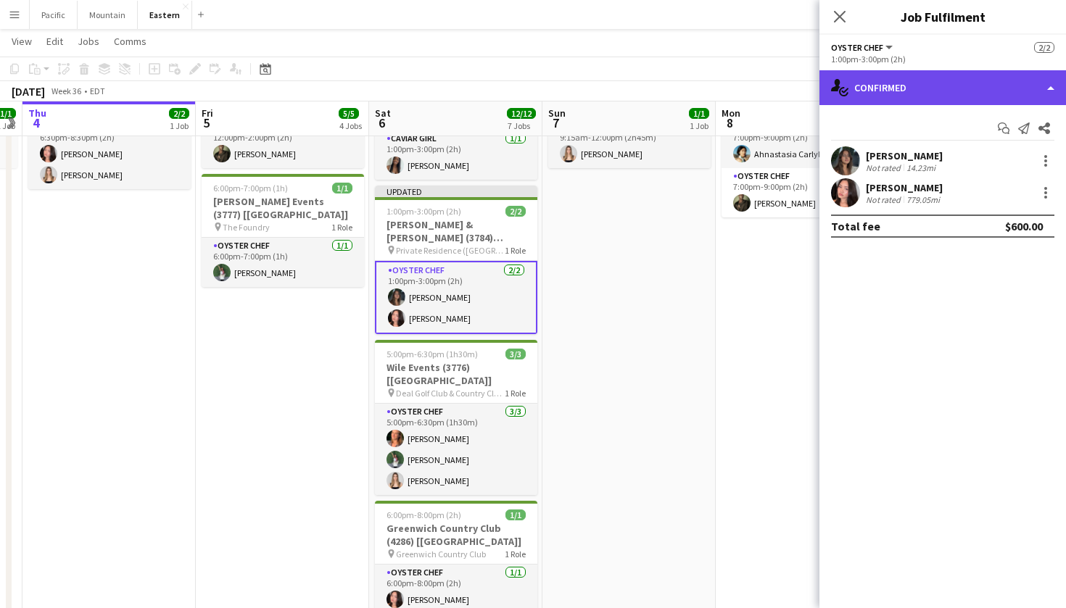
click at [950, 99] on div "single-neutral-actions-check-2 Confirmed" at bounding box center [942, 87] width 246 height 35
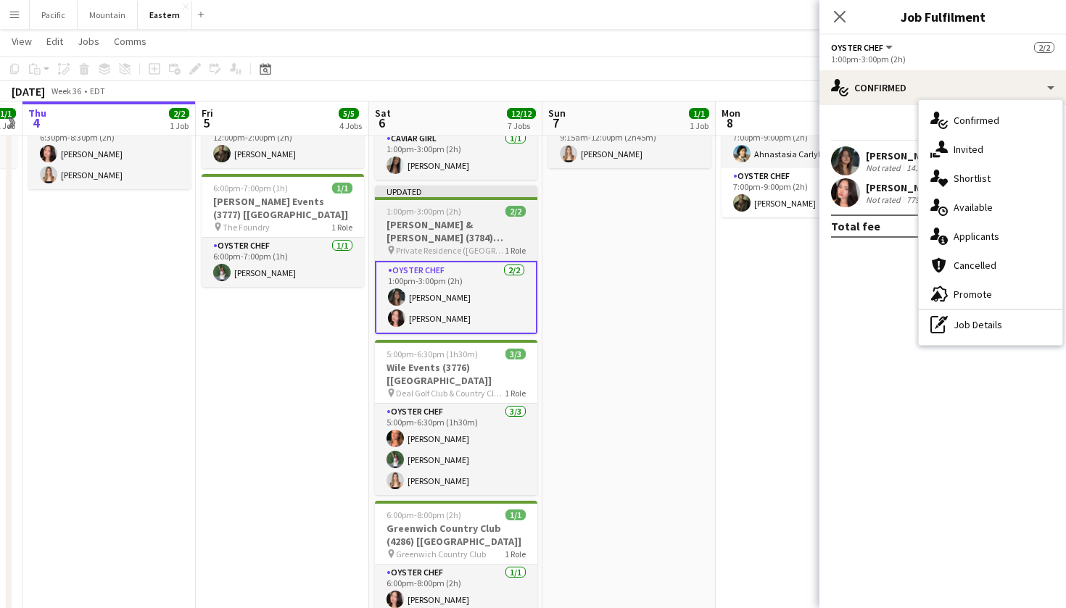
click at [478, 218] on h3 "[PERSON_NAME] & [PERSON_NAME] (3784) [[GEOGRAPHIC_DATA]]" at bounding box center [456, 231] width 162 height 26
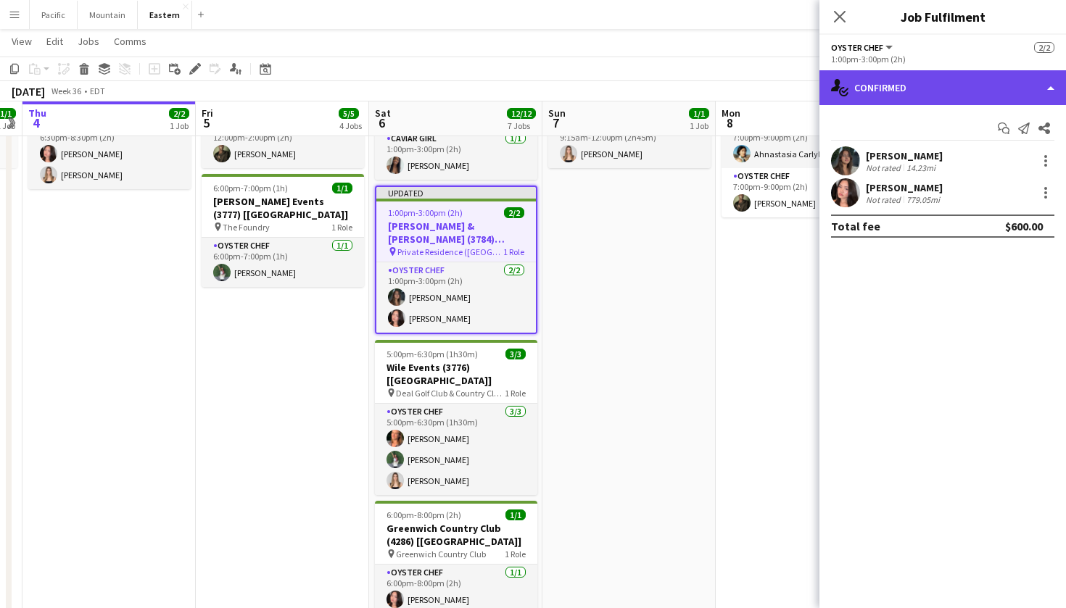
click at [911, 91] on div "single-neutral-actions-check-2 Confirmed" at bounding box center [942, 87] width 246 height 35
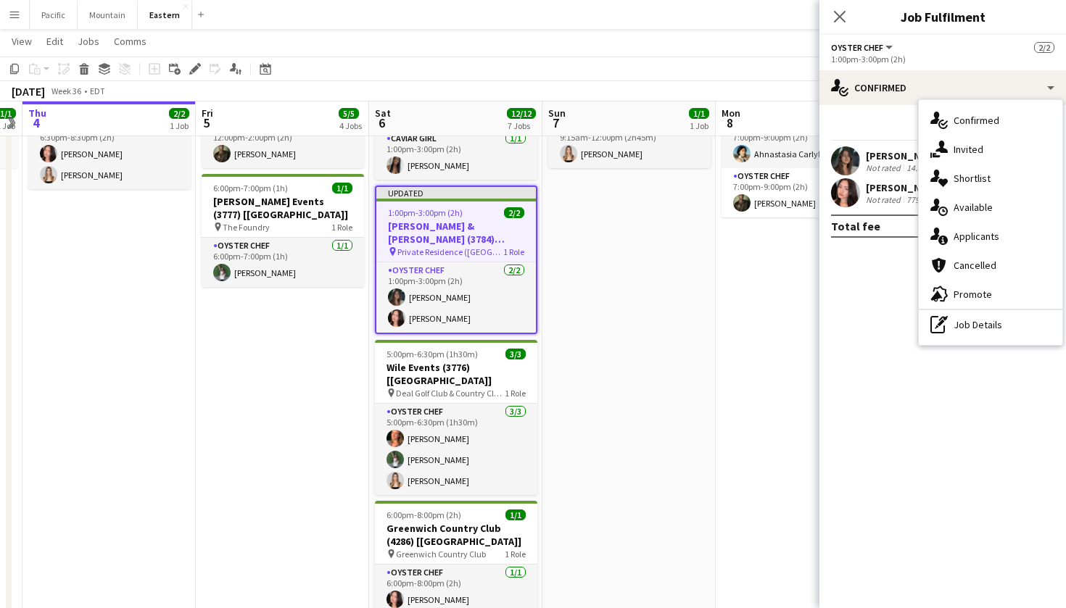
click at [494, 220] on h3 "[PERSON_NAME] & [PERSON_NAME] (3784) [[GEOGRAPHIC_DATA]]" at bounding box center [455, 233] width 159 height 26
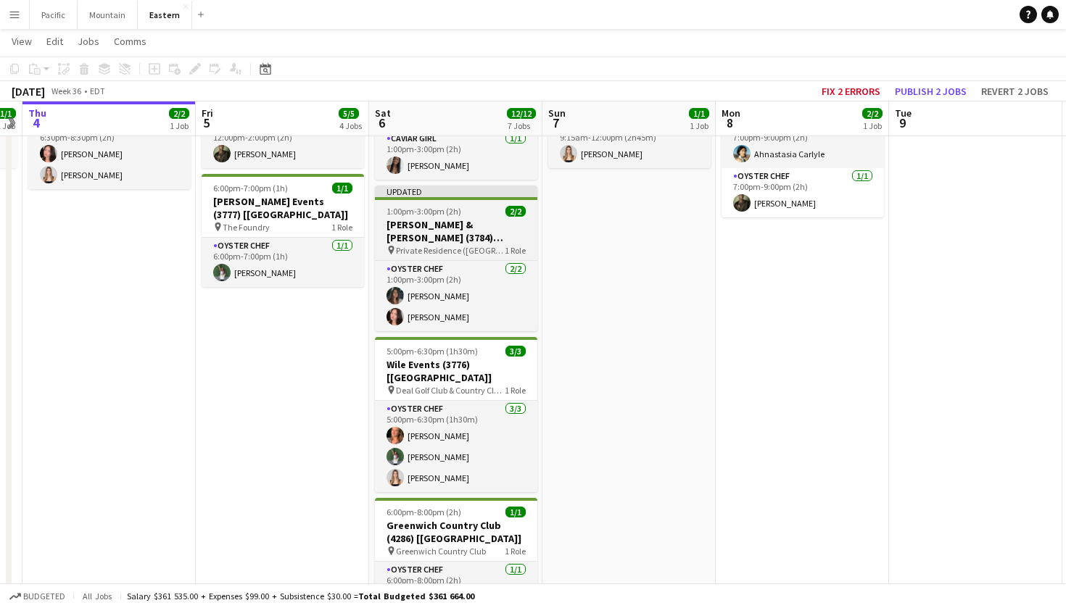
click at [494, 218] on h3 "[PERSON_NAME] & [PERSON_NAME] (3784) [[GEOGRAPHIC_DATA]]" at bounding box center [456, 231] width 162 height 26
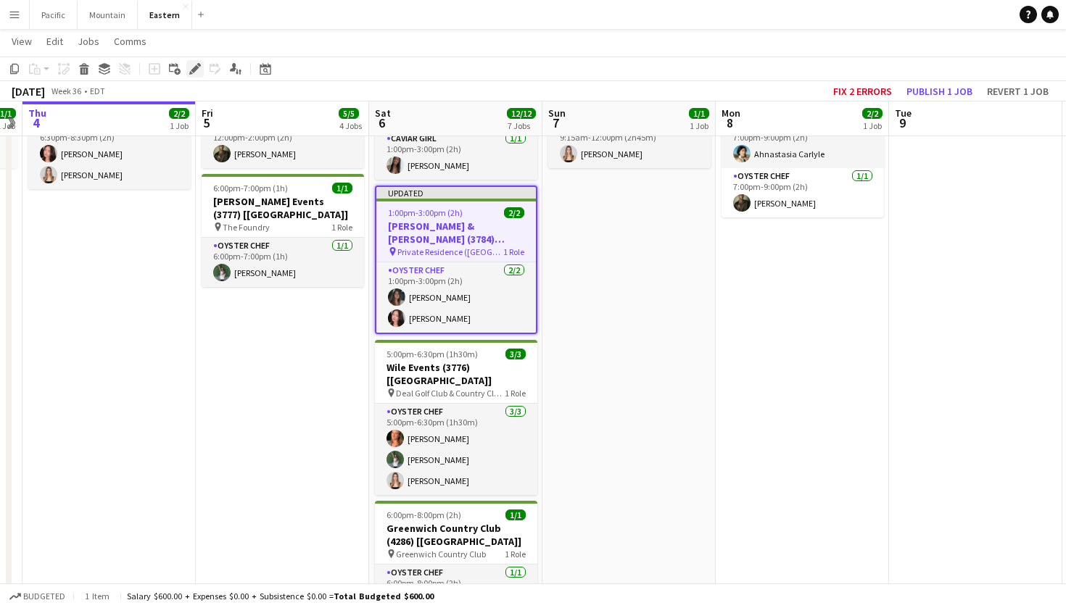
click at [196, 62] on div "Edit" at bounding box center [194, 68] width 17 height 17
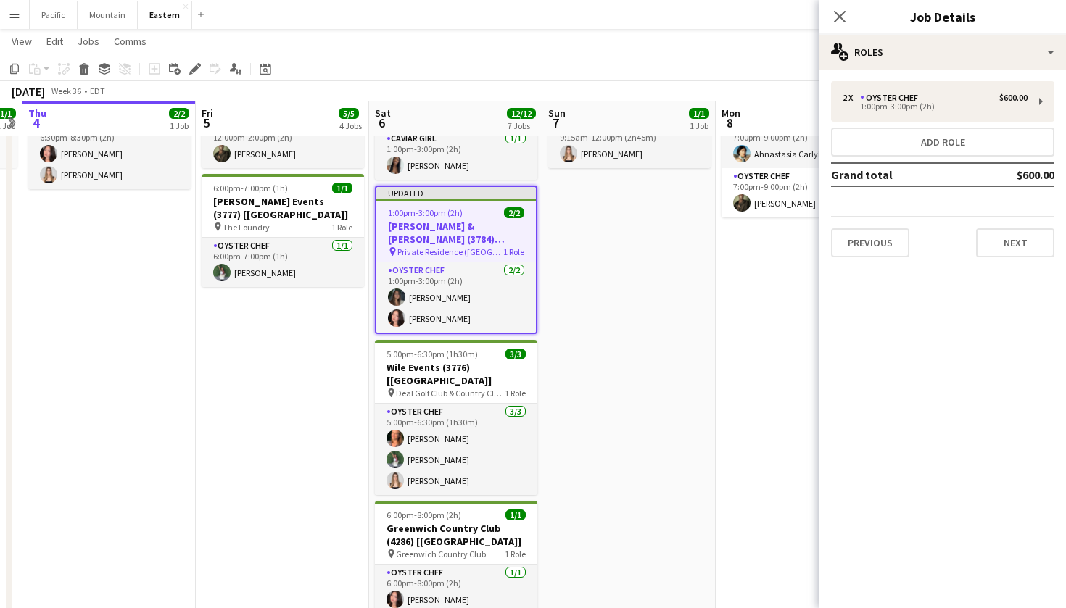
click at [990, 28] on div "Close pop-in Job Details" at bounding box center [942, 17] width 246 height 35
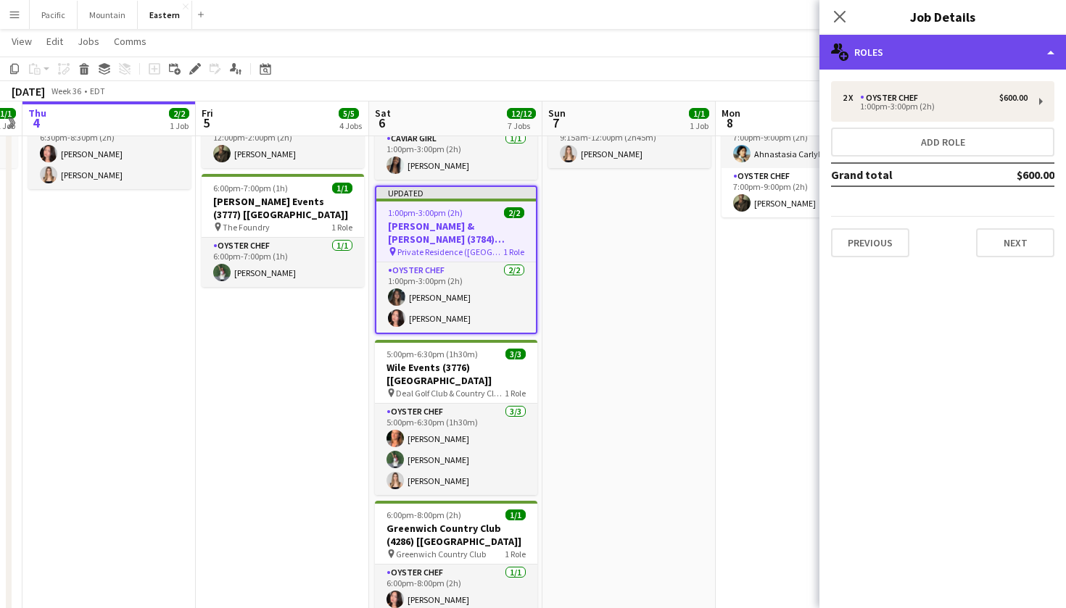
click at [1000, 56] on div "multiple-users-add Roles" at bounding box center [942, 52] width 246 height 35
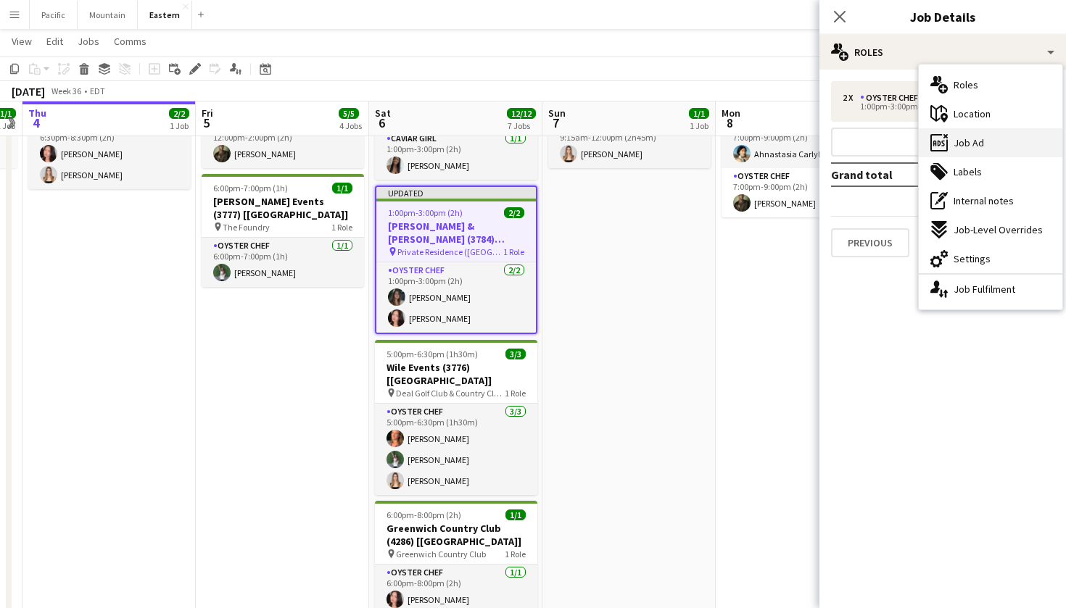
click at [1002, 140] on div "ads-window Job Ad" at bounding box center [991, 142] width 144 height 29
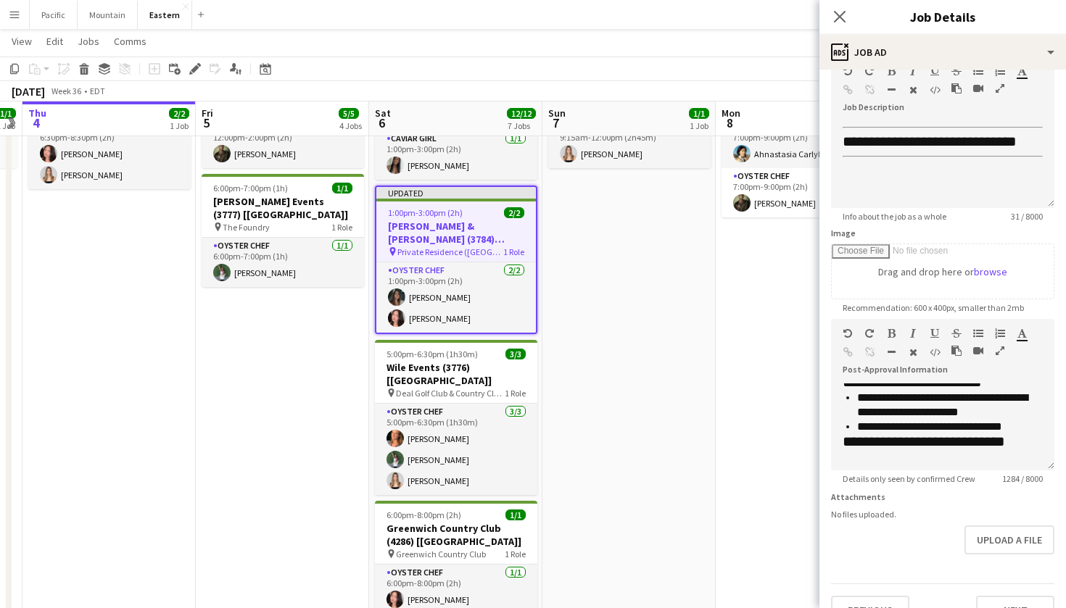
scroll to position [284, 0]
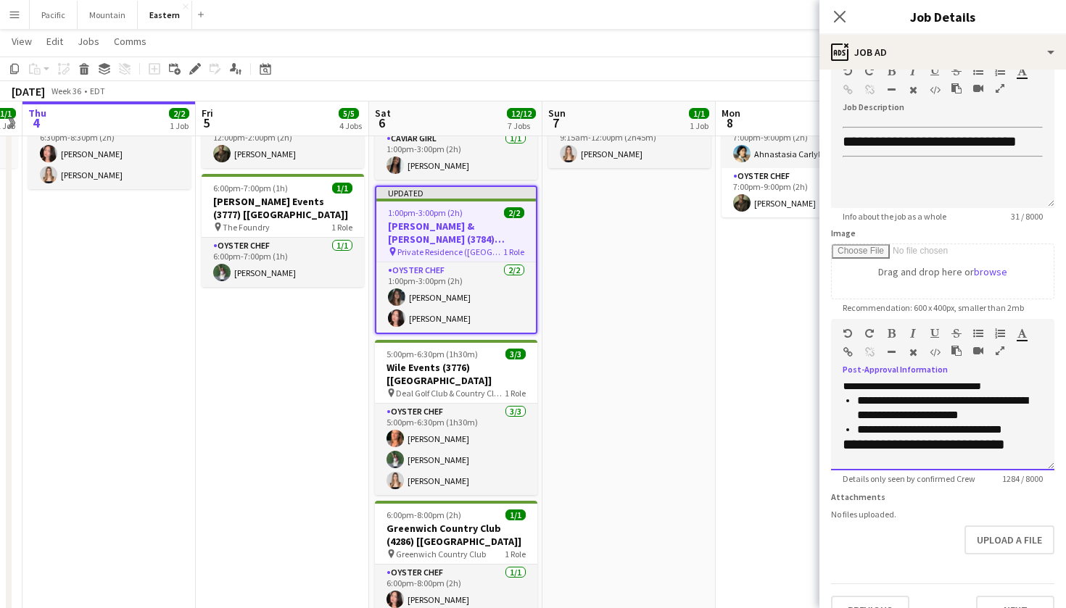
drag, startPoint x: 1011, startPoint y: 439, endPoint x: 855, endPoint y: 397, distance: 162.1
click at [855, 397] on div "**********" at bounding box center [942, 423] width 200 height 59
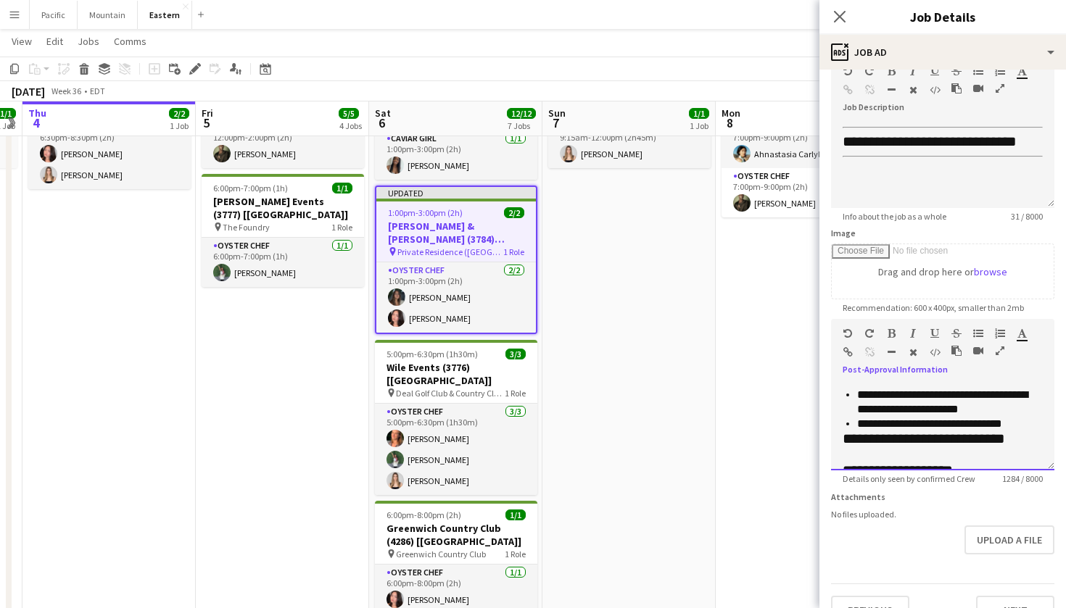
scroll to position [287, 0]
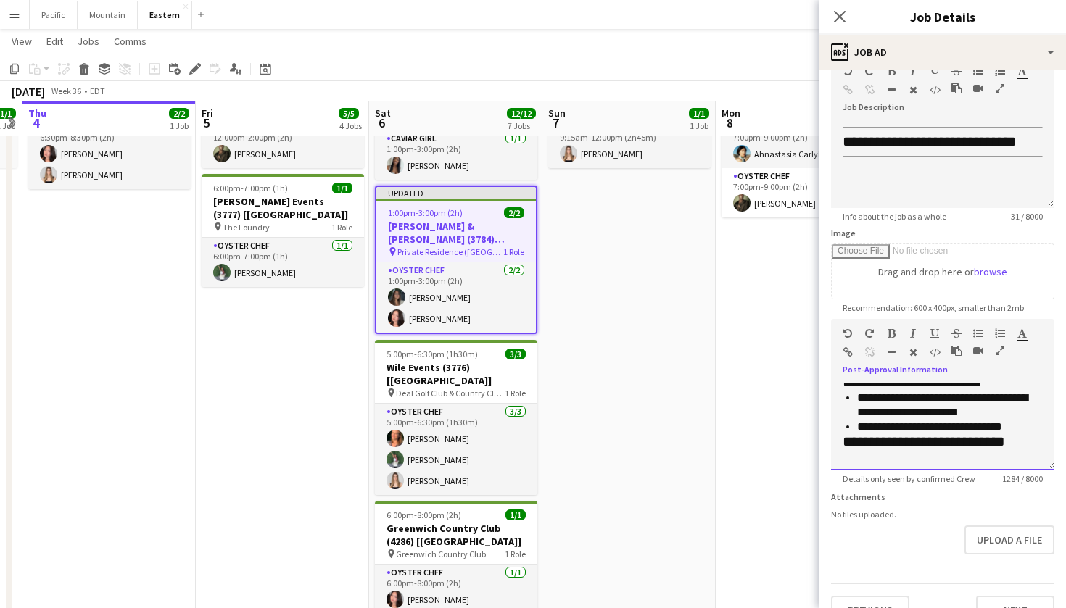
click at [1005, 437] on span "**********" at bounding box center [923, 441] width 162 height 14
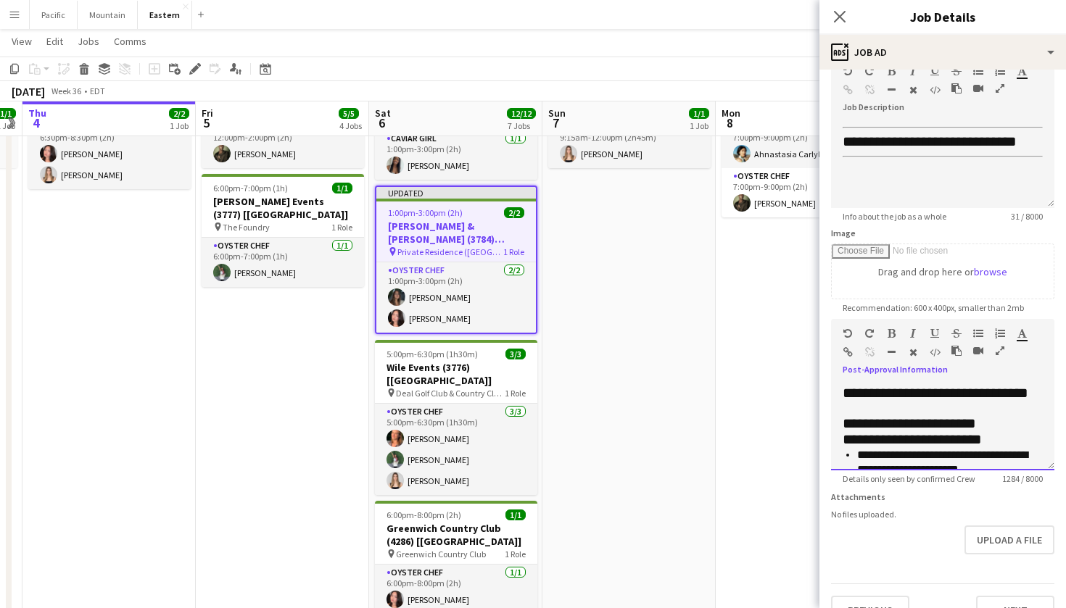
scroll to position [226, 0]
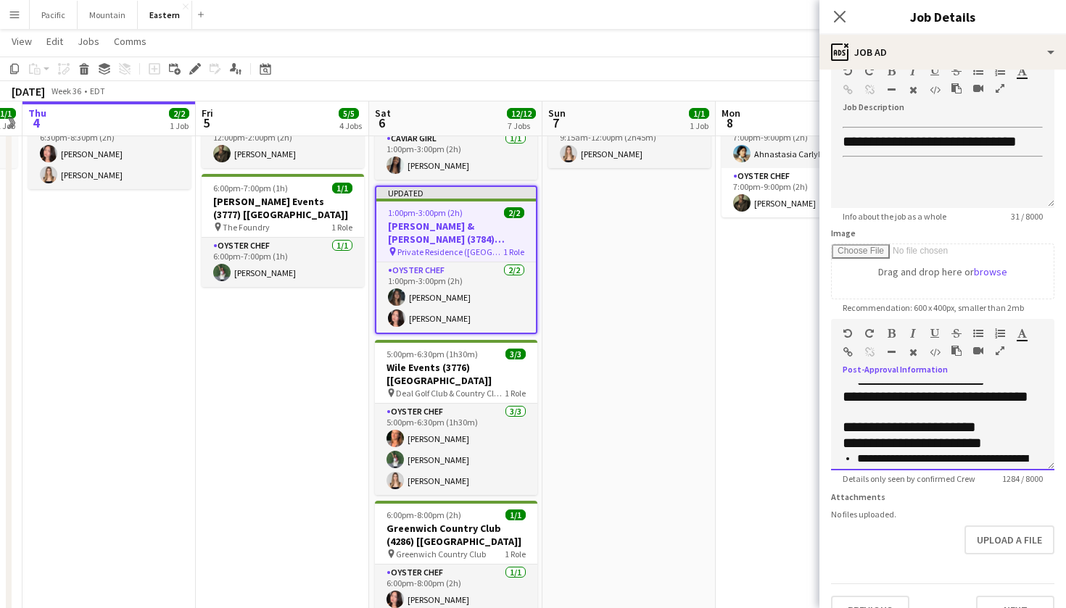
drag, startPoint x: 1012, startPoint y: 437, endPoint x: 844, endPoint y: 435, distance: 168.2
click at [844, 436] on div "**********" at bounding box center [942, 473] width 200 height 75
copy div "**********"
click at [978, 332] on icon "button" at bounding box center [978, 333] width 10 height 10
click at [1000, 436] on div "**********" at bounding box center [942, 444] width 200 height 16
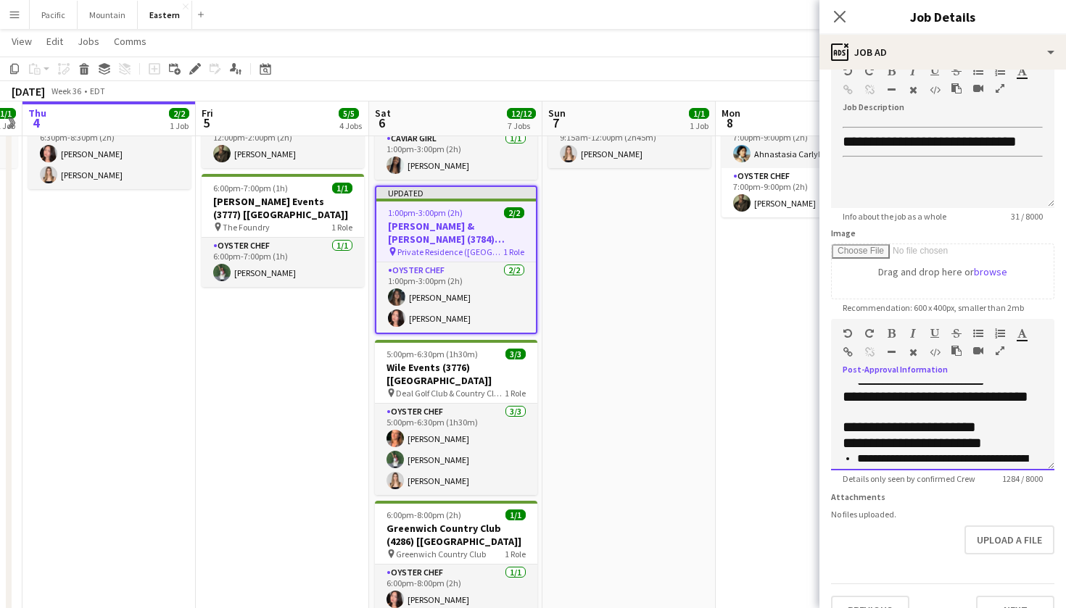
drag, startPoint x: 1000, startPoint y: 433, endPoint x: 852, endPoint y: 437, distance: 148.7
click at [852, 437] on div "**********" at bounding box center [942, 444] width 200 height 16
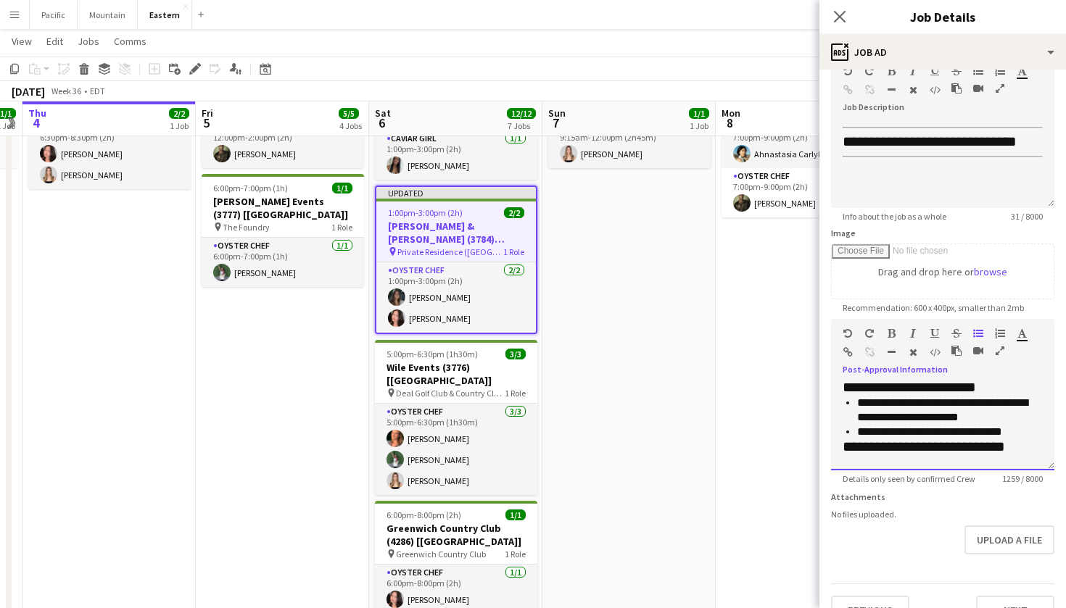
drag, startPoint x: 1004, startPoint y: 443, endPoint x: 855, endPoint y: 397, distance: 155.7
click at [855, 397] on div "**********" at bounding box center [942, 425] width 200 height 59
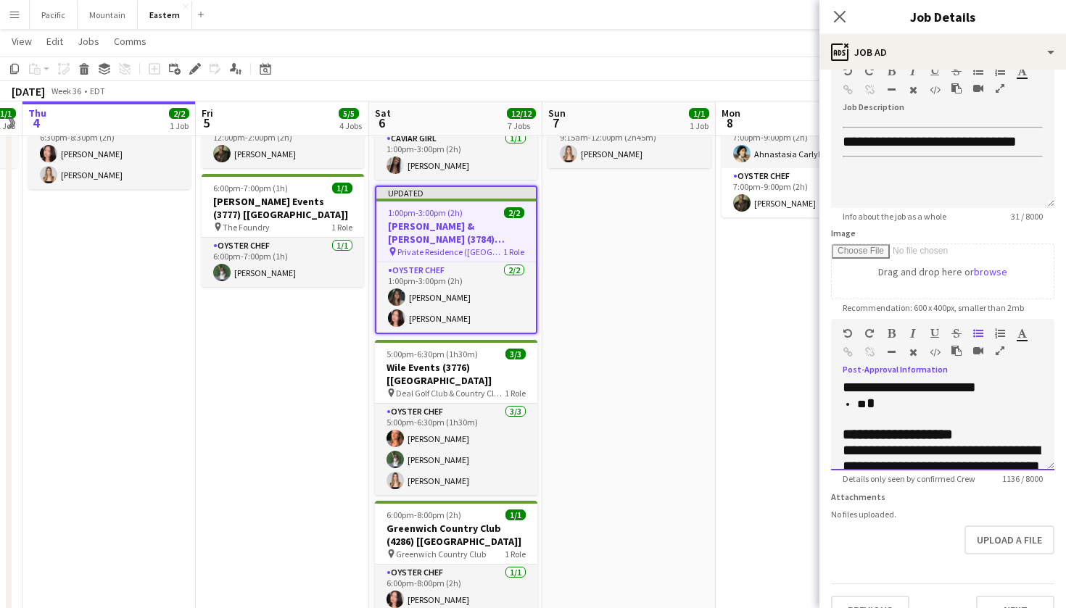
click at [875, 400] on span "*" at bounding box center [870, 403] width 9 height 14
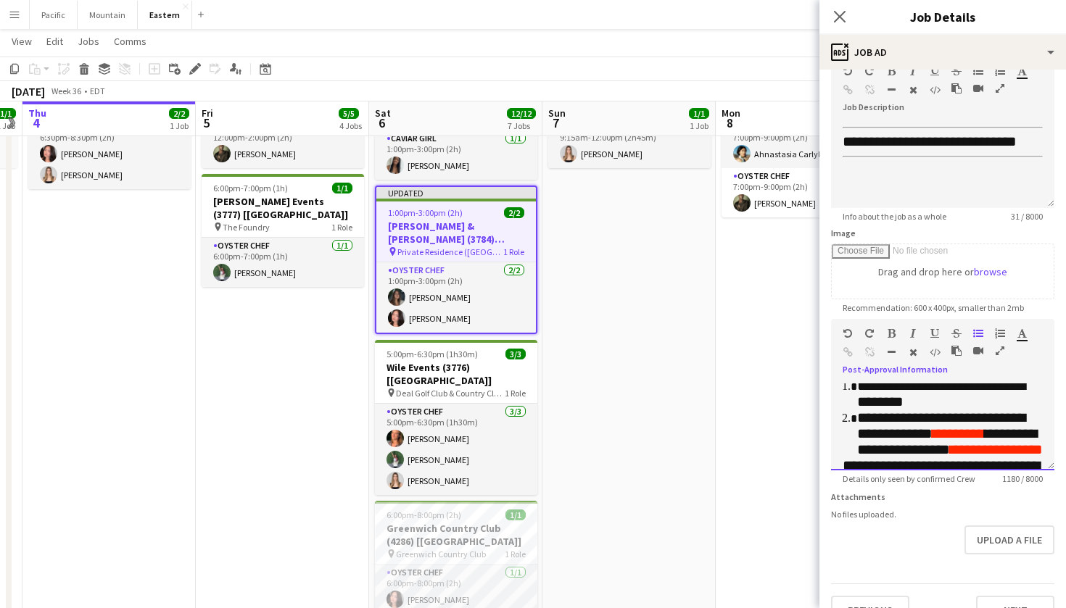
scroll to position [400, 0]
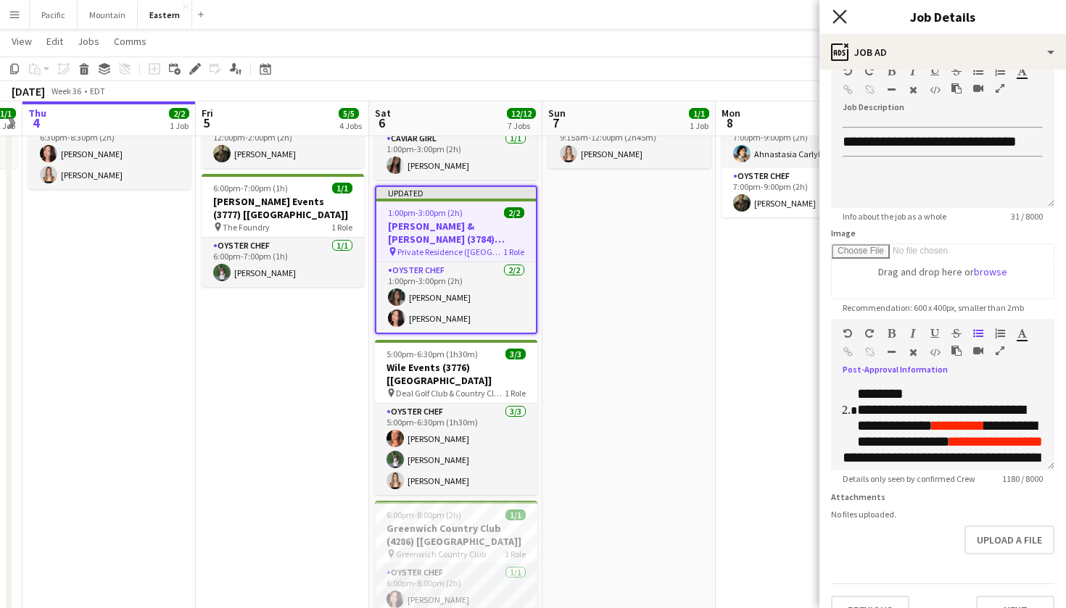
click at [842, 10] on icon "Close pop-in" at bounding box center [839, 16] width 14 height 14
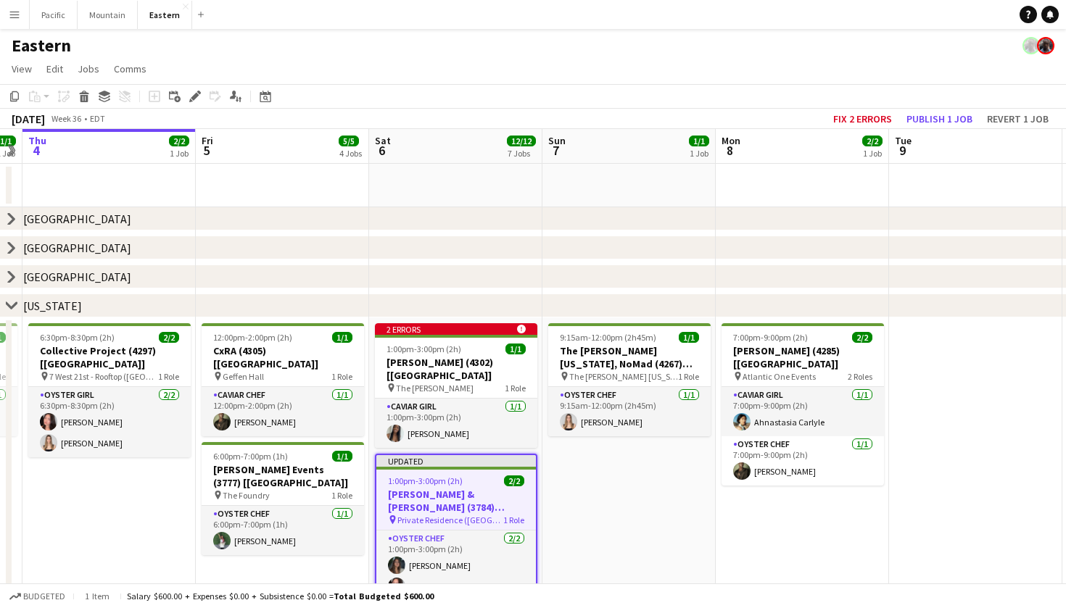
scroll to position [0, 0]
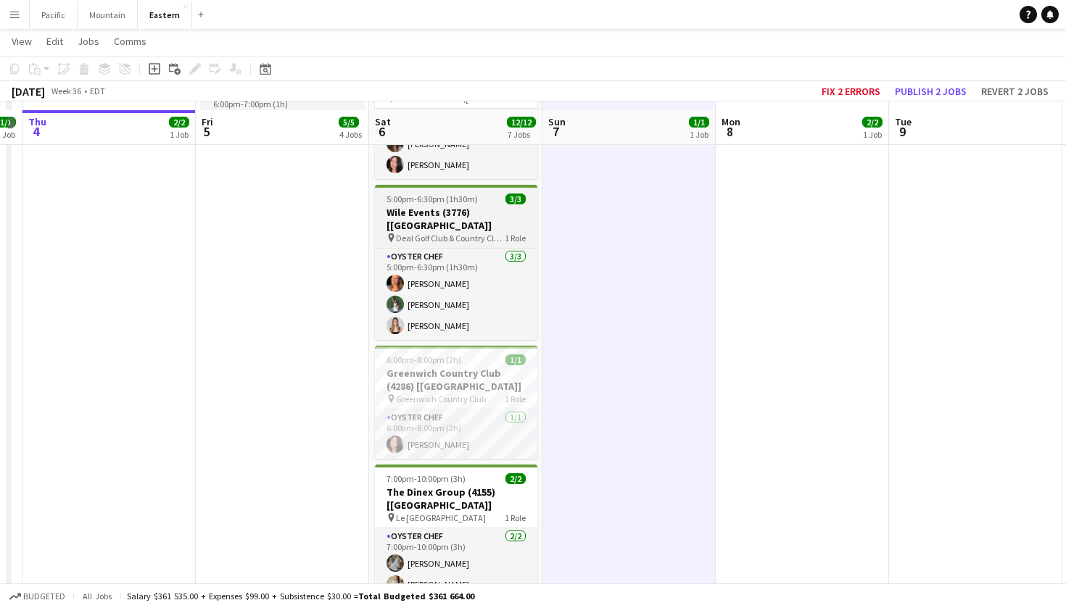
scroll to position [428, 0]
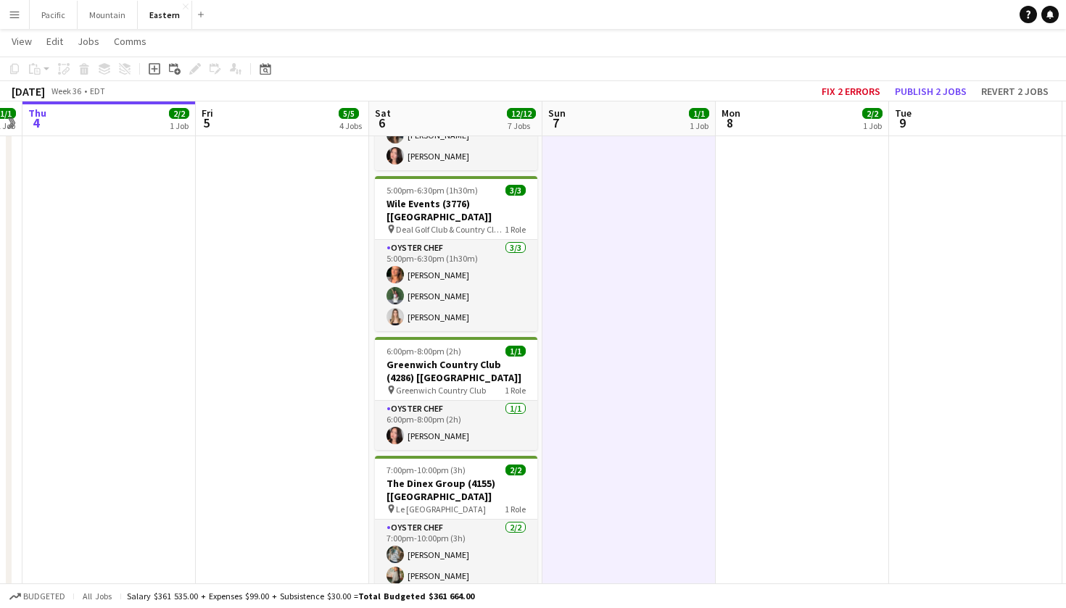
click at [716, 148] on app-date-cell "7:00pm-9:00pm (2h) 2/2 Dominique Love (4285) [NYC] pin Atlantic One Events 2 Ro…" at bounding box center [802, 316] width 173 height 856
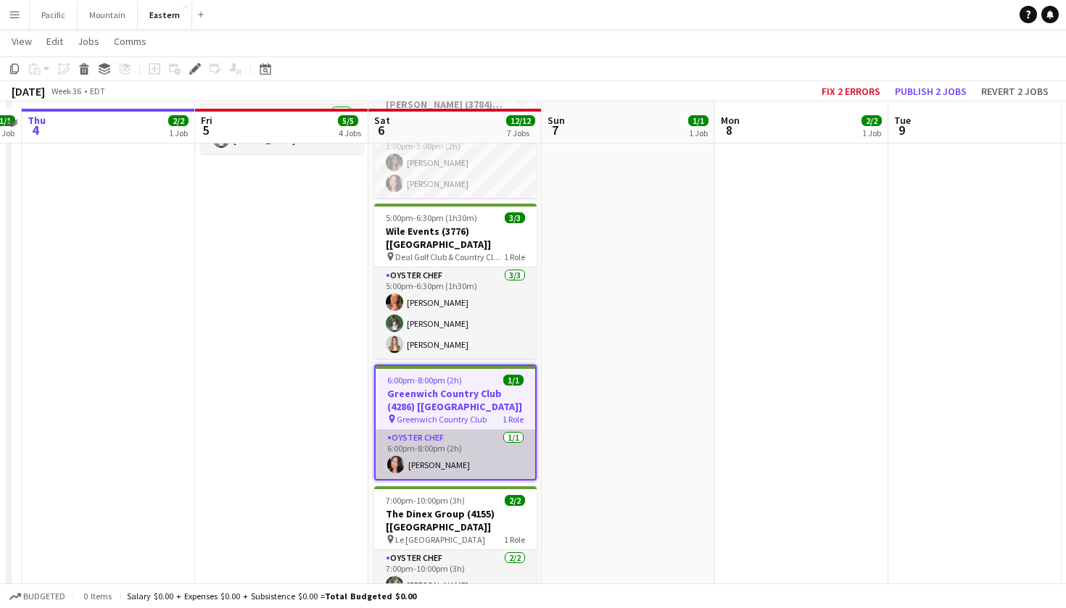
scroll to position [802, 0]
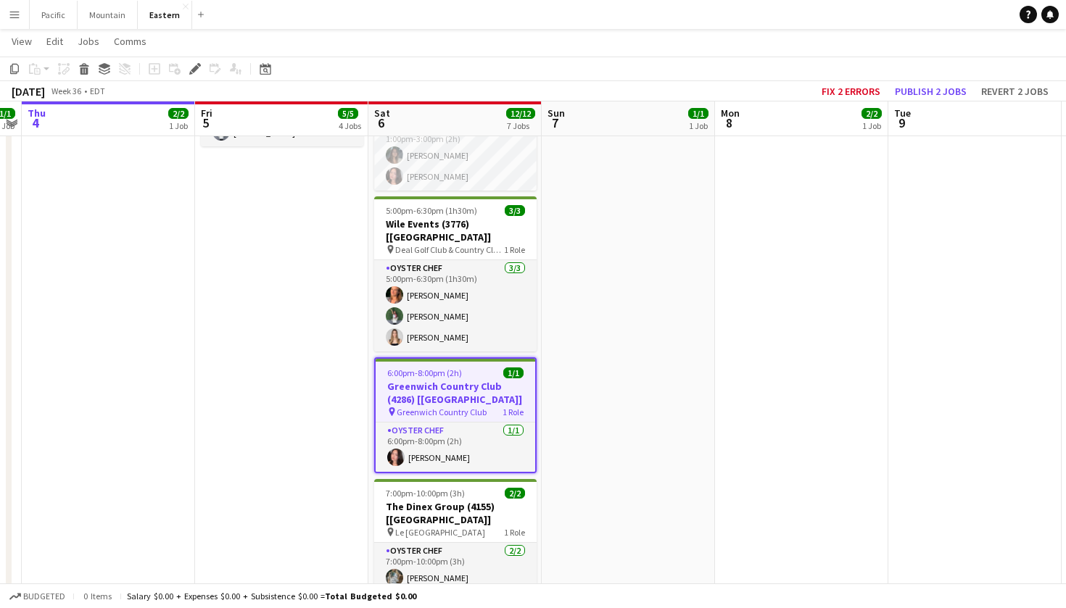
click at [507, 368] on span "1/1" at bounding box center [513, 373] width 20 height 11
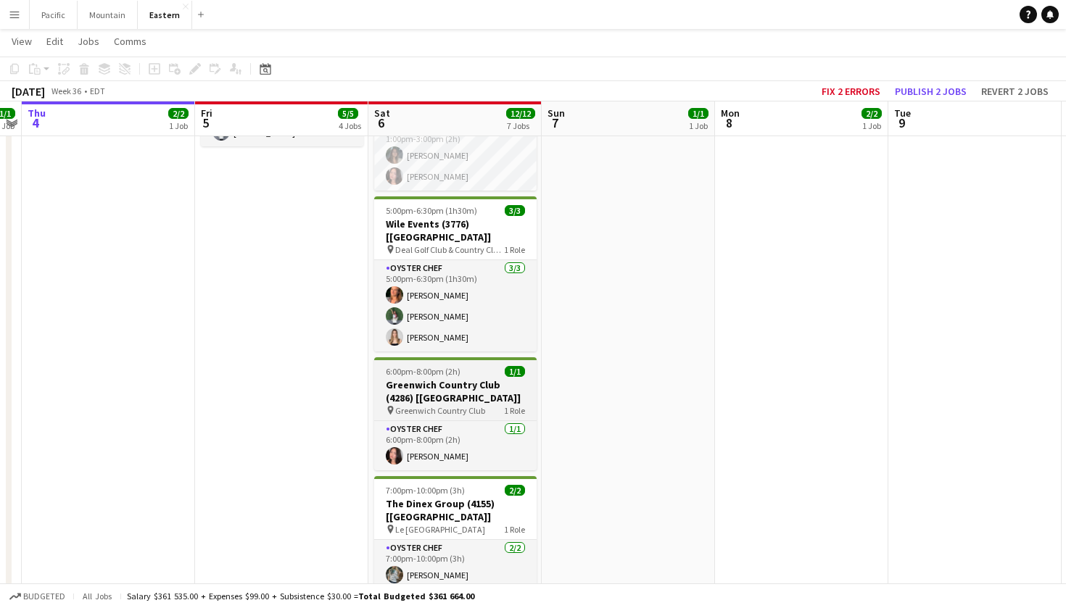
click at [463, 378] on h3 "Greenwich Country Club (4286) [[GEOGRAPHIC_DATA]]" at bounding box center [455, 391] width 162 height 26
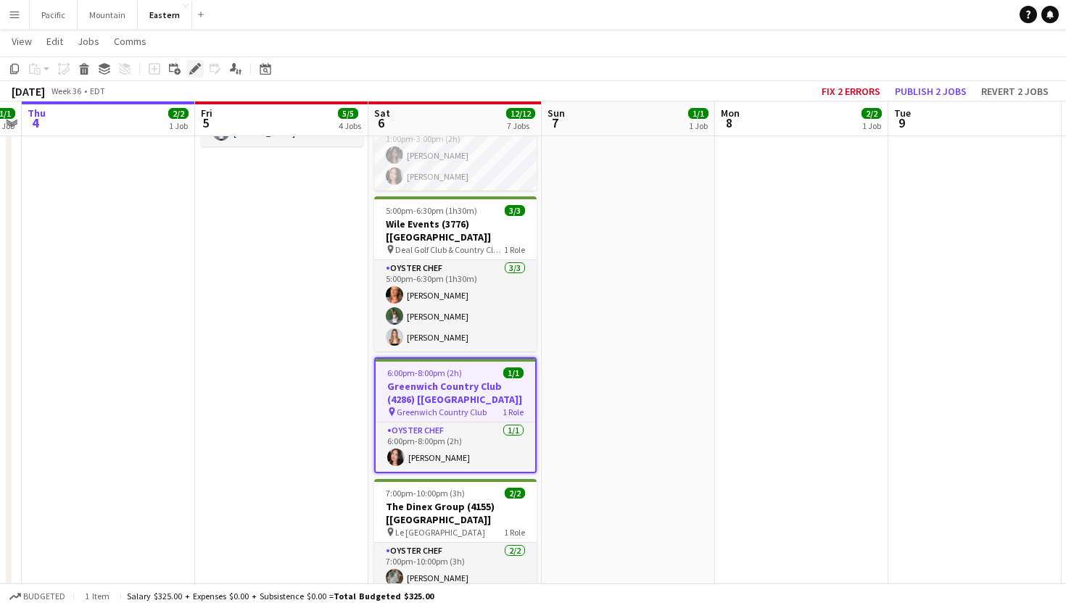
click at [196, 70] on icon at bounding box center [195, 69] width 8 height 8
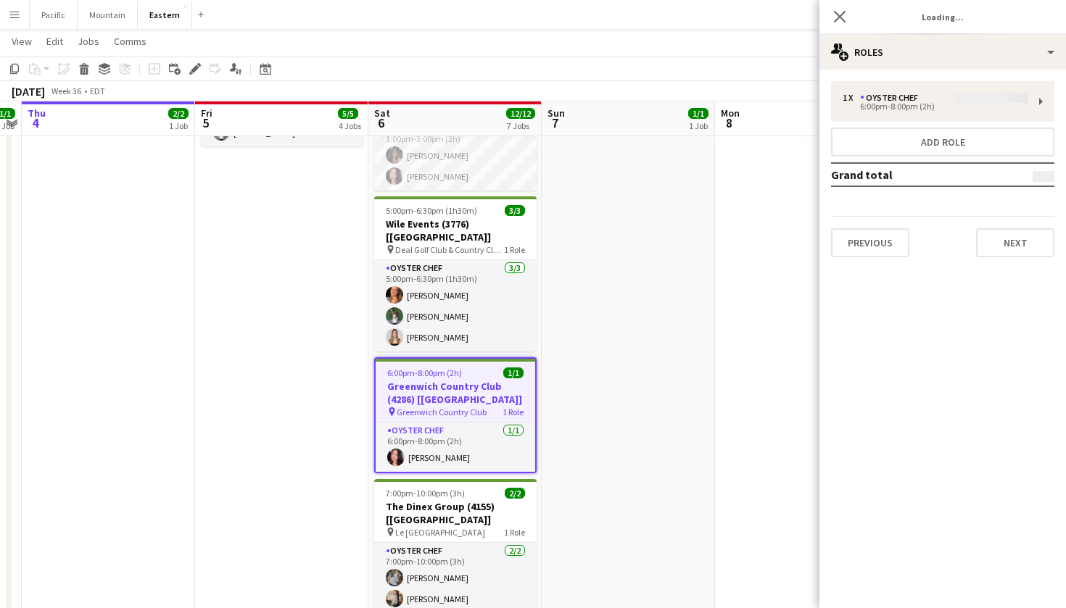
type input "**********"
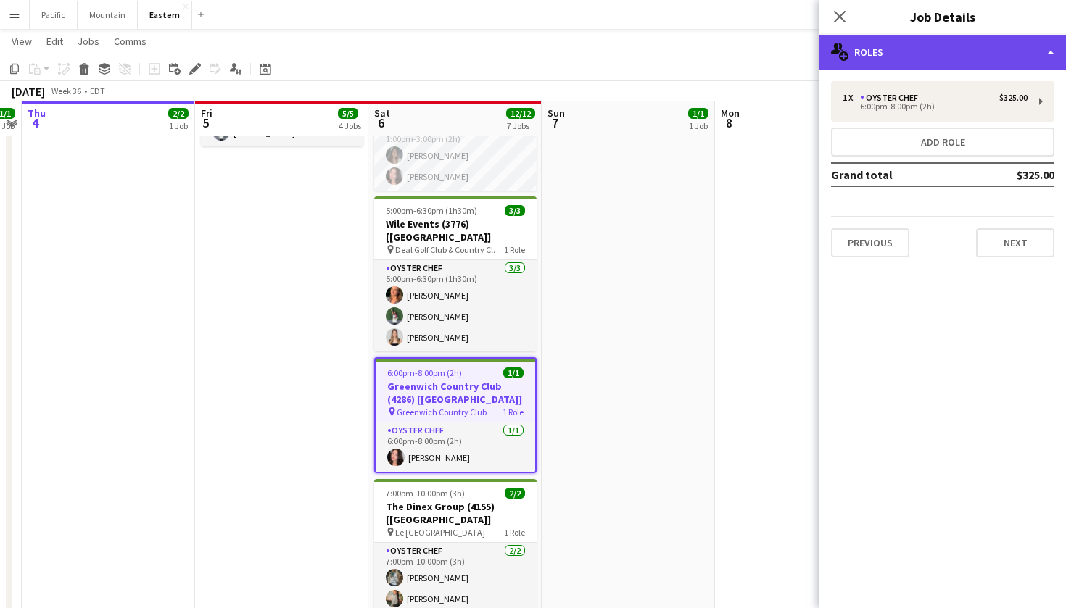
click at [1010, 58] on div "multiple-users-add Roles" at bounding box center [942, 52] width 246 height 35
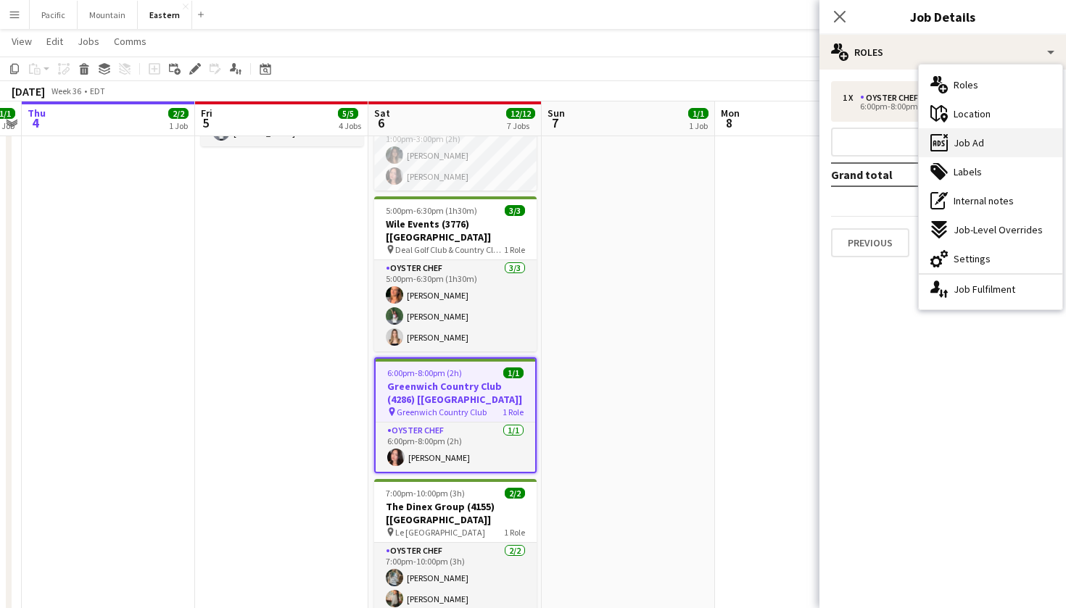
click at [997, 138] on div "ads-window Job Ad" at bounding box center [991, 142] width 144 height 29
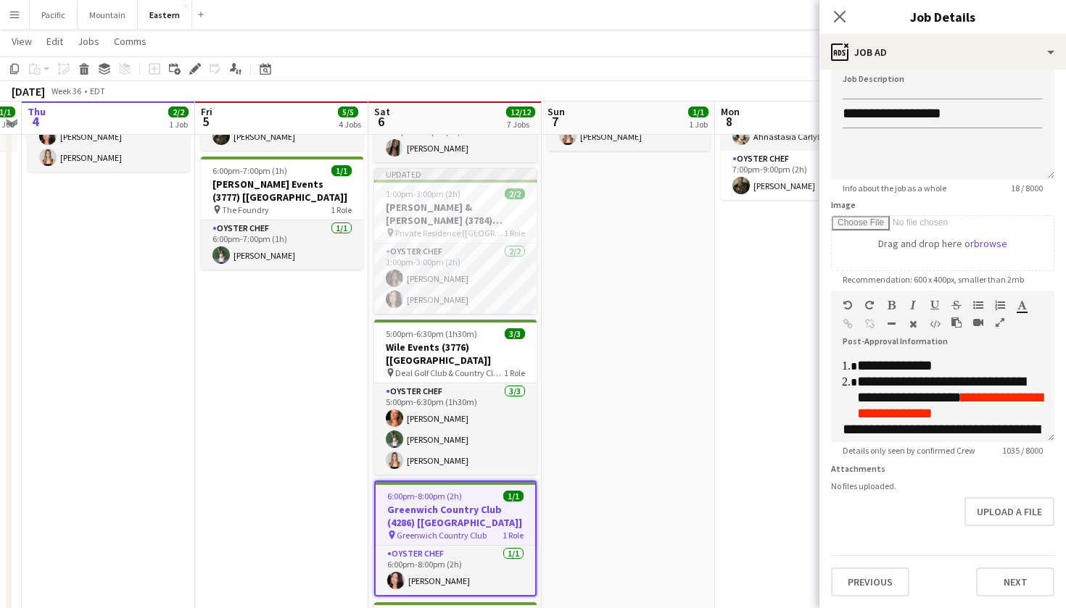
scroll to position [681, 0]
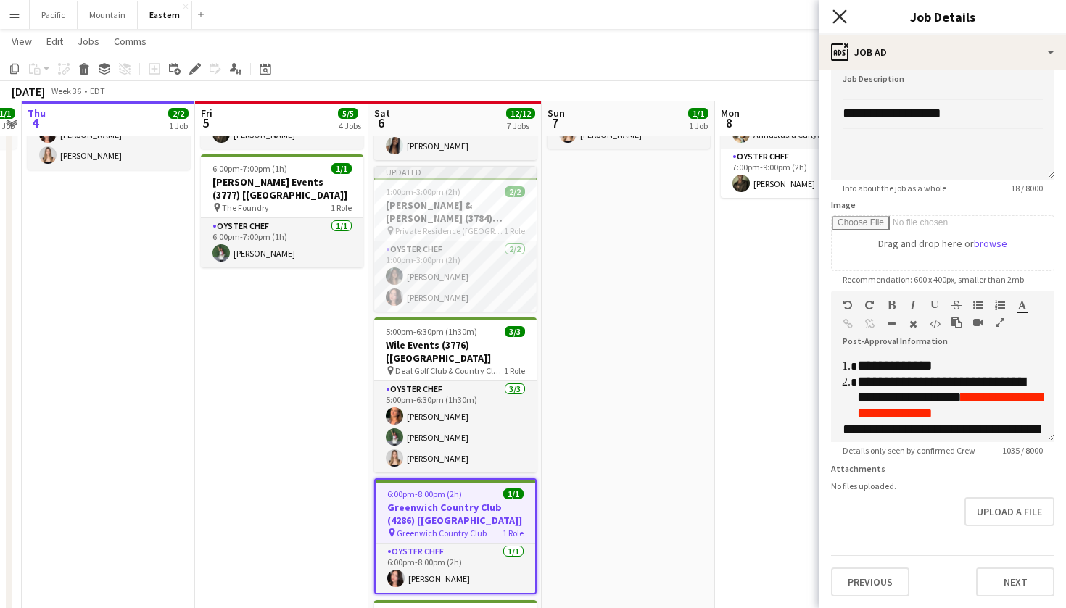
click at [838, 14] on icon at bounding box center [839, 16] width 14 height 14
